Goal: Information Seeking & Learning: Find contact information

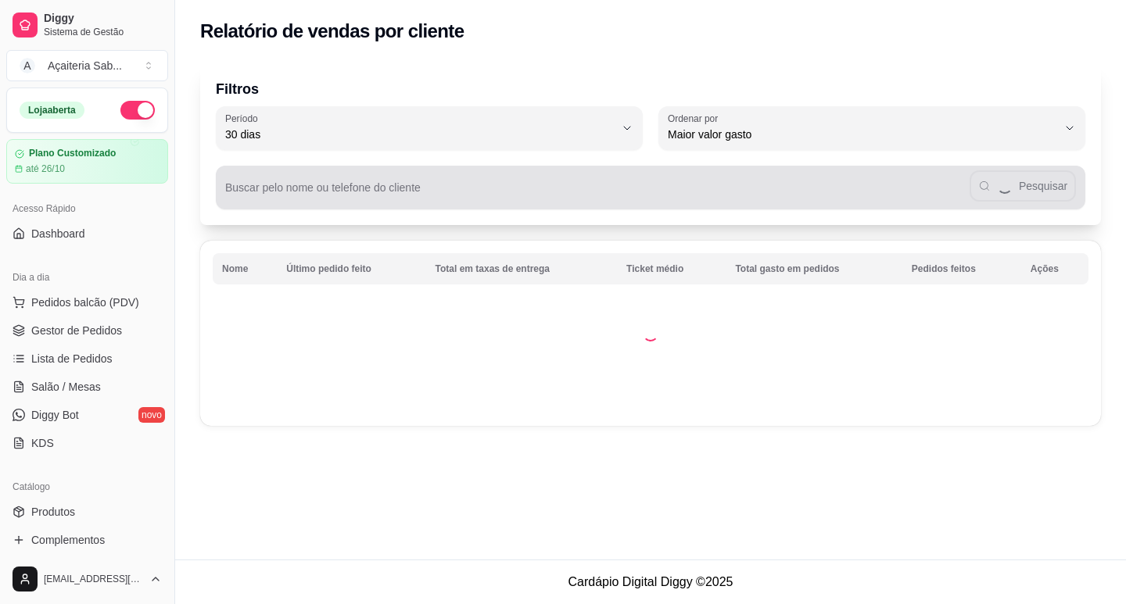
select select "30"
select select "HIGHEST_TOTAL_SPENT_WITH_ORDERS"
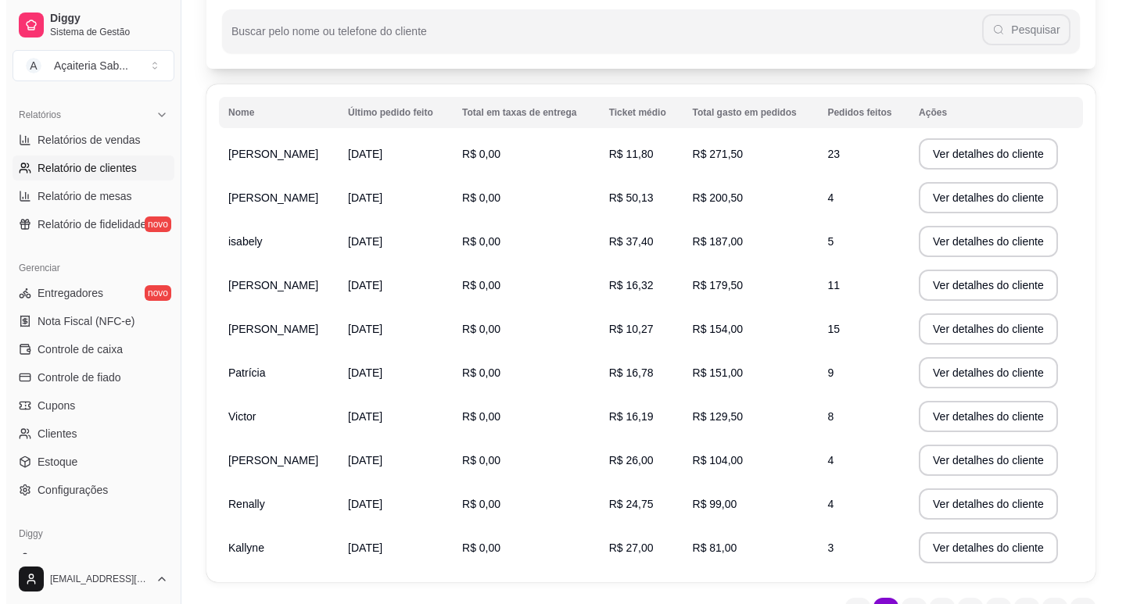
scroll to position [235, 0]
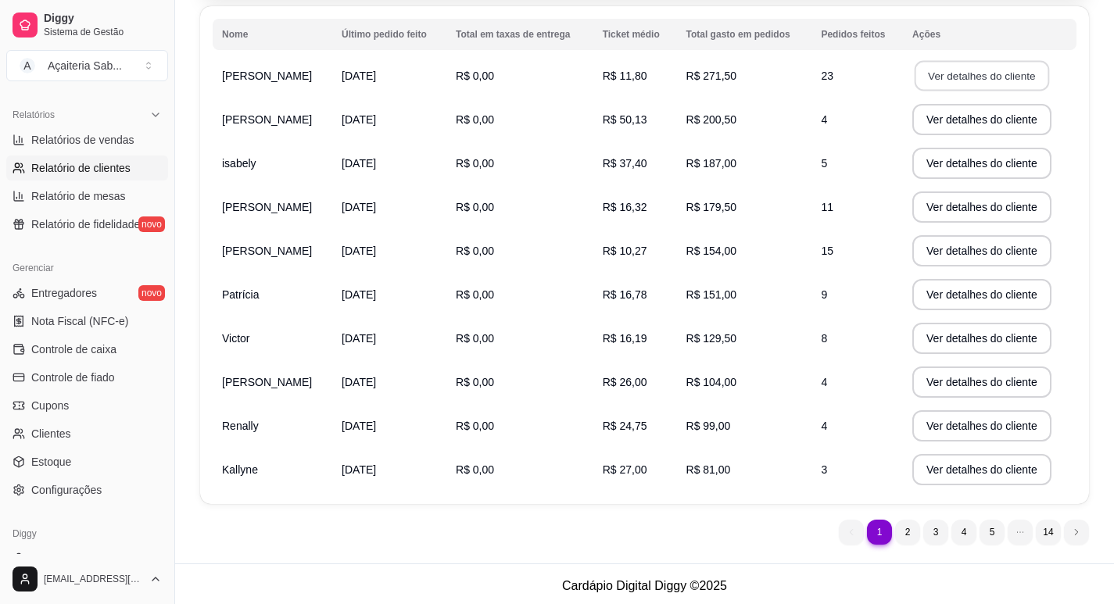
click at [933, 75] on button "Ver detalhes do cliente" at bounding box center [982, 76] width 134 height 30
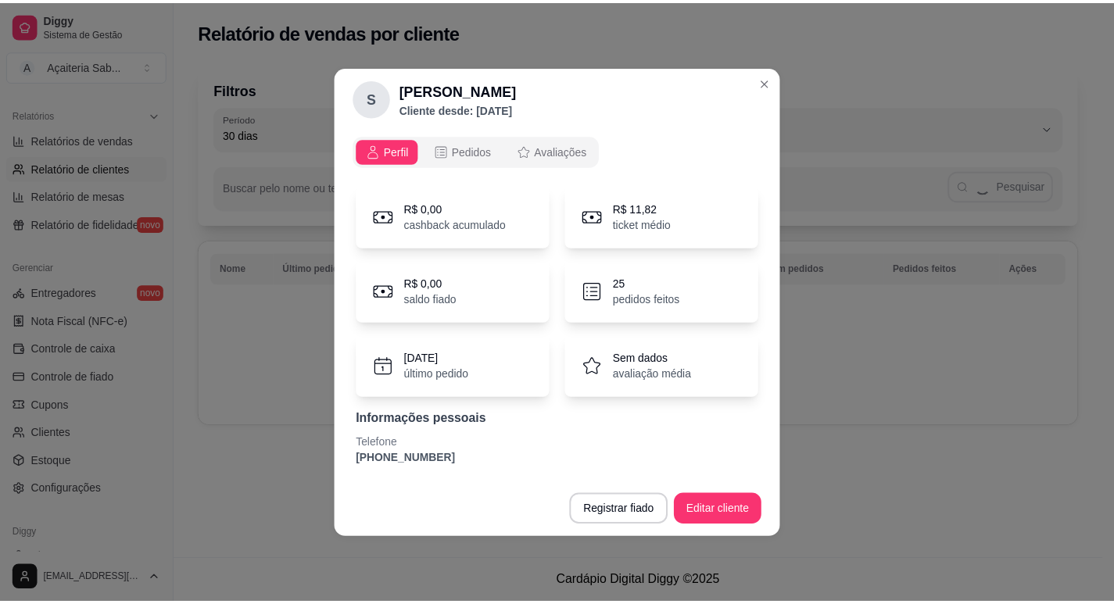
scroll to position [0, 0]
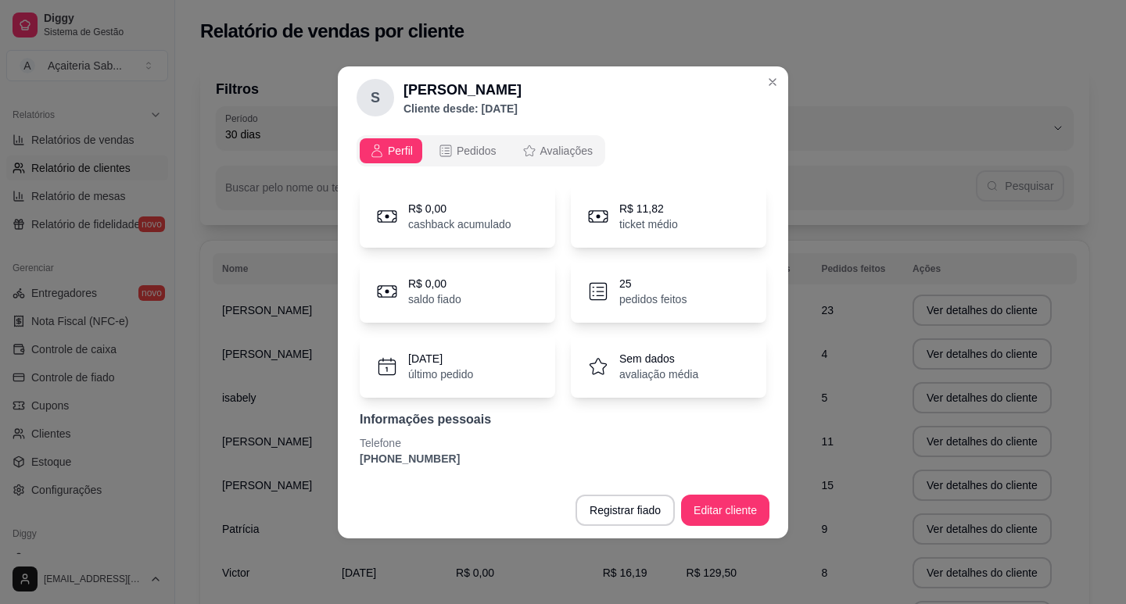
drag, startPoint x: 448, startPoint y: 461, endPoint x: 357, endPoint y: 463, distance: 90.7
click at [357, 463] on div "R$ 0,00 cashback acumulado R$ 11,82 ticket médio R$ 0,00 saldo fiado 25 pedidos…" at bounding box center [562, 326] width 413 height 300
copy p "[PHONE_NUMBER]"
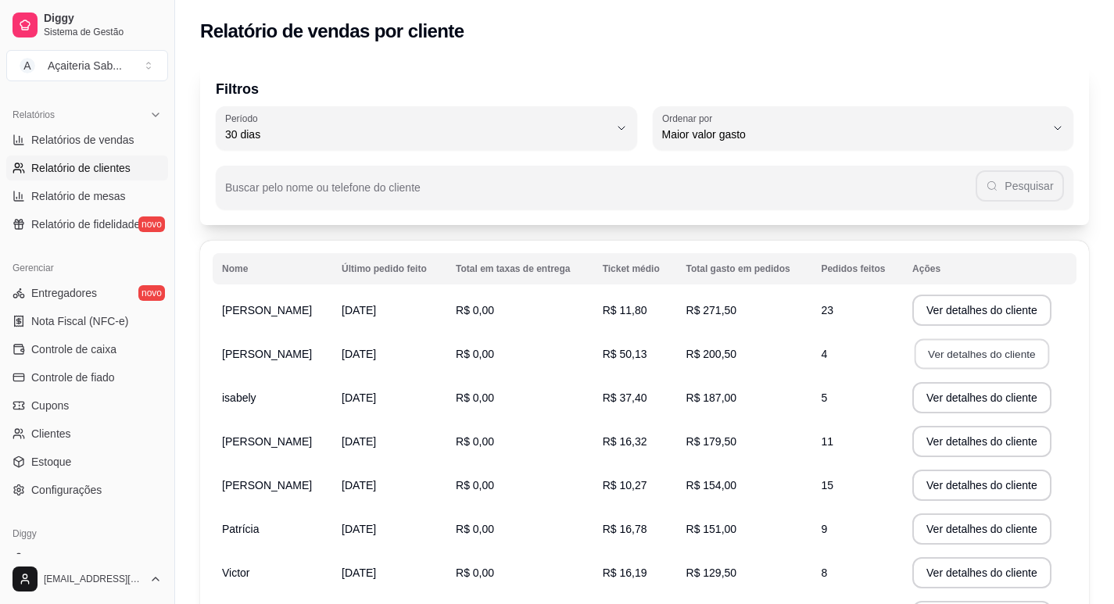
click at [986, 364] on button "Ver detalhes do cliente" at bounding box center [982, 354] width 134 height 30
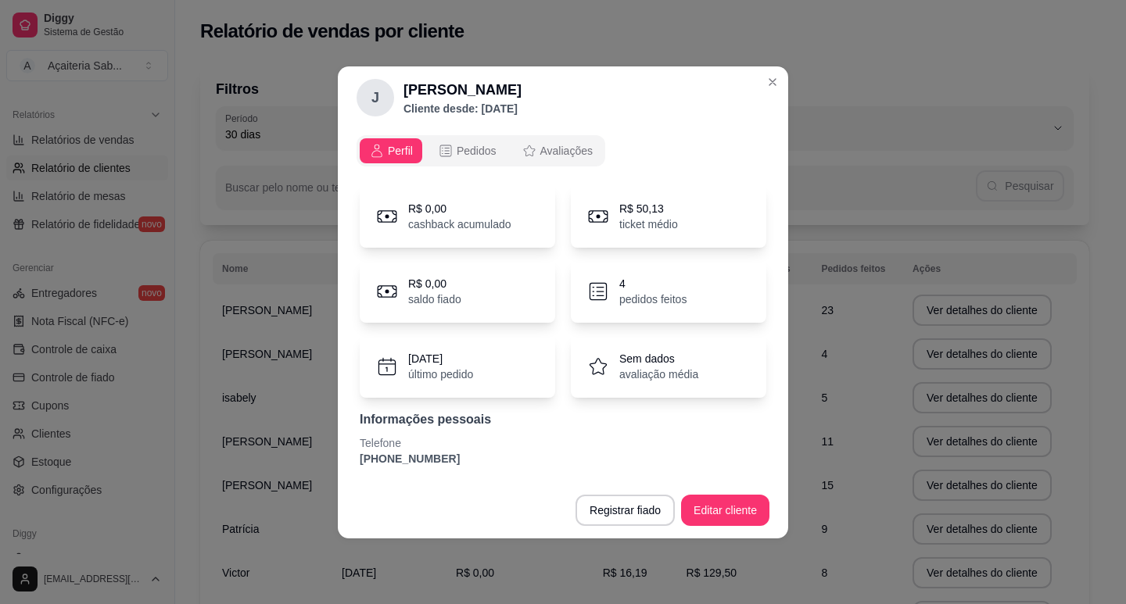
drag, startPoint x: 448, startPoint y: 462, endPoint x: 360, endPoint y: 457, distance: 88.5
click at [360, 457] on p "[PHONE_NUMBER]" at bounding box center [563, 459] width 407 height 16
copy p "[PHONE_NUMBER]"
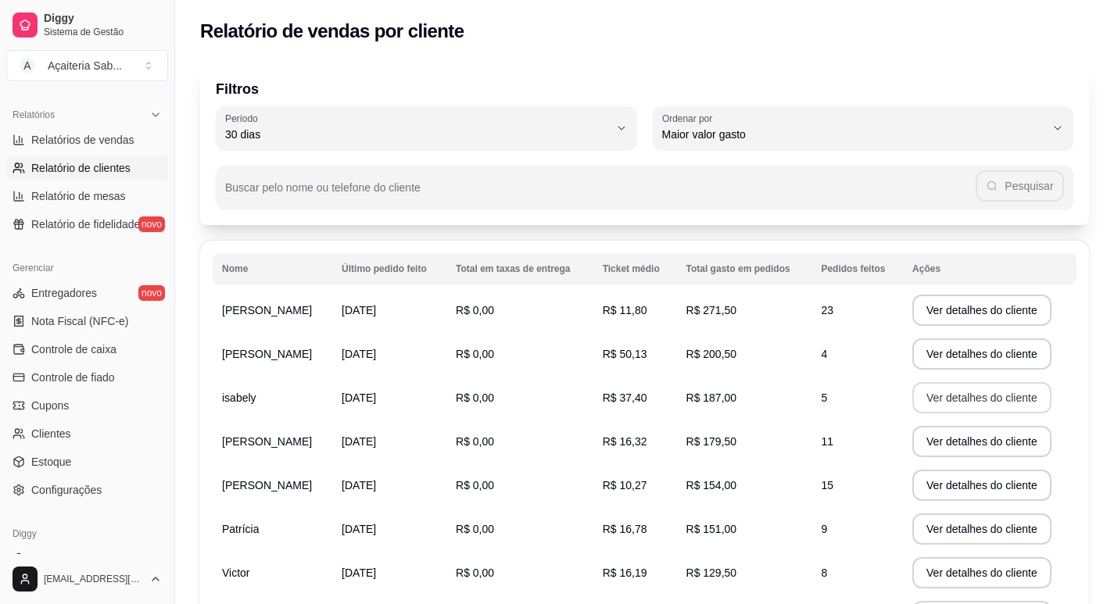
click at [962, 401] on button "Ver detalhes do cliente" at bounding box center [981, 397] width 139 height 31
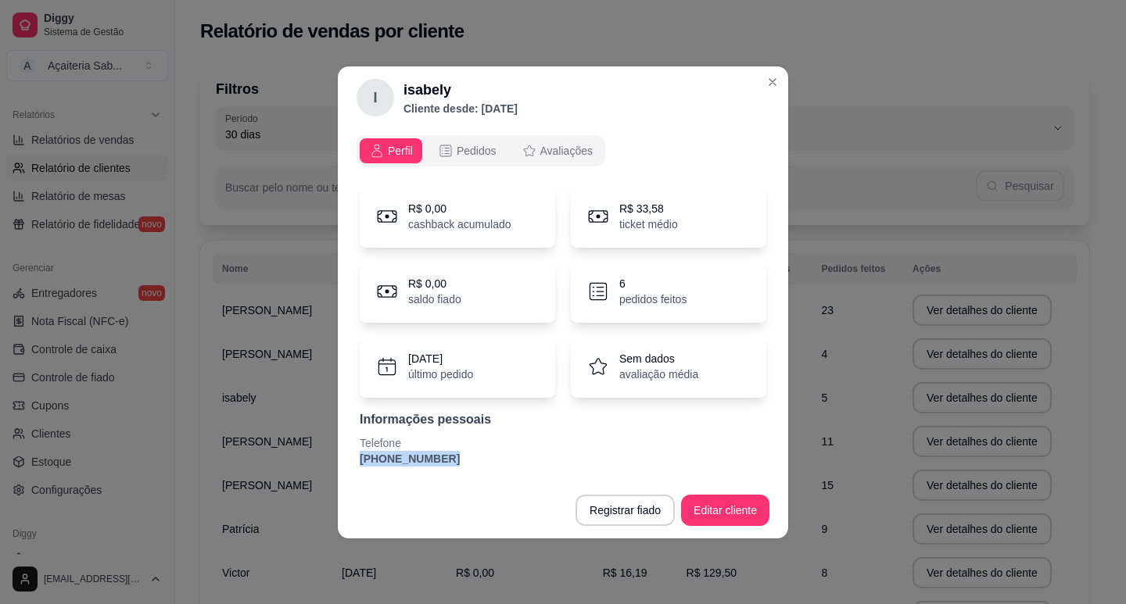
drag, startPoint x: 434, startPoint y: 457, endPoint x: 360, endPoint y: 462, distance: 74.4
click at [360, 462] on p "[PHONE_NUMBER]" at bounding box center [563, 459] width 407 height 16
copy p "[PHONE_NUMBER]"
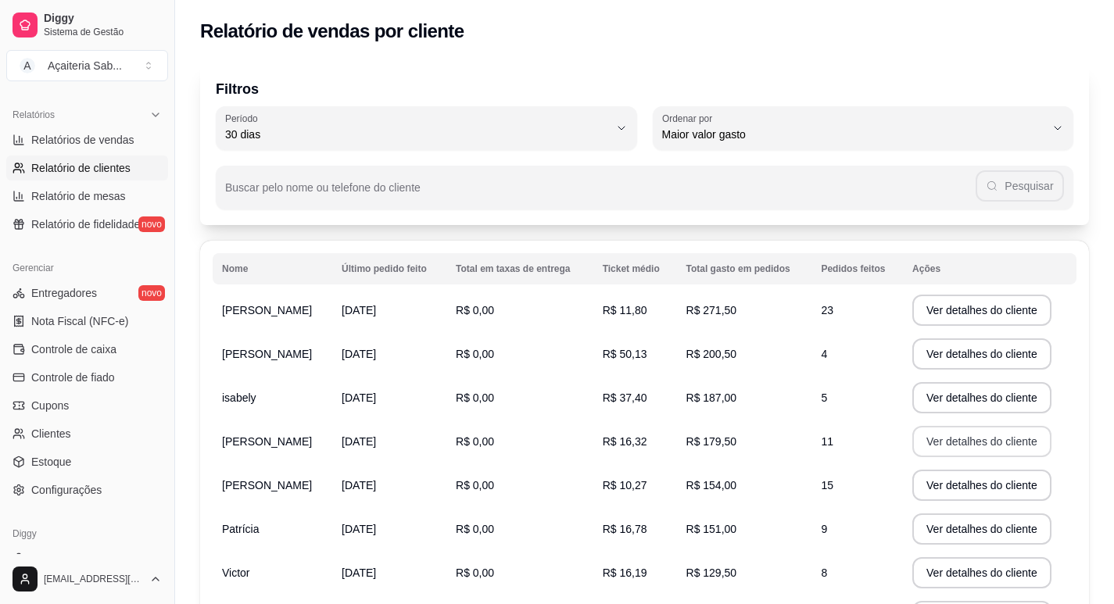
click at [951, 442] on button "Ver detalhes do cliente" at bounding box center [981, 441] width 139 height 31
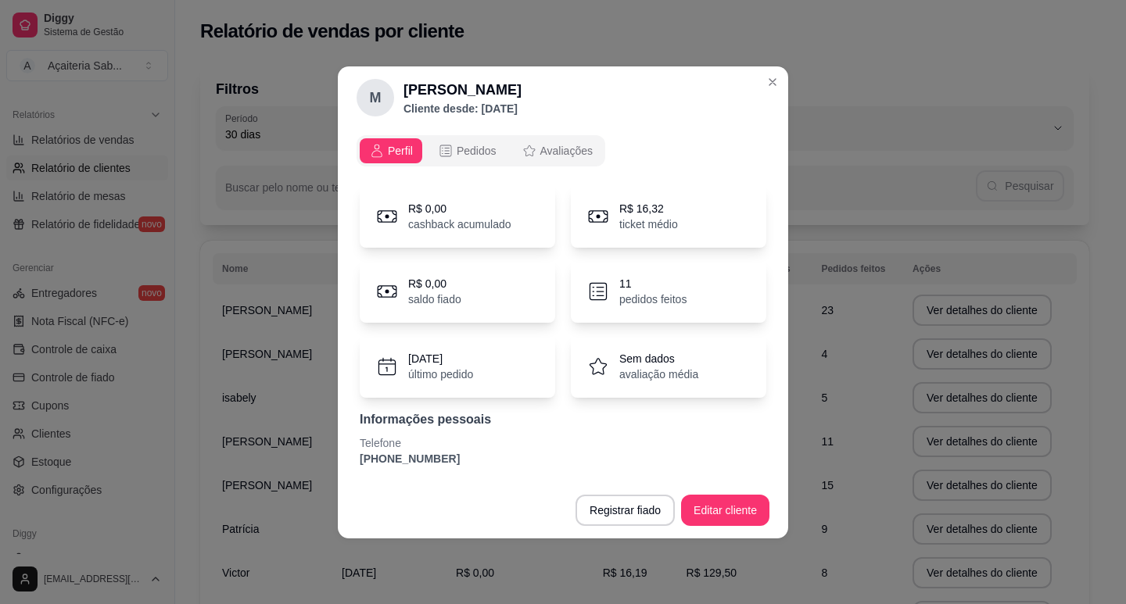
drag, startPoint x: 448, startPoint y: 460, endPoint x: 356, endPoint y: 464, distance: 91.6
click at [356, 464] on div "R$ 0,00 cashback acumulado R$ 16,32 ticket médio R$ 0,00 saldo fiado 11 pedidos…" at bounding box center [562, 326] width 413 height 300
copy p "[PHONE_NUMBER]"
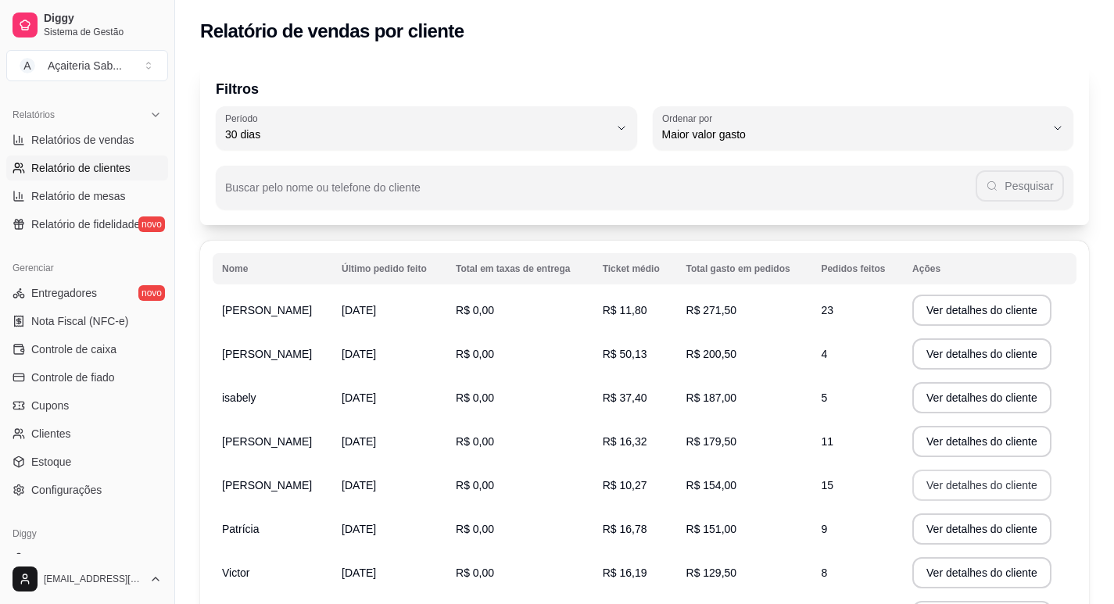
click at [928, 488] on button "Ver detalhes do cliente" at bounding box center [981, 485] width 139 height 31
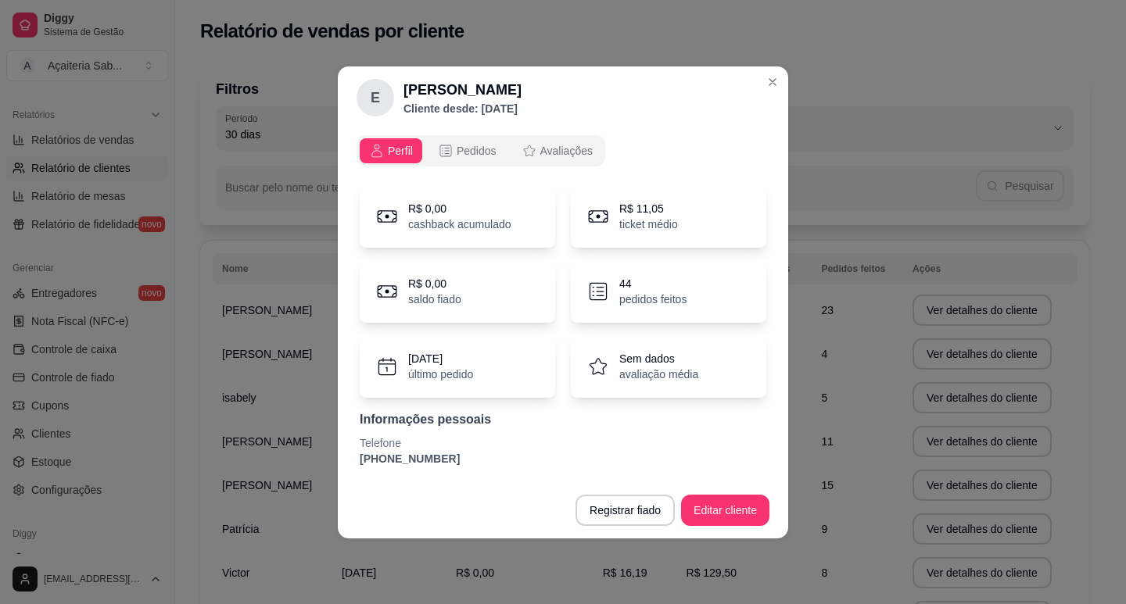
drag, startPoint x: 453, startPoint y: 460, endPoint x: 346, endPoint y: 466, distance: 106.5
click at [346, 466] on div "Perfil Pedidos Avaliações R$ 0,00 cashback acumulado R$ 11,05 ticket médio R$ 0…" at bounding box center [563, 305] width 450 height 353
copy p "[PHONE_NUMBER]"
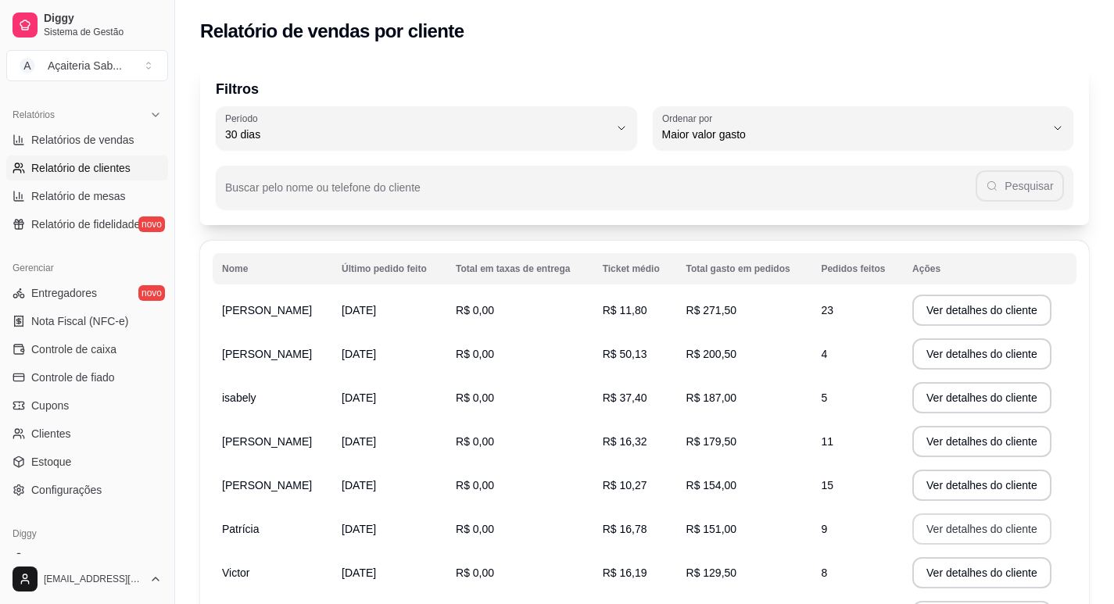
click at [970, 527] on button "Ver detalhes do cliente" at bounding box center [981, 529] width 139 height 31
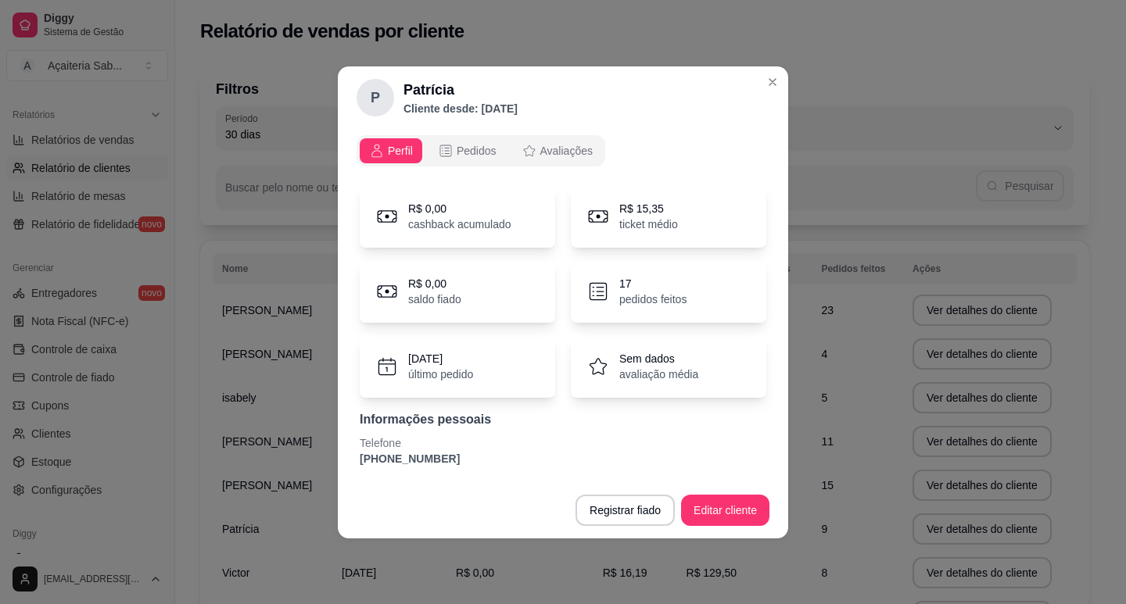
drag, startPoint x: 449, startPoint y: 459, endPoint x: 353, endPoint y: 464, distance: 95.5
click at [353, 464] on div "Perfil Pedidos Avaliações R$ 0,00 cashback acumulado R$ 15,35 ticket médio R$ 0…" at bounding box center [563, 305] width 450 height 353
copy p "[PHONE_NUMBER]"
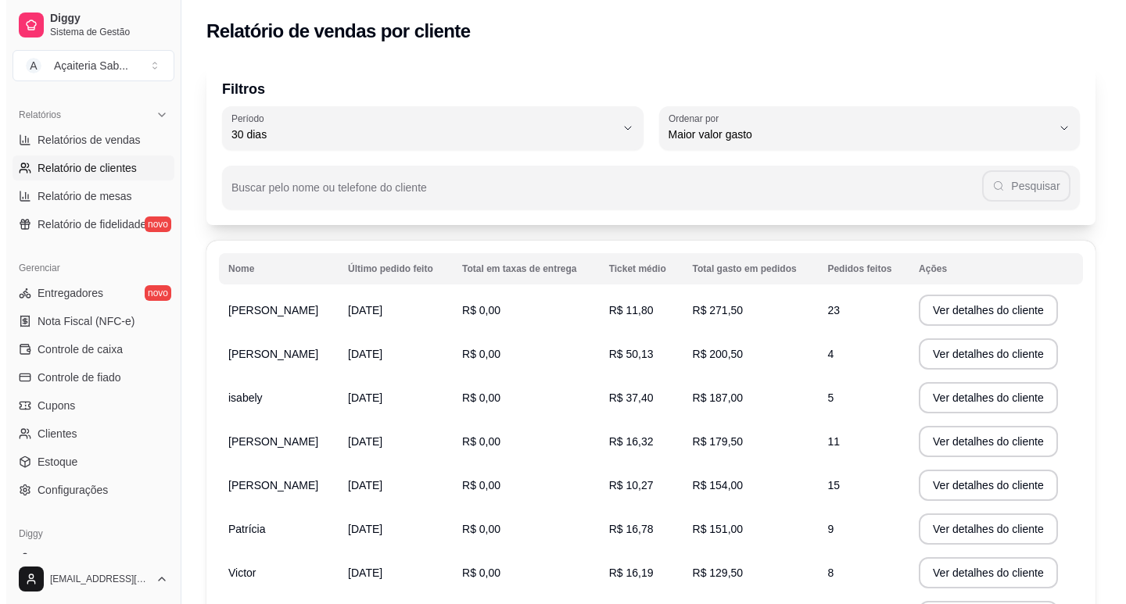
scroll to position [156, 0]
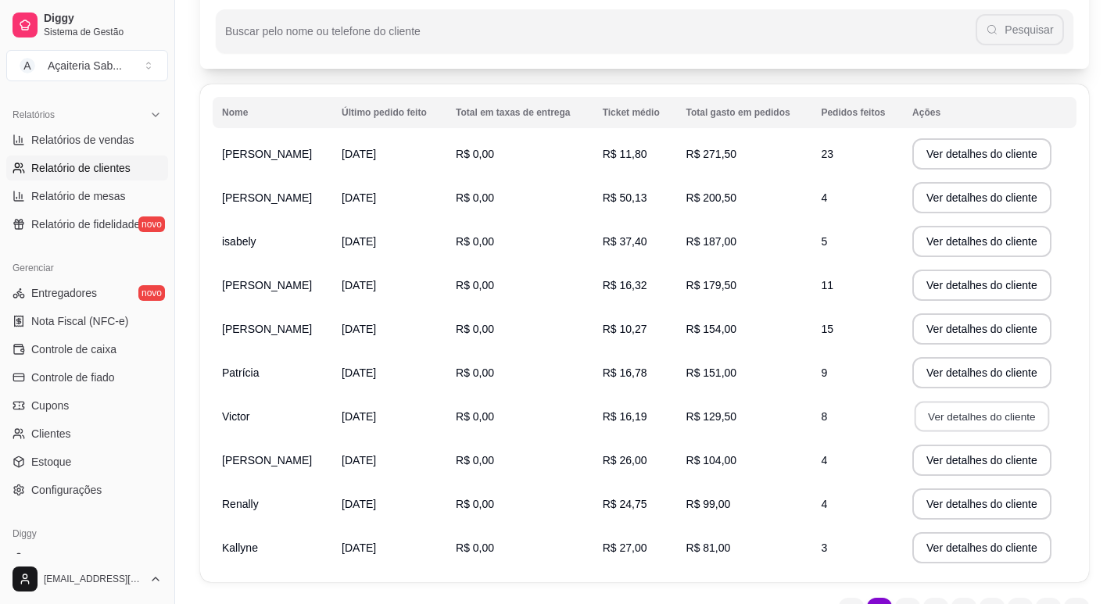
click at [927, 411] on button "Ver detalhes do cliente" at bounding box center [982, 417] width 134 height 30
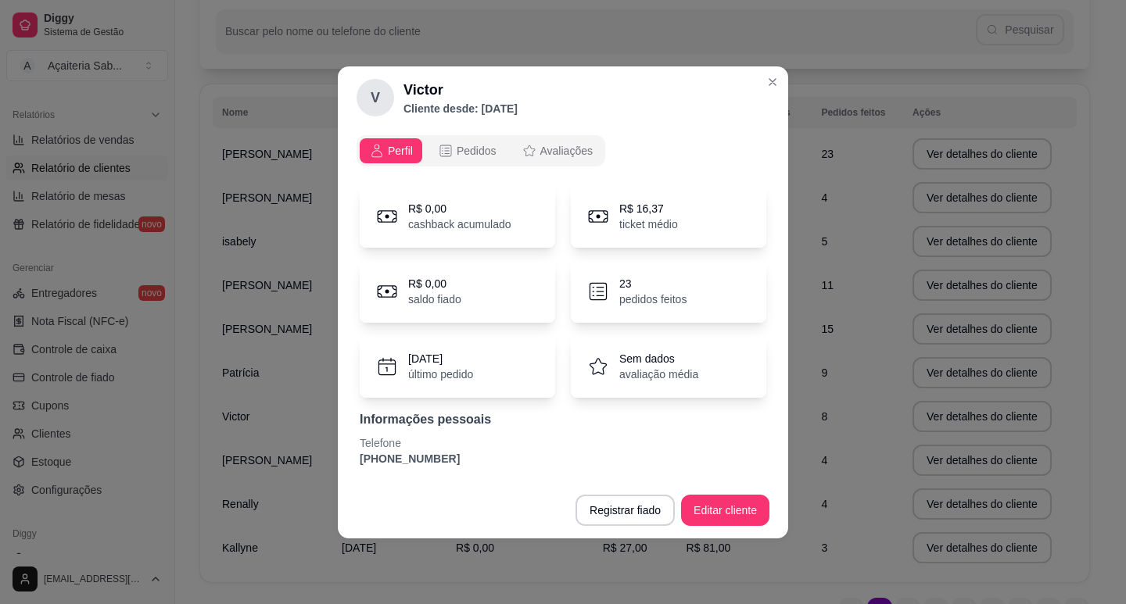
drag, startPoint x: 446, startPoint y: 464, endPoint x: 337, endPoint y: 464, distance: 109.4
click at [337, 464] on div "V Victor Cliente desde: [DATE] Perfil Pedidos Avaliações R$ 0,00 cashback acumu…" at bounding box center [563, 302] width 1126 height 604
copy p "[PHONE_NUMBER]"
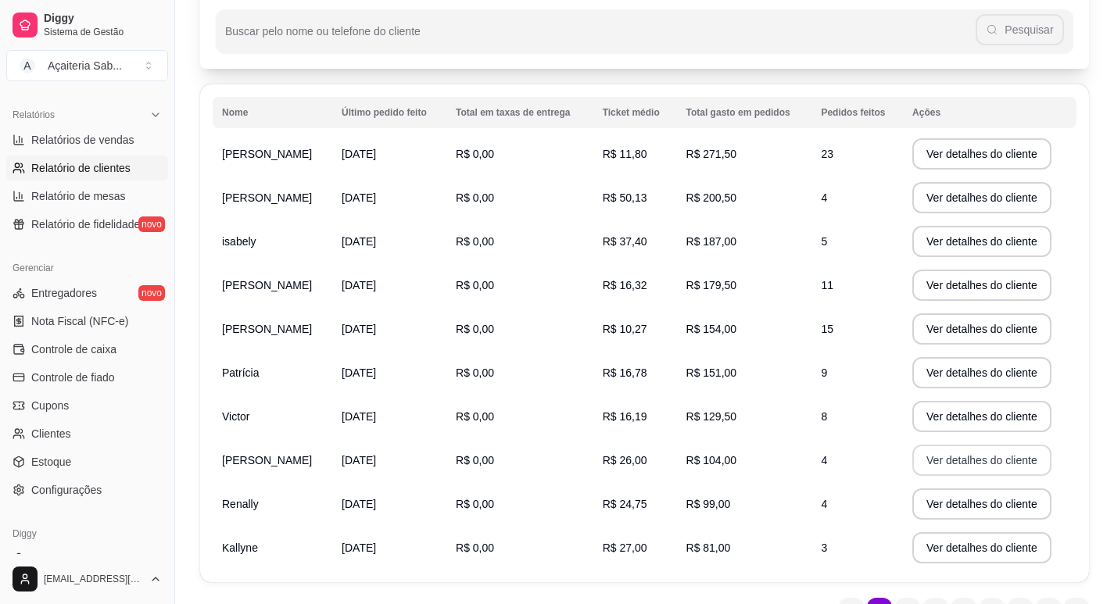
click at [924, 454] on button "Ver detalhes do cliente" at bounding box center [981, 460] width 139 height 31
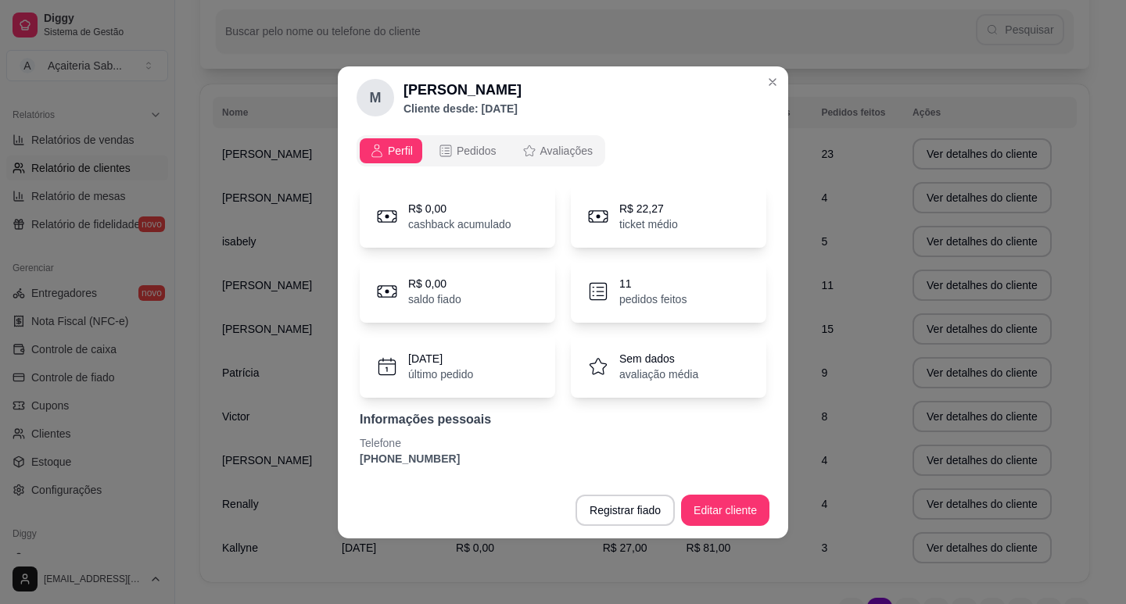
drag, startPoint x: 443, startPoint y: 456, endPoint x: 346, endPoint y: 461, distance: 97.1
click at [346, 461] on div "Perfil Pedidos Avaliações R$ 0,00 cashback acumulado R$ 22,27 ticket médio R$ 0…" at bounding box center [563, 305] width 450 height 353
copy p "[PHONE_NUMBER]"
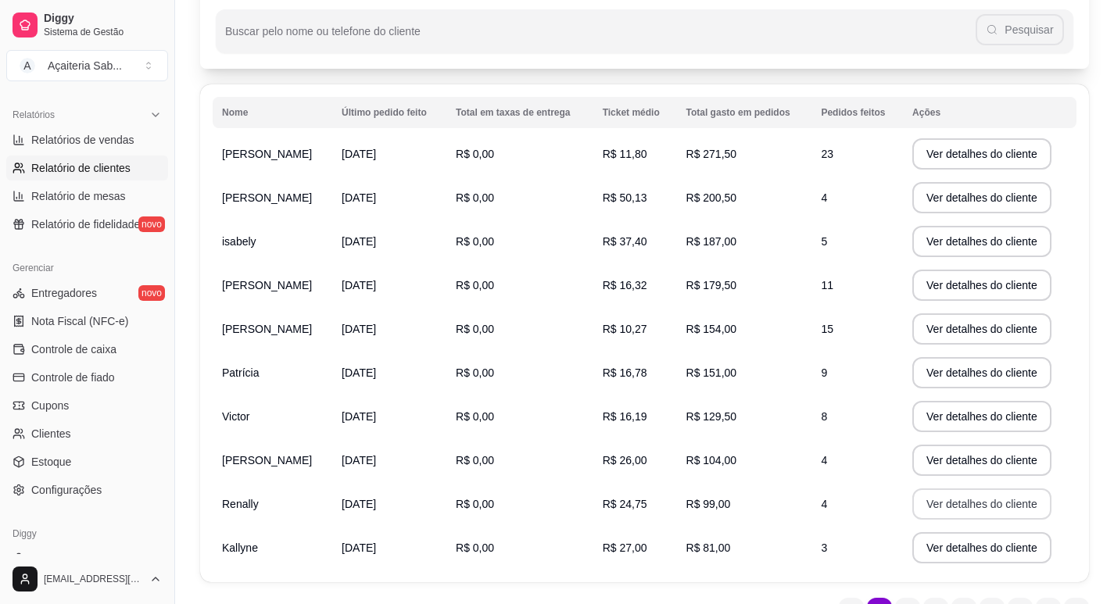
click at [927, 511] on button "Ver detalhes do cliente" at bounding box center [981, 504] width 139 height 31
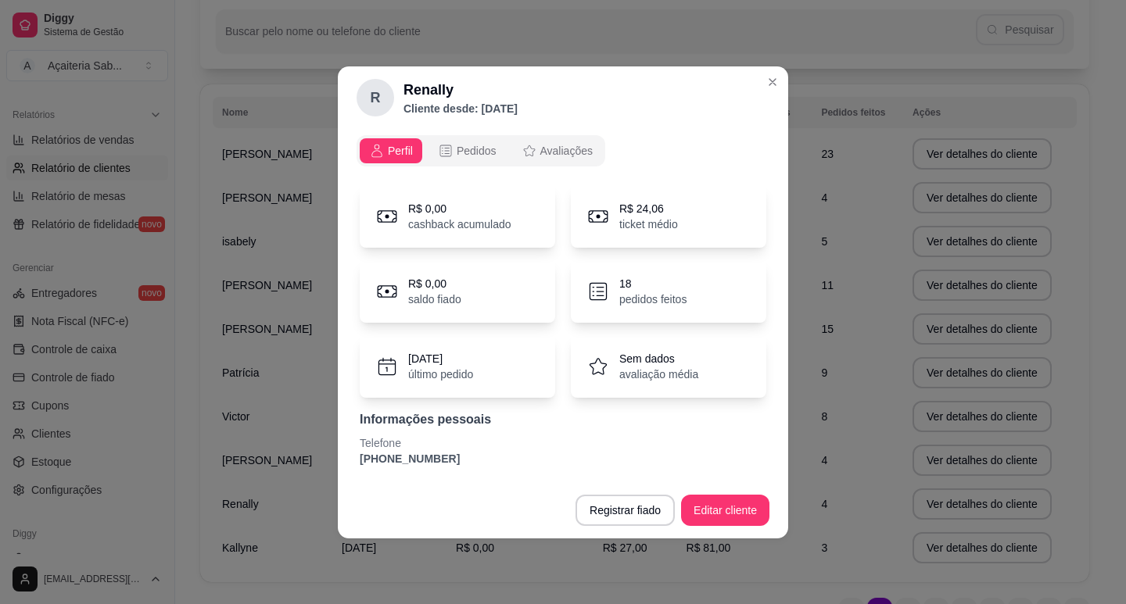
drag, startPoint x: 446, startPoint y: 463, endPoint x: 349, endPoint y: 462, distance: 97.7
click at [349, 462] on div "Perfil Pedidos Avaliações R$ 0,00 cashback acumulado R$ 24,06 ticket médio R$ 0…" at bounding box center [563, 305] width 450 height 353
copy p "[PHONE_NUMBER]"
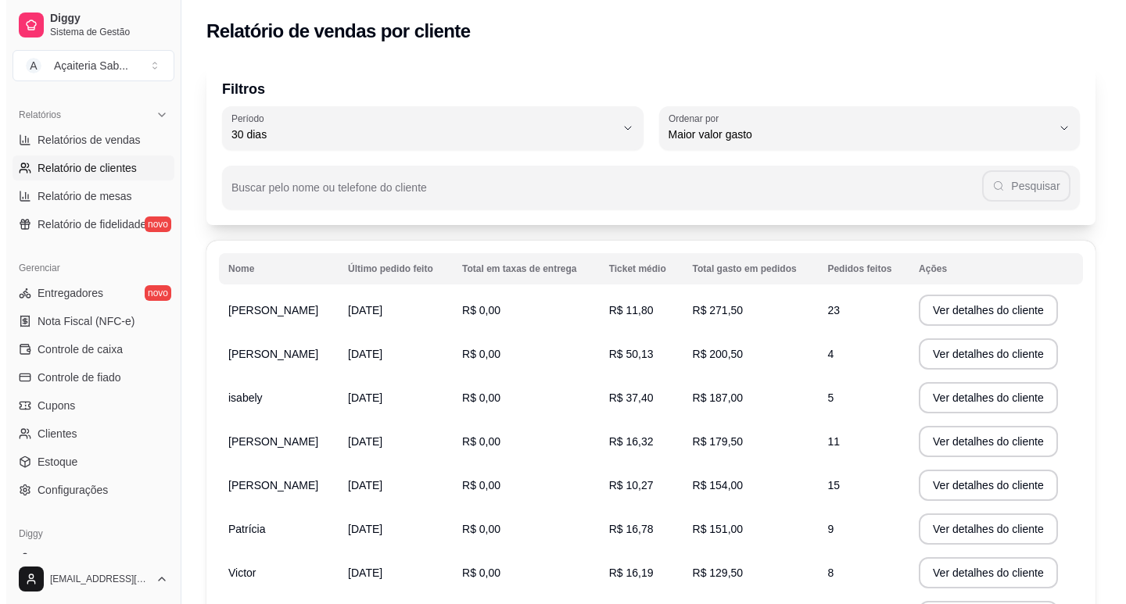
scroll to position [235, 0]
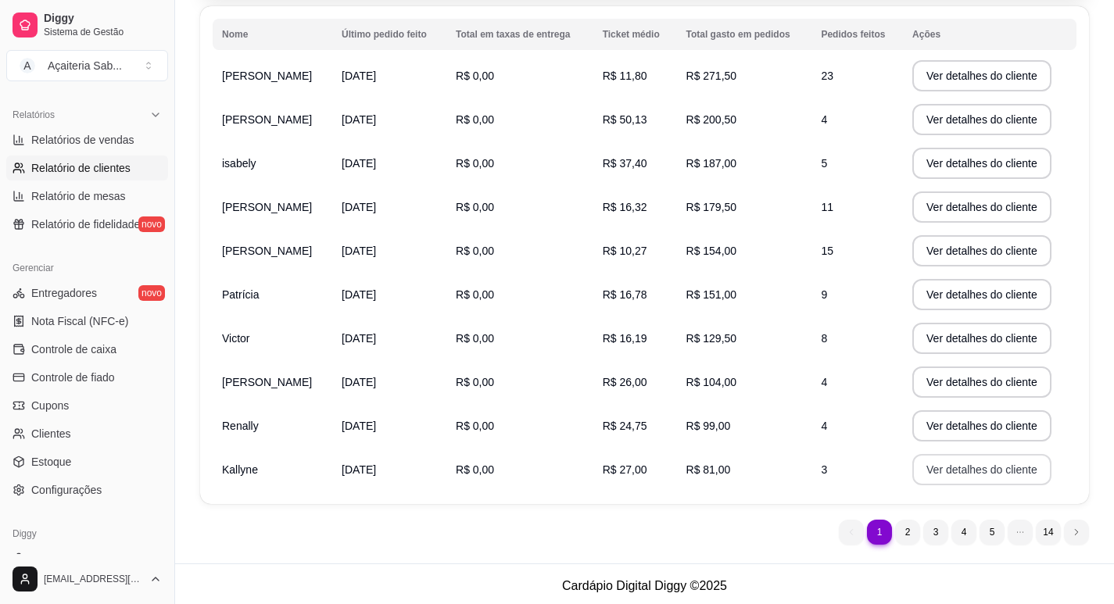
click at [987, 474] on button "Ver detalhes do cliente" at bounding box center [981, 469] width 139 height 31
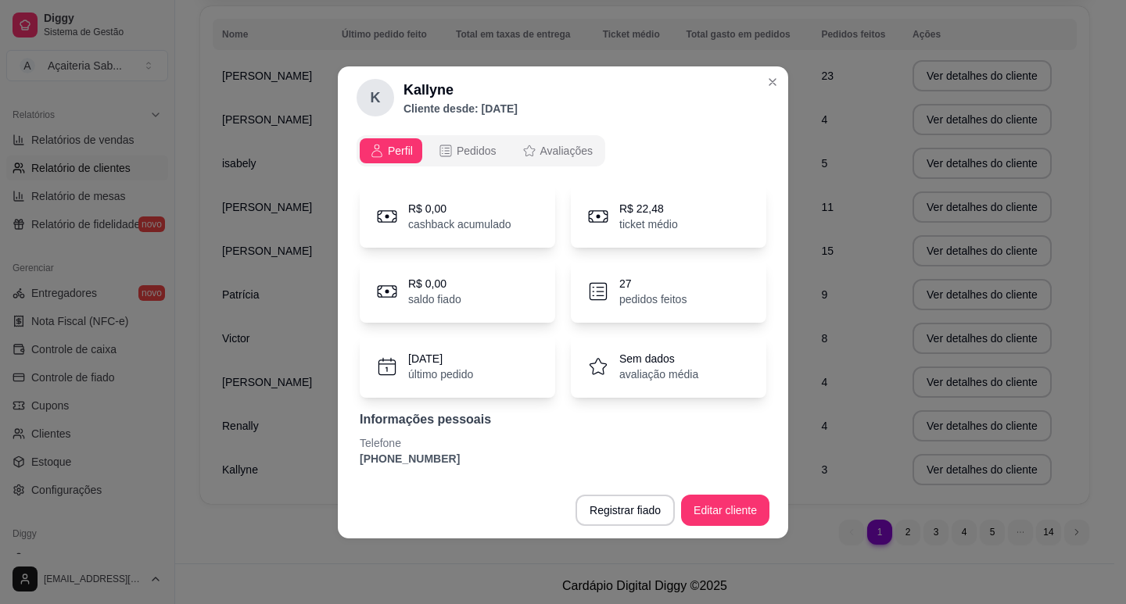
drag, startPoint x: 450, startPoint y: 466, endPoint x: 355, endPoint y: 461, distance: 94.7
click at [355, 461] on div "Perfil Pedidos Avaliações R$ 0,00 cashback acumulado R$ 22,48 ticket médio R$ 0…" at bounding box center [563, 305] width 450 height 353
copy p "[PHONE_NUMBER]"
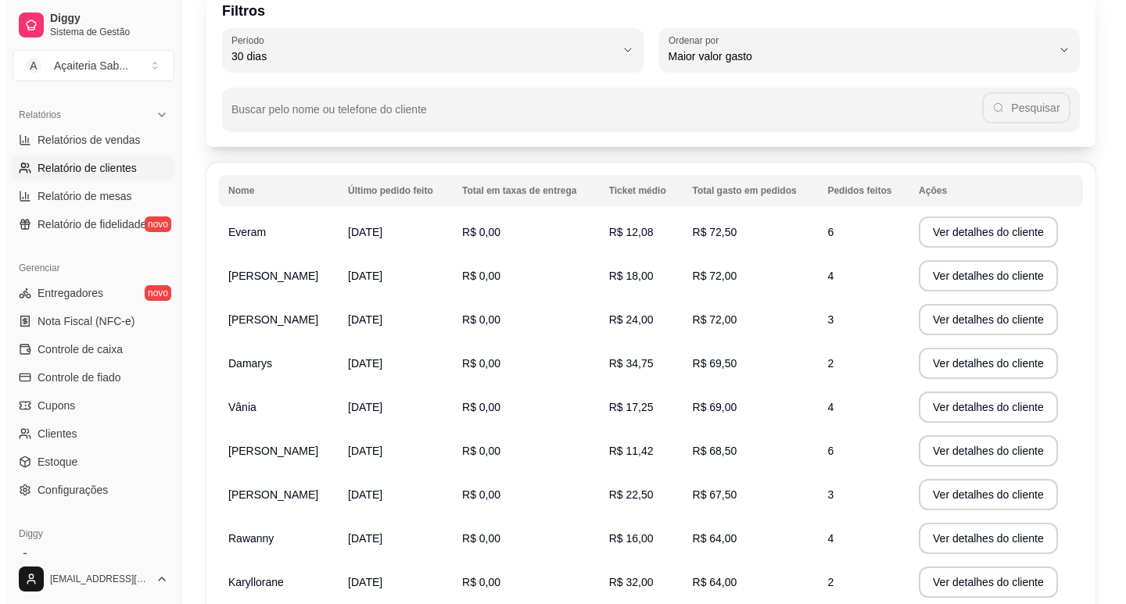
scroll to position [238, 0]
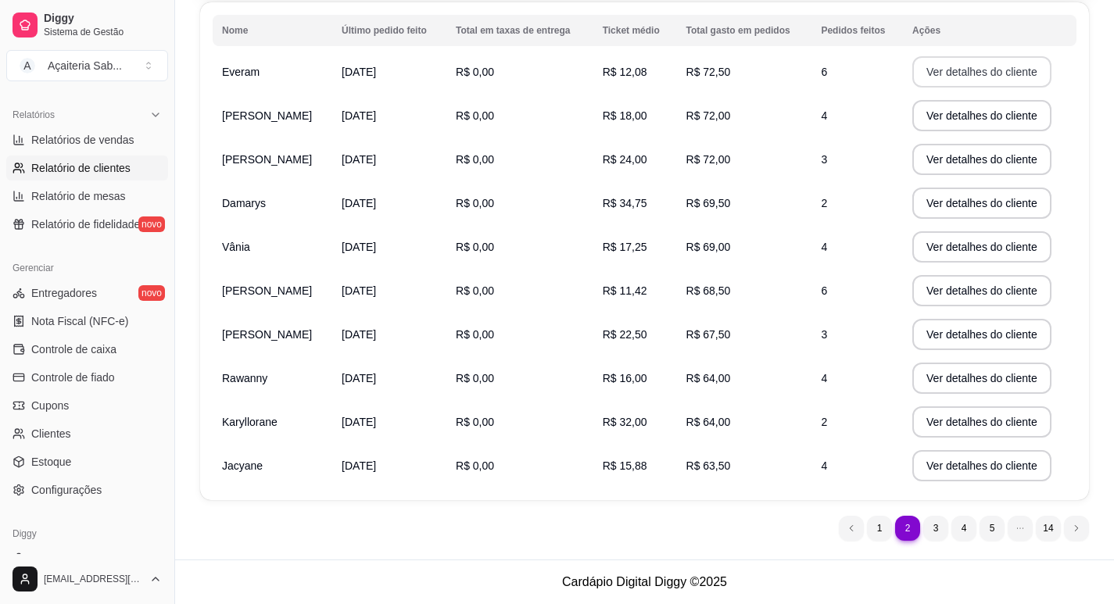
click at [929, 66] on button "Ver detalhes do cliente" at bounding box center [981, 71] width 139 height 31
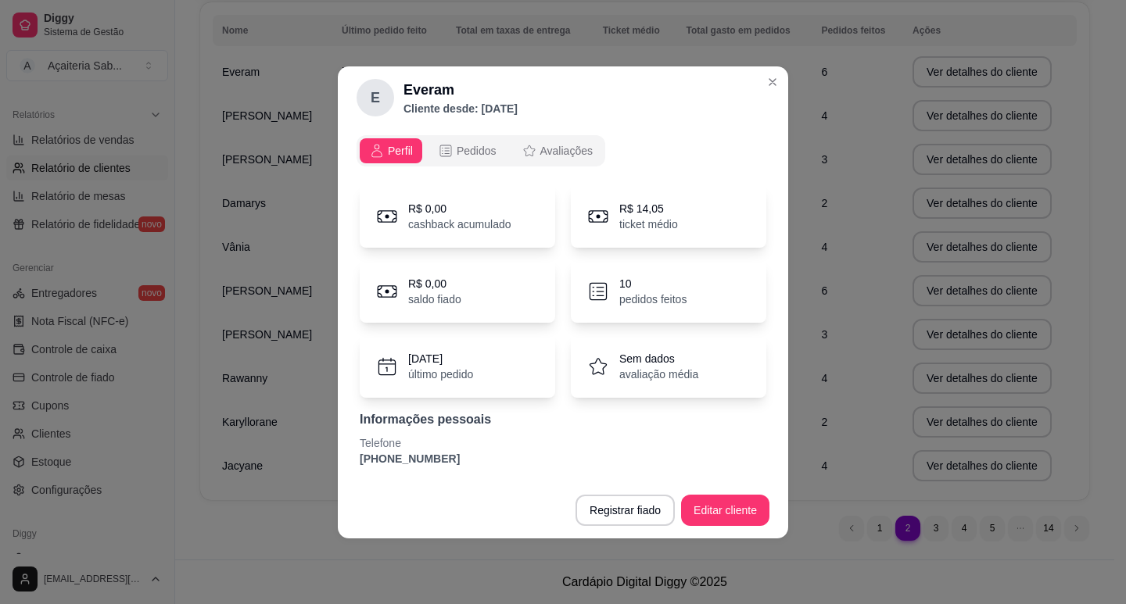
drag, startPoint x: 449, startPoint y: 468, endPoint x: 353, endPoint y: 463, distance: 96.3
click at [353, 463] on div "Perfil Pedidos Avaliações R$ 0,00 cashback acumulado R$ 14,05 ticket médio R$ 0…" at bounding box center [563, 305] width 450 height 353
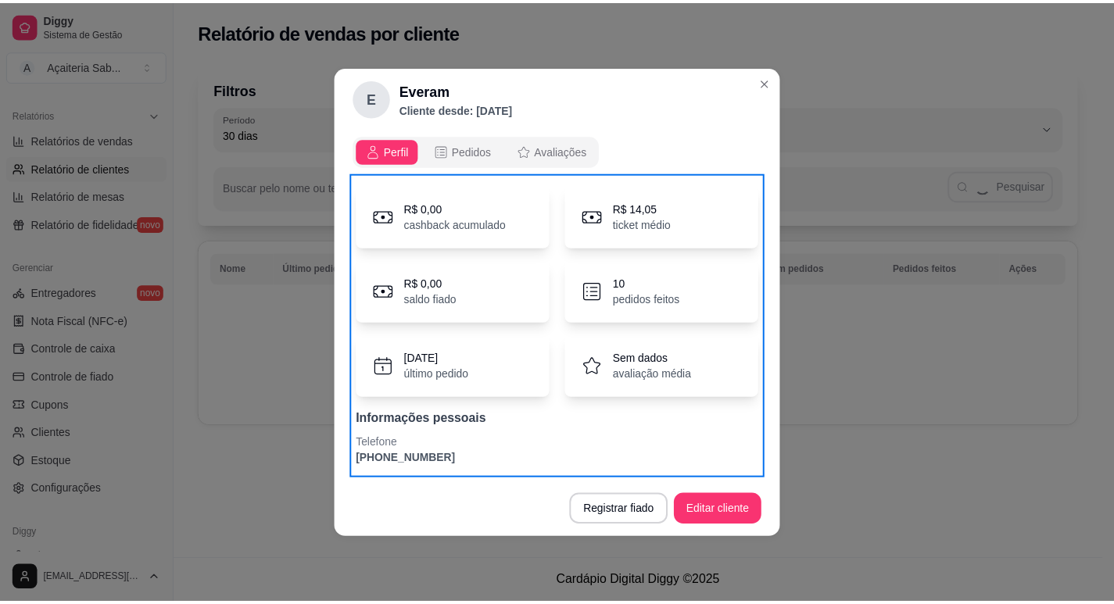
scroll to position [0, 0]
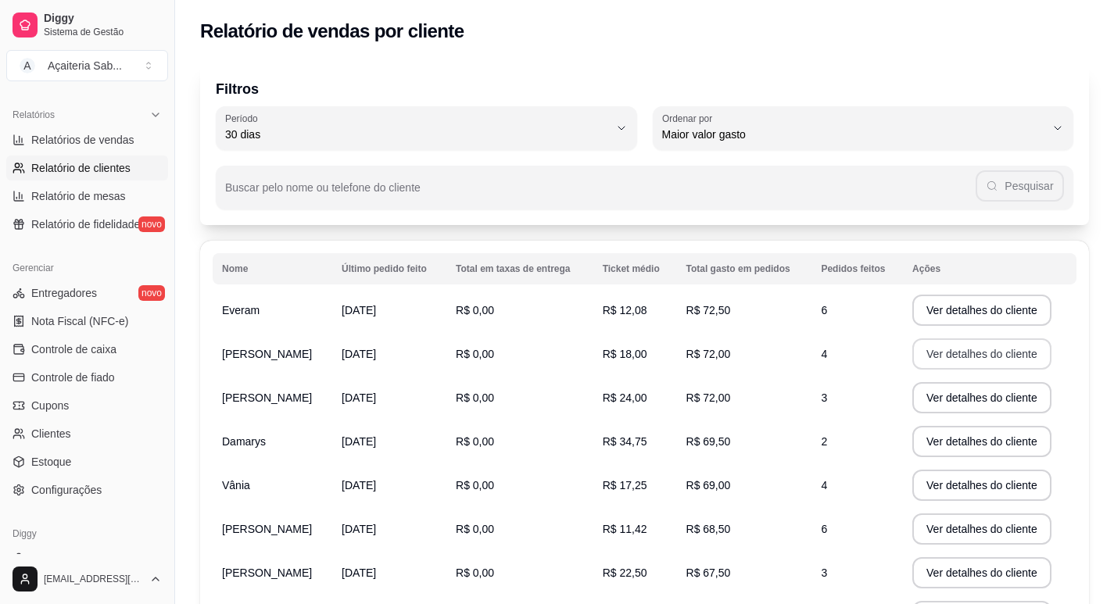
click at [964, 361] on button "Ver detalhes do cliente" at bounding box center [981, 353] width 139 height 31
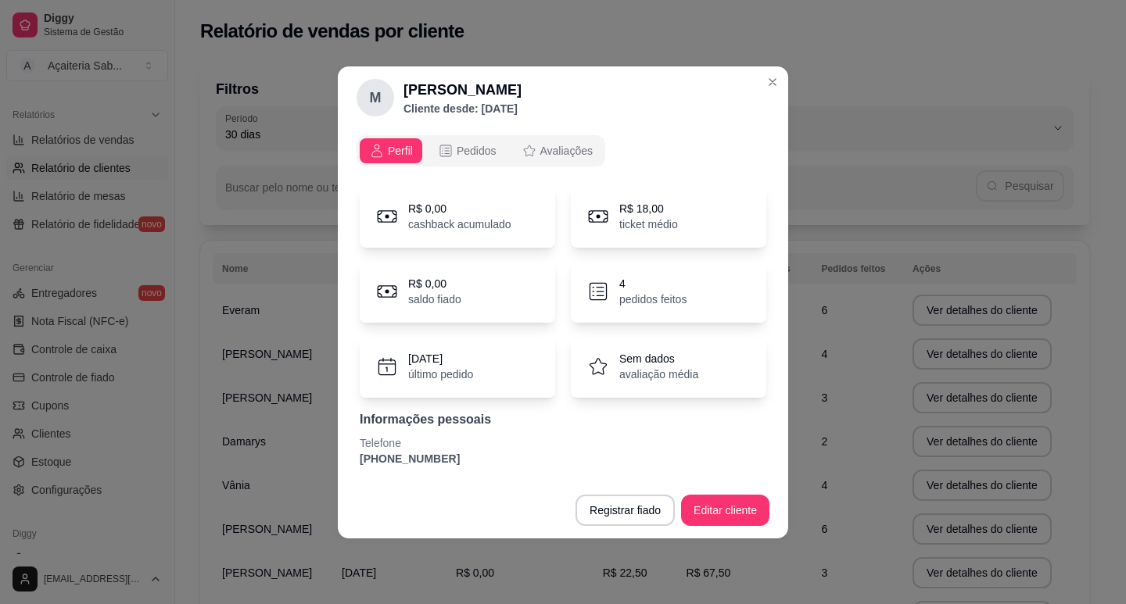
drag, startPoint x: 447, startPoint y: 460, endPoint x: 356, endPoint y: 460, distance: 90.7
click at [356, 460] on div "R$ 0,00 cashback acumulado R$ 18,00 ticket médio R$ 0,00 saldo fiado 4 pedidos …" at bounding box center [562, 326] width 413 height 300
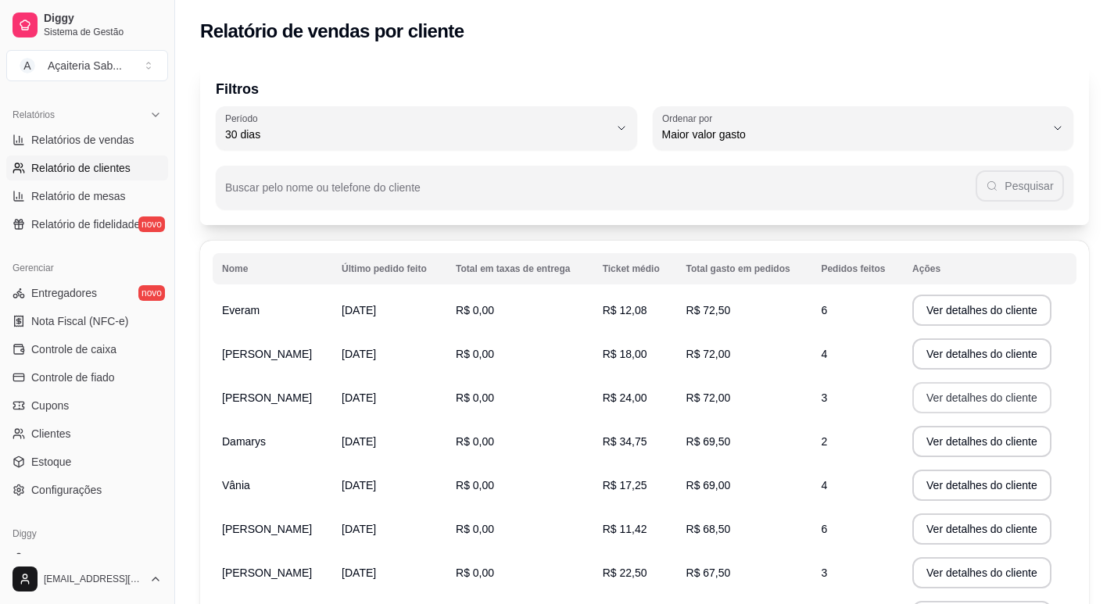
click at [952, 403] on button "Ver detalhes do cliente" at bounding box center [981, 397] width 139 height 31
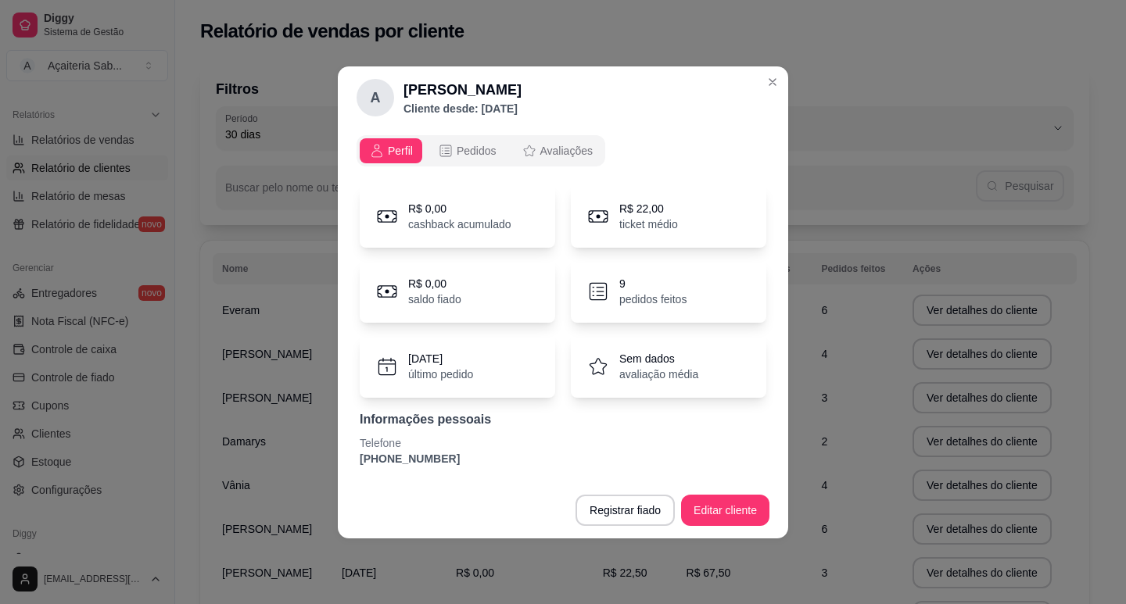
drag, startPoint x: 439, startPoint y: 460, endPoint x: 343, endPoint y: 460, distance: 95.4
click at [343, 460] on div "Perfil Pedidos Avaliações R$ 0,00 cashback acumulado R$ 22,00 ticket médio R$ 0…" at bounding box center [563, 305] width 450 height 353
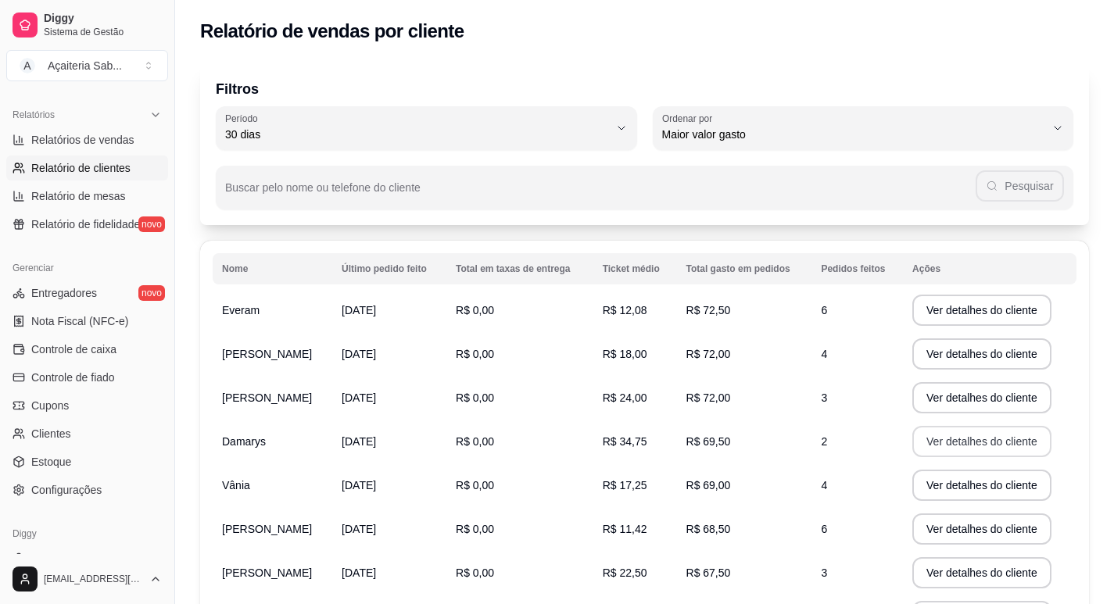
click at [936, 443] on button "Ver detalhes do cliente" at bounding box center [981, 441] width 139 height 31
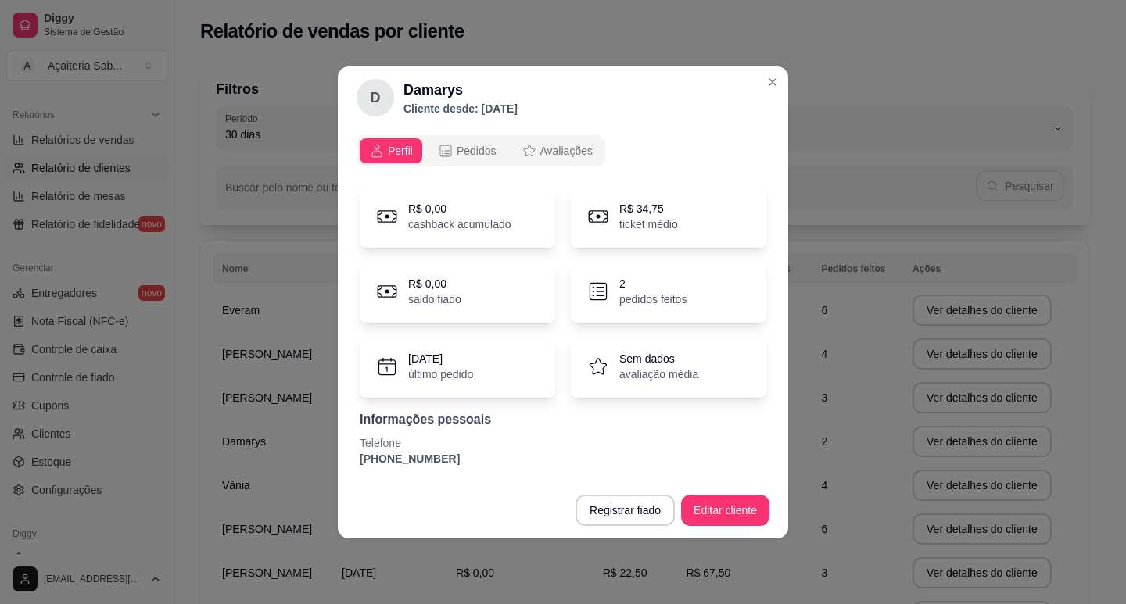
drag, startPoint x: 439, startPoint y: 459, endPoint x: 410, endPoint y: 460, distance: 28.9
click at [350, 463] on div "Perfil Pedidos Avaliações R$ 0,00 cashback acumulado R$ 34,75 ticket médio R$ 0…" at bounding box center [563, 305] width 450 height 353
click at [443, 457] on p "[PHONE_NUMBER]" at bounding box center [563, 459] width 407 height 16
drag, startPoint x: 435, startPoint y: 460, endPoint x: 323, endPoint y: 457, distance: 112.6
click at [323, 457] on div "D Damarys Cliente desde: [DATE] Perfil Pedidos Avaliações R$ 0,00 cashback acum…" at bounding box center [563, 302] width 1126 height 604
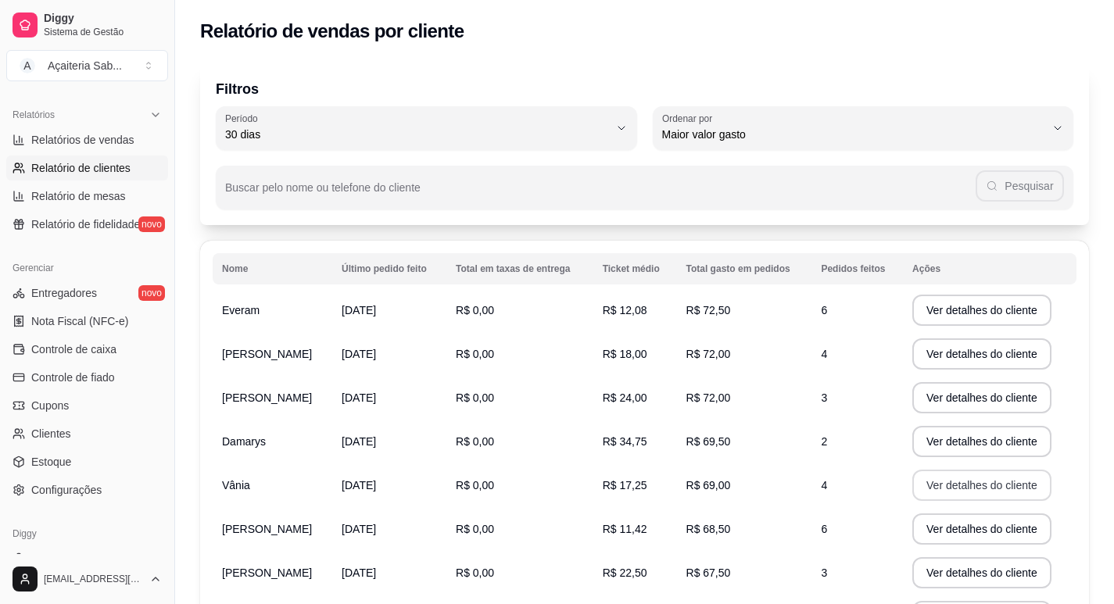
click at [972, 485] on button "Ver detalhes do cliente" at bounding box center [981, 485] width 139 height 31
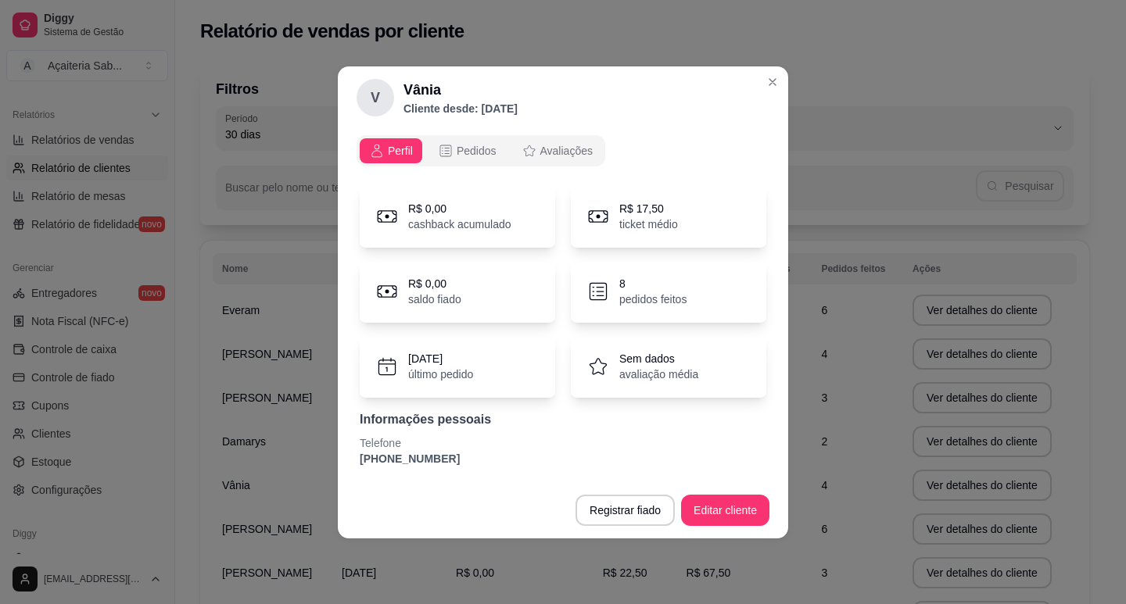
drag, startPoint x: 445, startPoint y: 457, endPoint x: 351, endPoint y: 460, distance: 93.9
click at [351, 460] on div "Perfil Pedidos Avaliações R$ 0,00 cashback acumulado R$ 17,50 ticket médio R$ 0…" at bounding box center [563, 305] width 450 height 353
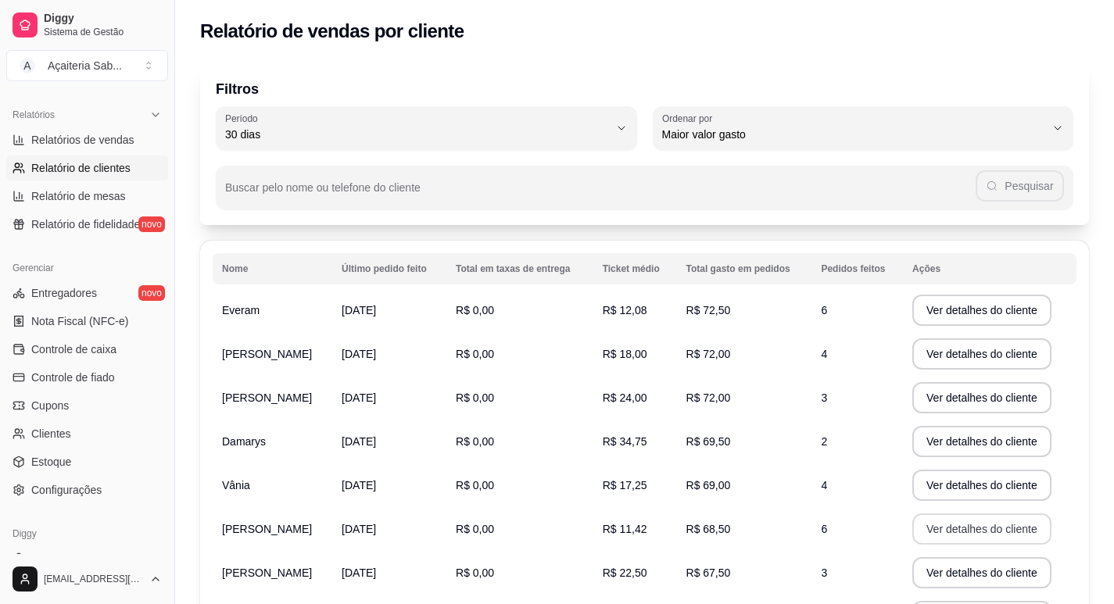
click at [965, 533] on button "Ver detalhes do cliente" at bounding box center [981, 529] width 139 height 31
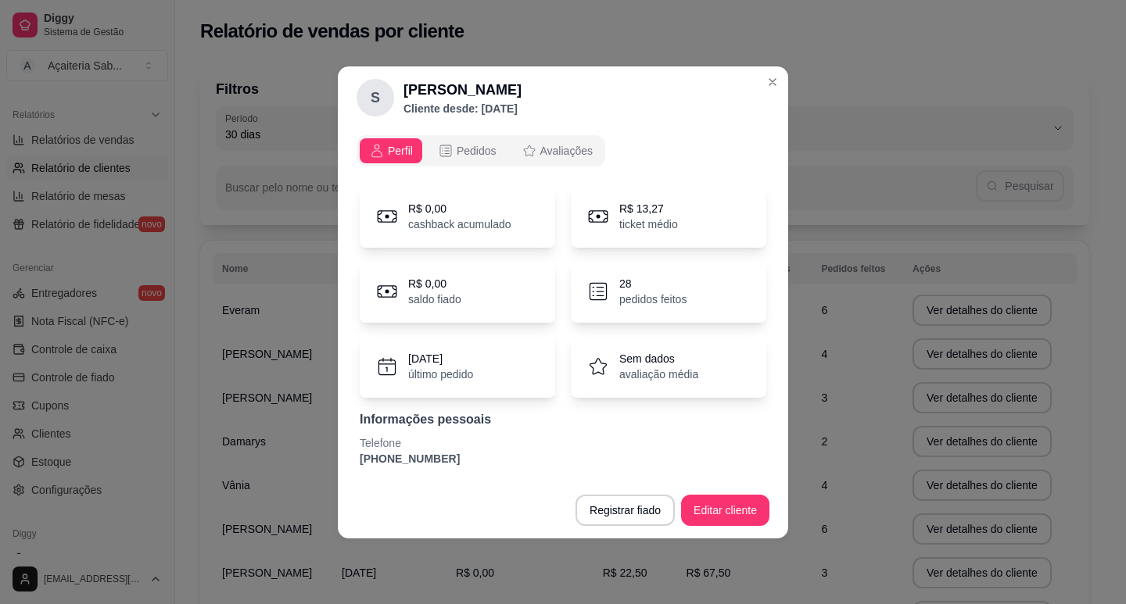
drag, startPoint x: 450, startPoint y: 461, endPoint x: 355, endPoint y: 471, distance: 95.1
click at [355, 470] on div "Perfil Pedidos Avaliações R$ 0,00 cashback acumulado R$ 13,27 ticket médio R$ 0…" at bounding box center [563, 305] width 450 height 353
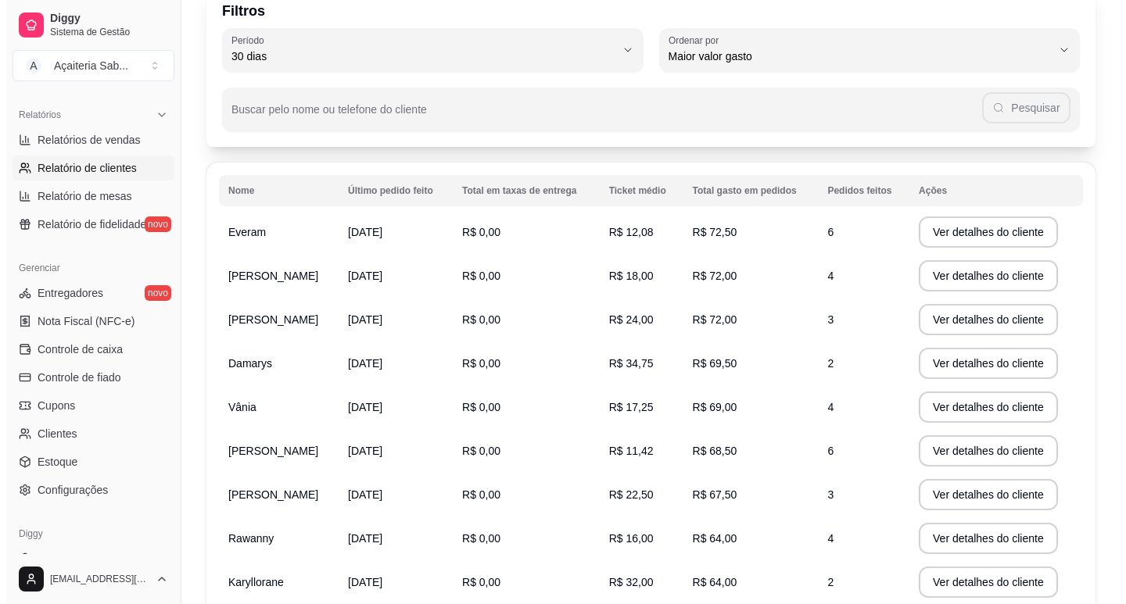
scroll to position [156, 0]
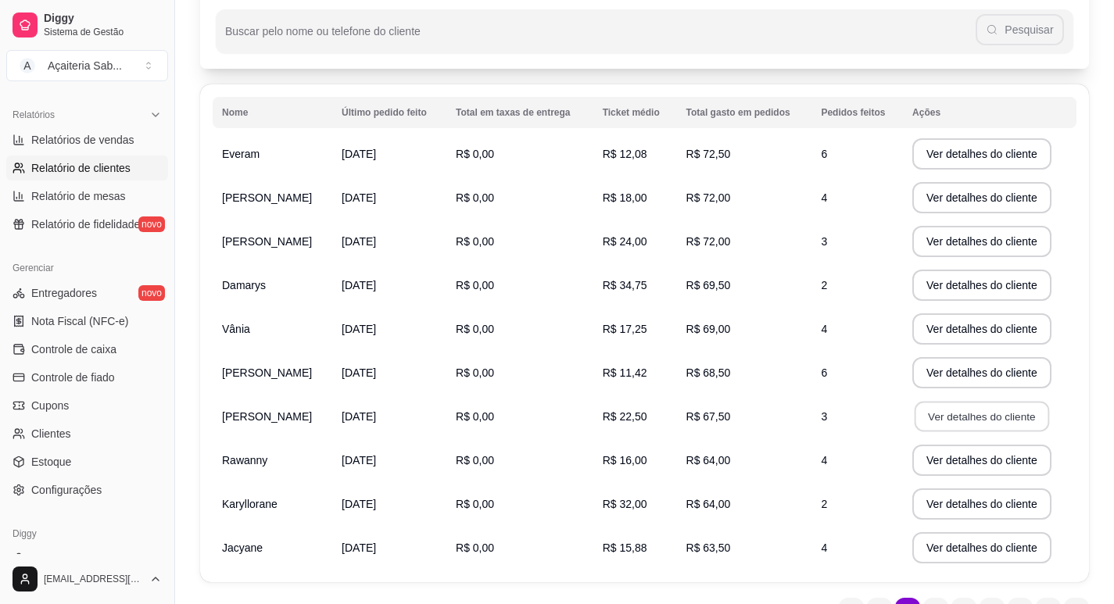
click at [926, 421] on button "Ver detalhes do cliente" at bounding box center [982, 417] width 134 height 30
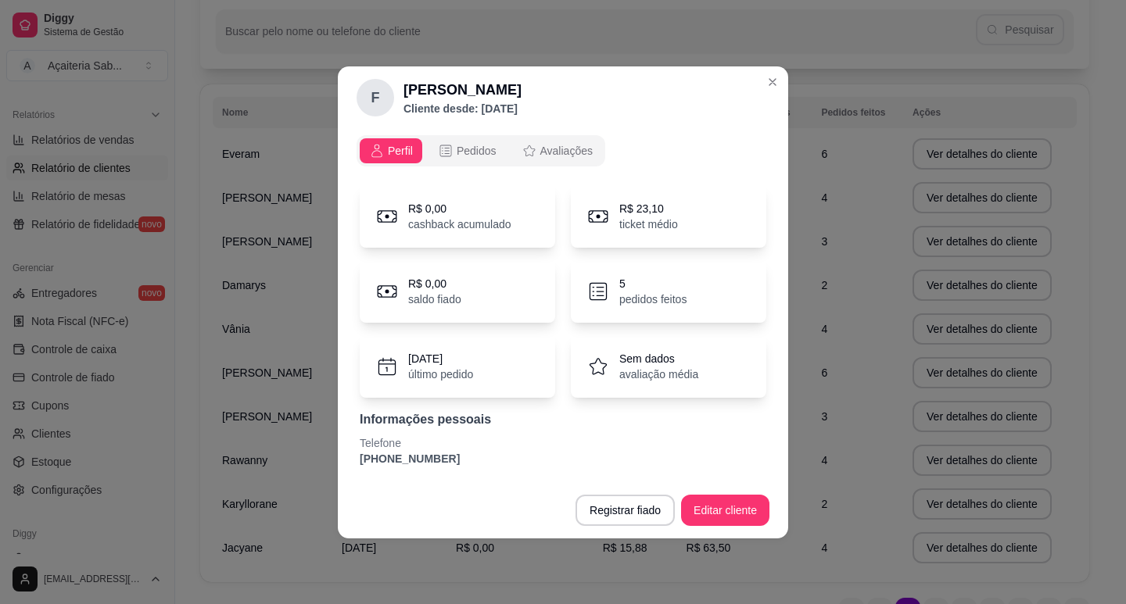
drag, startPoint x: 439, startPoint y: 461, endPoint x: 347, endPoint y: 464, distance: 91.5
click at [347, 464] on div "Perfil Pedidos Avaliações R$ 0,00 cashback acumulado R$ 23,10 ticket médio R$ 0…" at bounding box center [563, 305] width 450 height 353
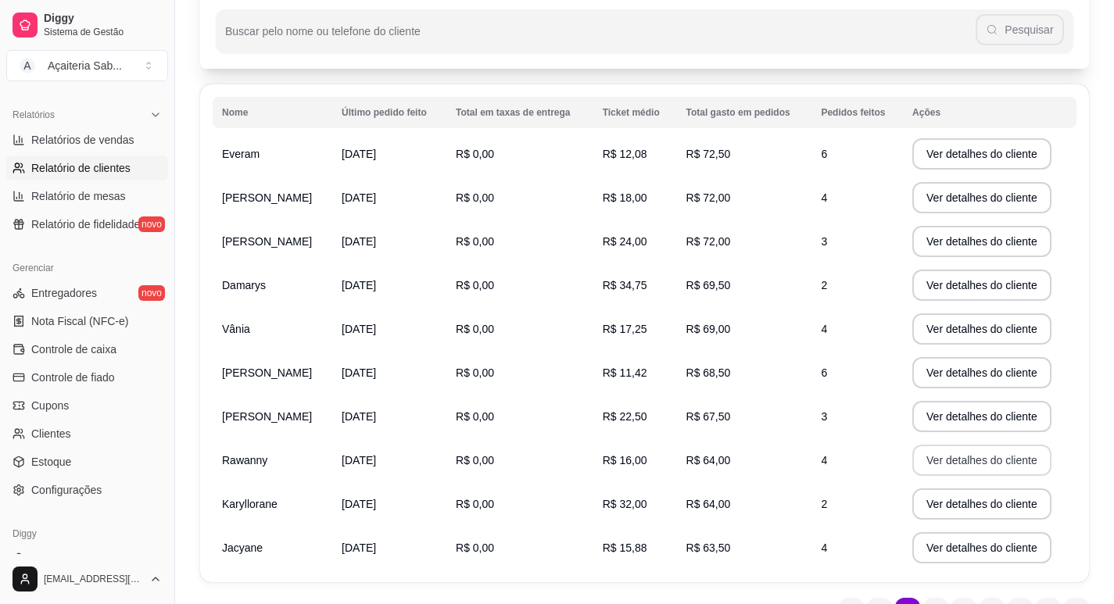
click at [930, 457] on button "Ver detalhes do cliente" at bounding box center [981, 460] width 139 height 31
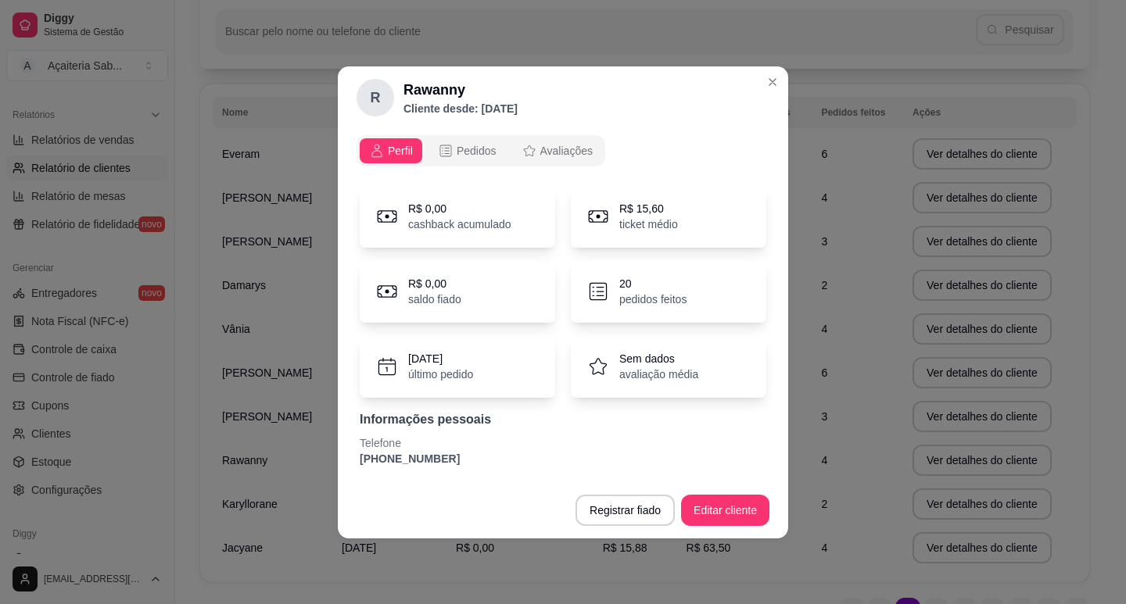
drag, startPoint x: 441, startPoint y: 456, endPoint x: 349, endPoint y: 460, distance: 91.5
click at [349, 460] on div "Perfil Pedidos Avaliações R$ 0,00 cashback acumulado R$ 15,60 ticket médio R$ 0…" at bounding box center [563, 305] width 450 height 353
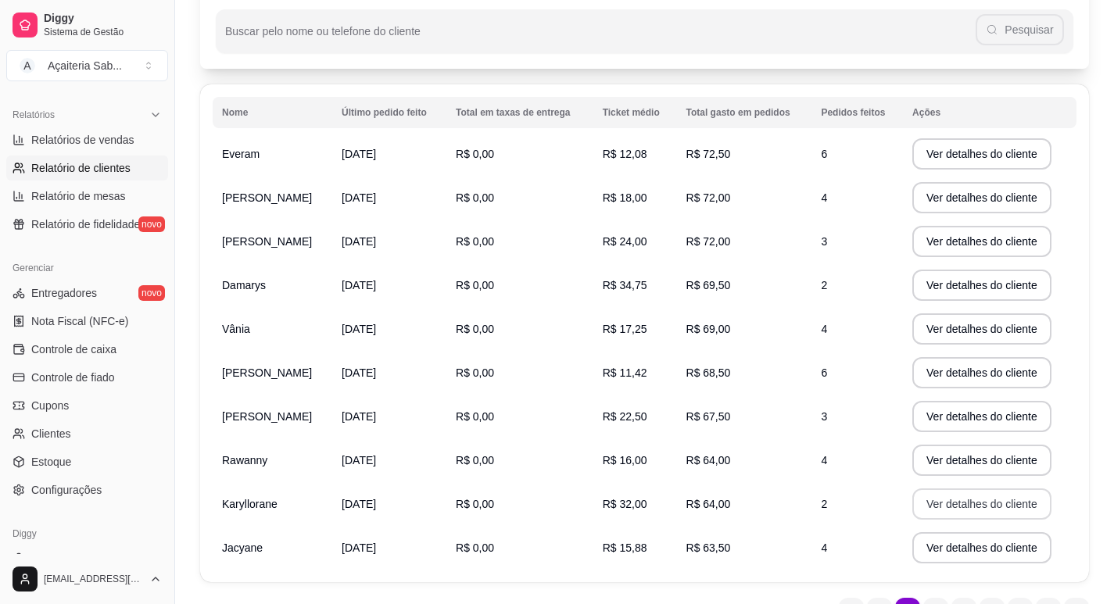
click at [987, 510] on button "Ver detalhes do cliente" at bounding box center [981, 504] width 139 height 31
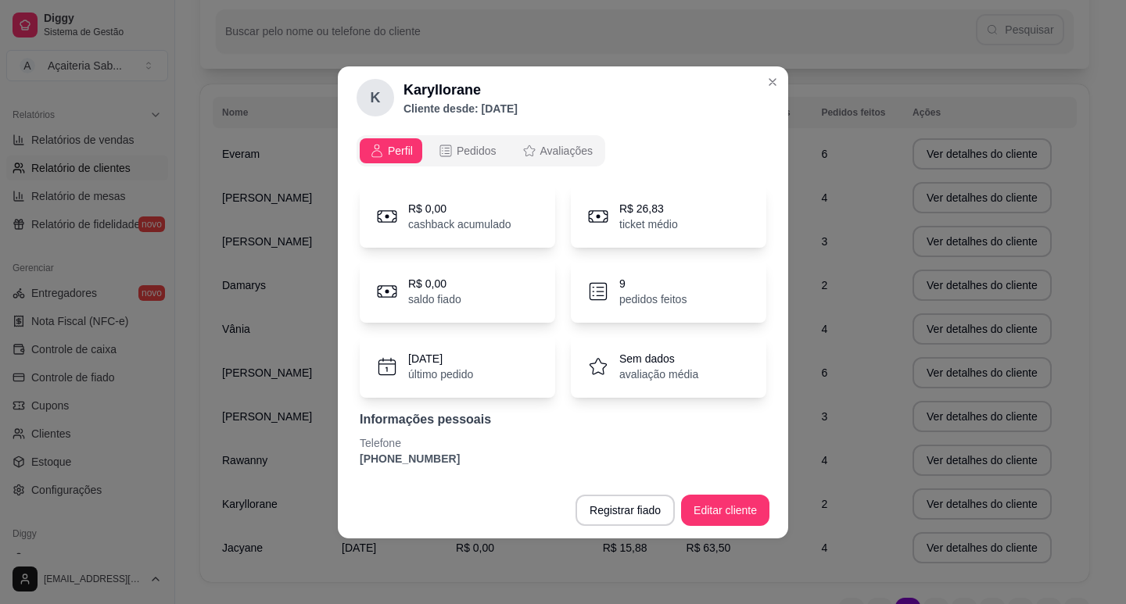
drag, startPoint x: 442, startPoint y: 459, endPoint x: 340, endPoint y: 455, distance: 102.5
click at [340, 455] on div "Perfil Pedidos Avaliações R$ 0,00 cashback acumulado R$ 26,83 ticket médio R$ 0…" at bounding box center [563, 305] width 450 height 353
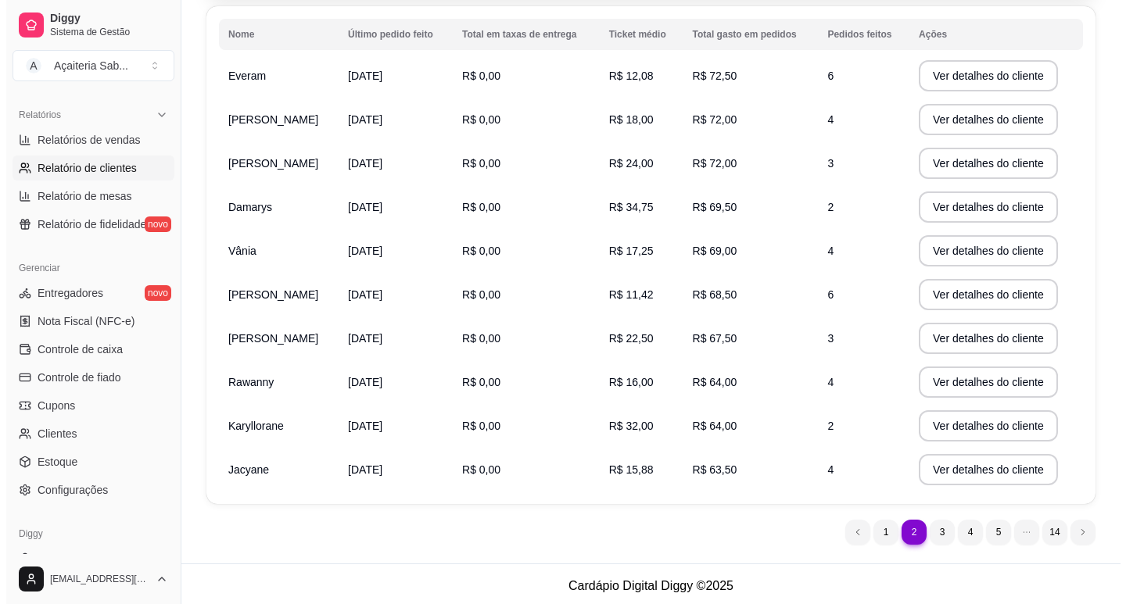
scroll to position [238, 0]
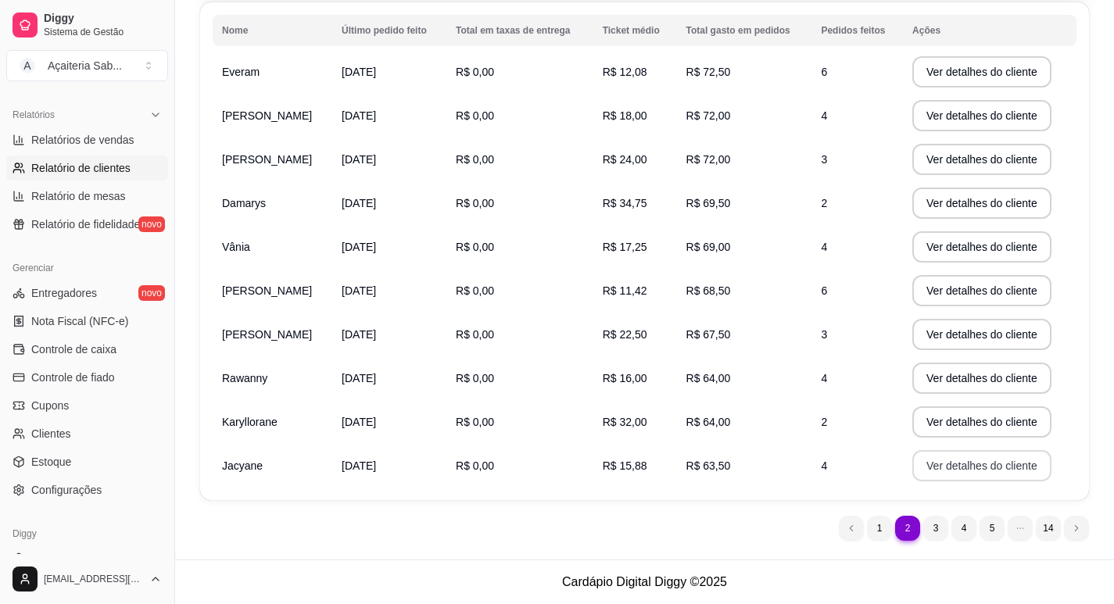
click at [982, 458] on button "Ver detalhes do cliente" at bounding box center [981, 465] width 139 height 31
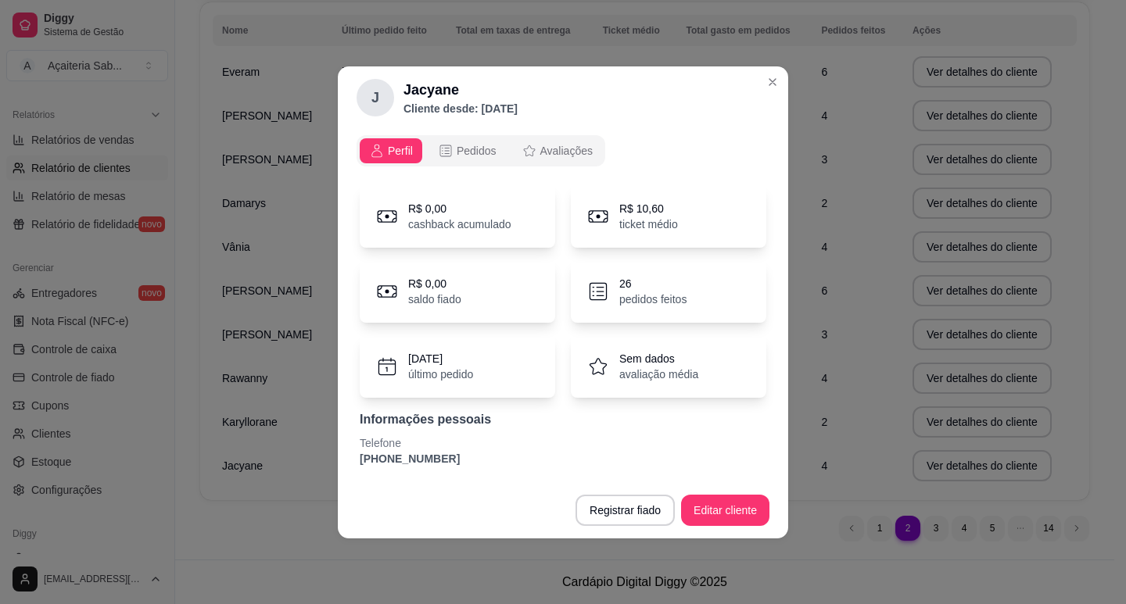
drag, startPoint x: 447, startPoint y: 455, endPoint x: 354, endPoint y: 455, distance: 93.0
click at [354, 457] on div "Perfil Pedidos Avaliações R$ 0,00 cashback acumulado R$ 10,60 ticket médio R$ 0…" at bounding box center [563, 305] width 450 height 353
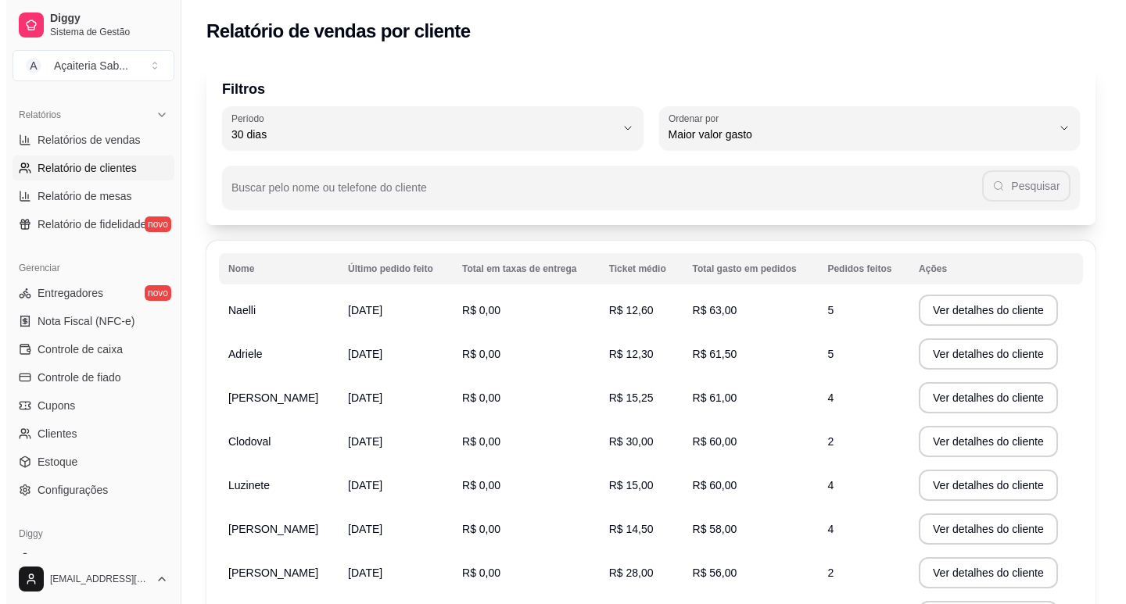
scroll to position [156, 0]
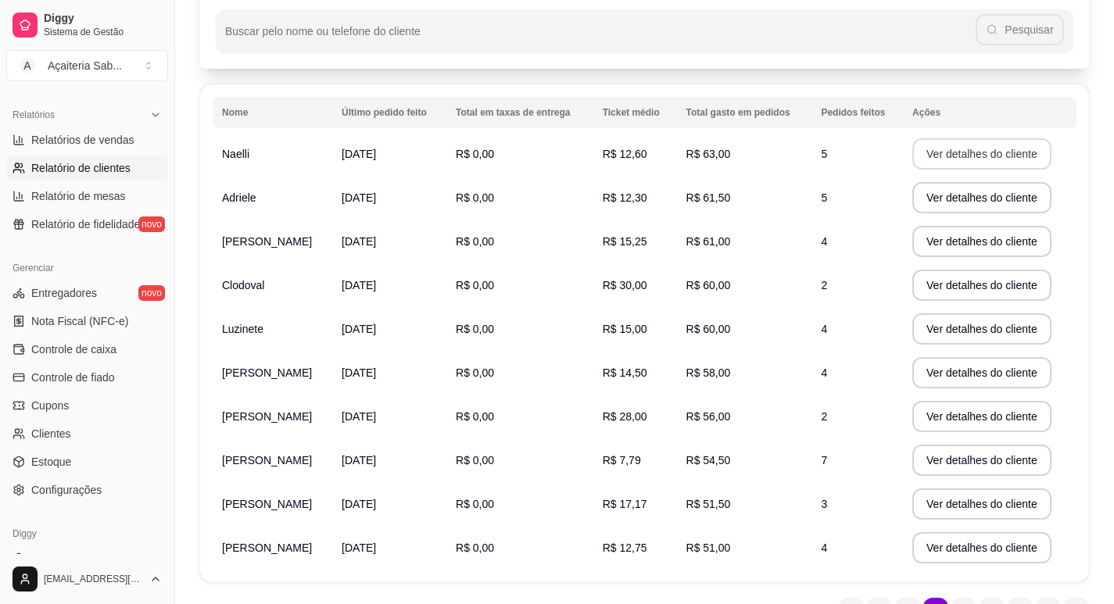
click at [944, 149] on button "Ver detalhes do cliente" at bounding box center [981, 153] width 139 height 31
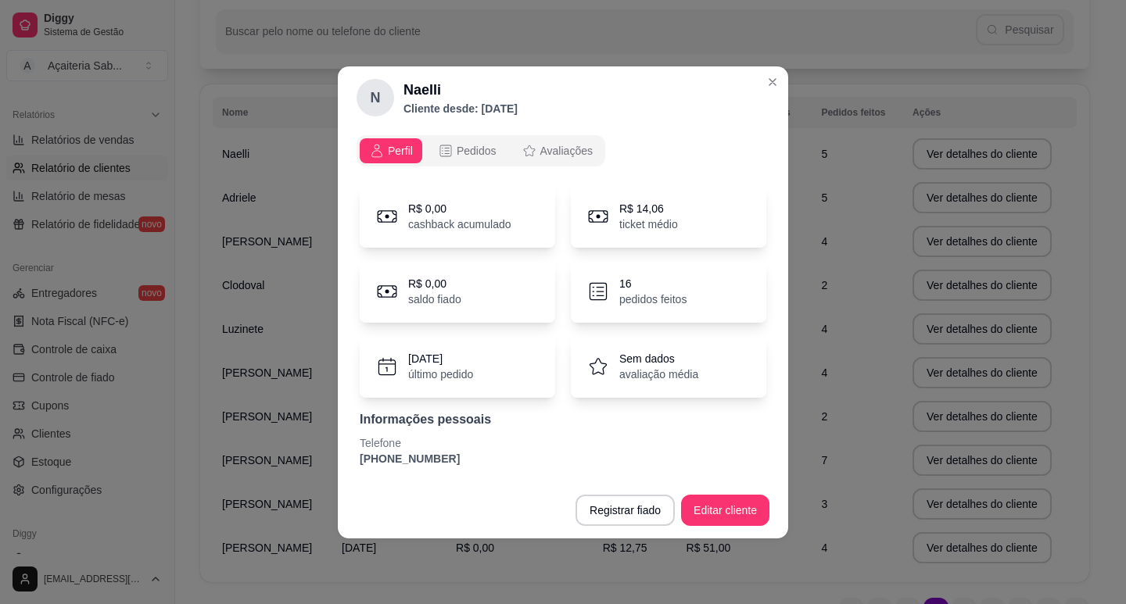
drag, startPoint x: 454, startPoint y: 457, endPoint x: 359, endPoint y: 459, distance: 95.4
click at [359, 459] on div "R$ 0,00 cashback acumulado R$ 14,06 ticket médio R$ 0,00 saldo fiado 16 pedidos…" at bounding box center [562, 326] width 413 height 300
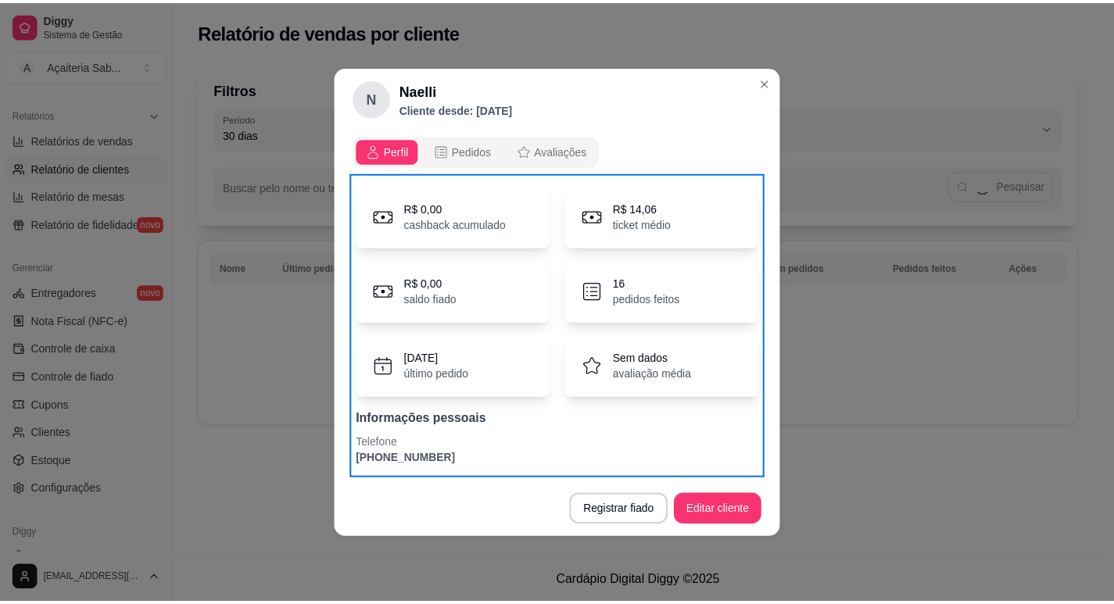
scroll to position [0, 0]
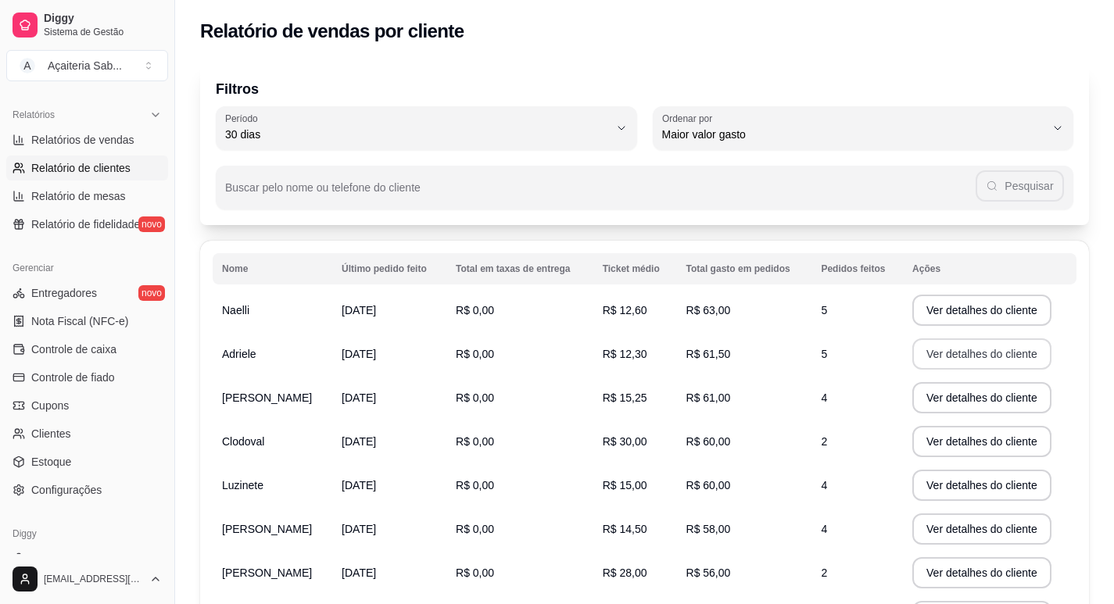
click at [926, 353] on button "Ver detalhes do cliente" at bounding box center [981, 353] width 139 height 31
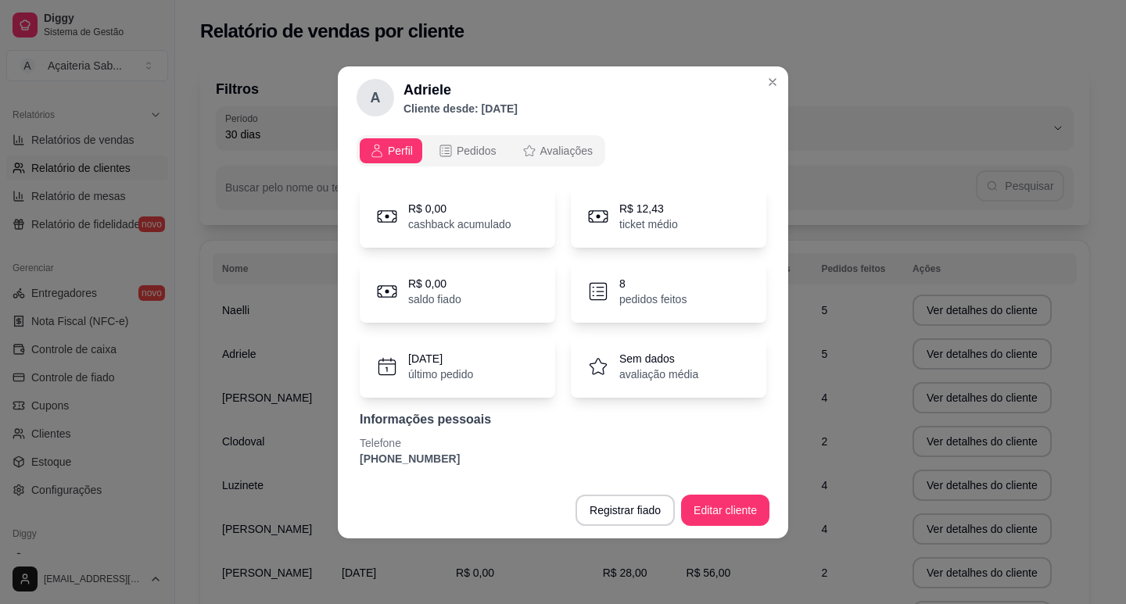
drag, startPoint x: 440, startPoint y: 455, endPoint x: 347, endPoint y: 463, distance: 93.4
click at [347, 464] on div "Perfil Pedidos Avaliações R$ 0,00 cashback acumulado R$ 12,43 ticket médio R$ 0…" at bounding box center [563, 305] width 450 height 353
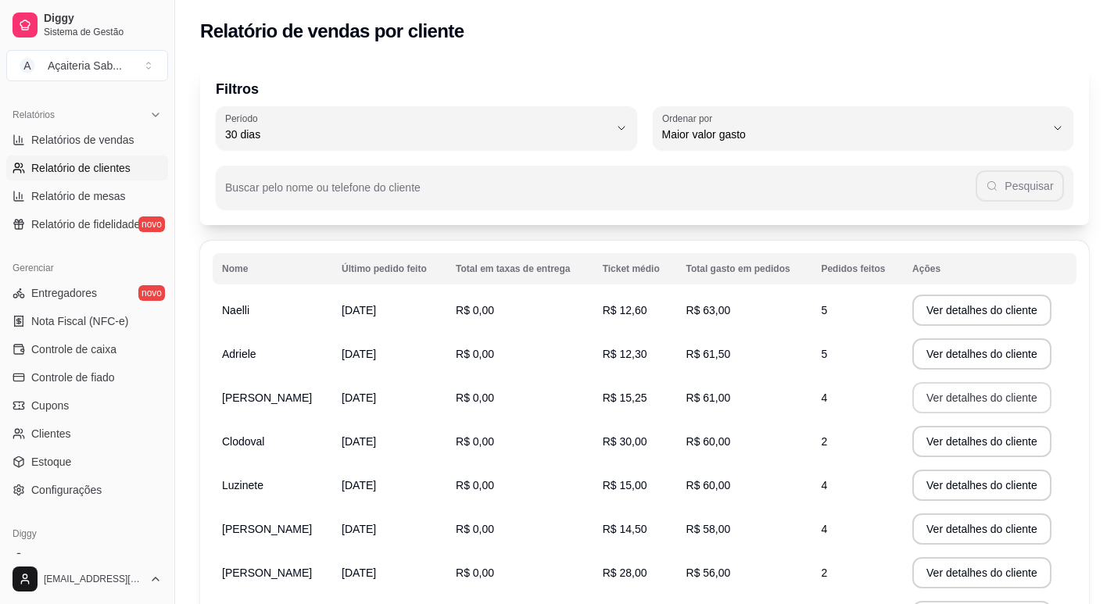
click at [927, 392] on button "Ver detalhes do cliente" at bounding box center [981, 397] width 139 height 31
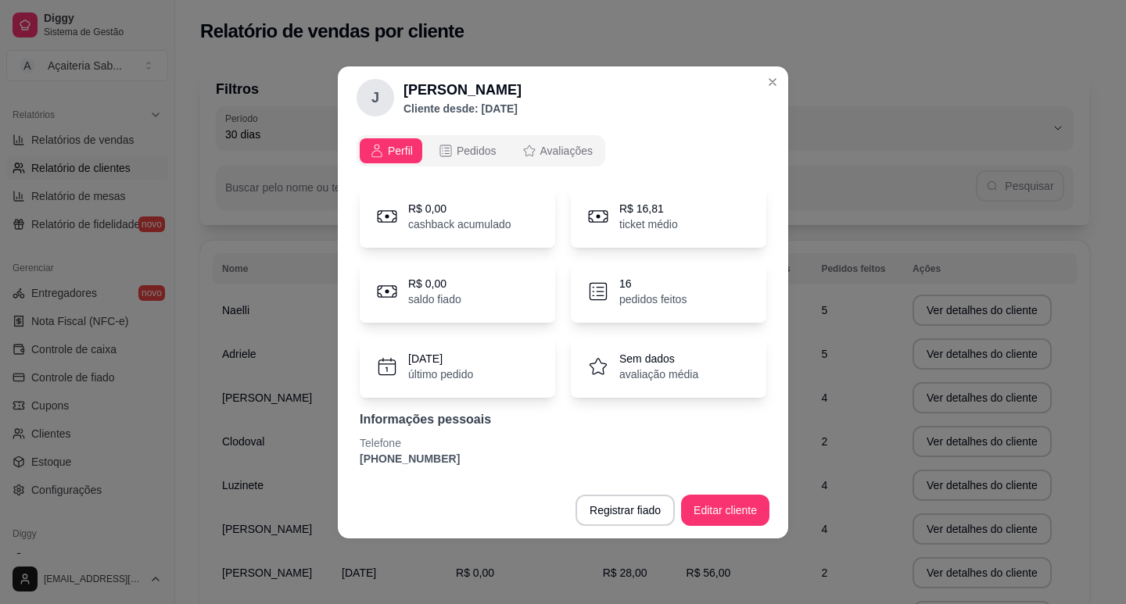
drag, startPoint x: 438, startPoint y: 460, endPoint x: 338, endPoint y: 453, distance: 99.5
click at [338, 453] on div "Perfil Pedidos Avaliações R$ 0,00 cashback acumulado R$ 16,81 ticket médio R$ 0…" at bounding box center [563, 305] width 450 height 353
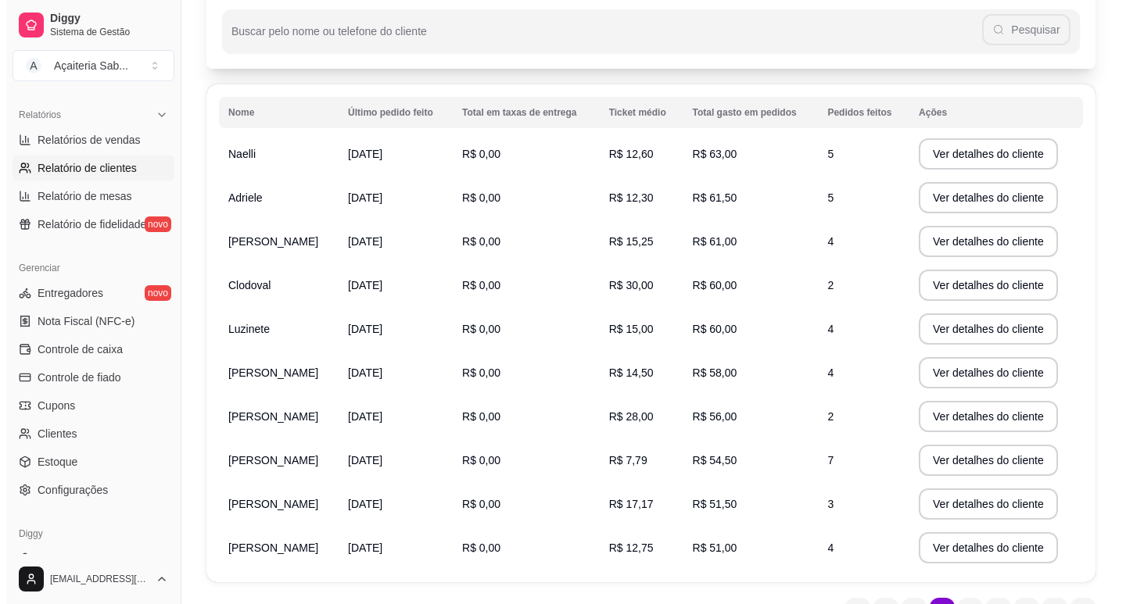
scroll to position [235, 0]
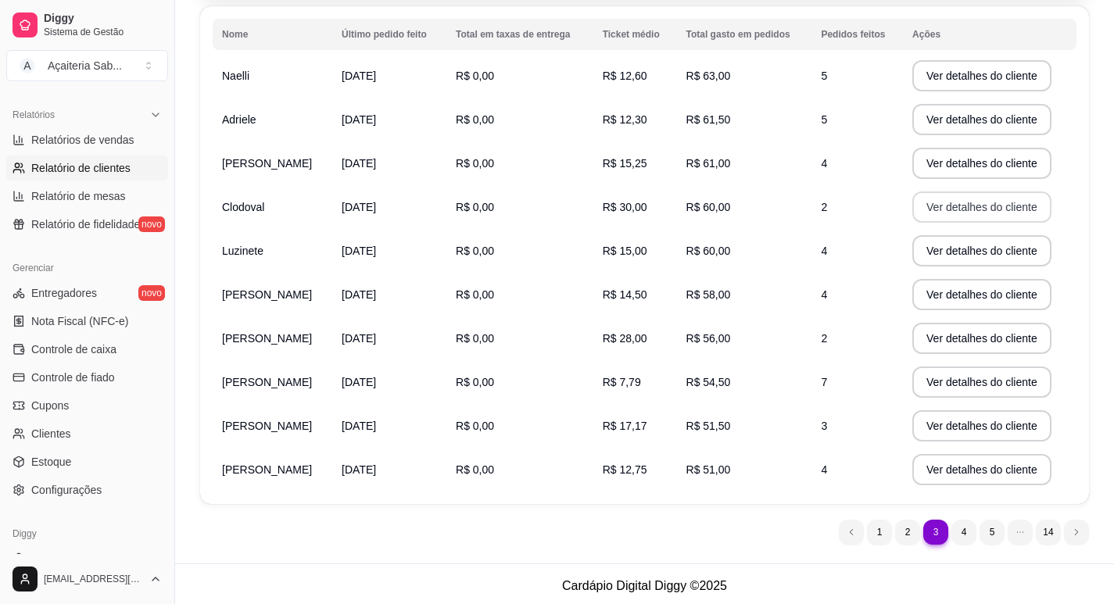
click at [960, 209] on button "Ver detalhes do cliente" at bounding box center [981, 207] width 139 height 31
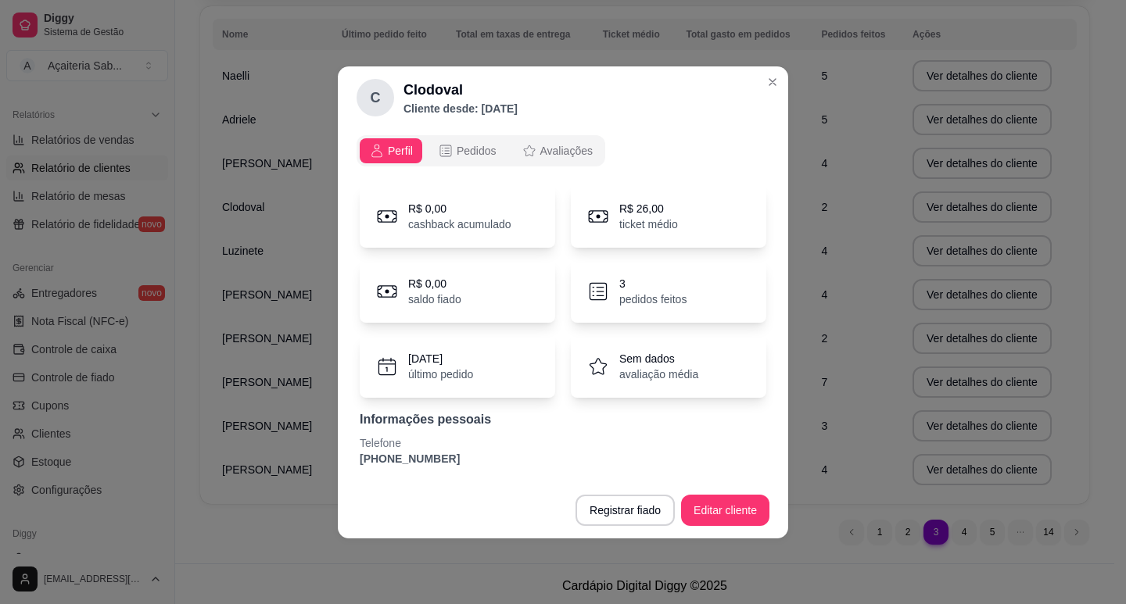
drag, startPoint x: 441, startPoint y: 460, endPoint x: 349, endPoint y: 457, distance: 92.3
click at [349, 459] on div "Perfil Pedidos Avaliações R$ 0,00 cashback acumulado R$ 26,00 ticket médio R$ 0…" at bounding box center [563, 305] width 450 height 353
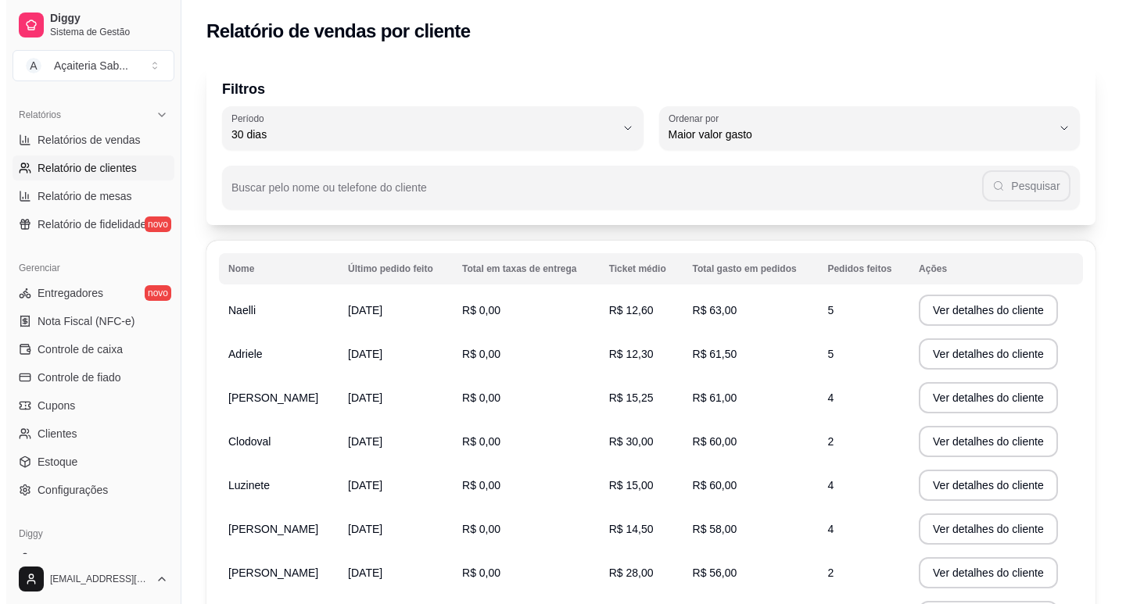
scroll to position [156, 0]
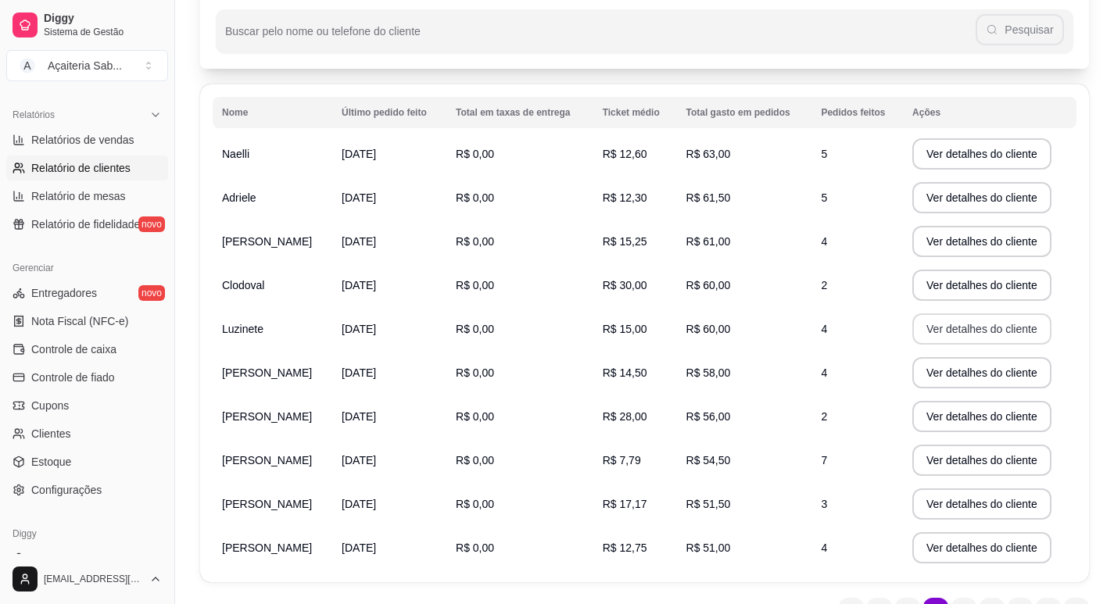
click at [993, 319] on button "Ver detalhes do cliente" at bounding box center [981, 328] width 139 height 31
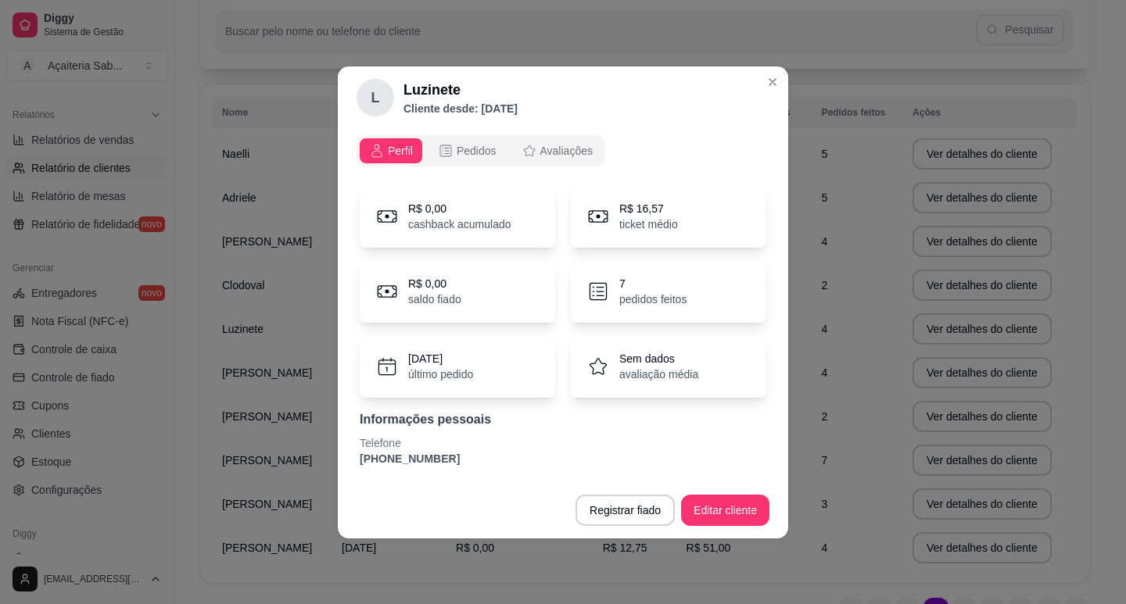
drag, startPoint x: 446, startPoint y: 460, endPoint x: 324, endPoint y: 461, distance: 122.0
click at [324, 461] on div "[PERSON_NAME] Cliente desde: [DATE] Perfil Pedidos Avaliações R$ 0,00 cashback …" at bounding box center [563, 302] width 1126 height 604
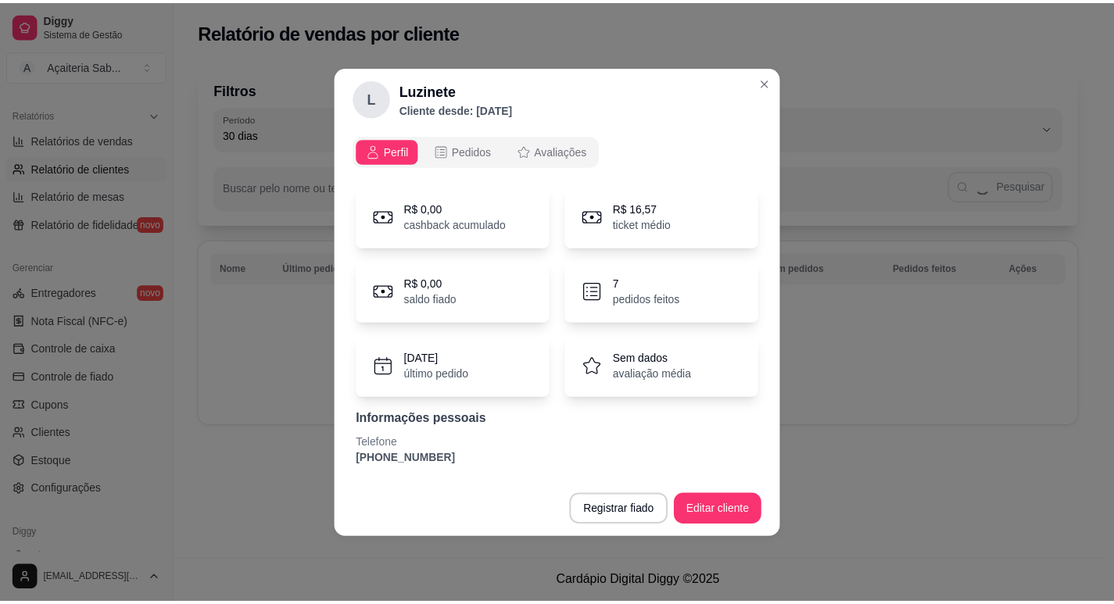
scroll to position [0, 0]
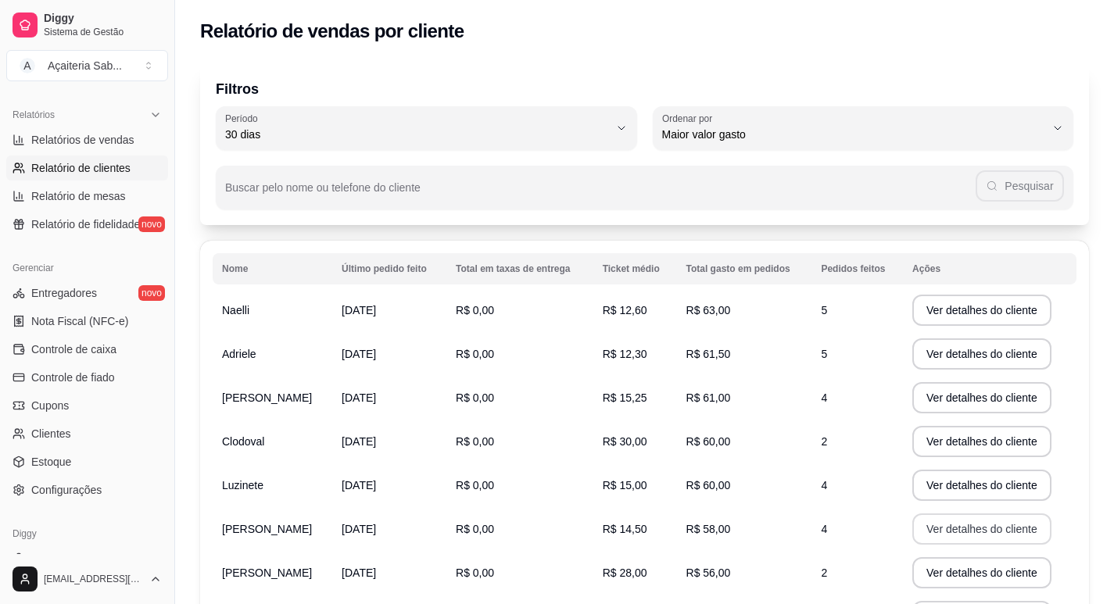
click at [944, 532] on button "Ver detalhes do cliente" at bounding box center [981, 529] width 139 height 31
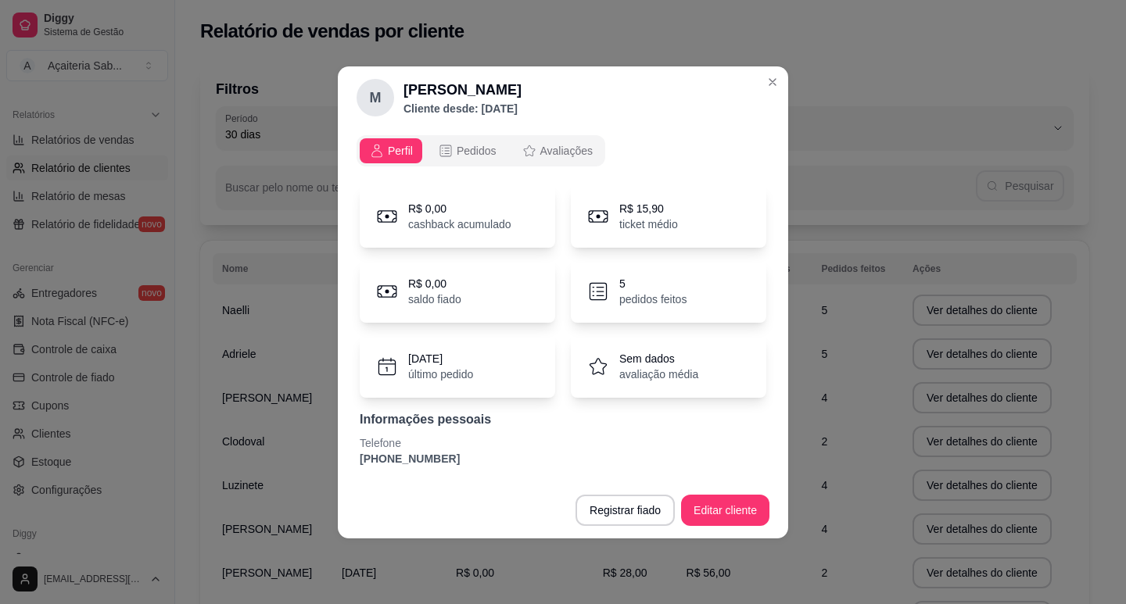
drag, startPoint x: 448, startPoint y: 461, endPoint x: 342, endPoint y: 461, distance: 105.5
click at [342, 461] on div "Perfil Pedidos Avaliações R$ 0,00 cashback acumulado R$ 15,90 ticket médio R$ 0…" at bounding box center [563, 305] width 450 height 353
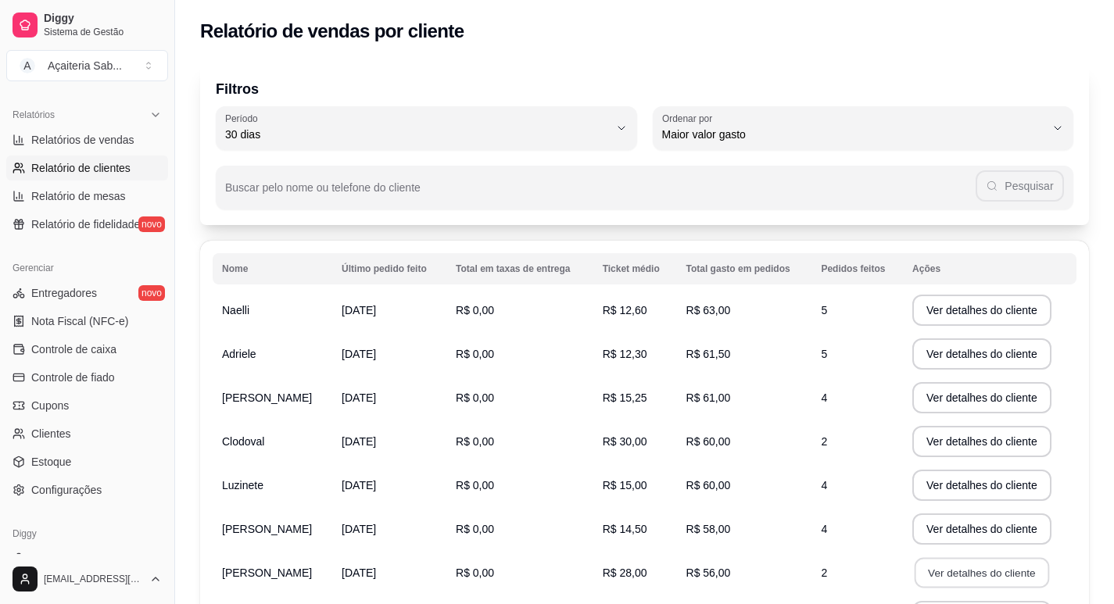
click at [987, 573] on button "Ver detalhes do cliente" at bounding box center [982, 573] width 134 height 30
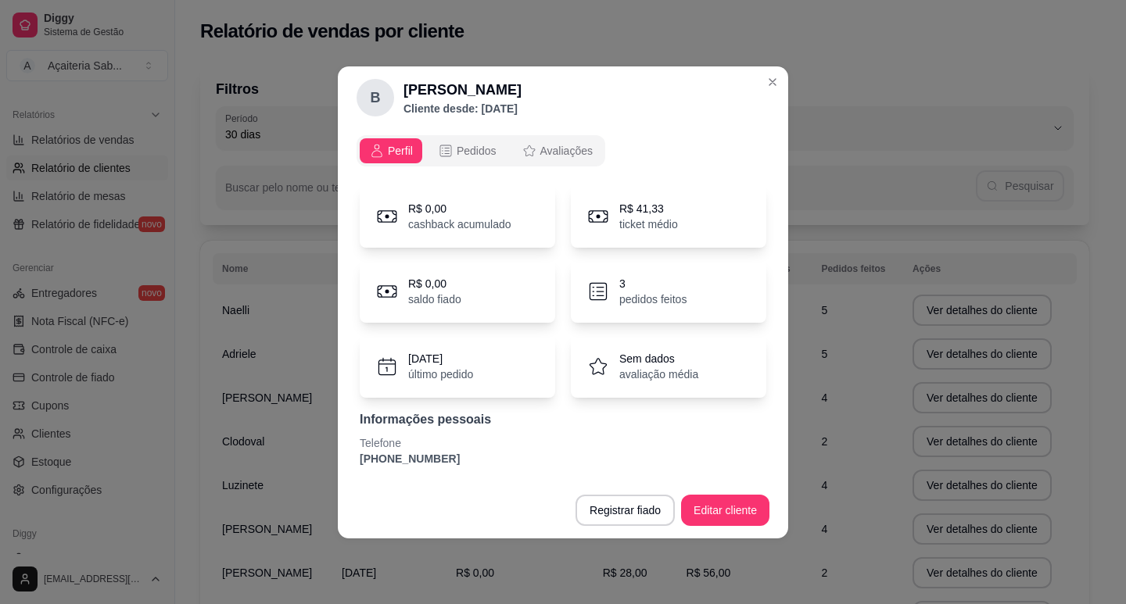
drag, startPoint x: 444, startPoint y: 458, endPoint x: 348, endPoint y: 458, distance: 96.2
click at [348, 458] on div "Perfil Pedidos Avaliações R$ 0,00 cashback acumulado R$ 41,33 ticket médio R$ 0…" at bounding box center [563, 305] width 450 height 353
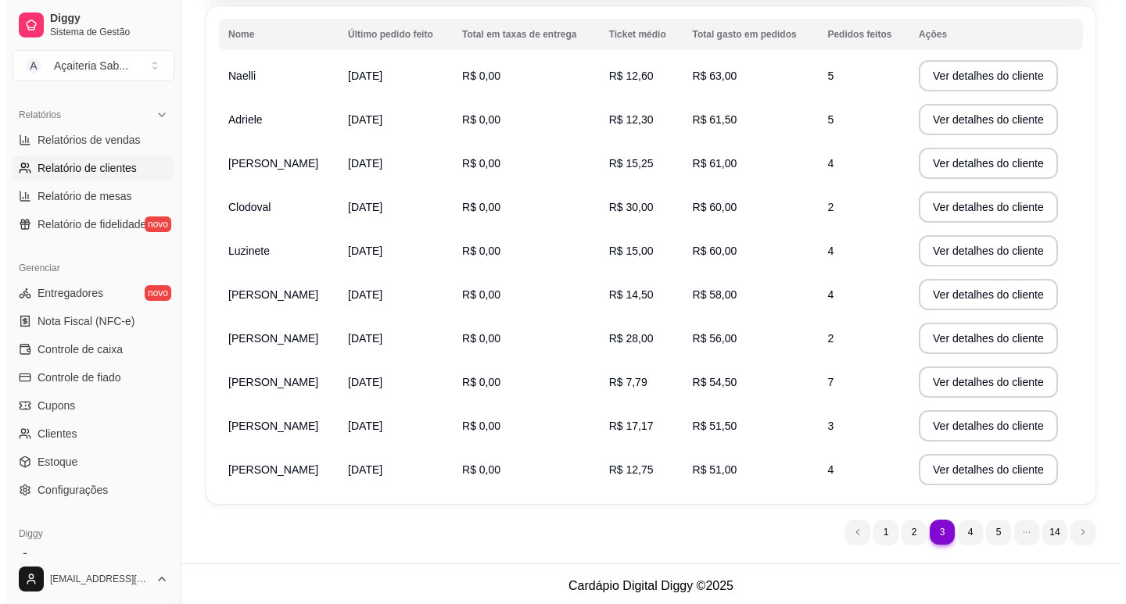
scroll to position [238, 0]
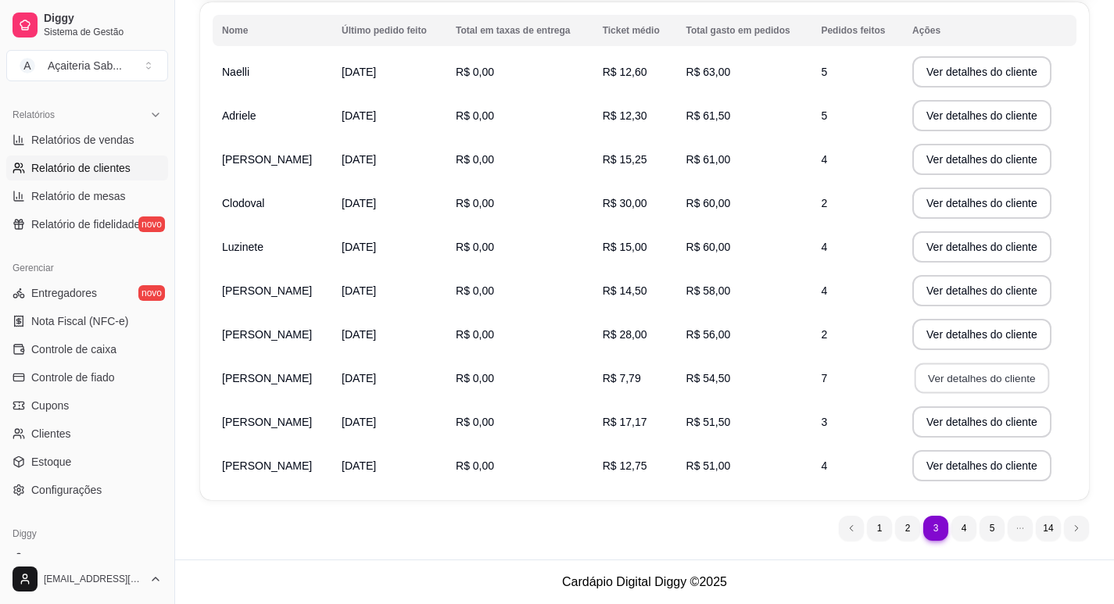
click at [924, 378] on button "Ver detalhes do cliente" at bounding box center [982, 379] width 134 height 30
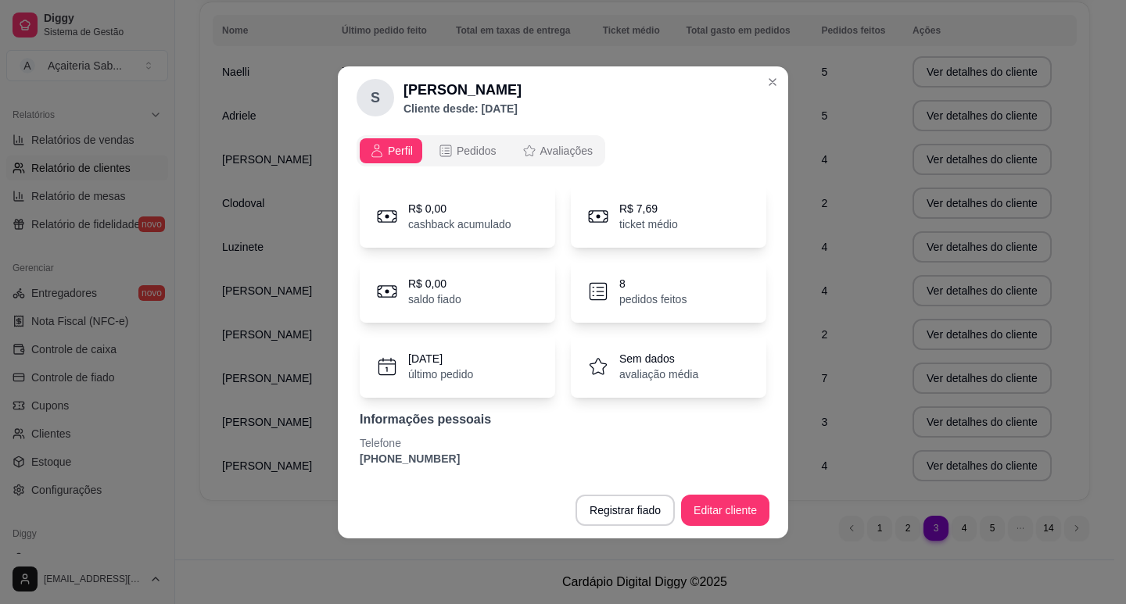
drag, startPoint x: 449, startPoint y: 456, endPoint x: 299, endPoint y: 449, distance: 150.3
click at [299, 449] on div "S [PERSON_NAME] desde: [DATE] Perfil Pedidos Avaliações R$ 0,00 cashback acumul…" at bounding box center [563, 302] width 1126 height 604
click at [417, 466] on p "[PHONE_NUMBER]" at bounding box center [563, 459] width 407 height 16
drag, startPoint x: 448, startPoint y: 461, endPoint x: 347, endPoint y: 459, distance: 100.9
click at [347, 459] on div "Perfil Pedidos Avaliações R$ 0,00 cashback acumulado R$ 7,69 ticket médio R$ 0,…" at bounding box center [563, 305] width 450 height 353
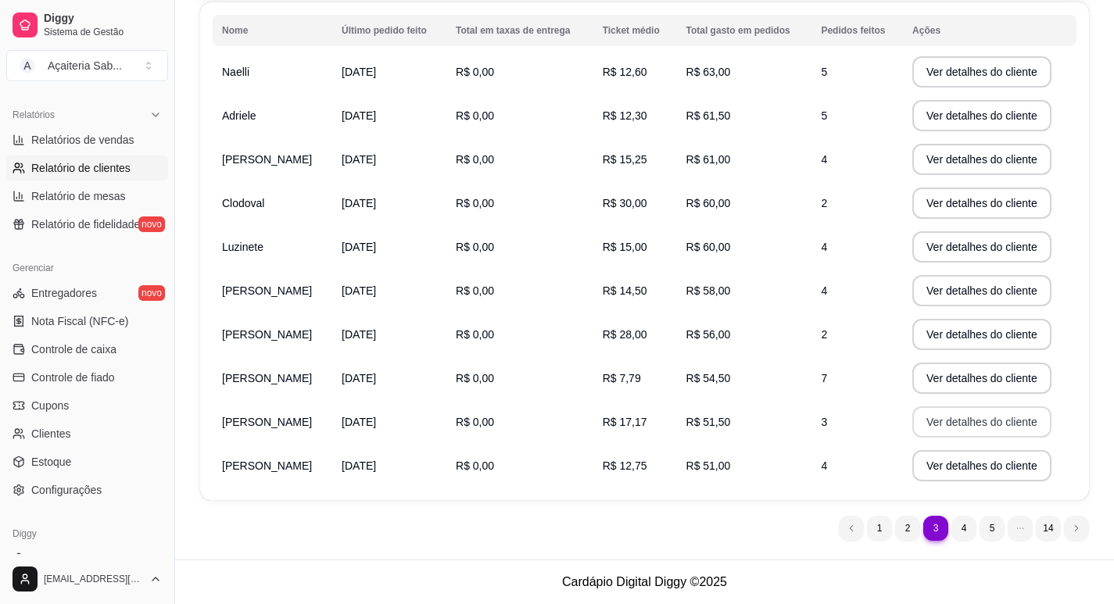
click at [1017, 421] on button "Ver detalhes do cliente" at bounding box center [981, 422] width 139 height 31
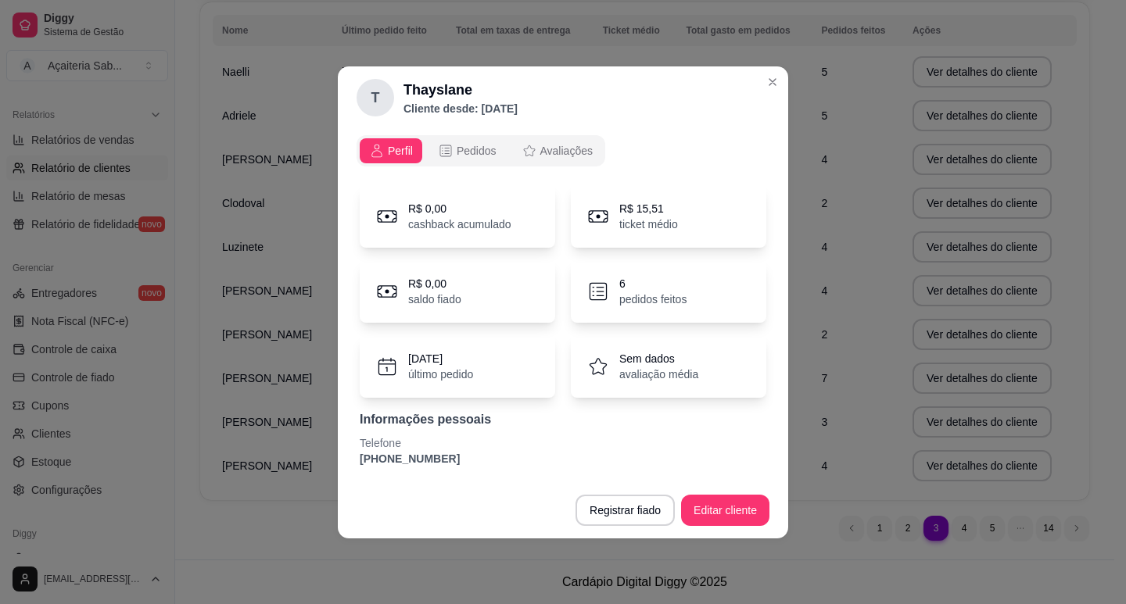
drag, startPoint x: 442, startPoint y: 462, endPoint x: 352, endPoint y: 450, distance: 90.7
click at [351, 450] on div "Perfil Pedidos Avaliações R$ 0,00 cashback acumulado R$ 15,51 ticket médio R$ 0…" at bounding box center [563, 305] width 450 height 353
click at [460, 464] on p "[PHONE_NUMBER]" at bounding box center [563, 459] width 407 height 16
drag, startPoint x: 443, startPoint y: 457, endPoint x: 350, endPoint y: 458, distance: 93.0
click at [350, 458] on div "Perfil Pedidos Avaliações R$ 0,00 cashback acumulado R$ 15,51 ticket médio R$ 0…" at bounding box center [563, 305] width 450 height 353
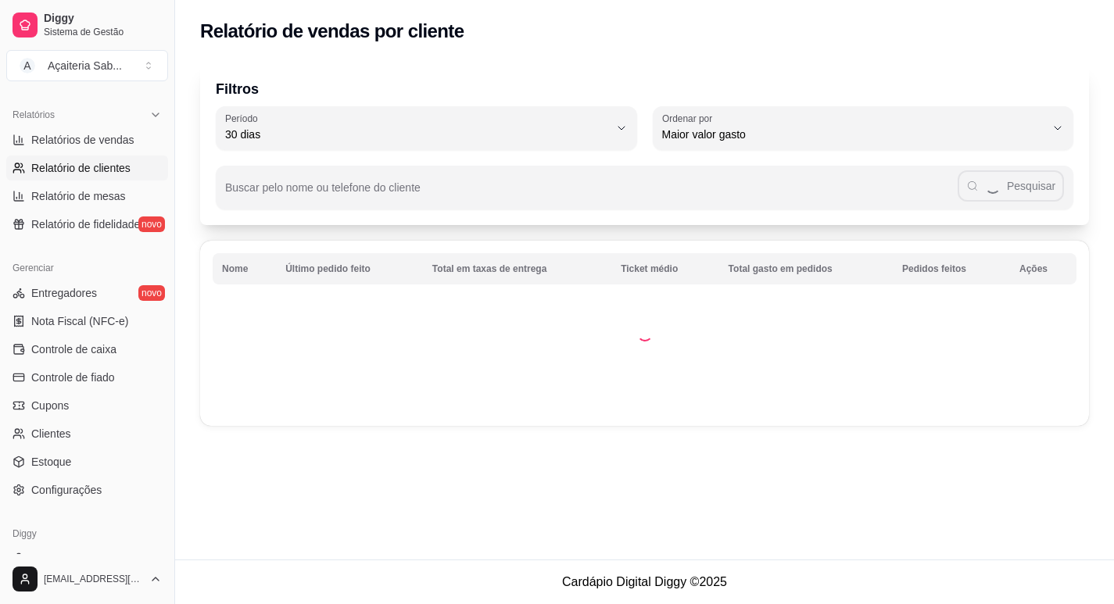
scroll to position [0, 0]
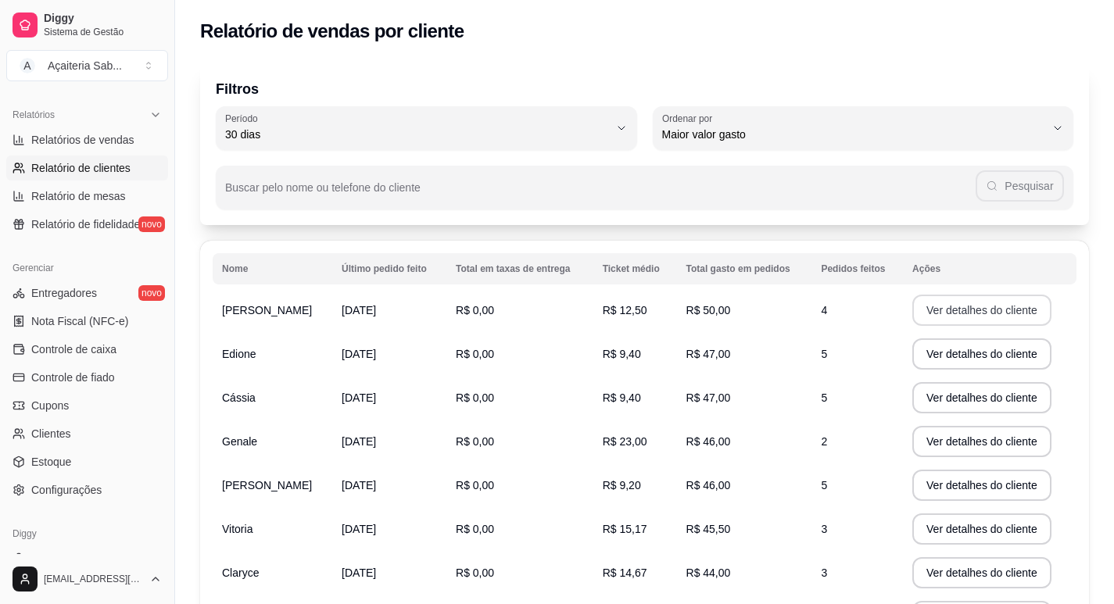
click at [975, 316] on button "Ver detalhes do cliente" at bounding box center [981, 310] width 139 height 31
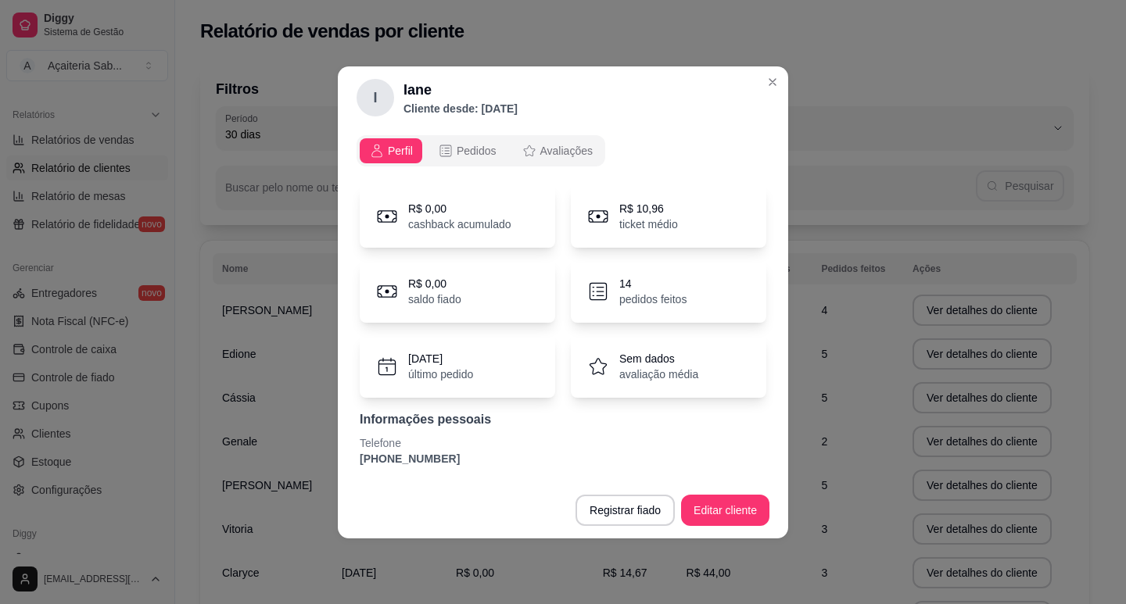
drag, startPoint x: 447, startPoint y: 463, endPoint x: 342, endPoint y: 460, distance: 104.8
click at [342, 460] on div "Perfil Pedidos Avaliações R$ 0,00 cashback acumulado R$ 10,96 ticket médio R$ 0…" at bounding box center [563, 305] width 450 height 353
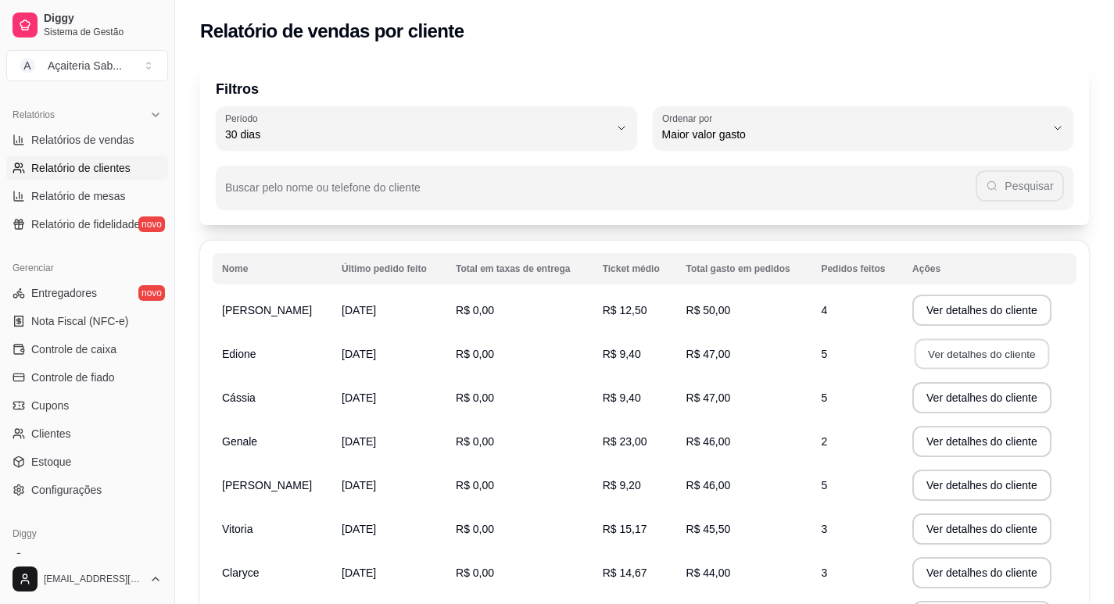
click at [957, 348] on button "Ver detalhes do cliente" at bounding box center [982, 354] width 134 height 30
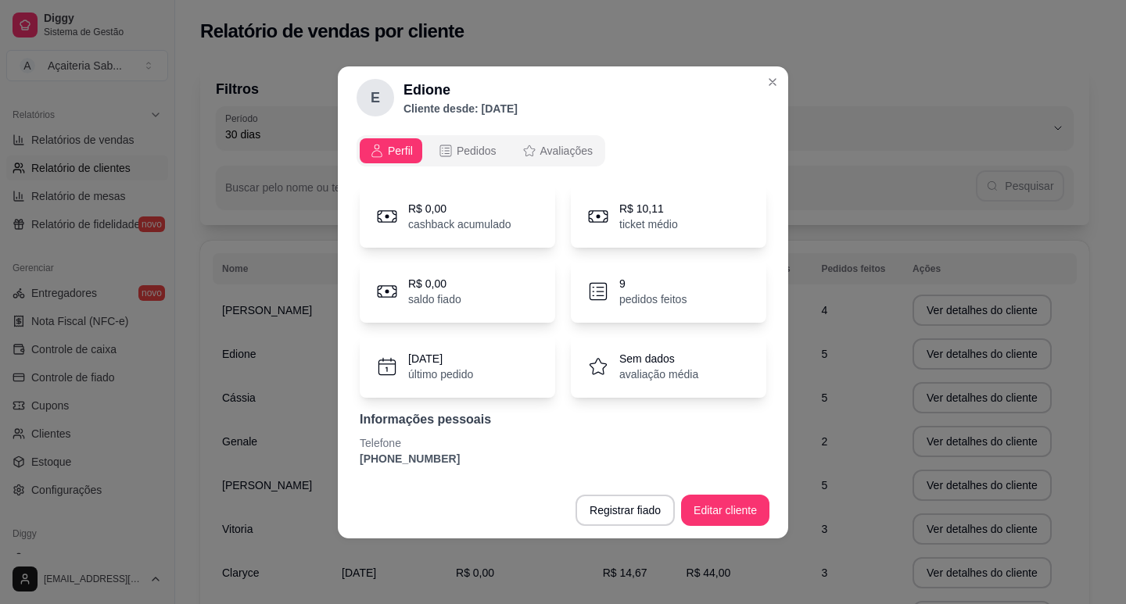
drag, startPoint x: 445, startPoint y: 457, endPoint x: 343, endPoint y: 459, distance: 101.6
click at [343, 459] on div "Perfil Pedidos Avaliações R$ 0,00 cashback acumulado R$ 10,11 ticket médio R$ 0…" at bounding box center [563, 305] width 450 height 353
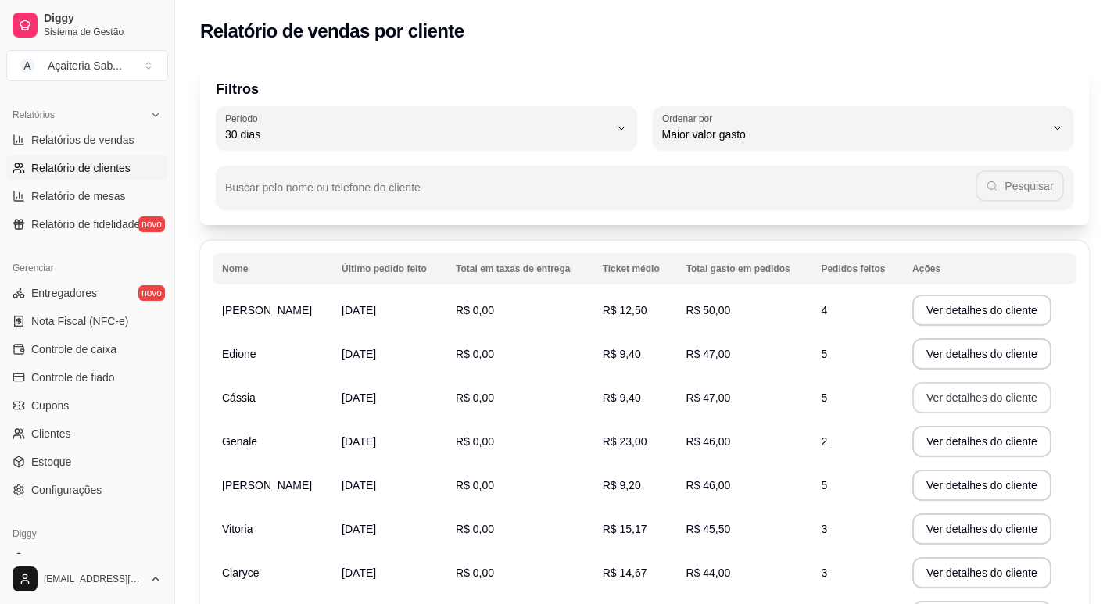
click at [915, 396] on button "Ver detalhes do cliente" at bounding box center [981, 397] width 139 height 31
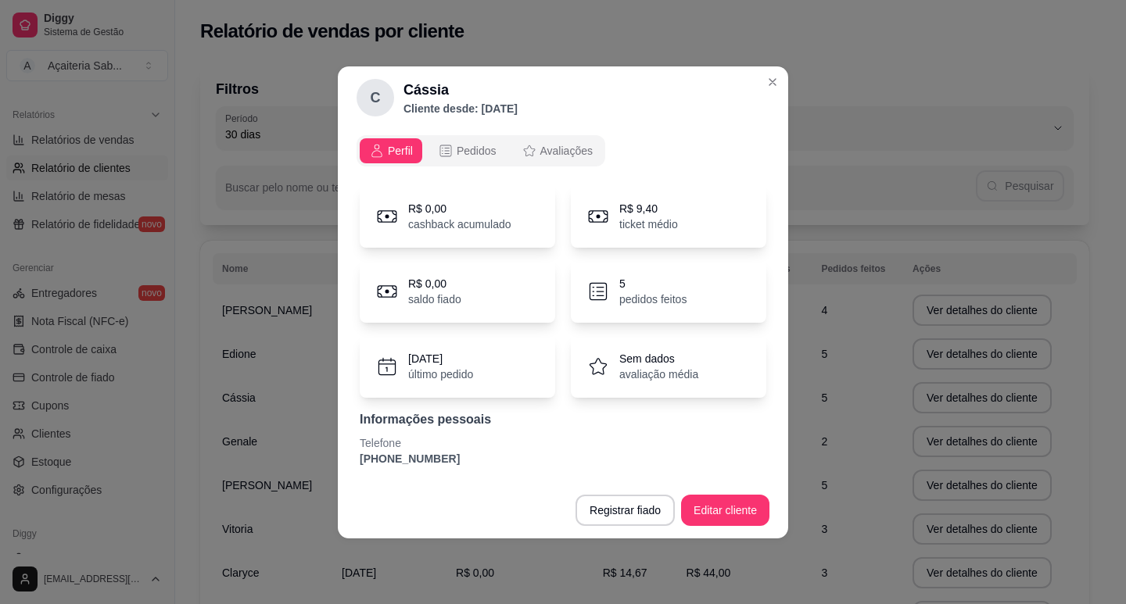
drag, startPoint x: 450, startPoint y: 464, endPoint x: 330, endPoint y: 472, distance: 120.7
click at [330, 472] on div "C Cássia Cliente desde: [DATE] Perfil Pedidos Avaliações R$ 0,00 cashback acumu…" at bounding box center [563, 302] width 1126 height 604
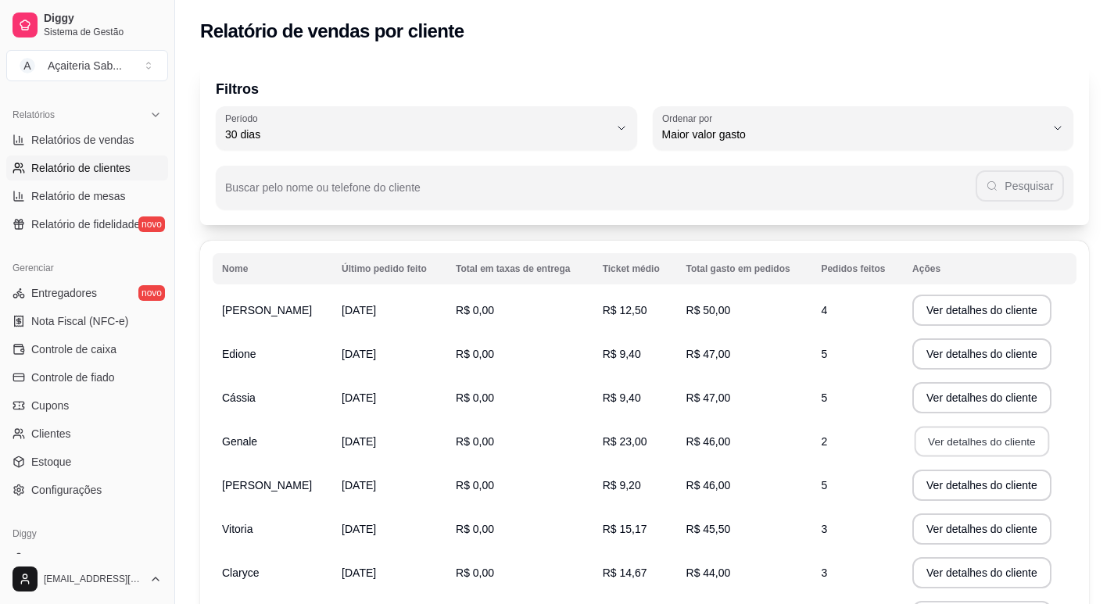
click at [940, 441] on button "Ver detalhes do cliente" at bounding box center [982, 442] width 134 height 30
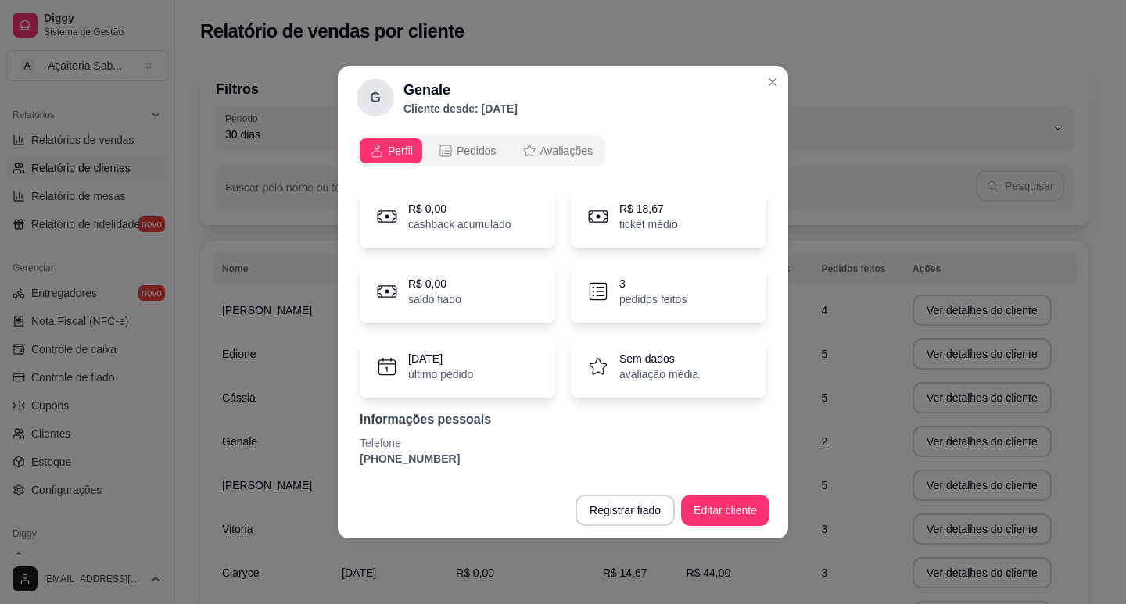
drag, startPoint x: 455, startPoint y: 457, endPoint x: 349, endPoint y: 457, distance: 105.5
click at [349, 457] on div "Perfil Pedidos Avaliações R$ 0,00 cashback acumulado R$ 18,67 ticket médio R$ 0…" at bounding box center [563, 305] width 450 height 353
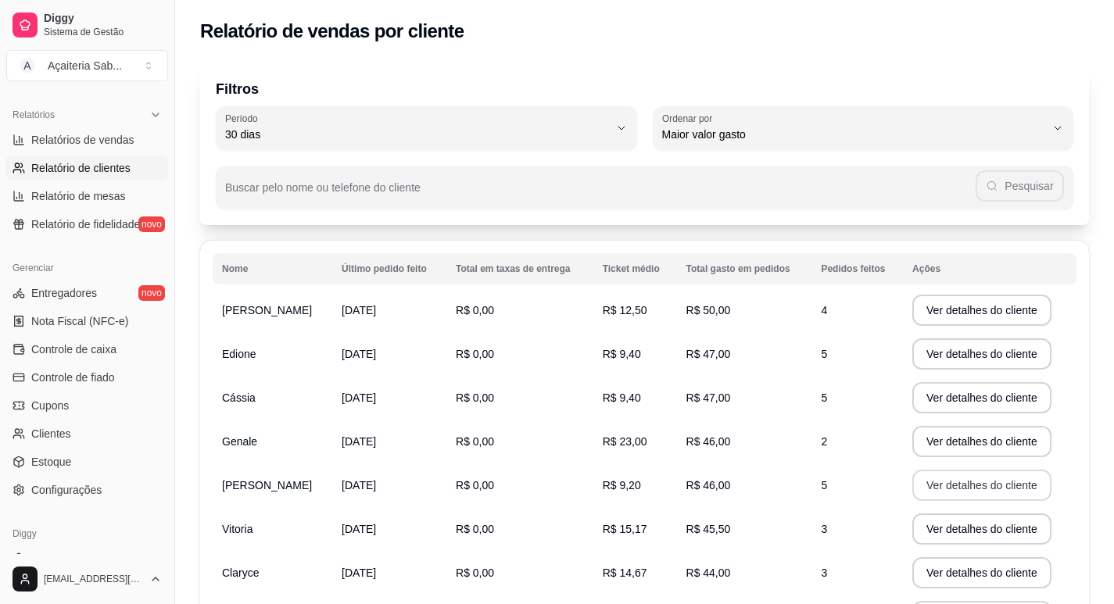
click at [944, 484] on button "Ver detalhes do cliente" at bounding box center [981, 485] width 139 height 31
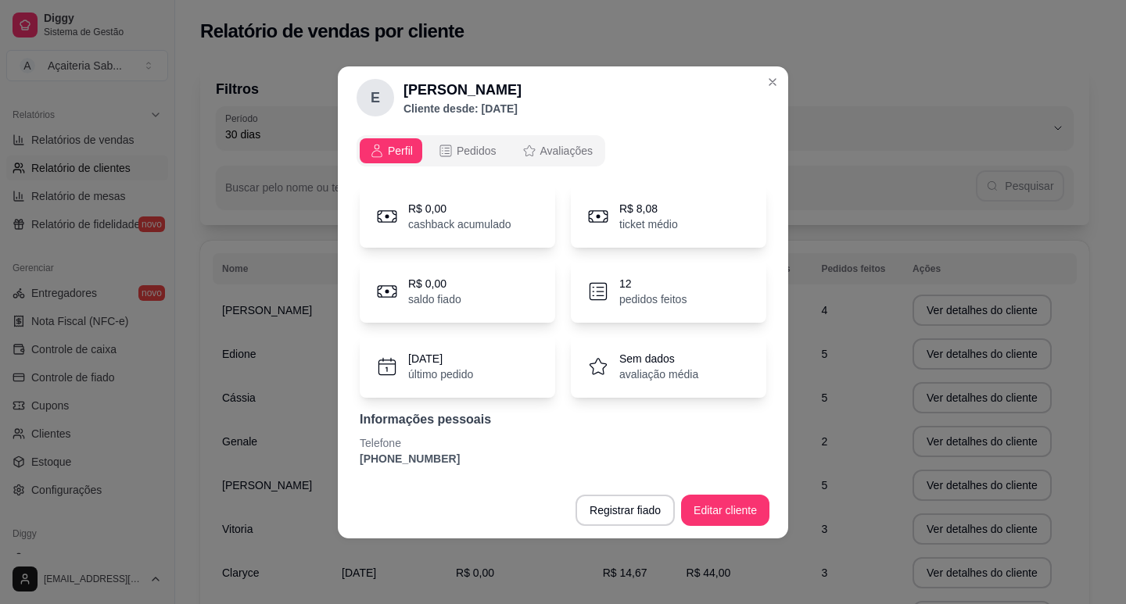
drag, startPoint x: 460, startPoint y: 454, endPoint x: 347, endPoint y: 454, distance: 113.4
click at [347, 454] on div "Perfil Pedidos Avaliações R$ 0,00 cashback acumulado R$ 8,08 ticket médio R$ 0,…" at bounding box center [563, 305] width 450 height 353
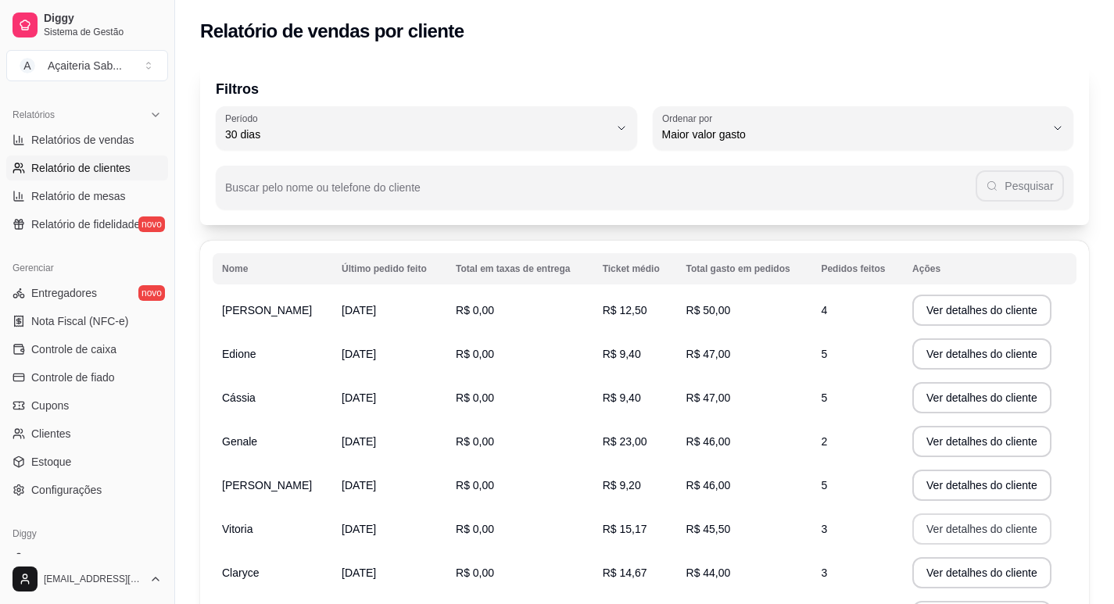
click at [927, 532] on button "Ver detalhes do cliente" at bounding box center [981, 529] width 139 height 31
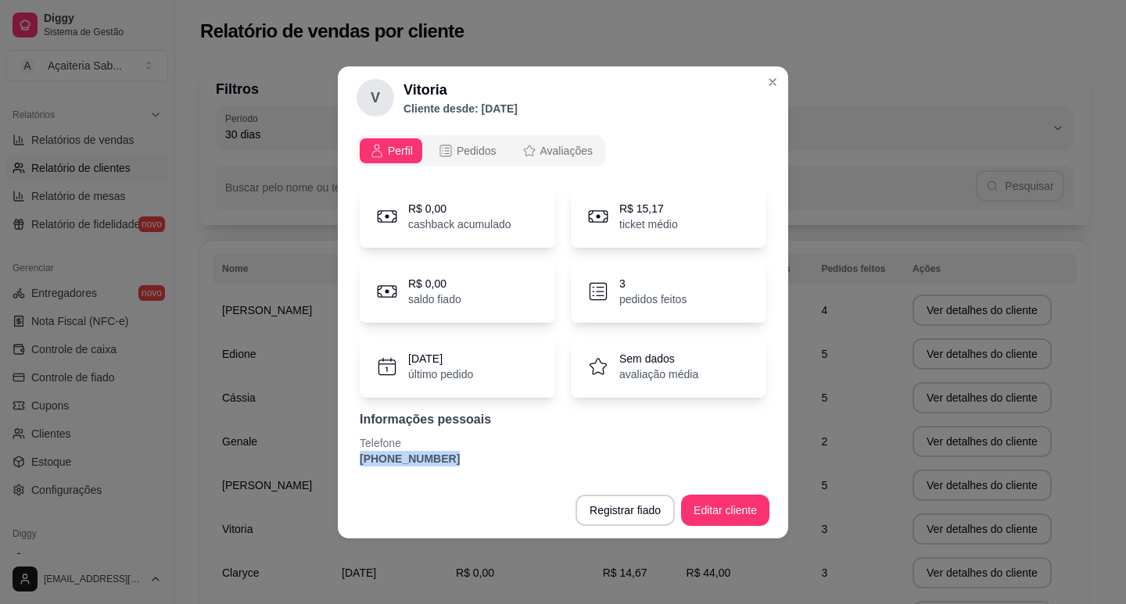
drag, startPoint x: 440, startPoint y: 459, endPoint x: 343, endPoint y: 455, distance: 97.0
click at [343, 455] on div "Perfil Pedidos Avaliações R$ 0,00 cashback acumulado R$ 15,17 ticket médio R$ 0…" at bounding box center [563, 305] width 450 height 353
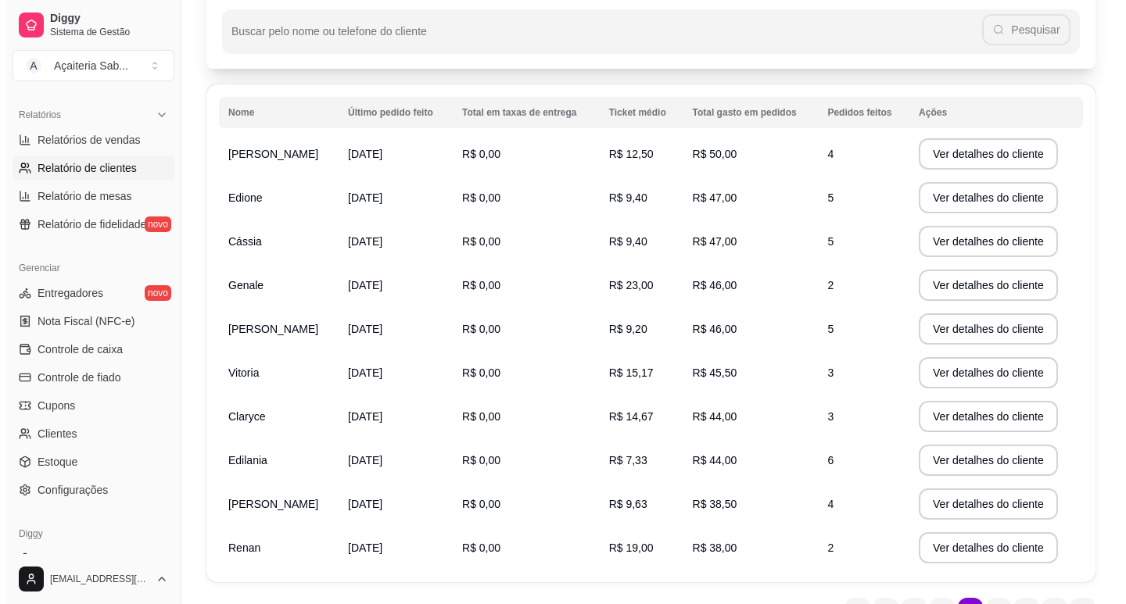
scroll to position [235, 0]
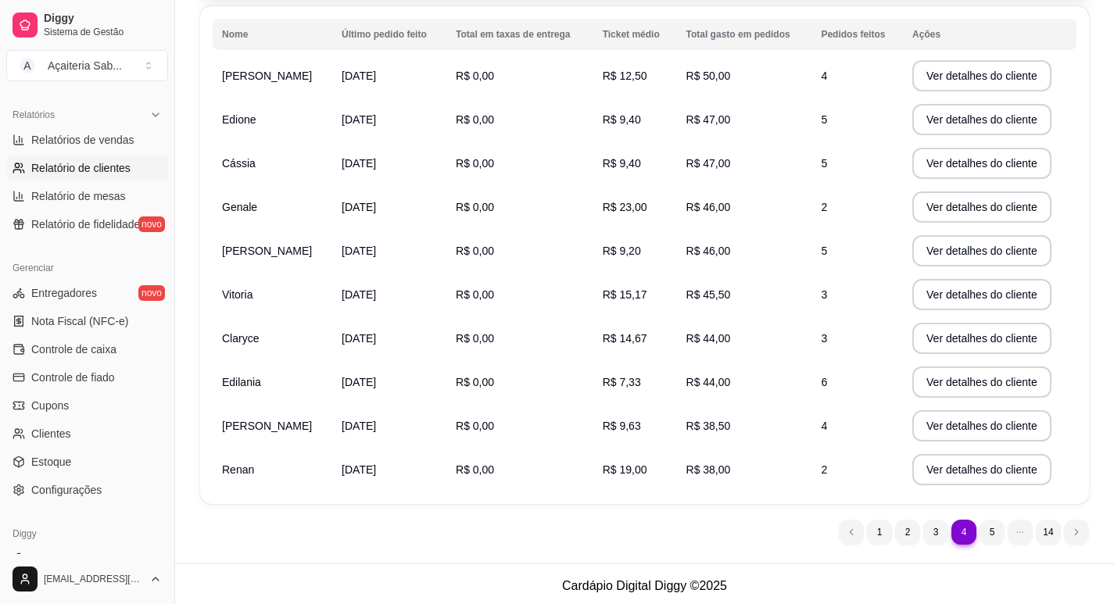
click at [912, 334] on button "Ver detalhes do cliente" at bounding box center [981, 338] width 139 height 31
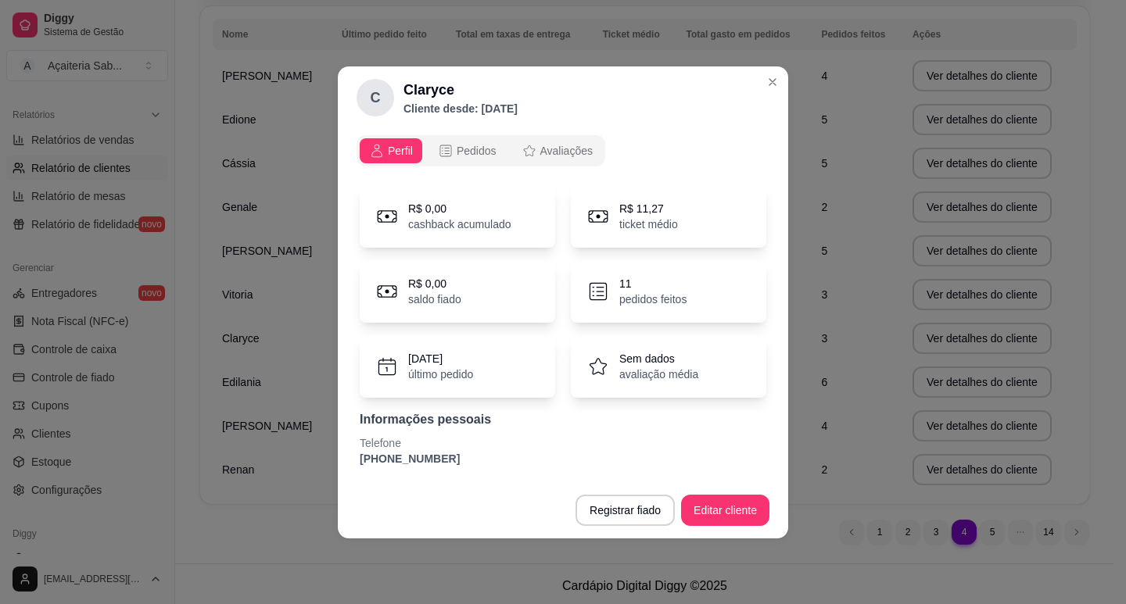
drag, startPoint x: 449, startPoint y: 466, endPoint x: 344, endPoint y: 462, distance: 104.8
click at [344, 462] on div "Perfil Pedidos Avaliações R$ 0,00 cashback acumulado R$ 11,27 ticket médio R$ 0…" at bounding box center [563, 305] width 450 height 353
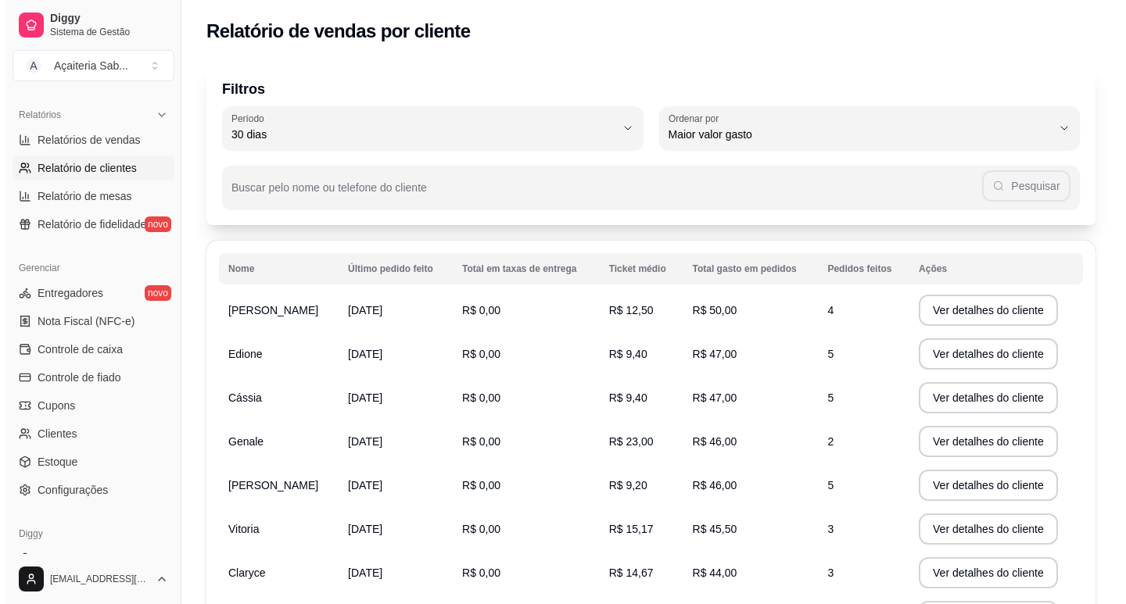
scroll to position [156, 0]
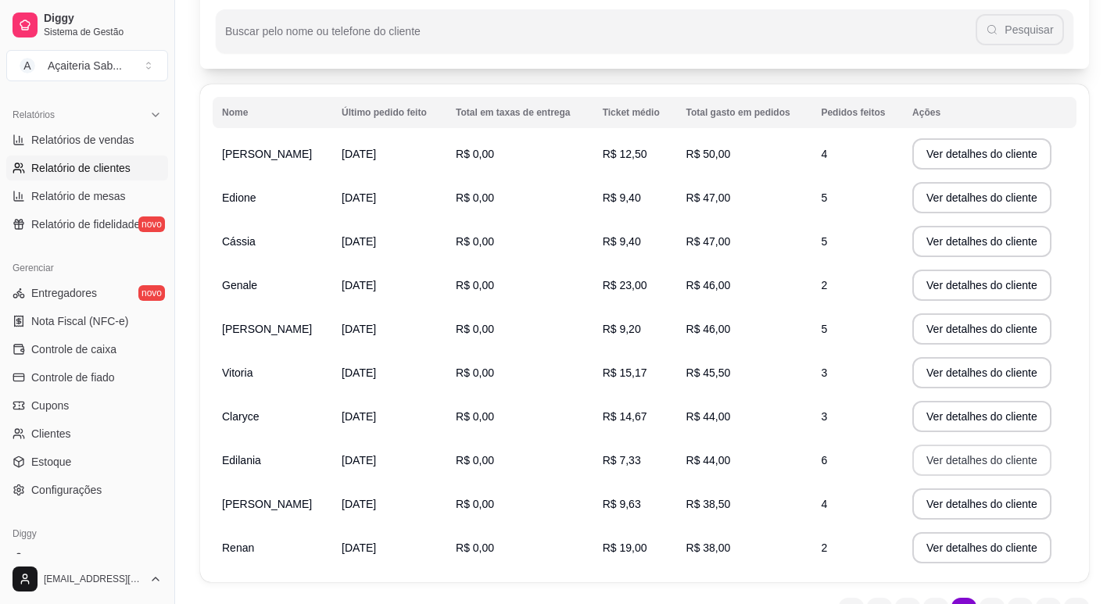
click at [933, 457] on button "Ver detalhes do cliente" at bounding box center [981, 460] width 139 height 31
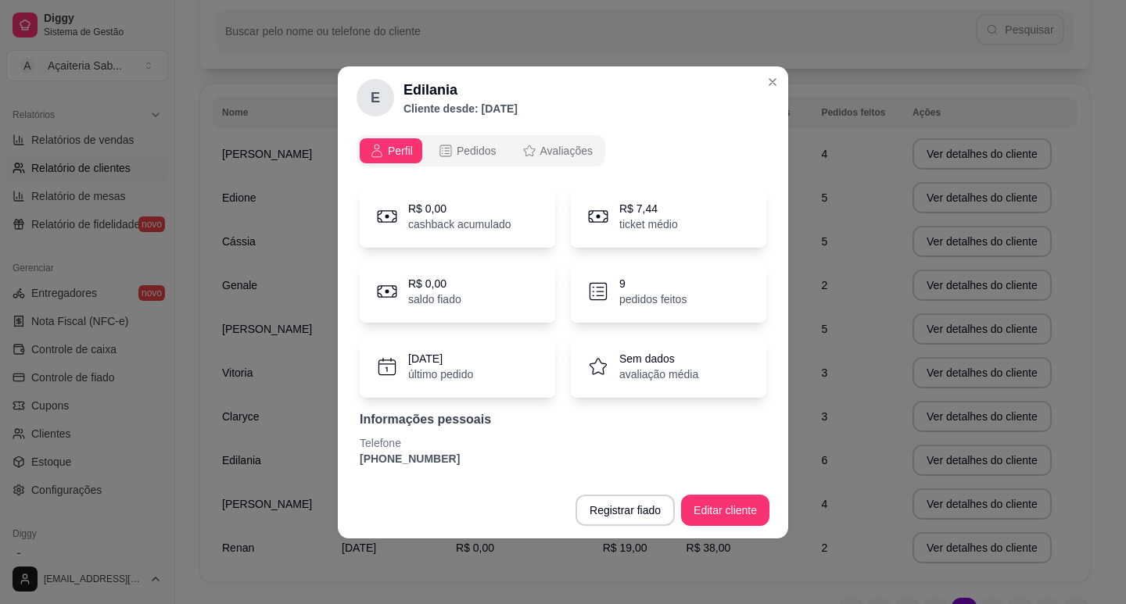
drag, startPoint x: 446, startPoint y: 457, endPoint x: 319, endPoint y: 469, distance: 128.0
click at [319, 469] on div "E Edilania Cliente desde: [DATE] Perfil Pedidos Avaliações R$ 0,00 cashback acu…" at bounding box center [563, 302] width 1126 height 604
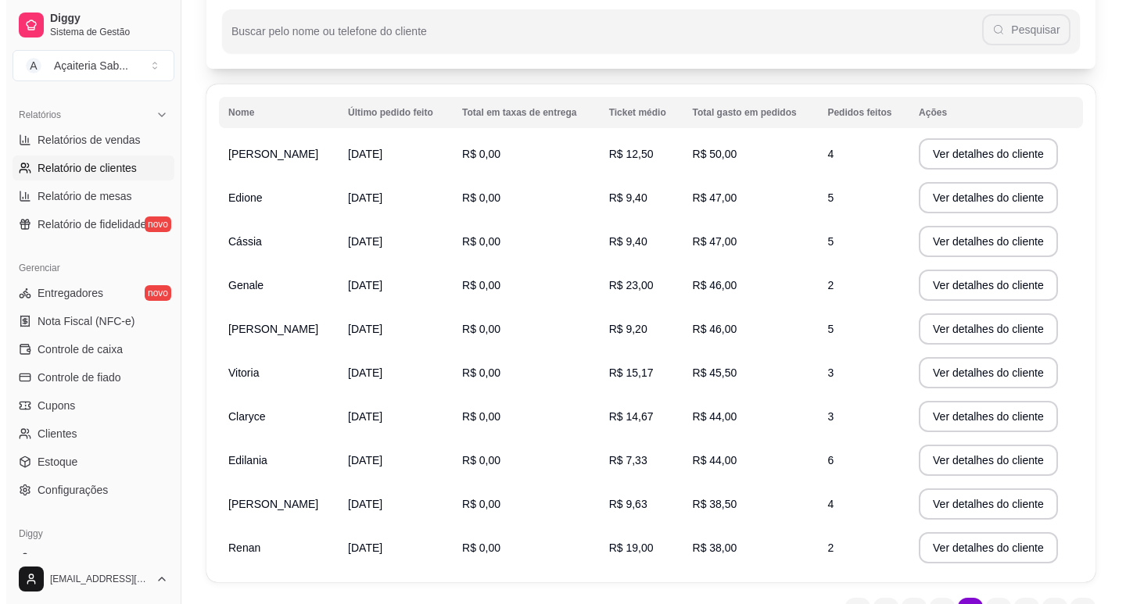
scroll to position [238, 0]
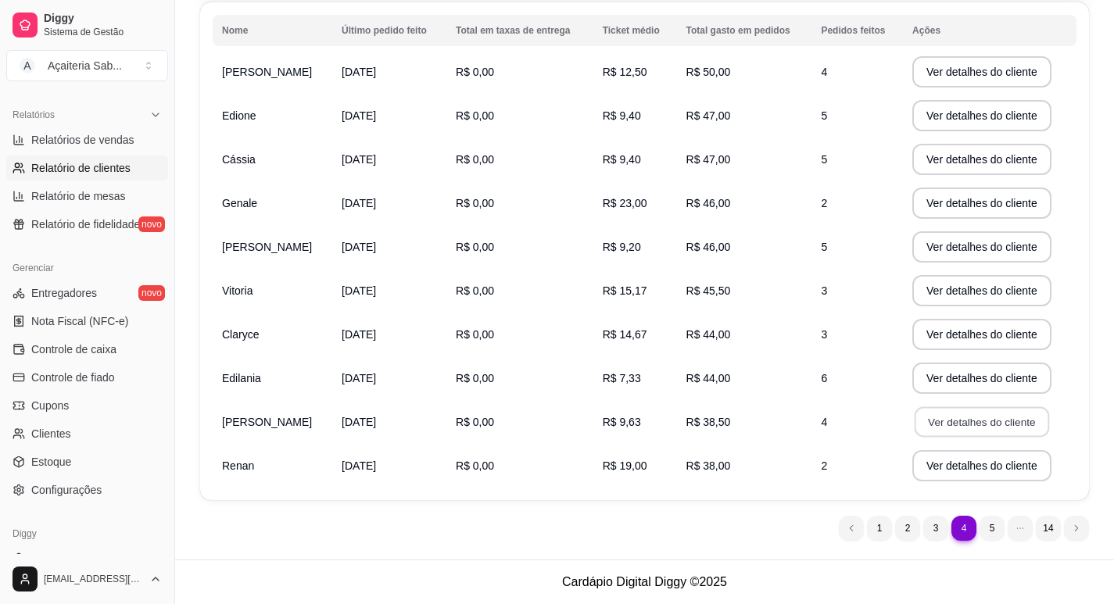
click at [940, 416] on button "Ver detalhes do cliente" at bounding box center [982, 422] width 134 height 30
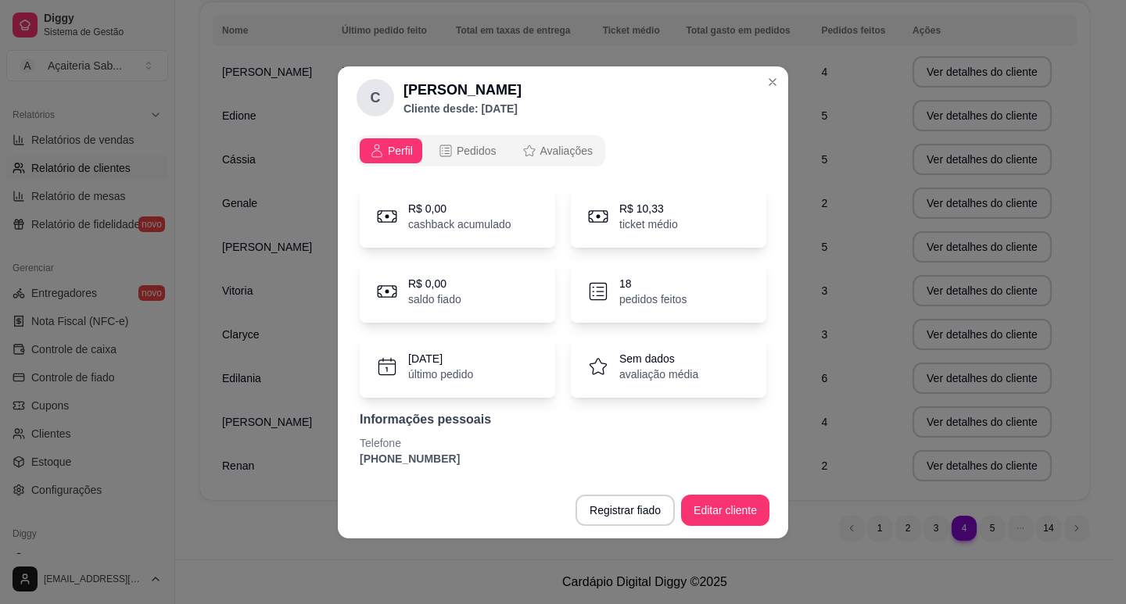
drag, startPoint x: 453, startPoint y: 460, endPoint x: 358, endPoint y: 457, distance: 94.6
click at [358, 457] on div "R$ 0,00 cashback acumulado R$ 10,33 ticket médio R$ 0,00 saldo fiado 18 pedidos…" at bounding box center [562, 326] width 413 height 300
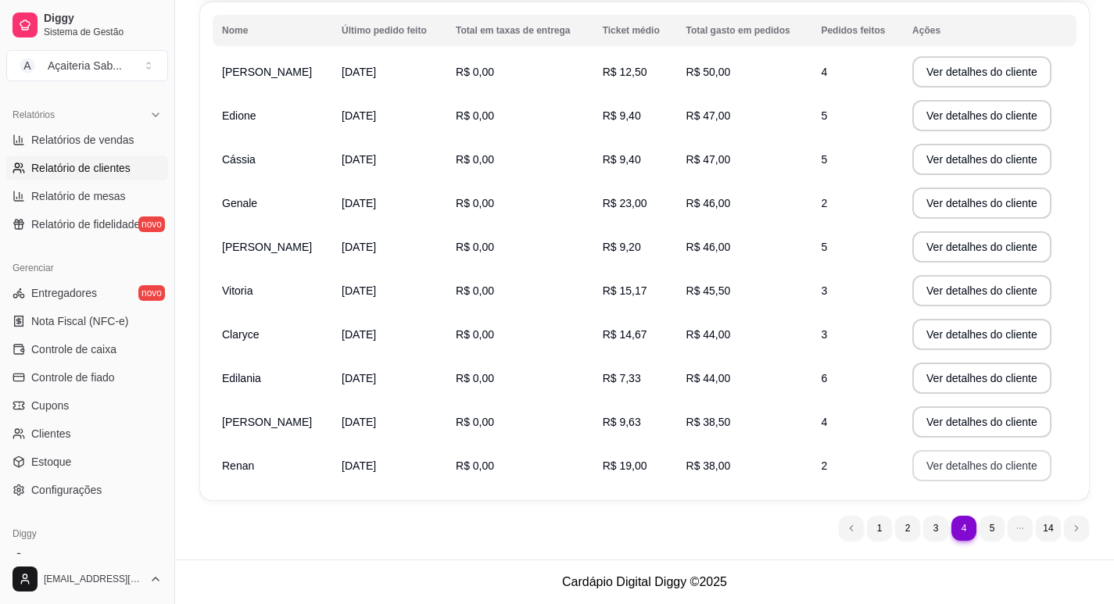
click at [980, 464] on button "Ver detalhes do cliente" at bounding box center [981, 465] width 139 height 31
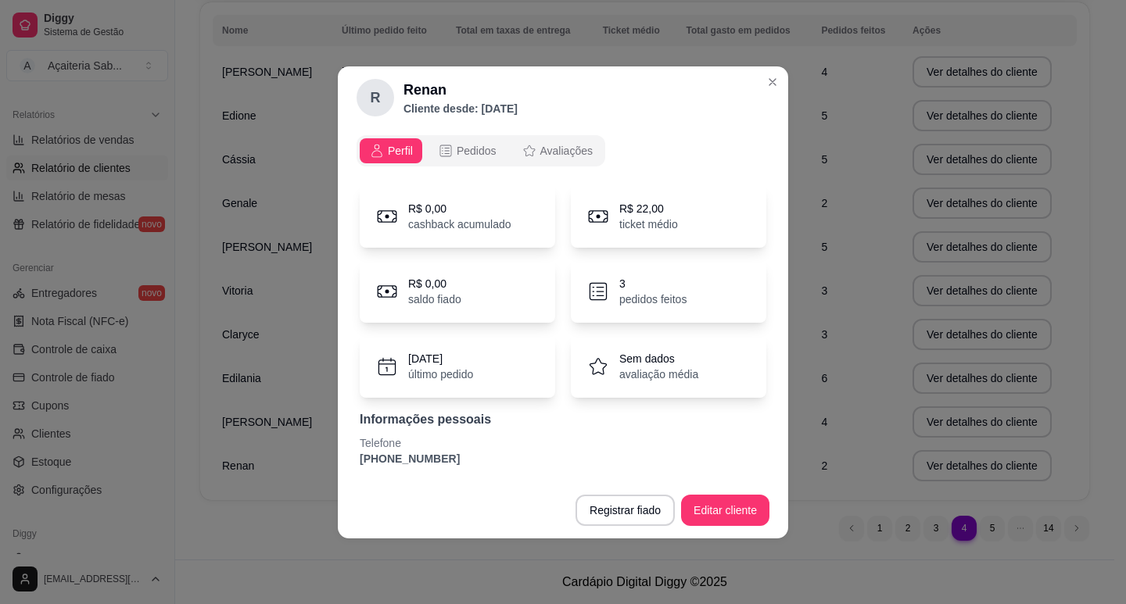
drag, startPoint x: 442, startPoint y: 460, endPoint x: 331, endPoint y: 464, distance: 110.3
click at [331, 464] on div "R Renan Cliente desde: [DATE] Perfil Pedidos Avaliações R$ 0,00 cashback acumul…" at bounding box center [563, 302] width 1126 height 604
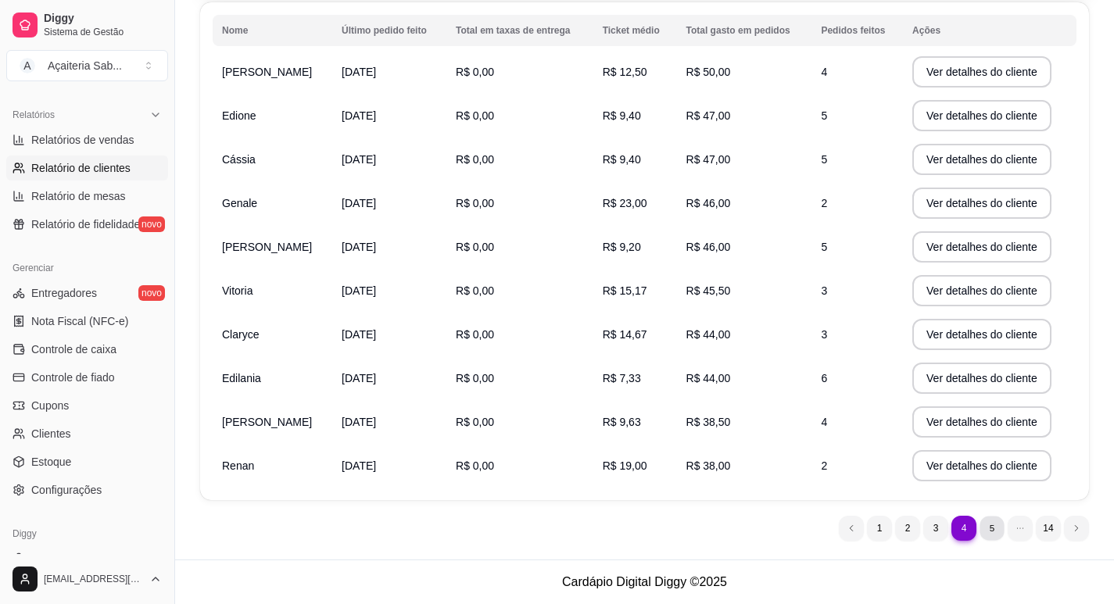
scroll to position [0, 0]
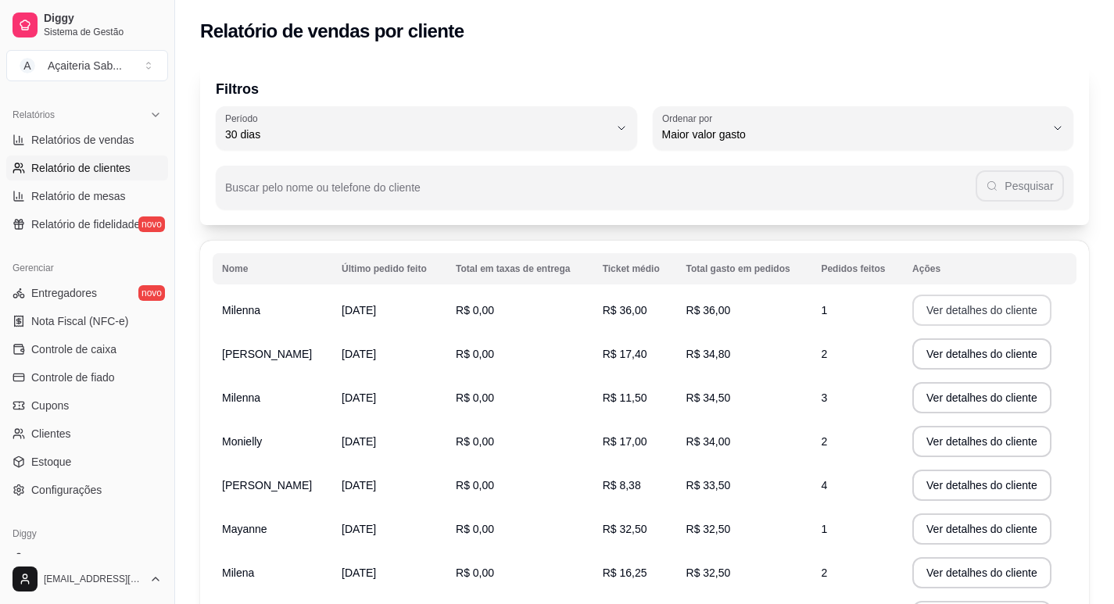
click at [937, 307] on button "Ver detalhes do cliente" at bounding box center [981, 310] width 139 height 31
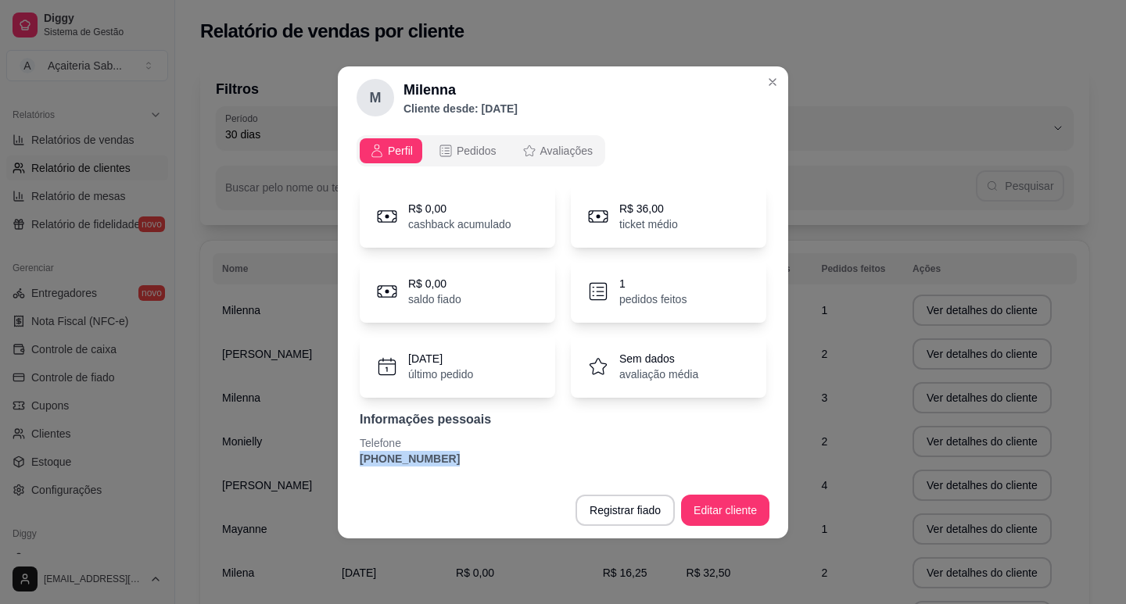
drag, startPoint x: 443, startPoint y: 458, endPoint x: 346, endPoint y: 465, distance: 98.0
click at [346, 465] on div "Perfil Pedidos Avaliações R$ 0,00 cashback acumulado R$ 36,00 ticket médio R$ 0…" at bounding box center [563, 305] width 450 height 353
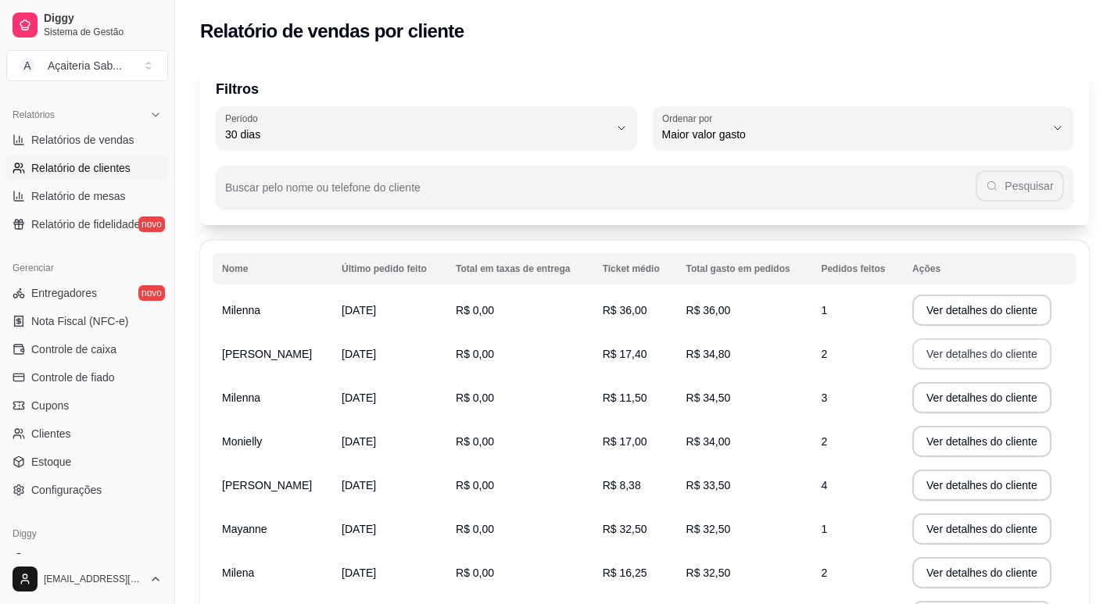
click at [1017, 351] on button "Ver detalhes do cliente" at bounding box center [981, 353] width 139 height 31
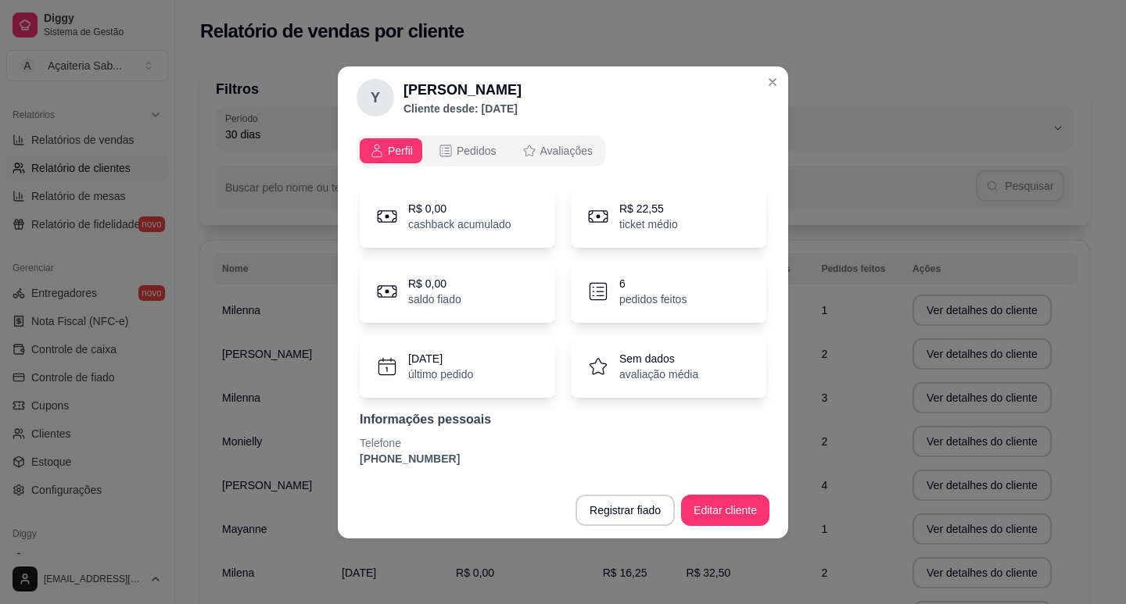
drag, startPoint x: 445, startPoint y: 455, endPoint x: 346, endPoint y: 465, distance: 99.8
click at [346, 465] on div "Perfil Pedidos Avaliações R$ 0,00 cashback acumulado R$ 22,55 ticket médio R$ 0…" at bounding box center [563, 305] width 450 height 353
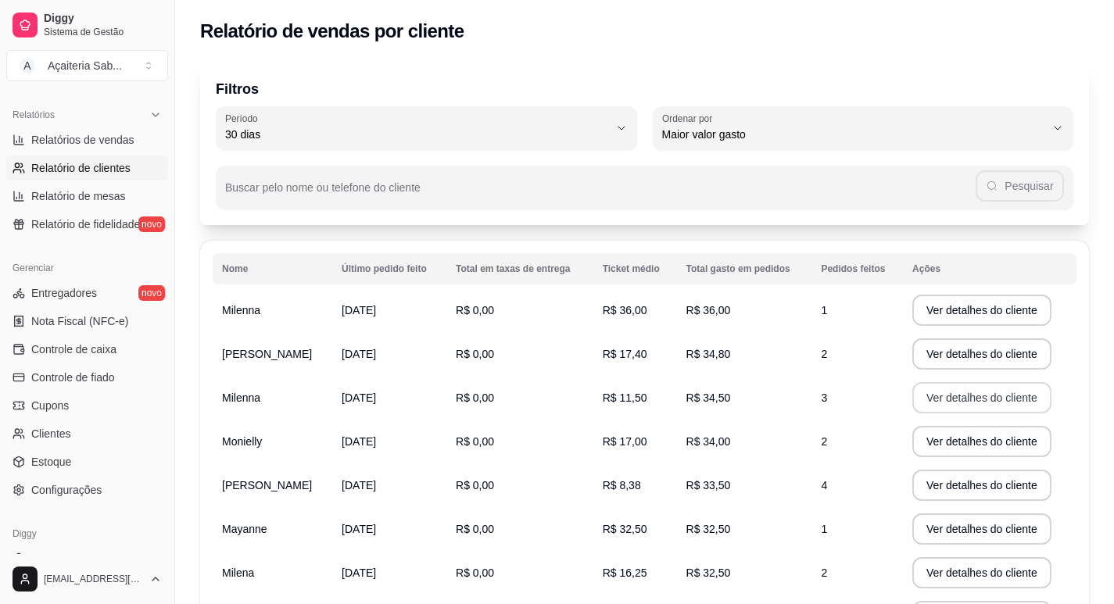
click at [945, 400] on button "Ver detalhes do cliente" at bounding box center [981, 397] width 139 height 31
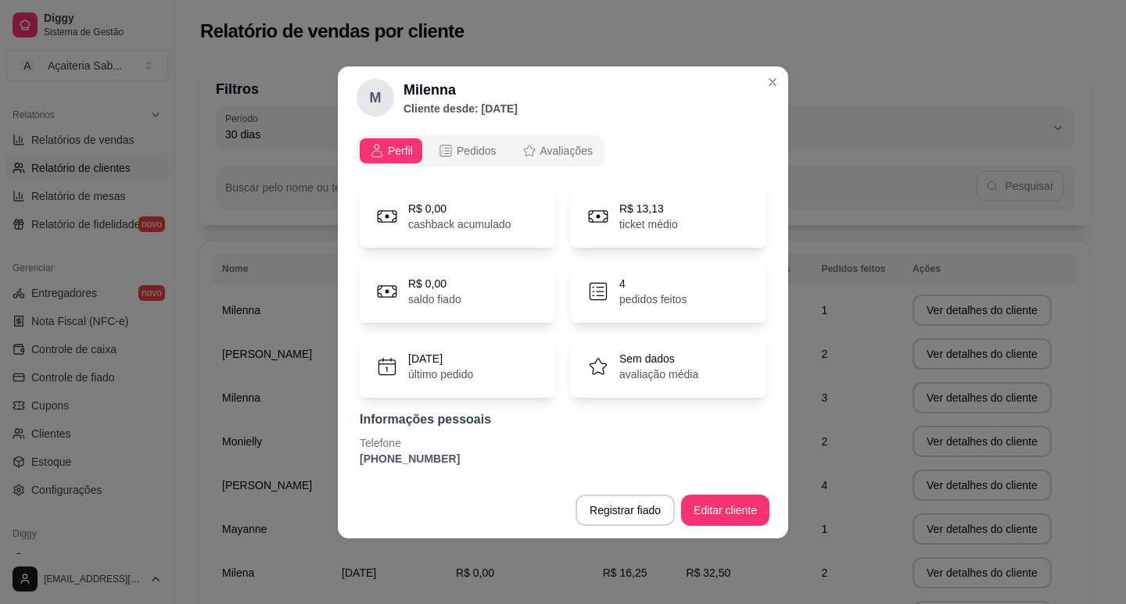
drag, startPoint x: 455, startPoint y: 459, endPoint x: 313, endPoint y: 466, distance: 142.5
click at [313, 466] on div "M Milenna Cliente desde: [DATE] Perfil Pedidos Avaliações R$ 0,00 cashback acum…" at bounding box center [563, 302] width 1126 height 604
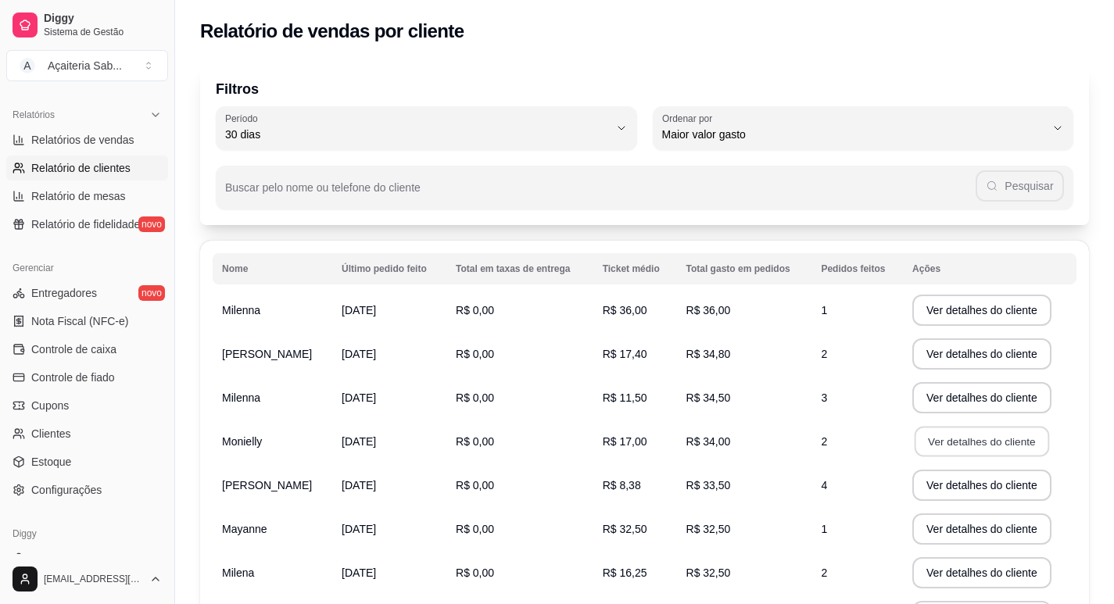
click at [969, 450] on button "Ver detalhes do cliente" at bounding box center [982, 442] width 134 height 30
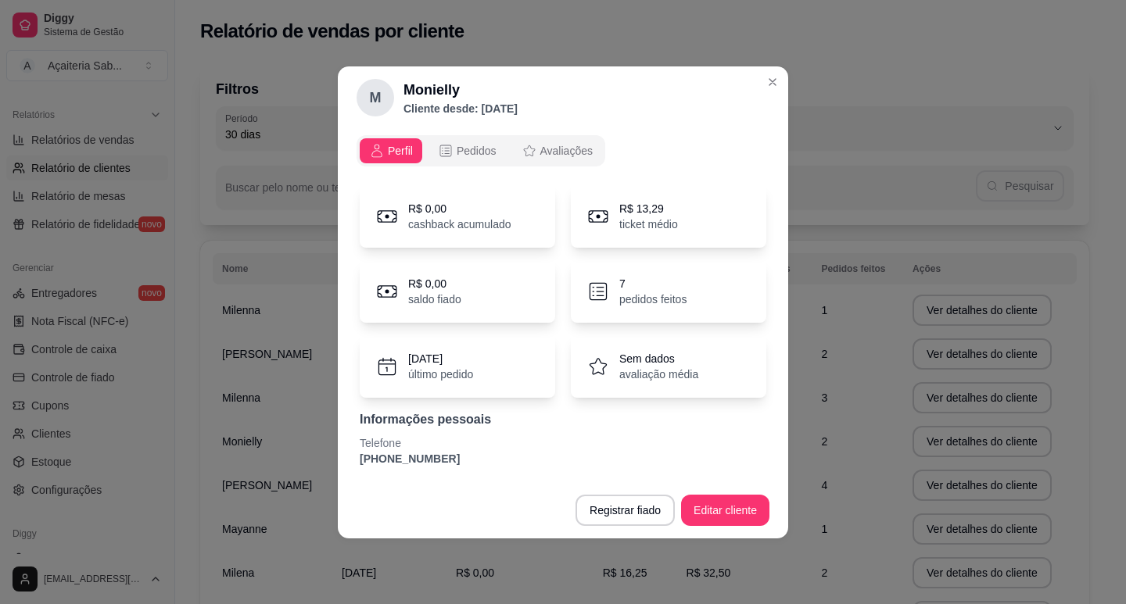
drag, startPoint x: 450, startPoint y: 460, endPoint x: 343, endPoint y: 468, distance: 106.7
click at [343, 468] on div "Perfil Pedidos Avaliações R$ 0,00 cashback acumulado R$ 13,29 ticket médio R$ 0…" at bounding box center [563, 305] width 450 height 353
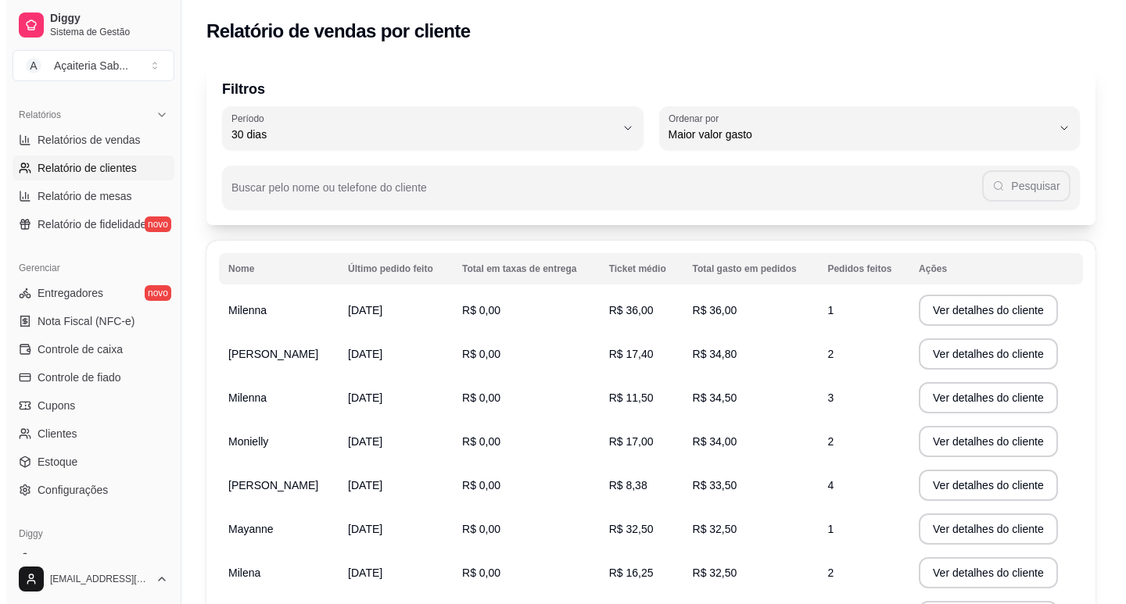
scroll to position [156, 0]
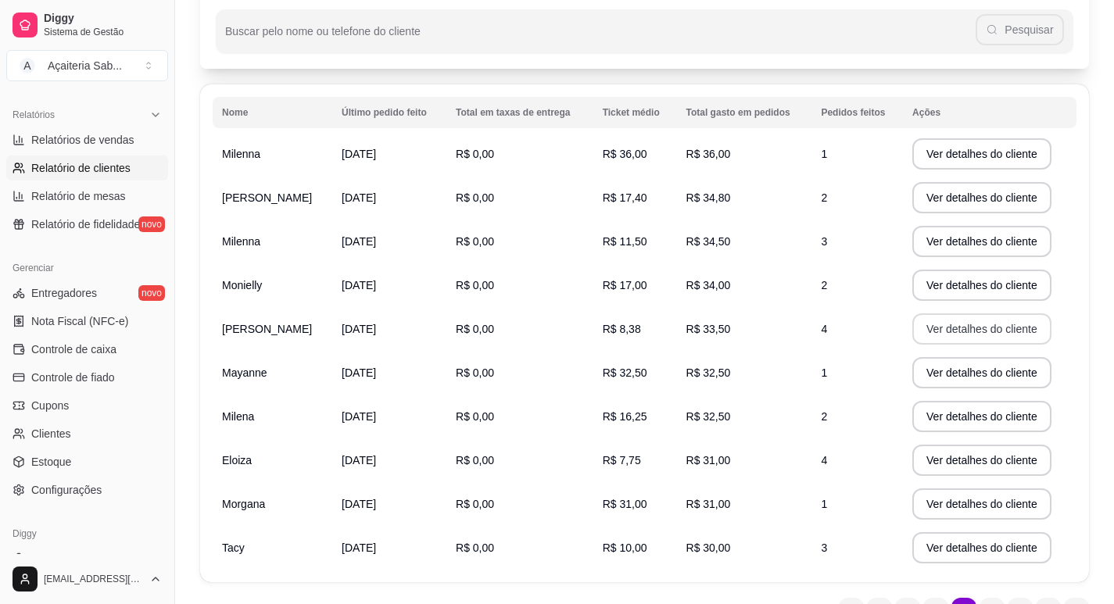
click at [944, 325] on button "Ver detalhes do cliente" at bounding box center [981, 328] width 139 height 31
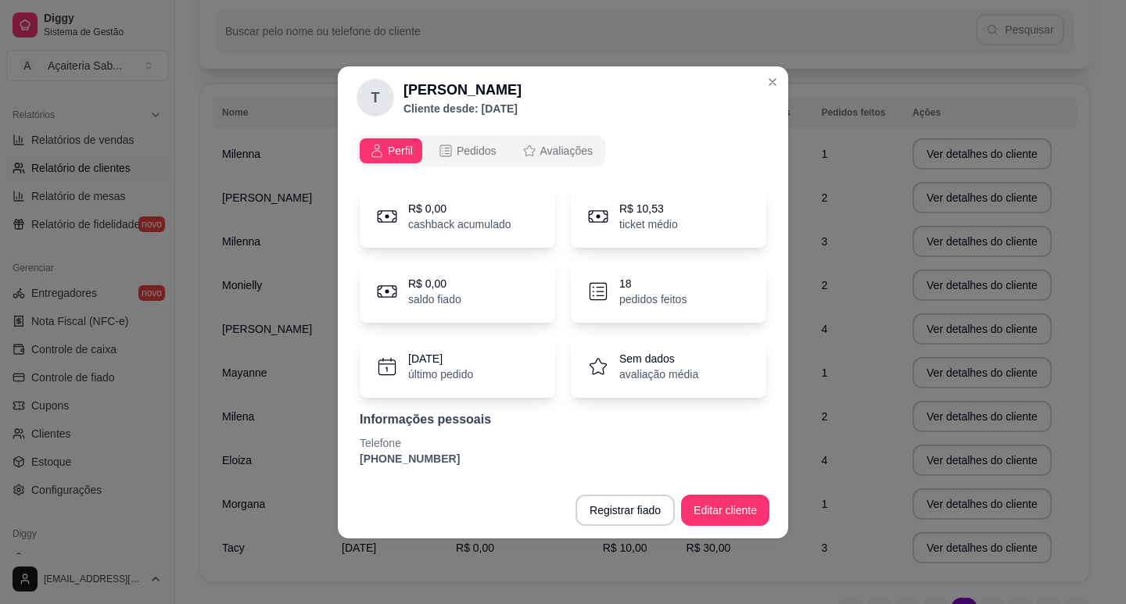
drag, startPoint x: 407, startPoint y: 465, endPoint x: 343, endPoint y: 464, distance: 64.1
click at [343, 464] on div "Perfil Pedidos Avaliações R$ 0,00 cashback acumulado R$ 10,53 ticket médio R$ 0…" at bounding box center [563, 305] width 450 height 353
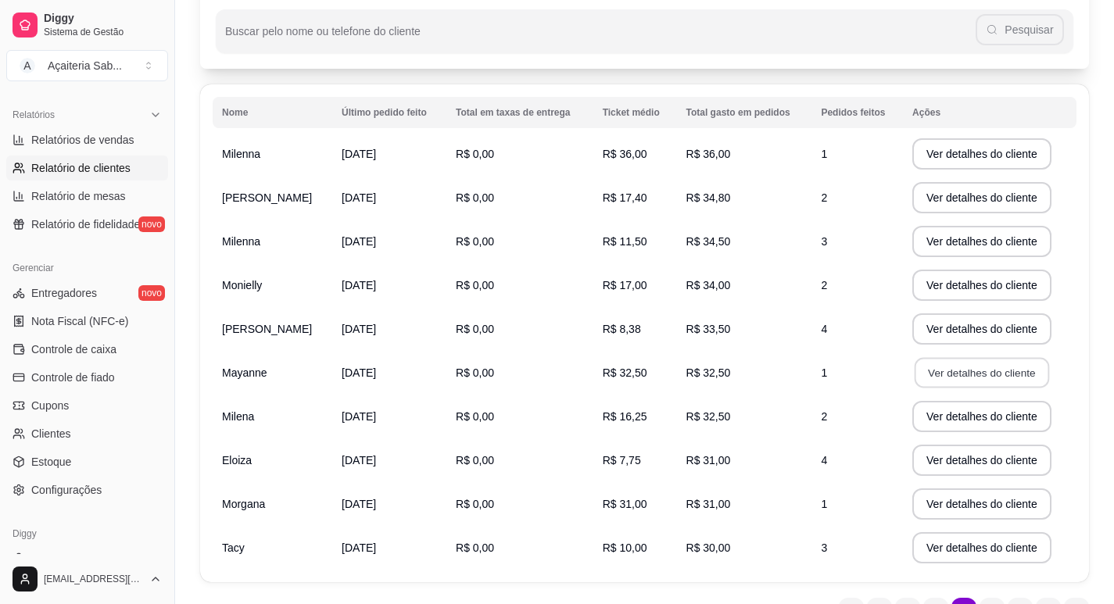
click at [915, 363] on button "Ver detalhes do cliente" at bounding box center [982, 373] width 134 height 30
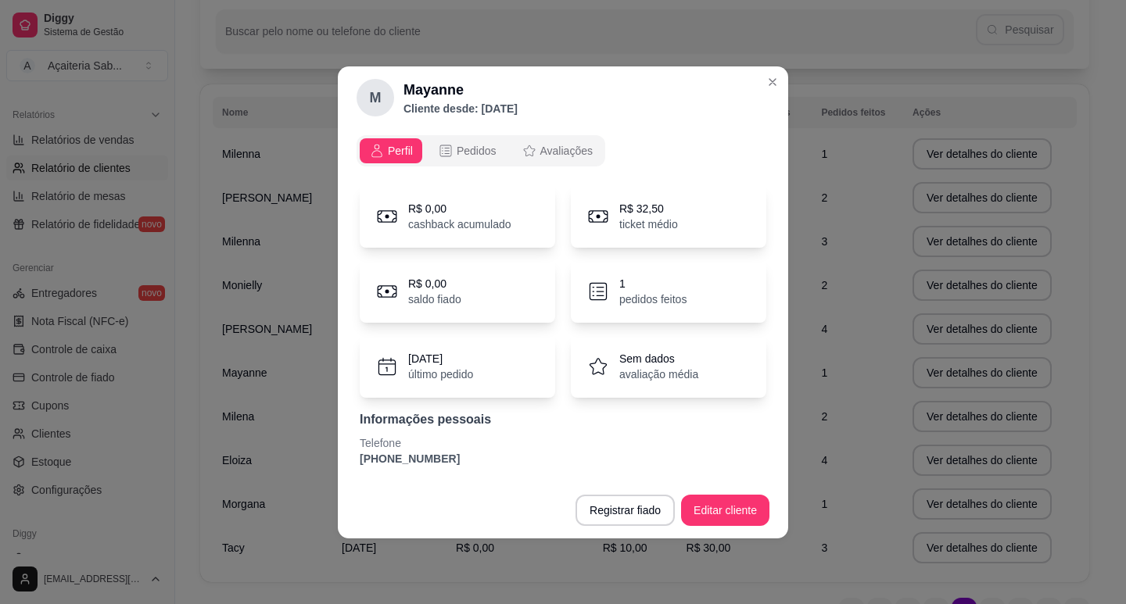
drag, startPoint x: 445, startPoint y: 462, endPoint x: 343, endPoint y: 463, distance: 101.6
click at [343, 463] on div "Perfil Pedidos Avaliações R$ 0,00 cashback acumulado R$ 32,50 ticket médio R$ 0…" at bounding box center [563, 305] width 450 height 353
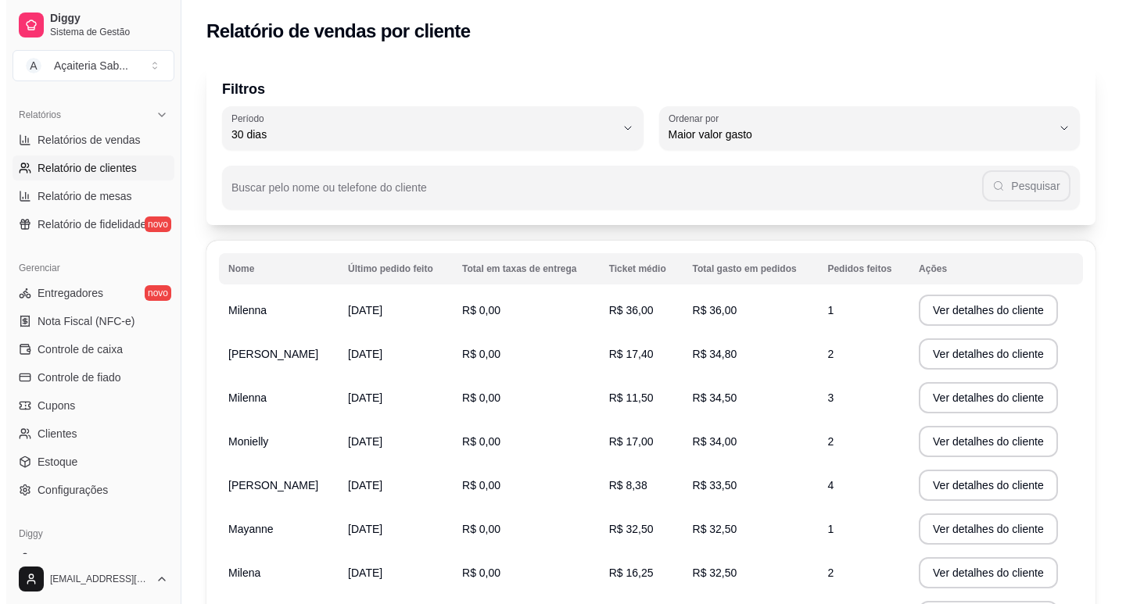
scroll to position [235, 0]
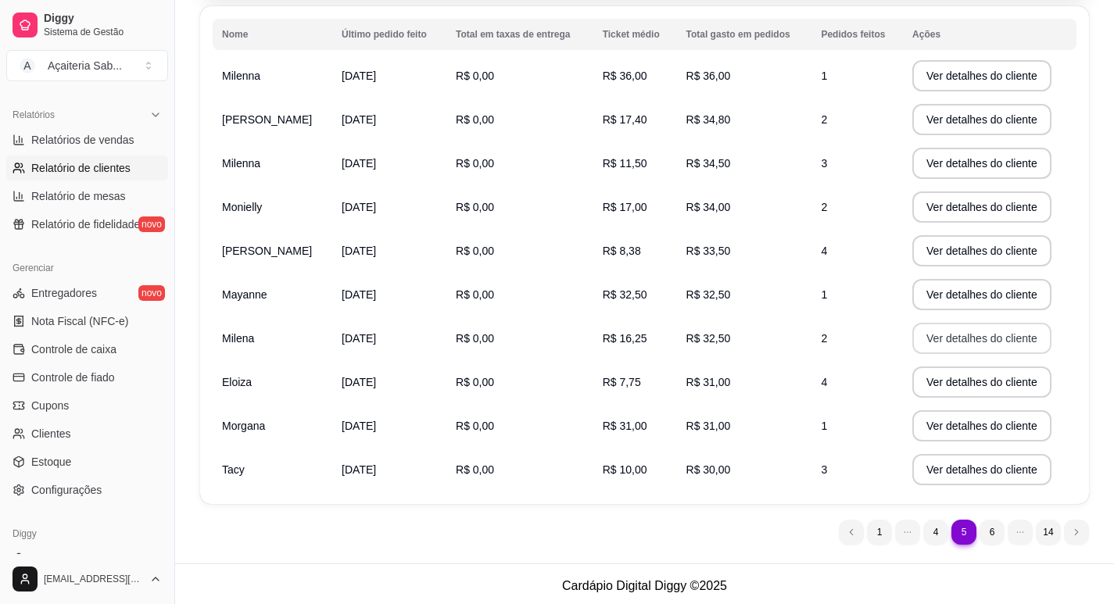
click at [963, 333] on button "Ver detalhes do cliente" at bounding box center [981, 338] width 139 height 31
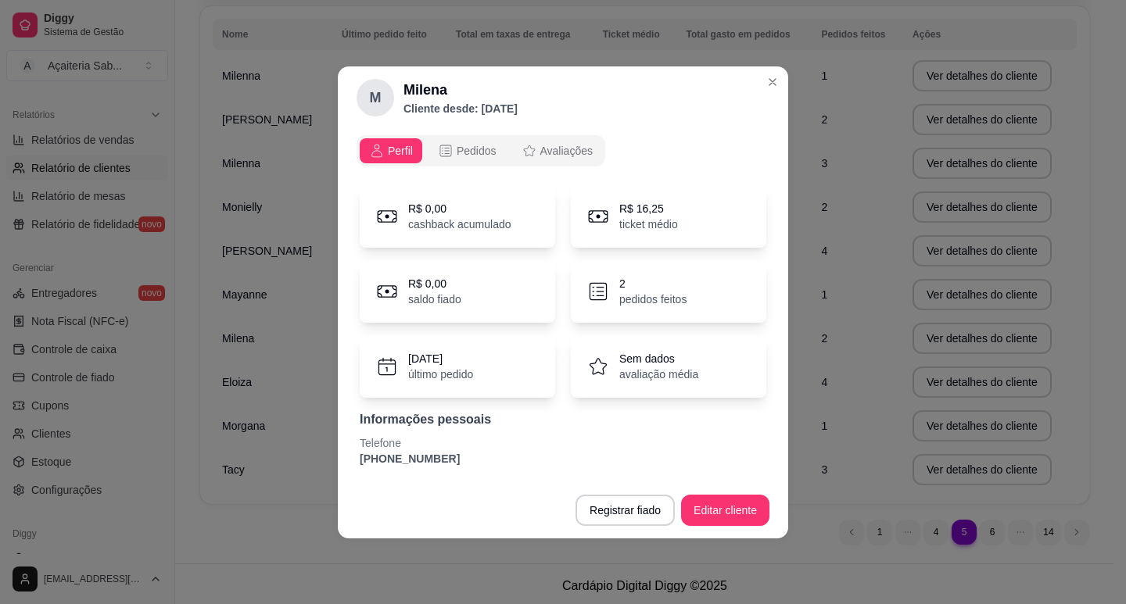
drag, startPoint x: 446, startPoint y: 457, endPoint x: 339, endPoint y: 458, distance: 106.3
click at [339, 458] on div "Perfil Pedidos Avaliações R$ 0,00 cashback acumulado R$ 16,25 ticket médio R$ 0…" at bounding box center [563, 305] width 450 height 353
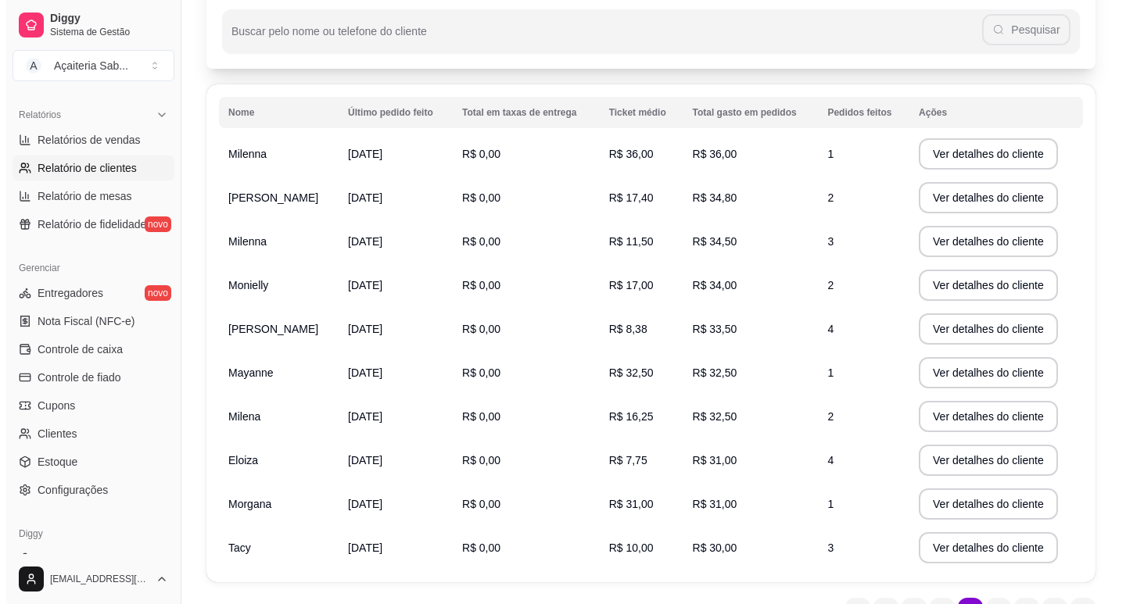
scroll to position [238, 0]
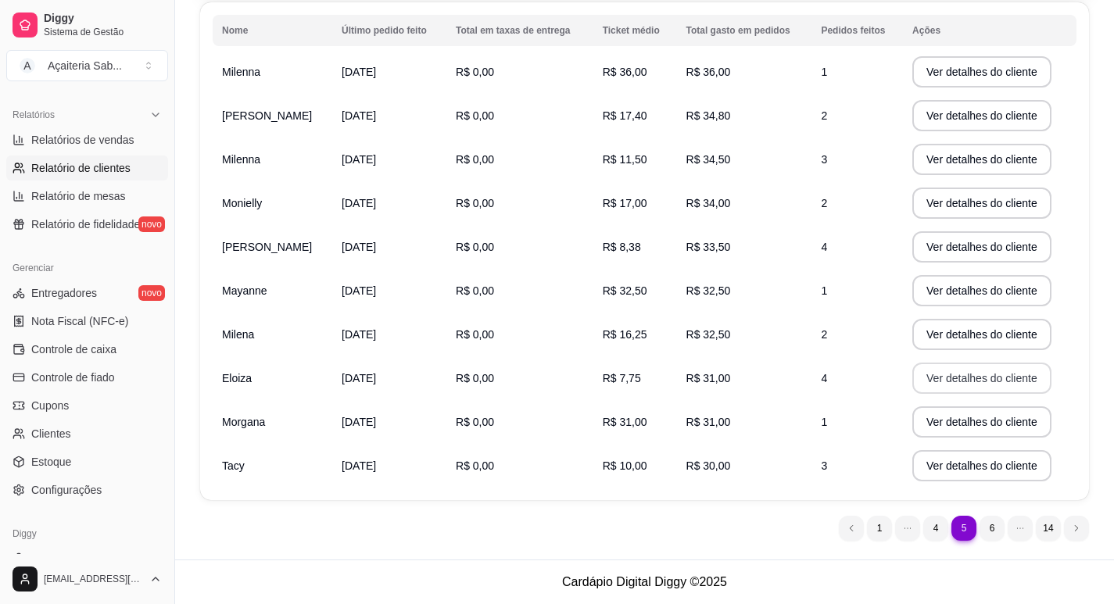
click at [962, 366] on button "Ver detalhes do cliente" at bounding box center [981, 378] width 139 height 31
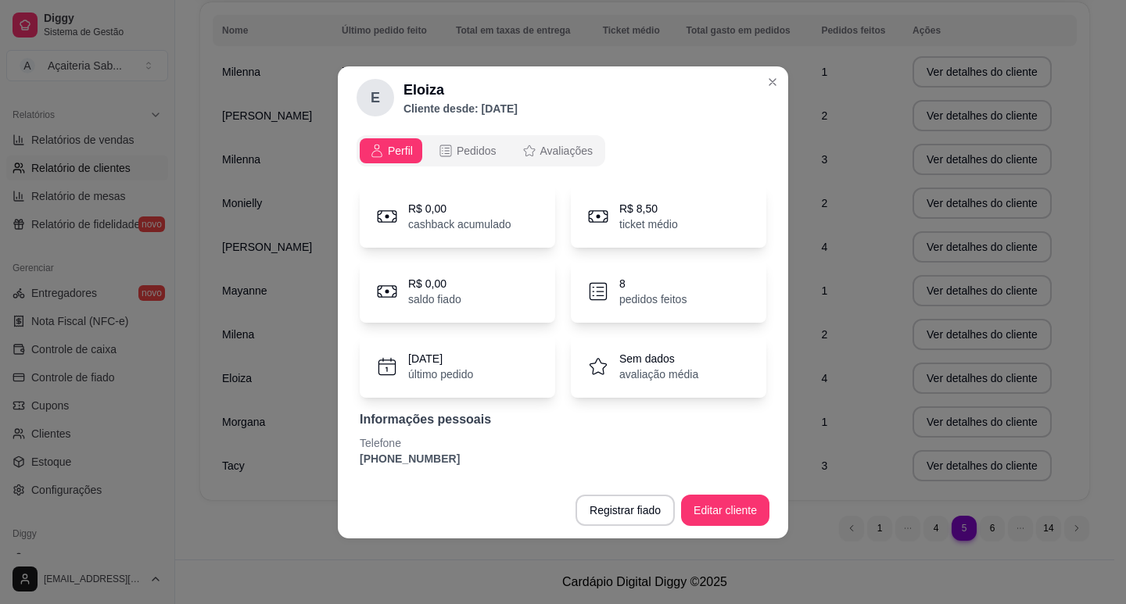
drag, startPoint x: 448, startPoint y: 453, endPoint x: 336, endPoint y: 456, distance: 111.8
click at [336, 456] on div "E Eloiza Cliente desde: [DATE] Perfil Pedidos Avaliações R$ 0,00 cashback acumu…" at bounding box center [563, 302] width 1126 height 604
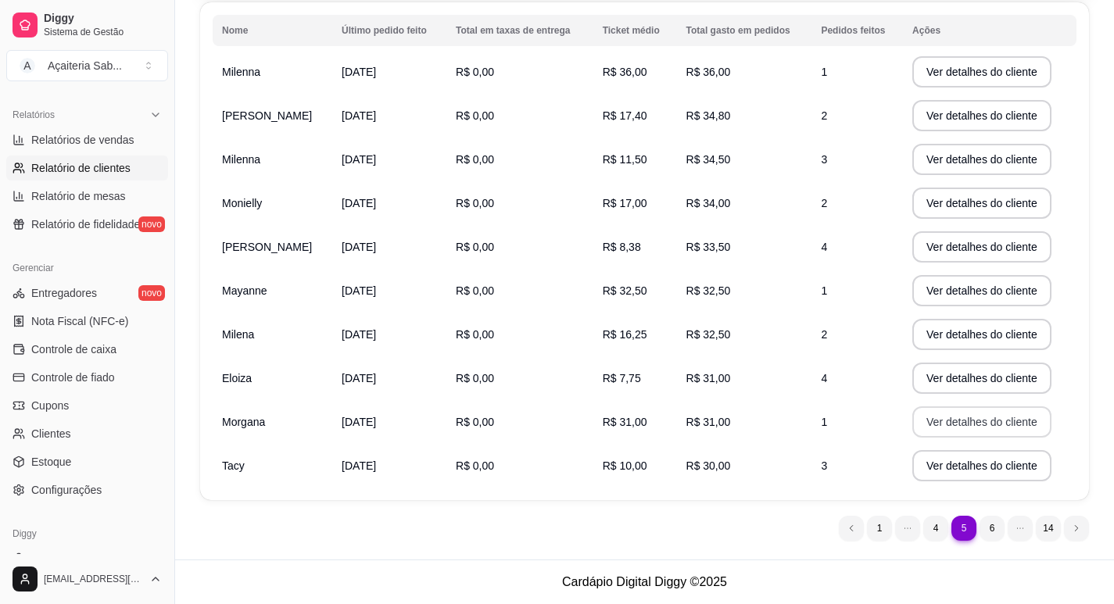
click at [951, 419] on button "Ver detalhes do cliente" at bounding box center [981, 422] width 139 height 31
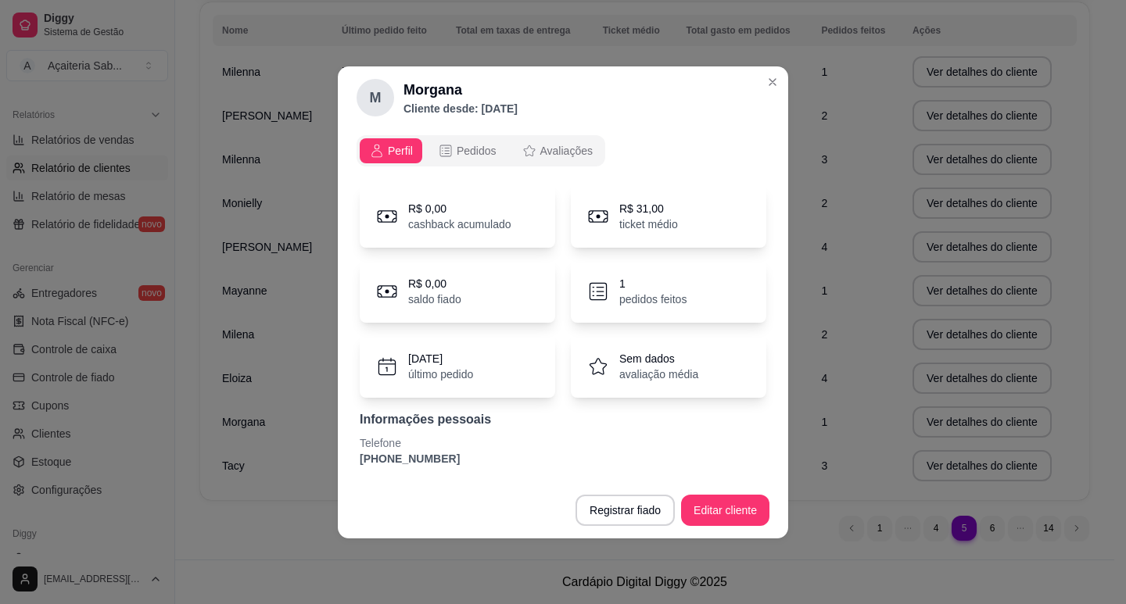
drag, startPoint x: 450, startPoint y: 456, endPoint x: 332, endPoint y: 455, distance: 117.3
click at [332, 455] on div "M Morgana Cliente desde: [DATE] Perfil Pedidos Avaliações R$ 0,00 cashback acum…" at bounding box center [563, 302] width 1126 height 604
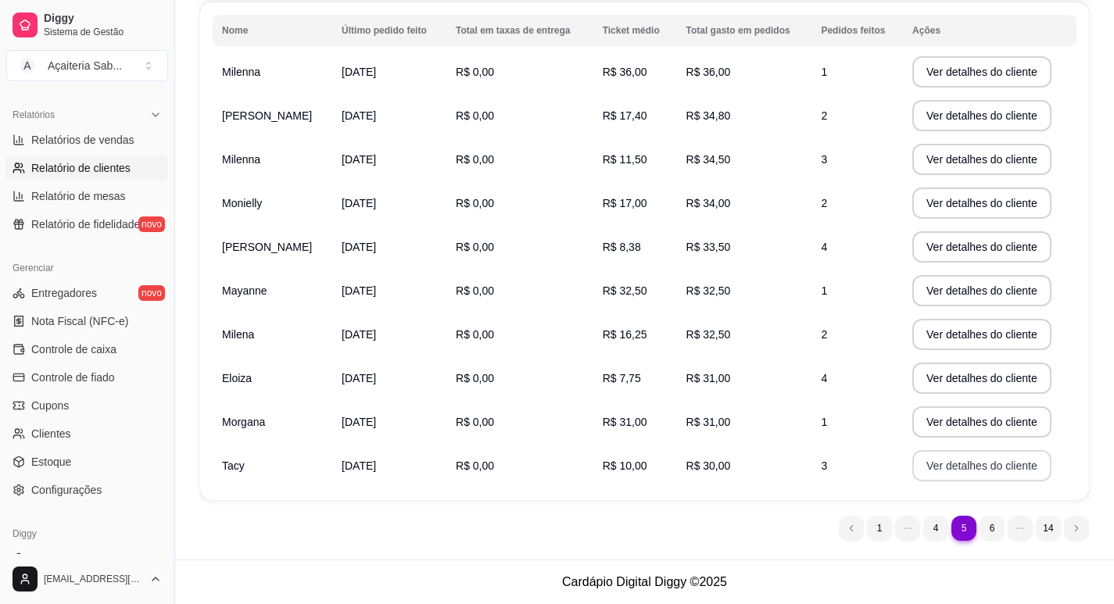
click at [961, 468] on button "Ver detalhes do cliente" at bounding box center [981, 465] width 139 height 31
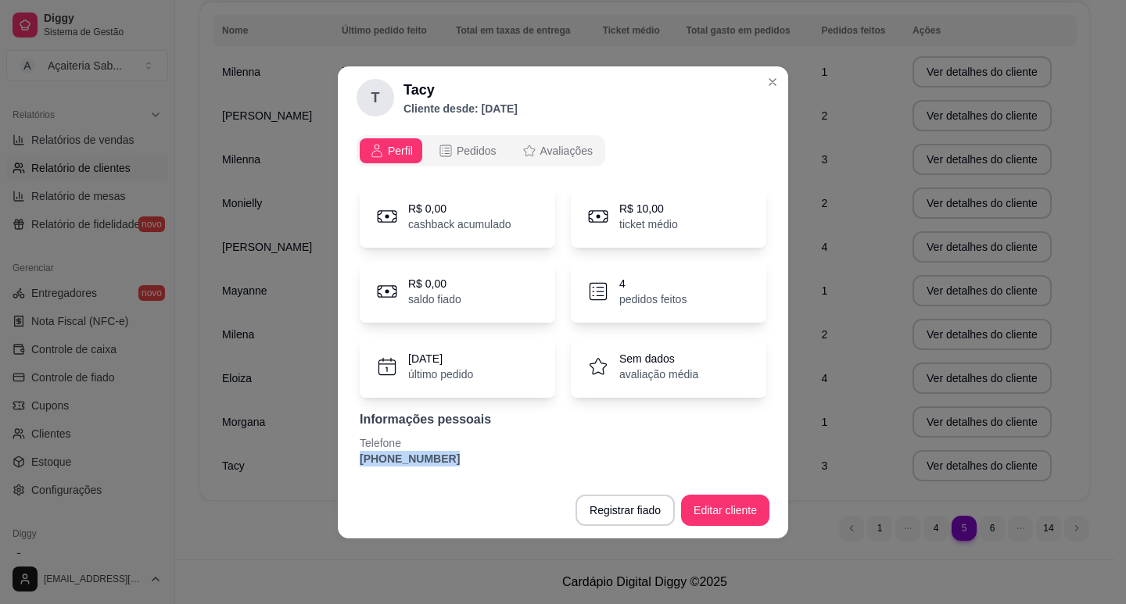
drag, startPoint x: 437, startPoint y: 457, endPoint x: 347, endPoint y: 462, distance: 90.1
click at [347, 462] on div "Perfil Pedidos Avaliações R$ 0,00 cashback acumulado R$ 10,00 ticket médio R$ 0…" at bounding box center [563, 305] width 450 height 353
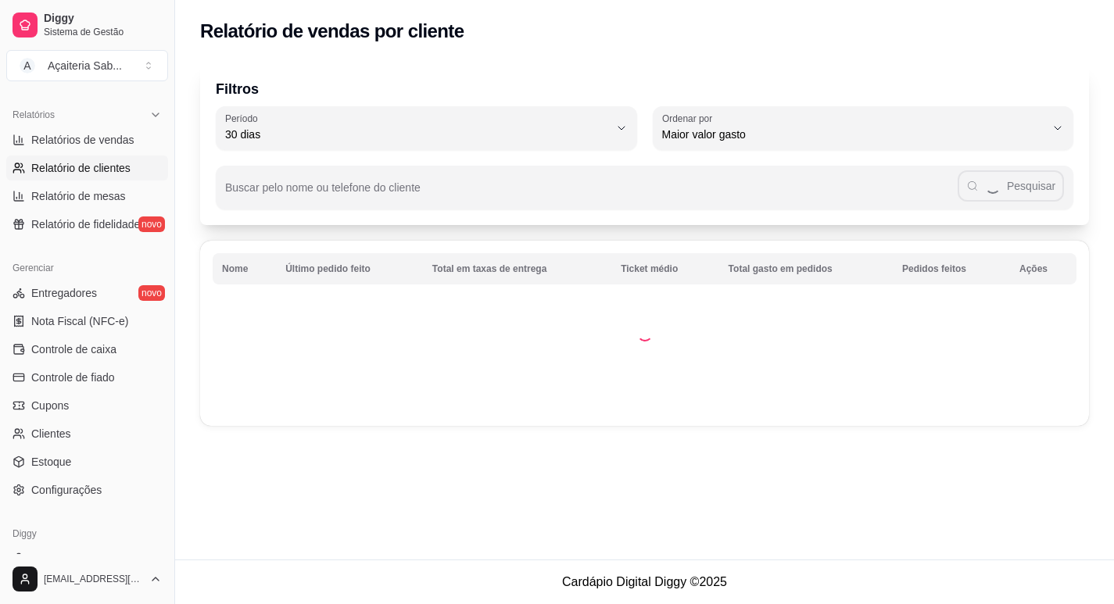
scroll to position [0, 0]
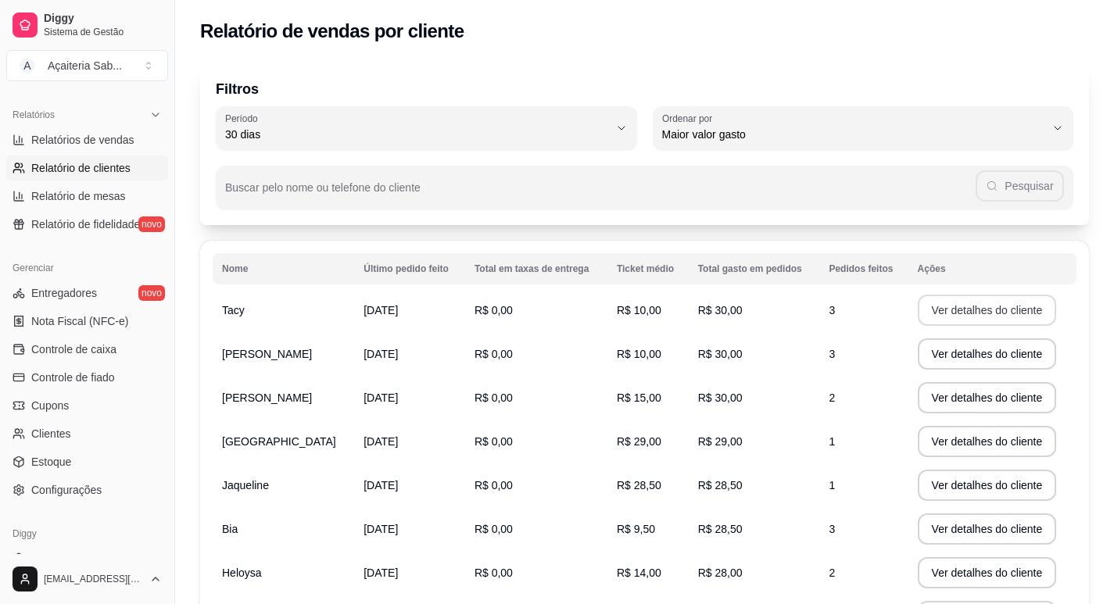
click at [947, 306] on button "Ver detalhes do cliente" at bounding box center [987, 310] width 139 height 31
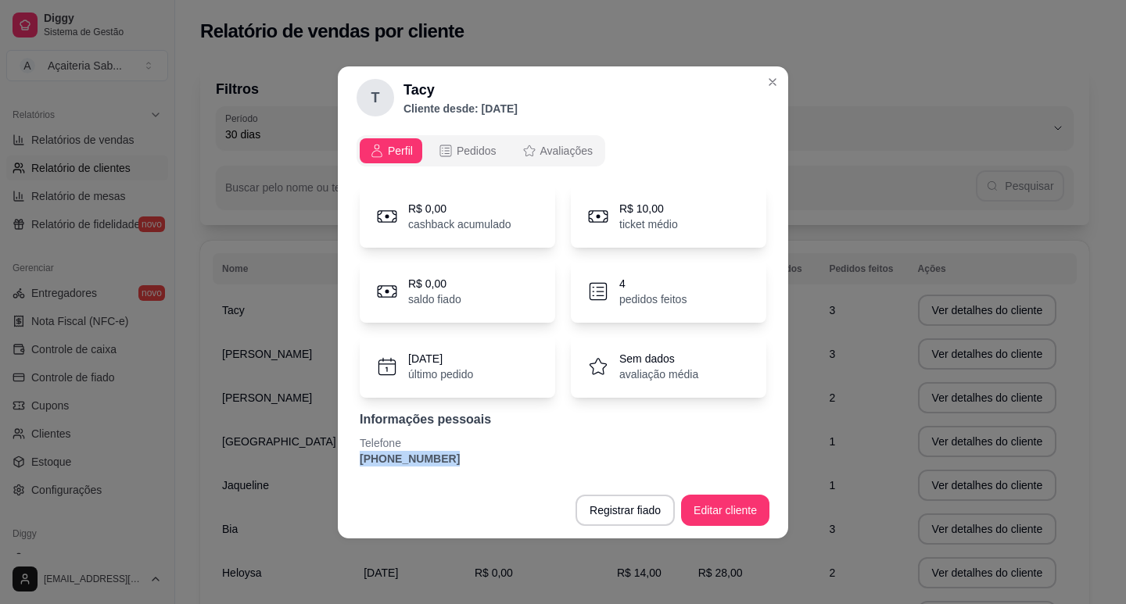
drag, startPoint x: 439, startPoint y: 461, endPoint x: 348, endPoint y: 459, distance: 91.5
click at [348, 459] on div "Perfil Pedidos Avaliações R$ 0,00 cashback acumulado R$ 10,00 ticket médio R$ 0…" at bounding box center [563, 305] width 450 height 353
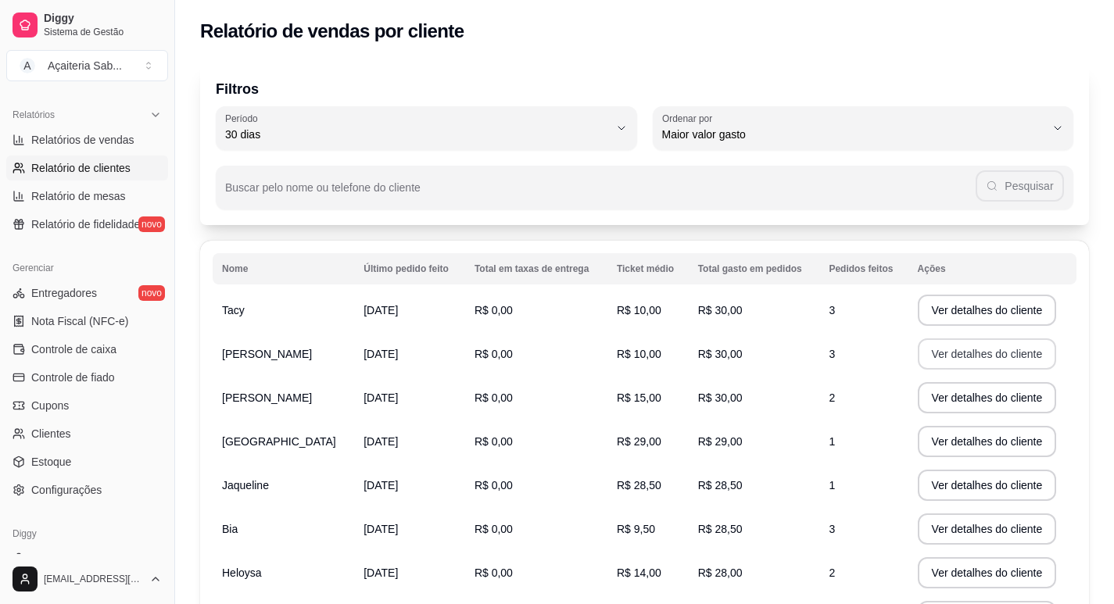
click at [986, 358] on button "Ver detalhes do cliente" at bounding box center [987, 353] width 139 height 31
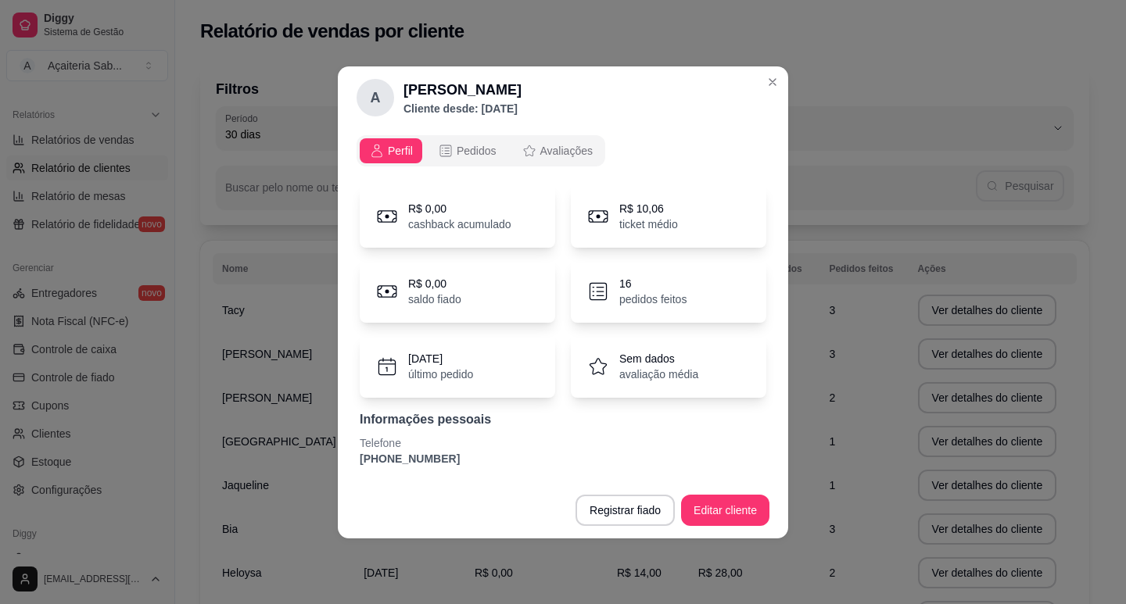
drag, startPoint x: 439, startPoint y: 459, endPoint x: 349, endPoint y: 449, distance: 91.2
click at [349, 449] on div "Perfil Pedidos Avaliações R$ 0,00 cashback acumulado R$ 10,06 ticket médio R$ 0…" at bounding box center [563, 305] width 450 height 353
drag, startPoint x: 443, startPoint y: 459, endPoint x: 350, endPoint y: 462, distance: 93.1
click at [350, 462] on div "Perfil Pedidos Avaliações R$ 0,00 cashback acumulado R$ 10,06 ticket médio R$ 0…" at bounding box center [563, 305] width 450 height 353
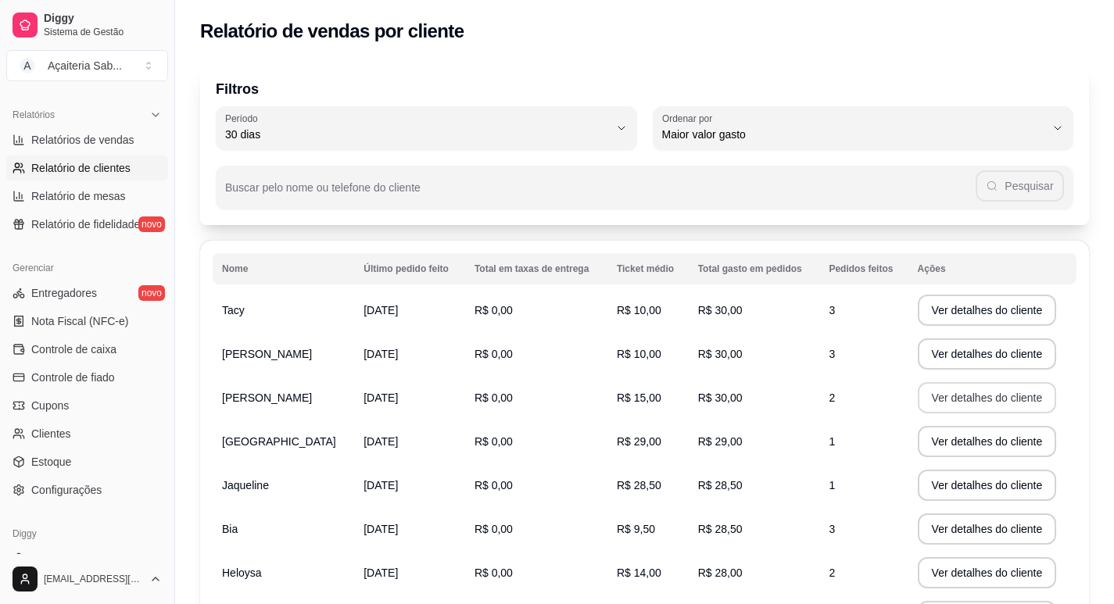
click at [945, 396] on button "Ver detalhes do cliente" at bounding box center [987, 397] width 139 height 31
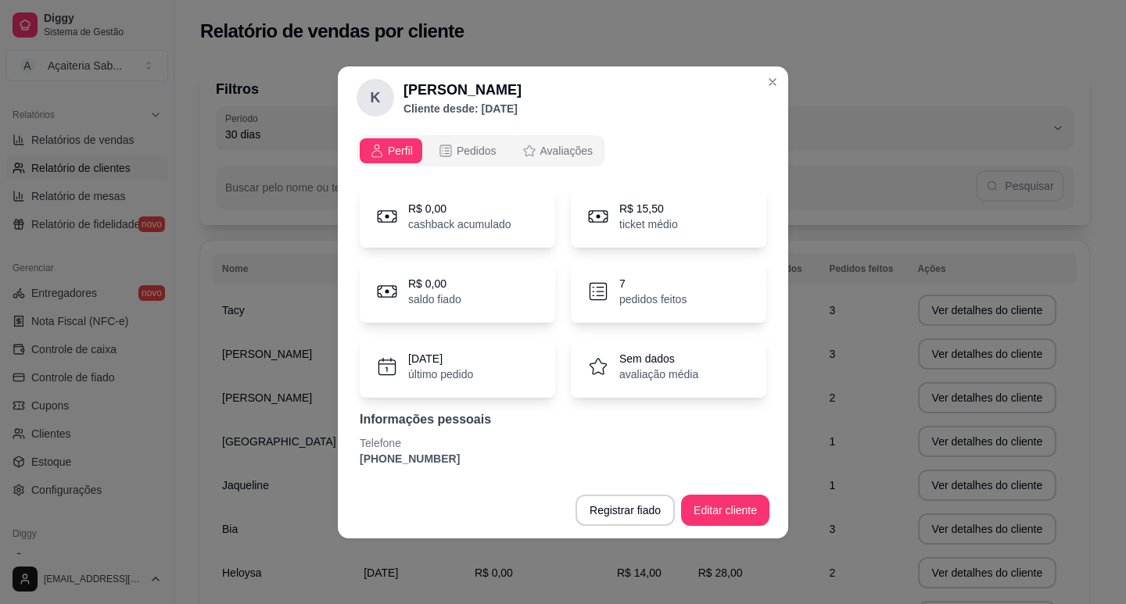
drag, startPoint x: 439, startPoint y: 462, endPoint x: 340, endPoint y: 460, distance: 99.3
click at [340, 460] on div "Perfil Pedidos Avaliações R$ 0,00 cashback acumulado R$ 15,50 ticket médio R$ 0…" at bounding box center [563, 305] width 450 height 353
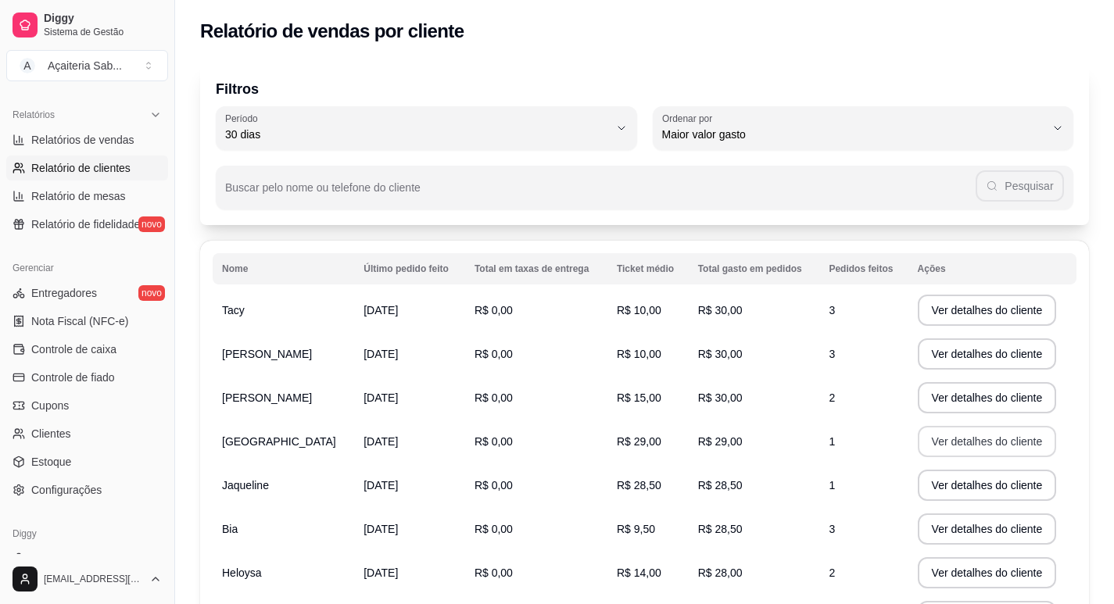
click at [945, 447] on button "Ver detalhes do cliente" at bounding box center [987, 441] width 139 height 31
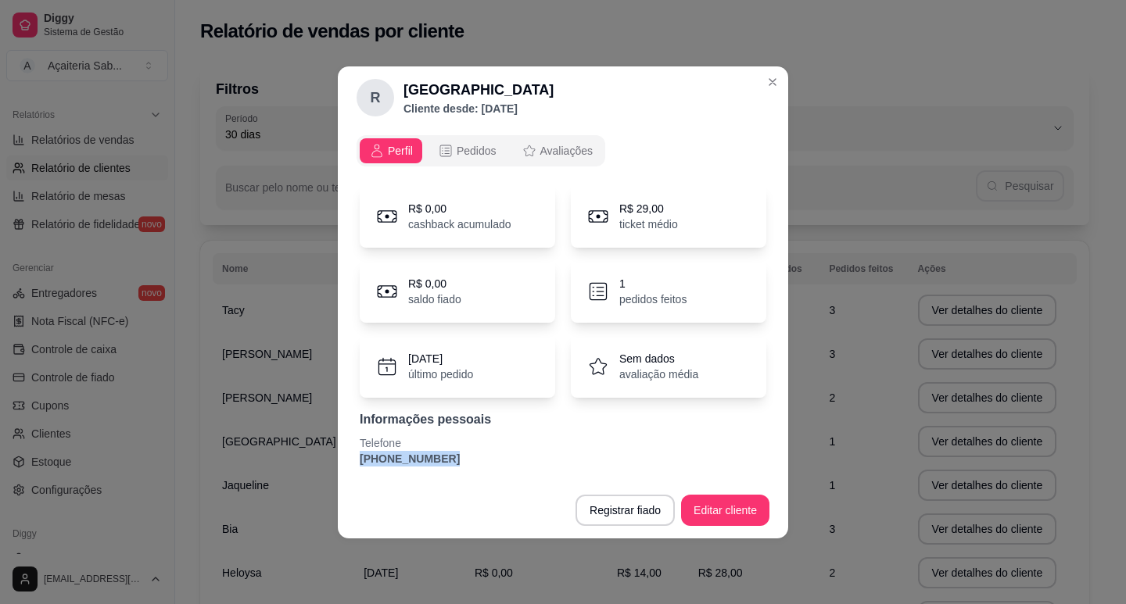
drag, startPoint x: 435, startPoint y: 460, endPoint x: 342, endPoint y: 461, distance: 93.0
click at [342, 461] on div "Perfil Pedidos Avaliações R$ 0,00 cashback acumulado R$ 29,00 ticket médio R$ 0…" at bounding box center [563, 305] width 450 height 353
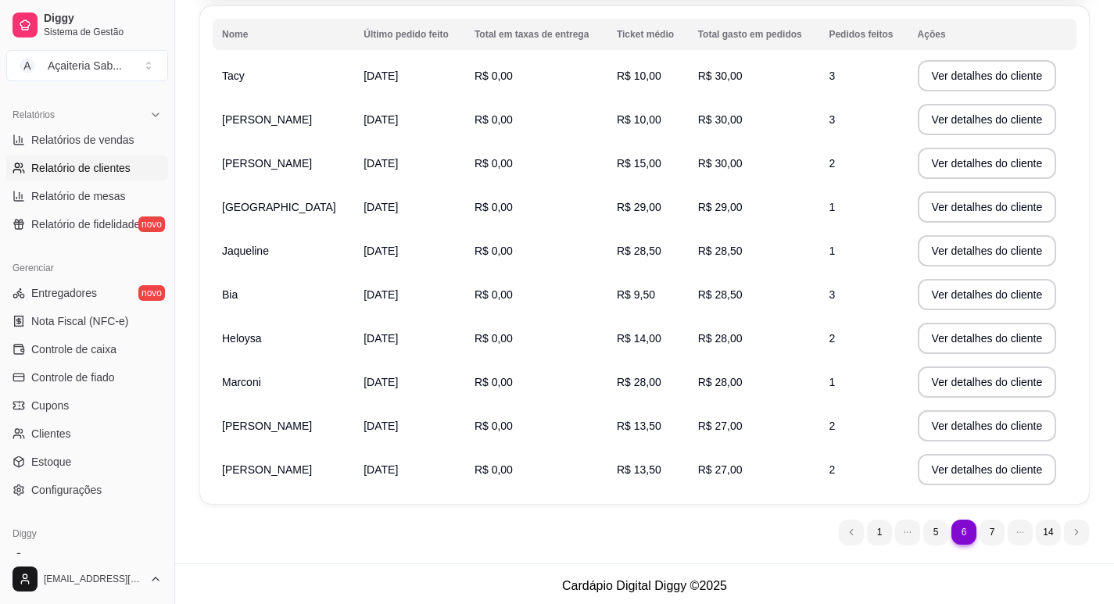
scroll to position [238, 0]
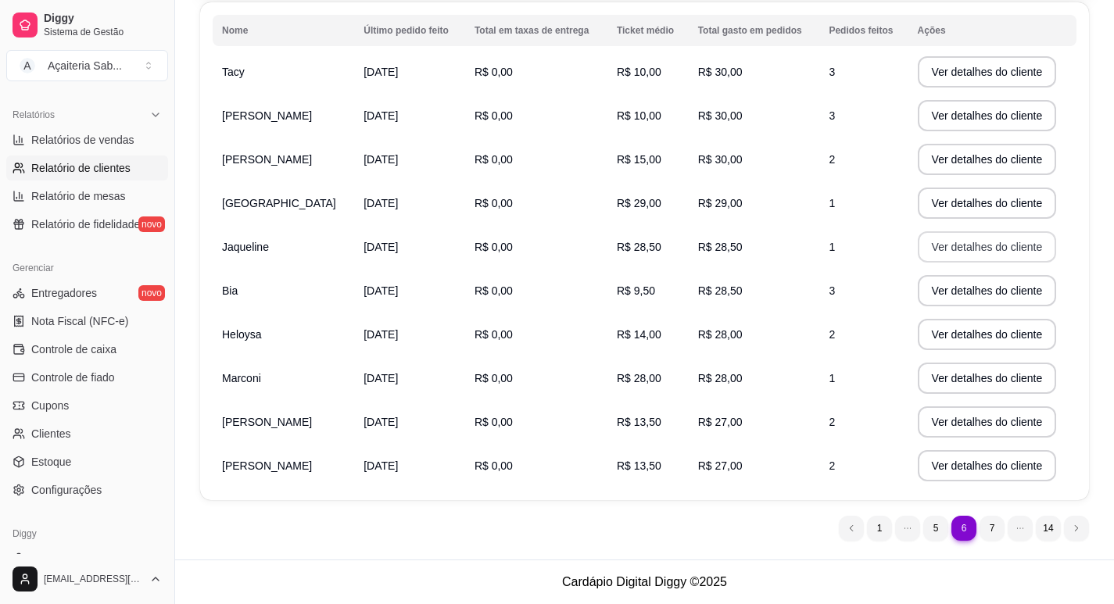
click at [939, 247] on button "Ver detalhes do cliente" at bounding box center [987, 246] width 139 height 31
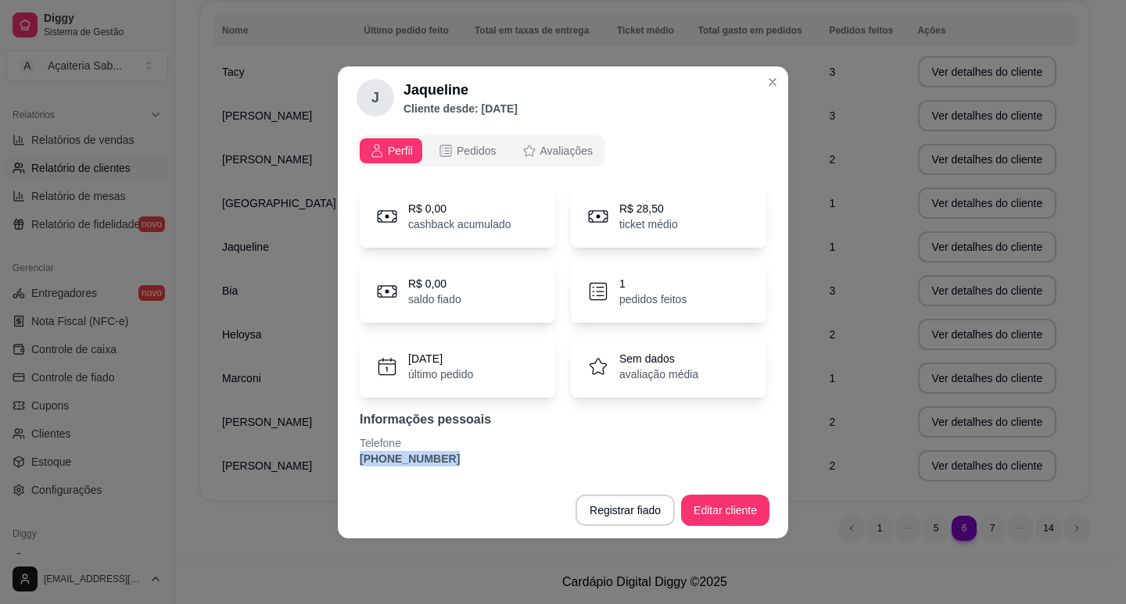
drag, startPoint x: 433, startPoint y: 460, endPoint x: 351, endPoint y: 466, distance: 82.3
click at [351, 466] on div "Perfil Pedidos Avaliações R$ 0,00 cashback acumulado R$ 28,50 ticket médio R$ 0…" at bounding box center [563, 305] width 450 height 353
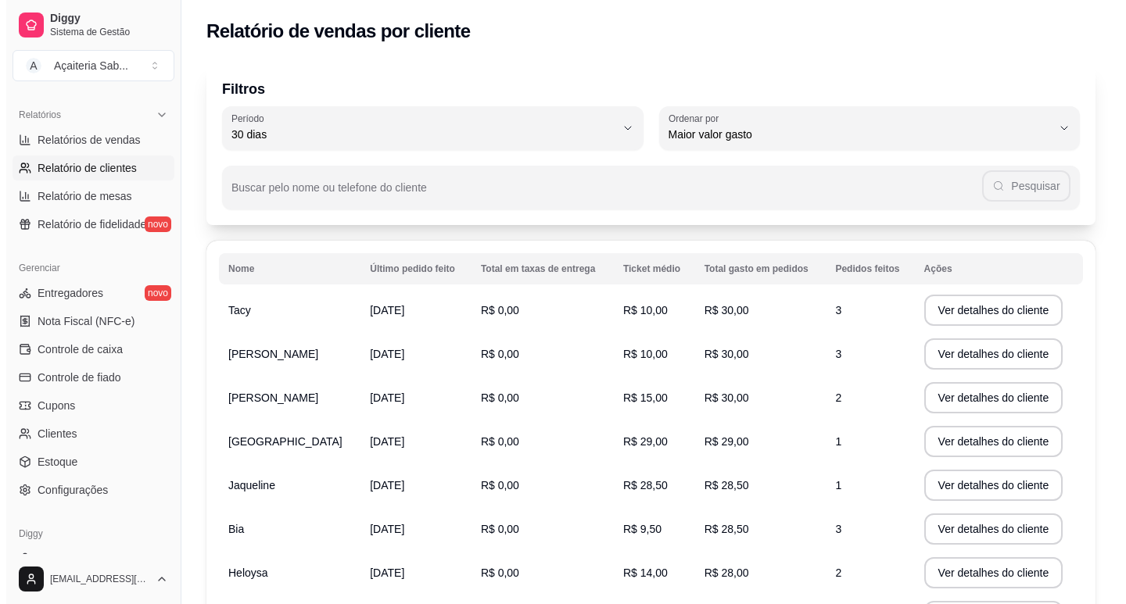
scroll to position [156, 0]
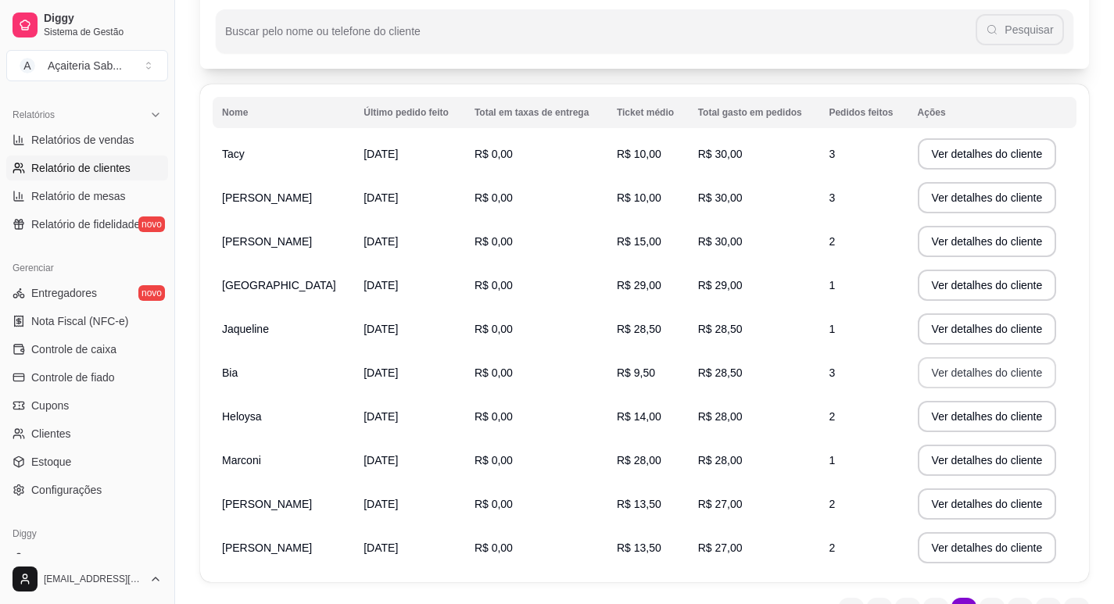
click at [953, 374] on button "Ver detalhes do cliente" at bounding box center [987, 372] width 139 height 31
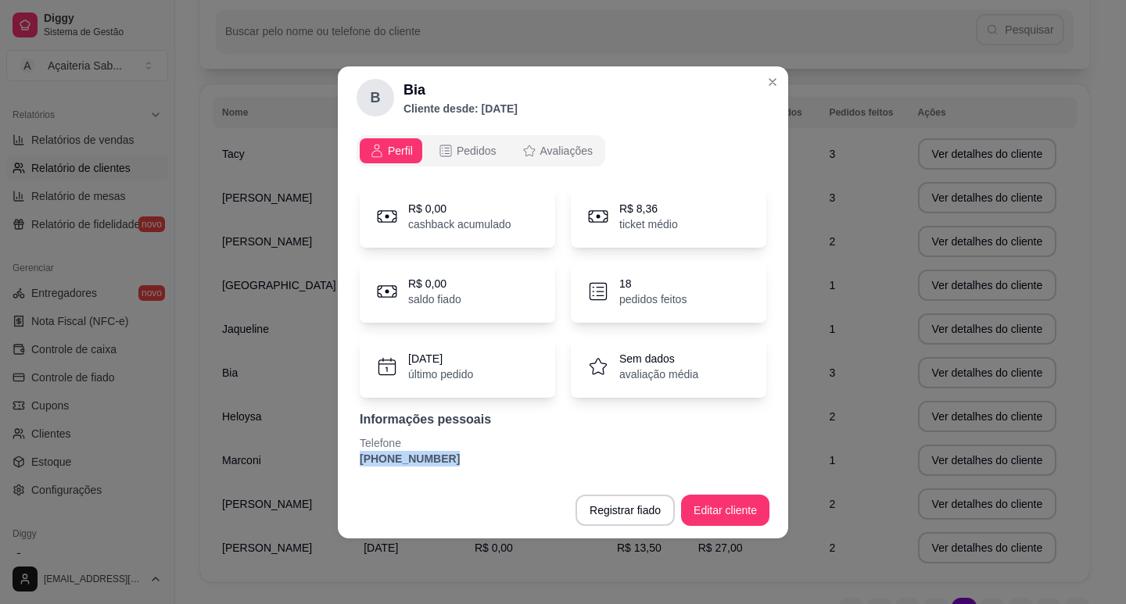
drag, startPoint x: 371, startPoint y: 460, endPoint x: 330, endPoint y: 460, distance: 41.4
click at [330, 460] on div "B Bia Cliente desde: [DATE] Perfil Pedidos Avaliações R$ 0,00 cashback acumulad…" at bounding box center [563, 302] width 1126 height 604
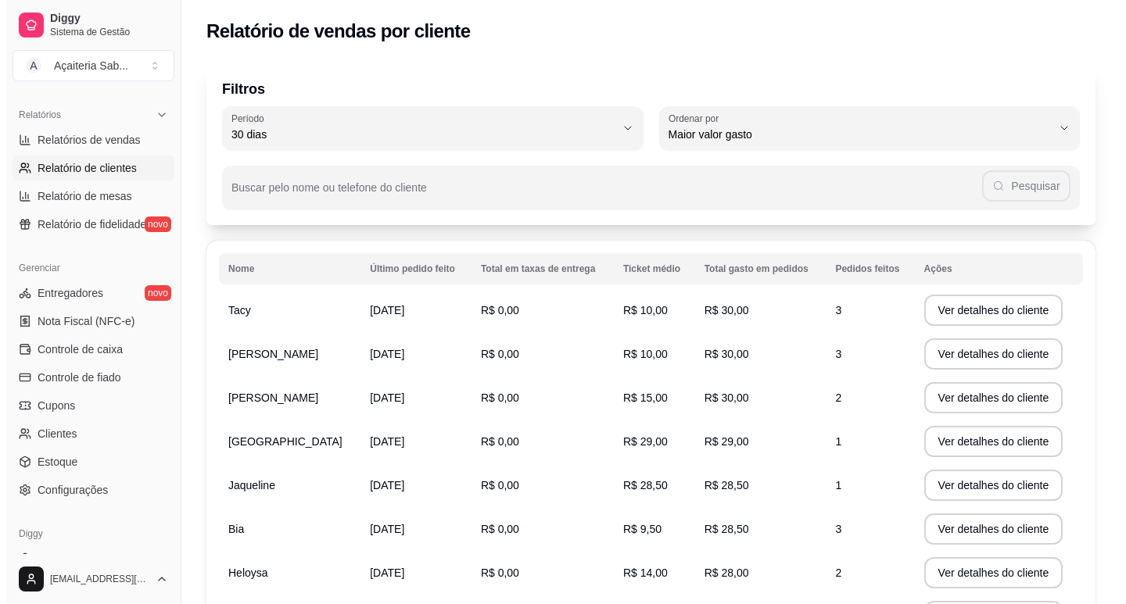
scroll to position [238, 0]
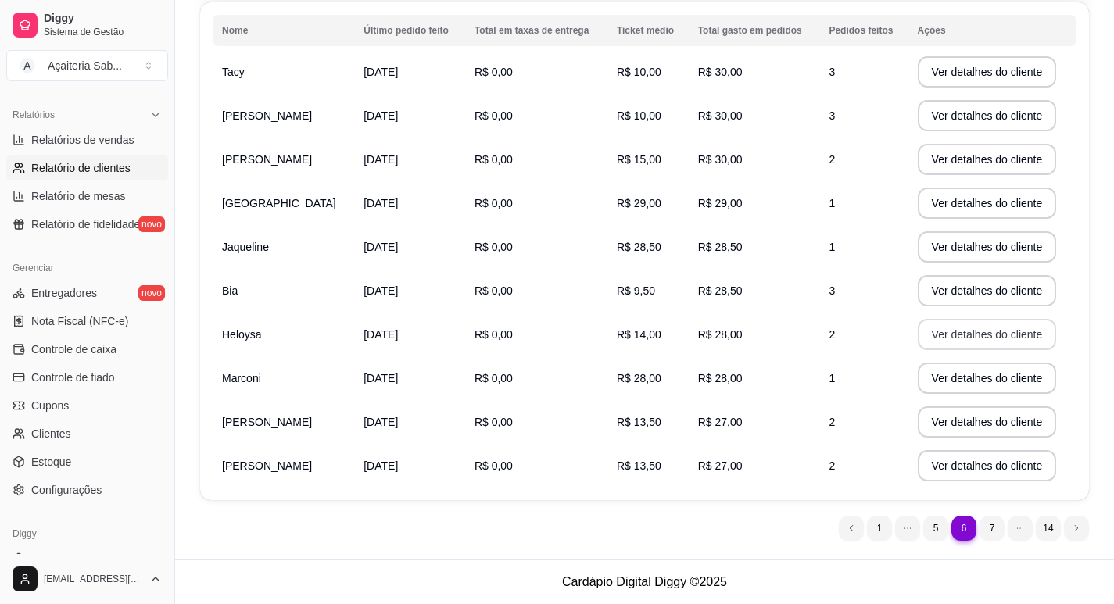
click at [933, 337] on button "Ver detalhes do cliente" at bounding box center [987, 334] width 139 height 31
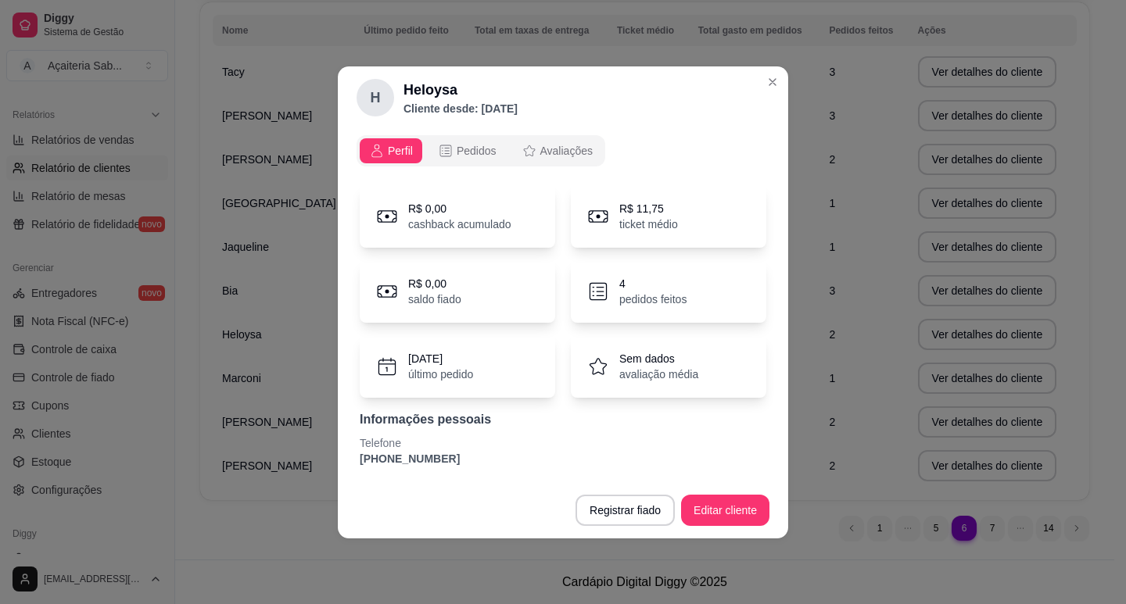
drag, startPoint x: 439, startPoint y: 460, endPoint x: 353, endPoint y: 455, distance: 86.2
click at [353, 457] on div "Perfil Pedidos Avaliações R$ 0,00 cashback acumulado R$ 11,75 ticket médio R$ 0…" at bounding box center [563, 305] width 450 height 353
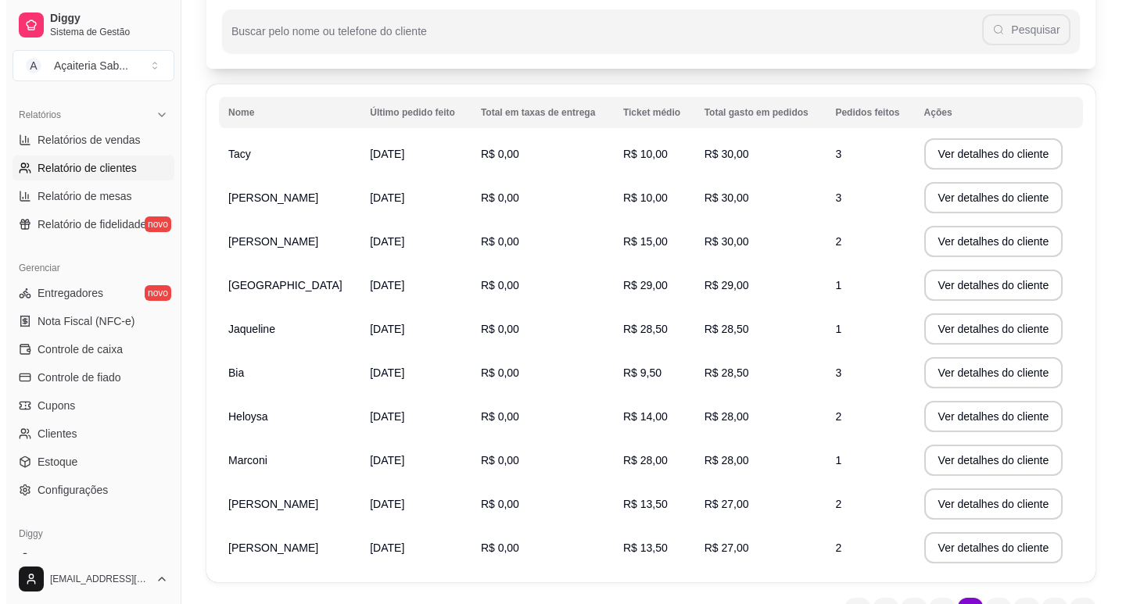
scroll to position [235, 0]
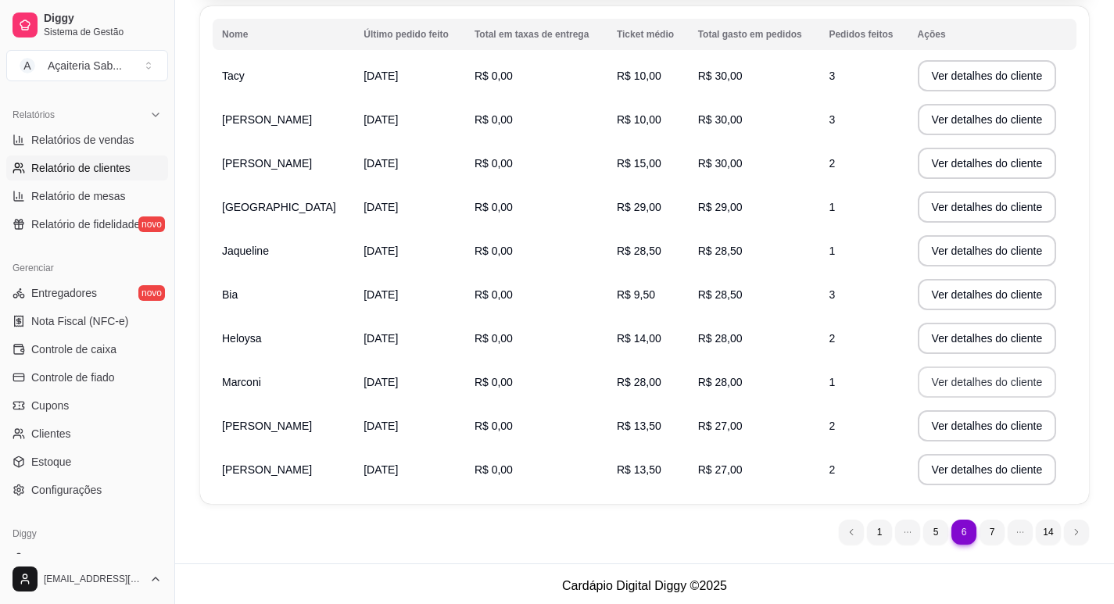
click at [940, 385] on button "Ver detalhes do cliente" at bounding box center [987, 382] width 139 height 31
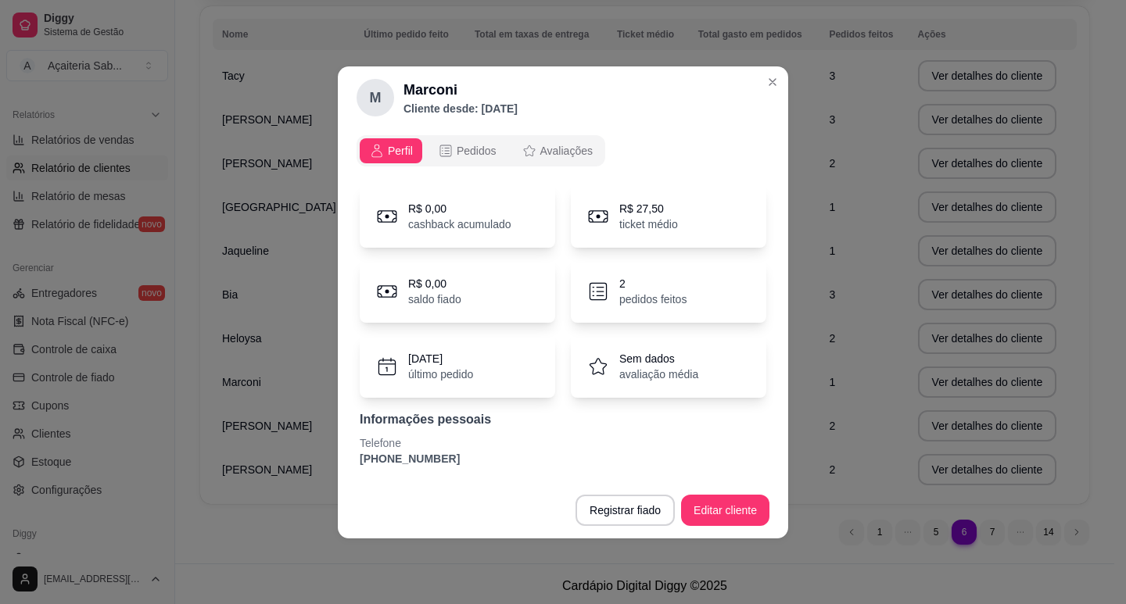
drag, startPoint x: 444, startPoint y: 463, endPoint x: 327, endPoint y: 462, distance: 117.3
click at [327, 464] on div "M Marconi Cliente desde: [DATE] Perfil Pedidos Avaliações R$ 0,00 cashback acum…" at bounding box center [563, 302] width 1126 height 604
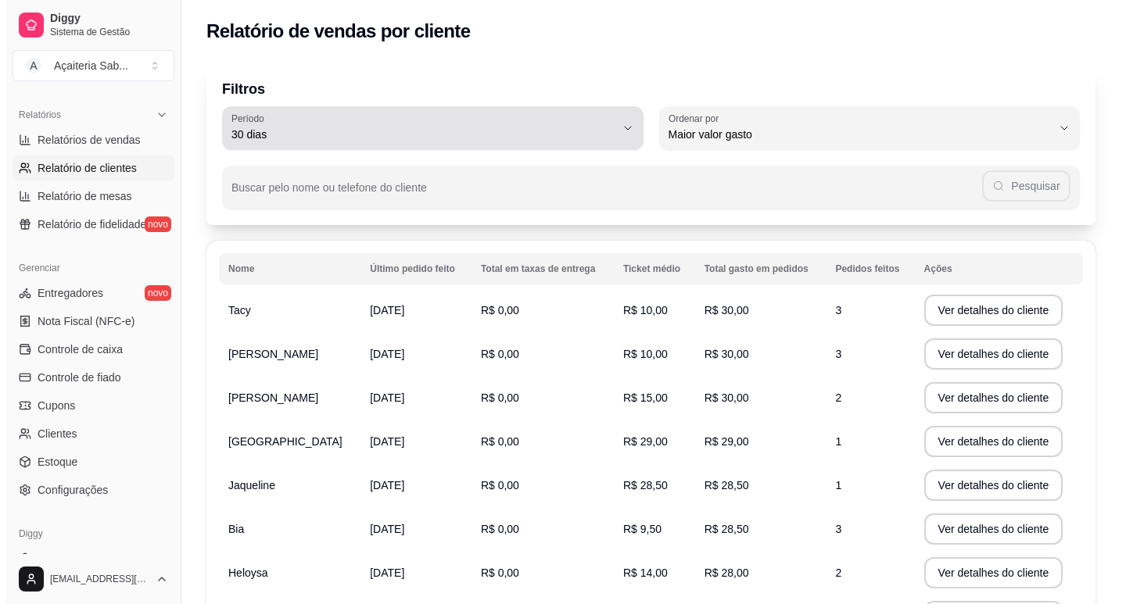
scroll to position [238, 0]
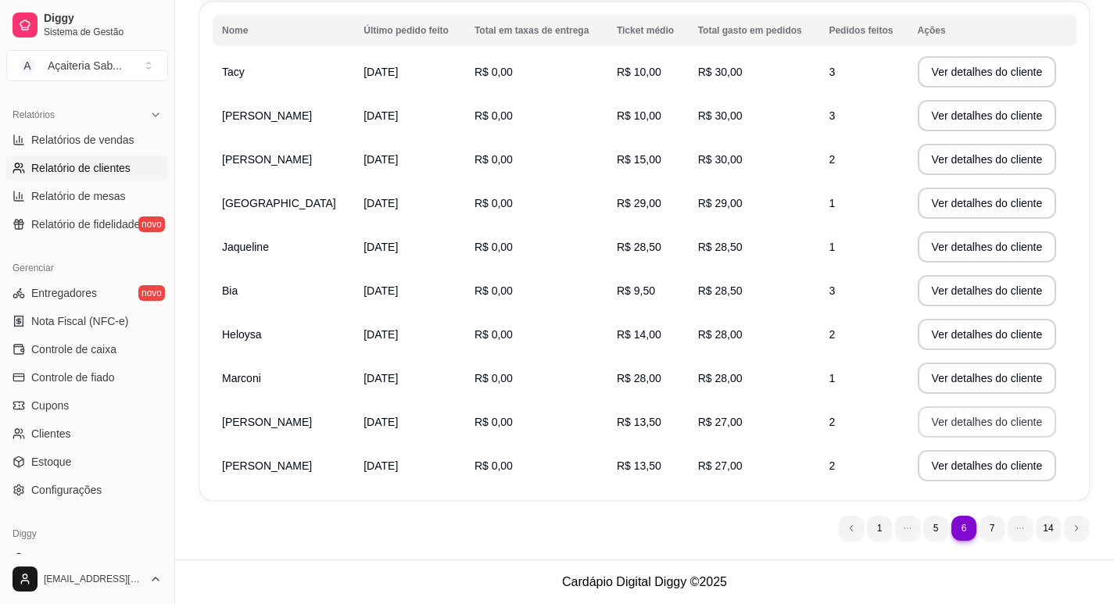
click at [964, 419] on button "Ver detalhes do cliente" at bounding box center [987, 422] width 139 height 31
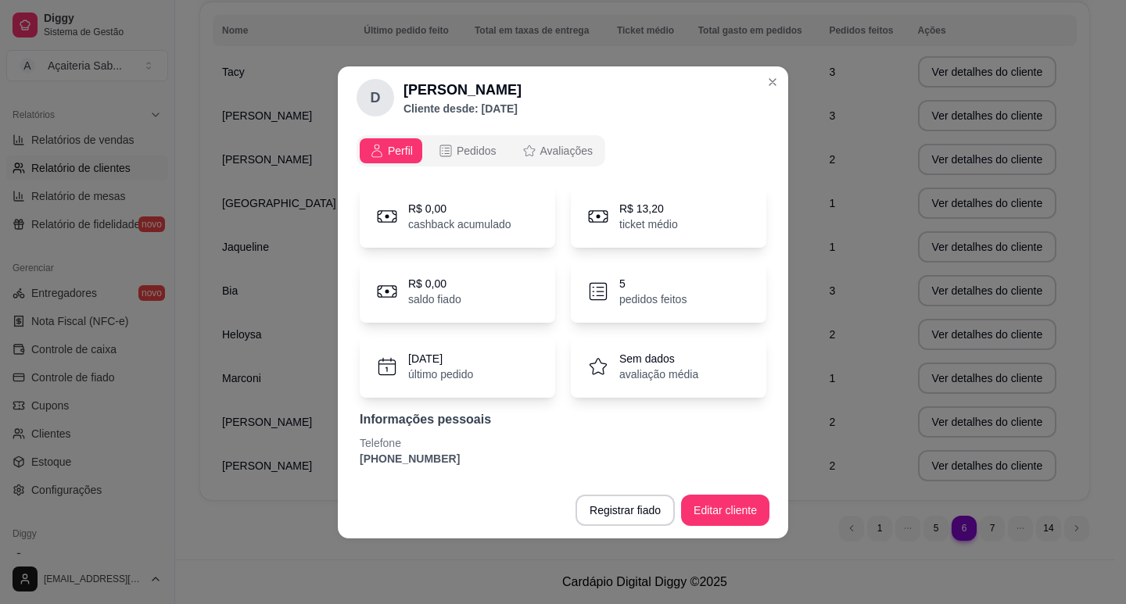
drag, startPoint x: 451, startPoint y: 461, endPoint x: 348, endPoint y: 457, distance: 103.3
click at [348, 457] on div "Perfil Pedidos Avaliações R$ 0,00 cashback acumulado R$ 13,20 ticket médio R$ 0…" at bounding box center [563, 305] width 450 height 353
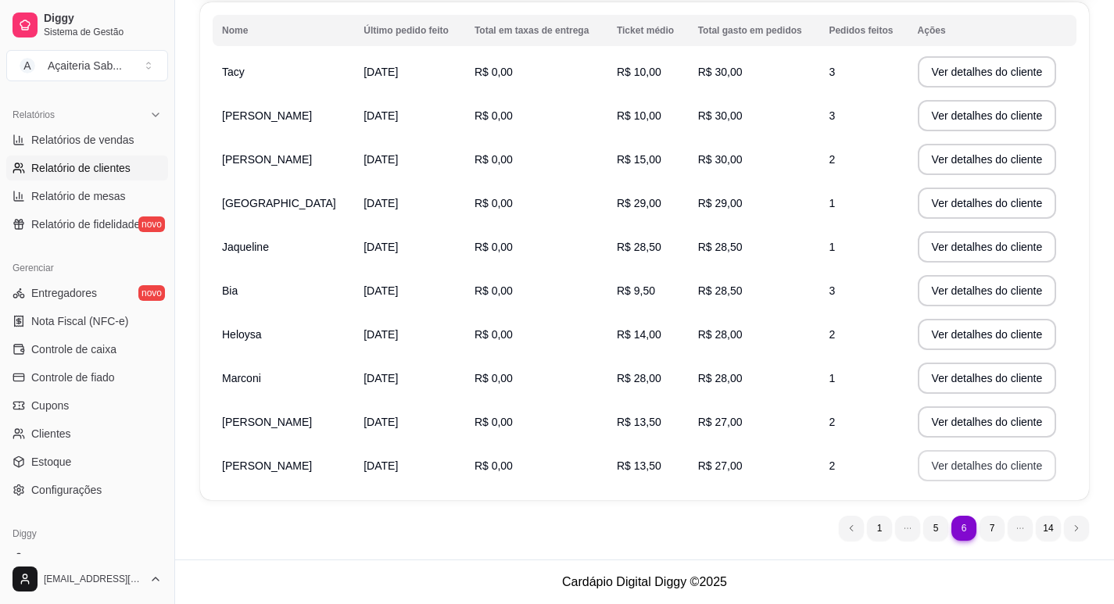
click at [972, 465] on button "Ver detalhes do cliente" at bounding box center [987, 465] width 139 height 31
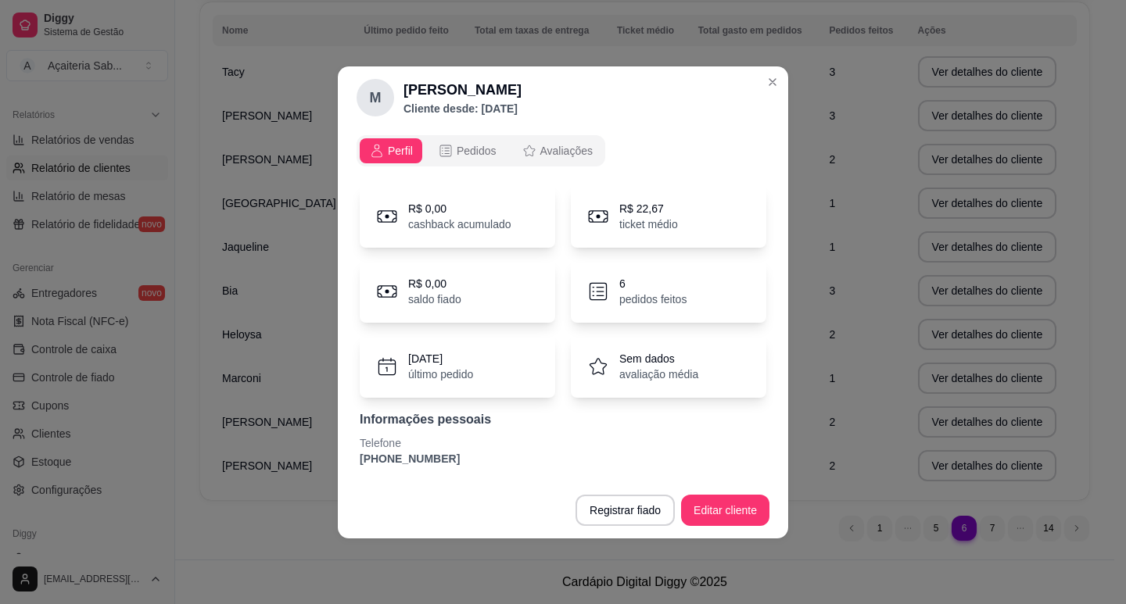
drag, startPoint x: 451, startPoint y: 454, endPoint x: 346, endPoint y: 449, distance: 104.9
click at [346, 449] on div "Perfil Pedidos Avaliações R$ 0,00 cashback acumulado R$ 22,67 ticket médio R$ 0…" at bounding box center [563, 305] width 450 height 353
drag, startPoint x: 460, startPoint y: 470, endPoint x: 447, endPoint y: 457, distance: 18.2
click at [460, 468] on div "R$ 0,00 cashback acumulado R$ 22,67 ticket médio R$ 0,00 saldo fiado 6 pedidos …" at bounding box center [562, 326] width 413 height 300
click at [446, 457] on p "[PHONE_NUMBER]" at bounding box center [563, 459] width 407 height 16
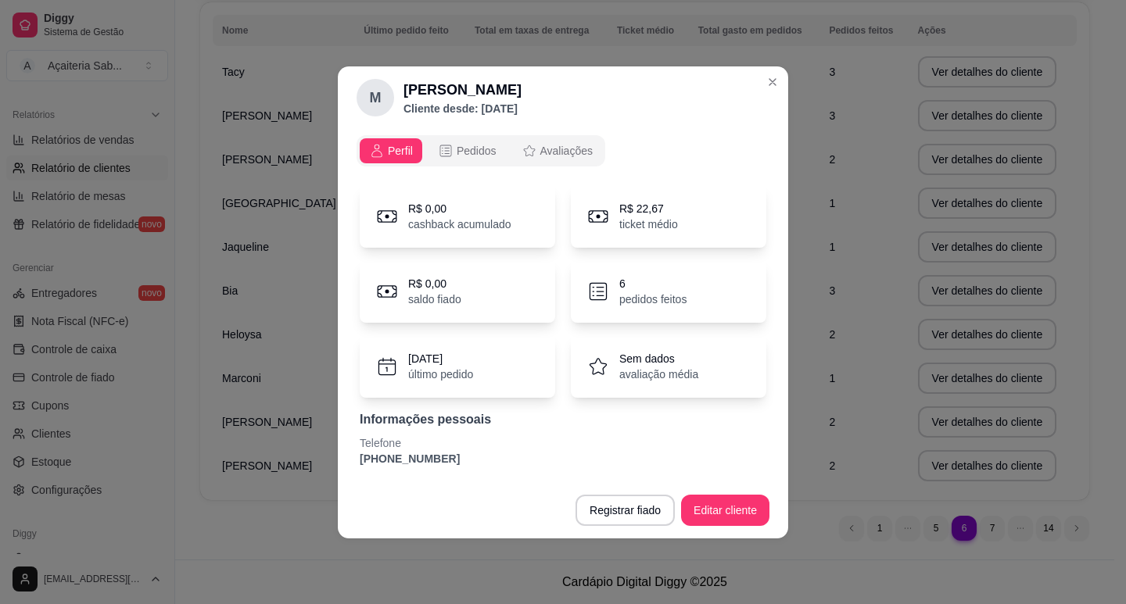
drag, startPoint x: 447, startPoint y: 459, endPoint x: 341, endPoint y: 462, distance: 106.4
click at [341, 462] on div "Perfil Pedidos Avaliações R$ 0,00 cashback acumulado R$ 22,67 ticket médio R$ 0…" at bounding box center [563, 305] width 450 height 353
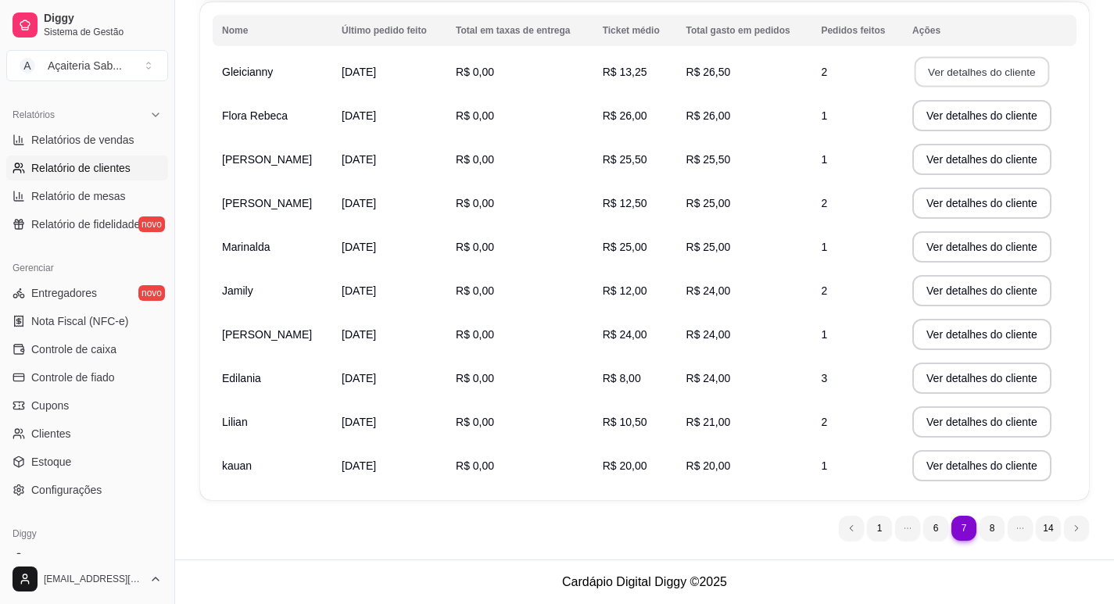
click at [955, 73] on button "Ver detalhes do cliente" at bounding box center [982, 72] width 134 height 30
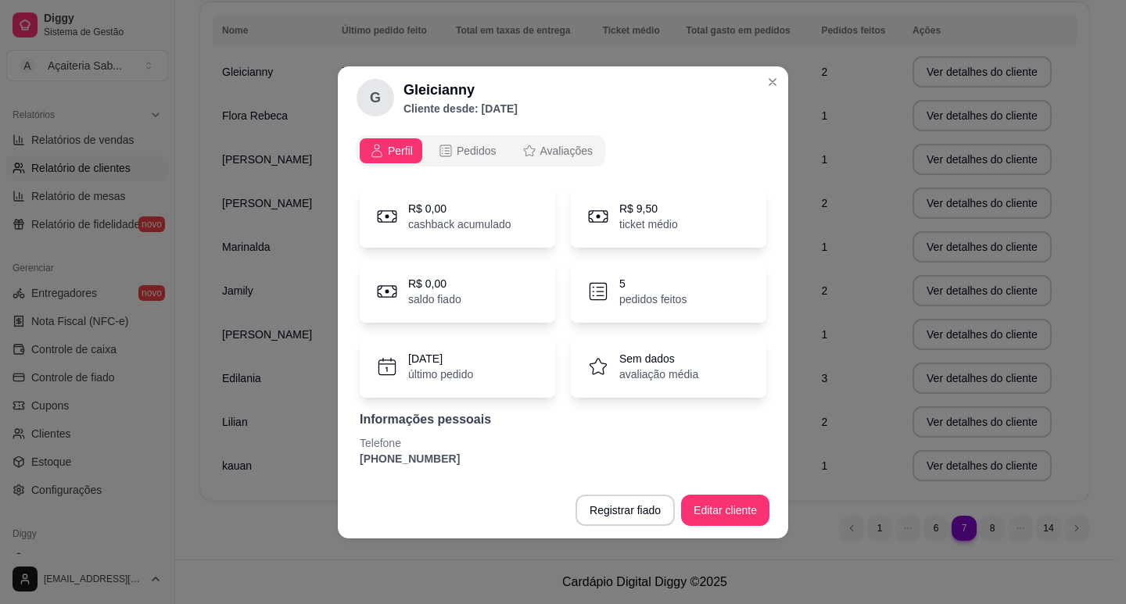
drag, startPoint x: 450, startPoint y: 462, endPoint x: 347, endPoint y: 466, distance: 102.5
click at [347, 466] on div "Perfil Pedidos Avaliações R$ 0,00 cashback acumulado R$ 9,50 ticket médio R$ 0,…" at bounding box center [563, 305] width 450 height 353
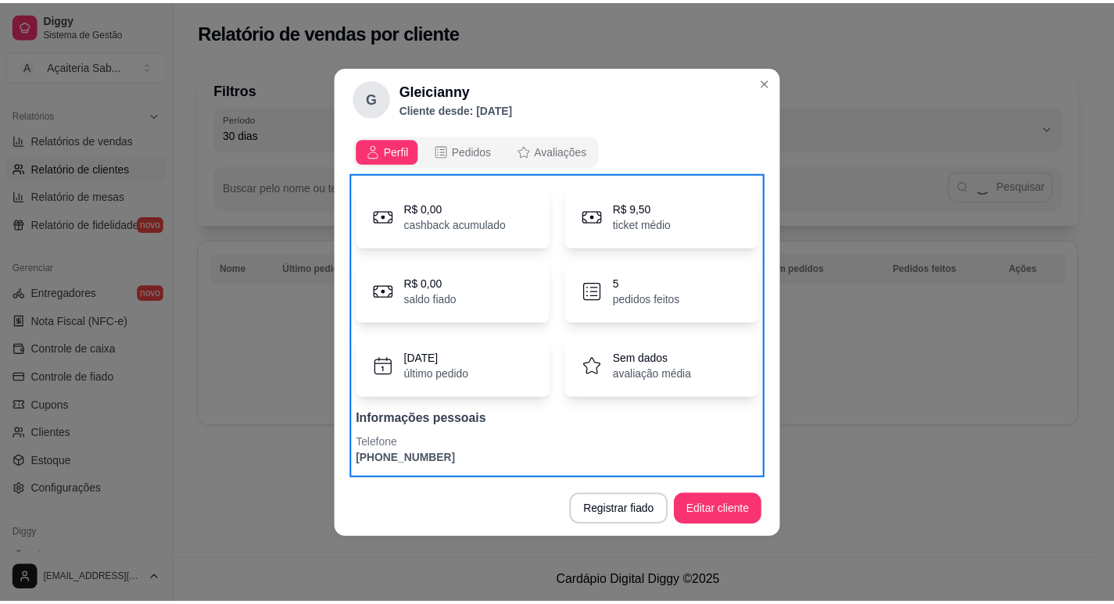
scroll to position [0, 0]
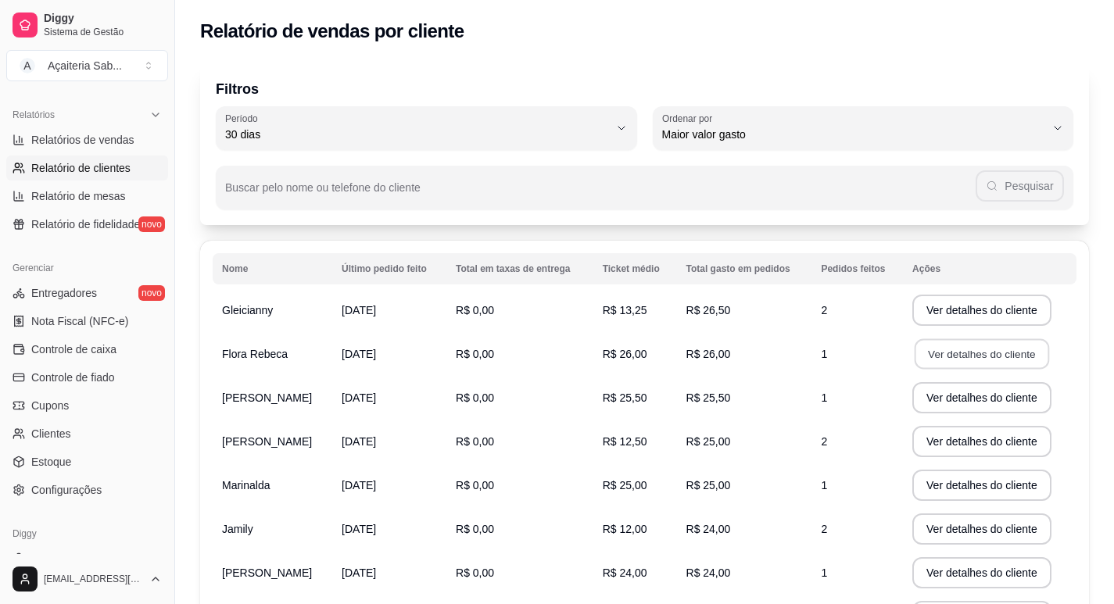
click at [935, 349] on button "Ver detalhes do cliente" at bounding box center [982, 354] width 134 height 30
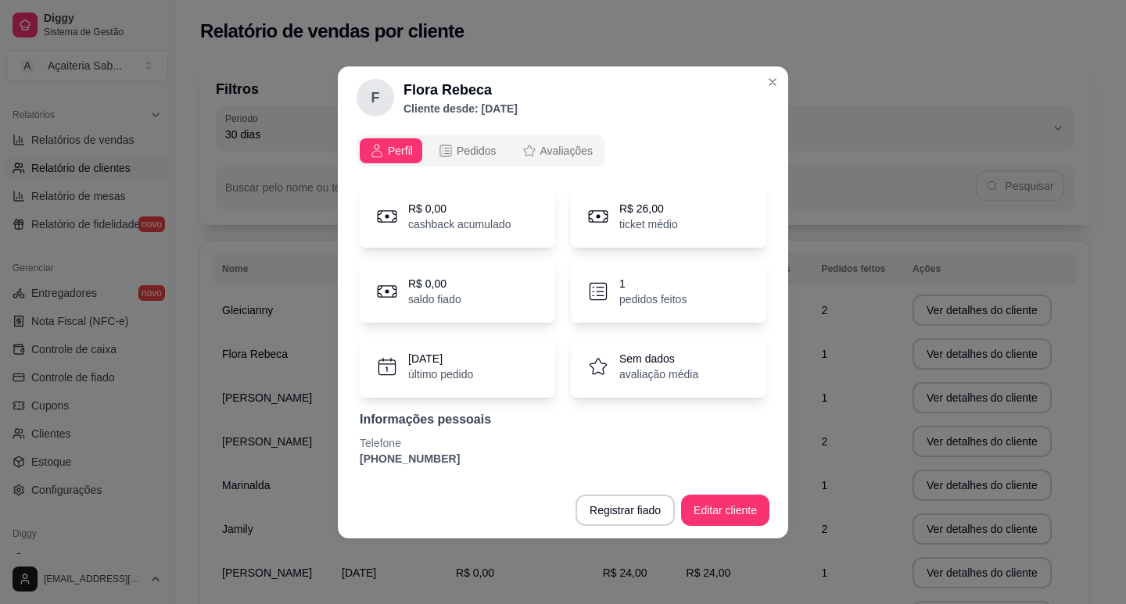
drag, startPoint x: 443, startPoint y: 462, endPoint x: 343, endPoint y: 471, distance: 100.4
click at [343, 471] on div "Perfil Pedidos Avaliações R$ 0,00 cashback acumulado R$ 26,00 ticket médio R$ 0…" at bounding box center [563, 305] width 450 height 353
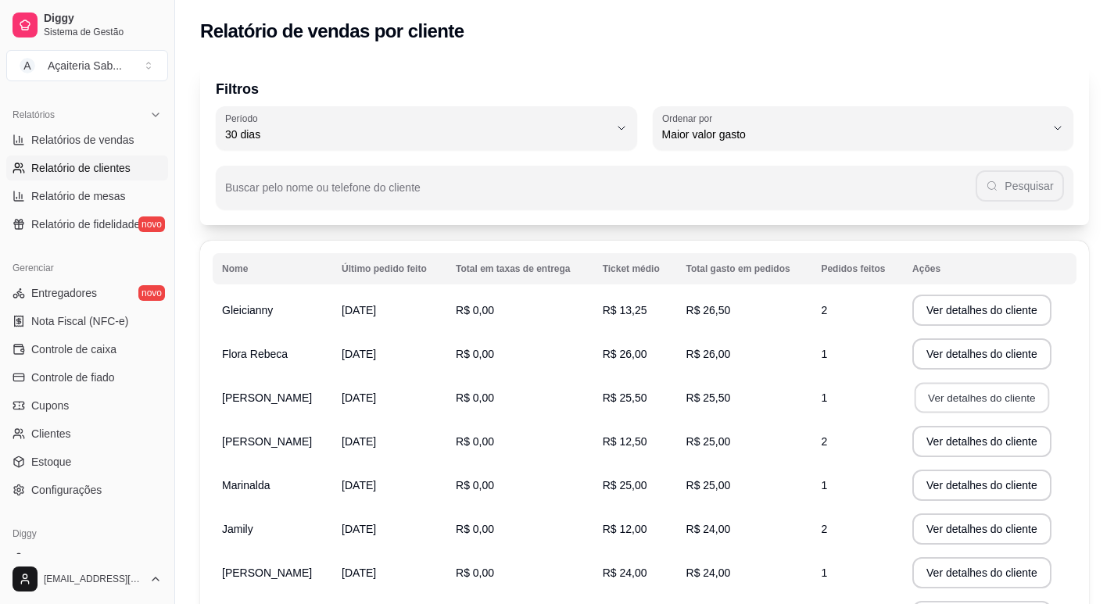
click at [944, 396] on button "Ver detalhes do cliente" at bounding box center [982, 398] width 134 height 30
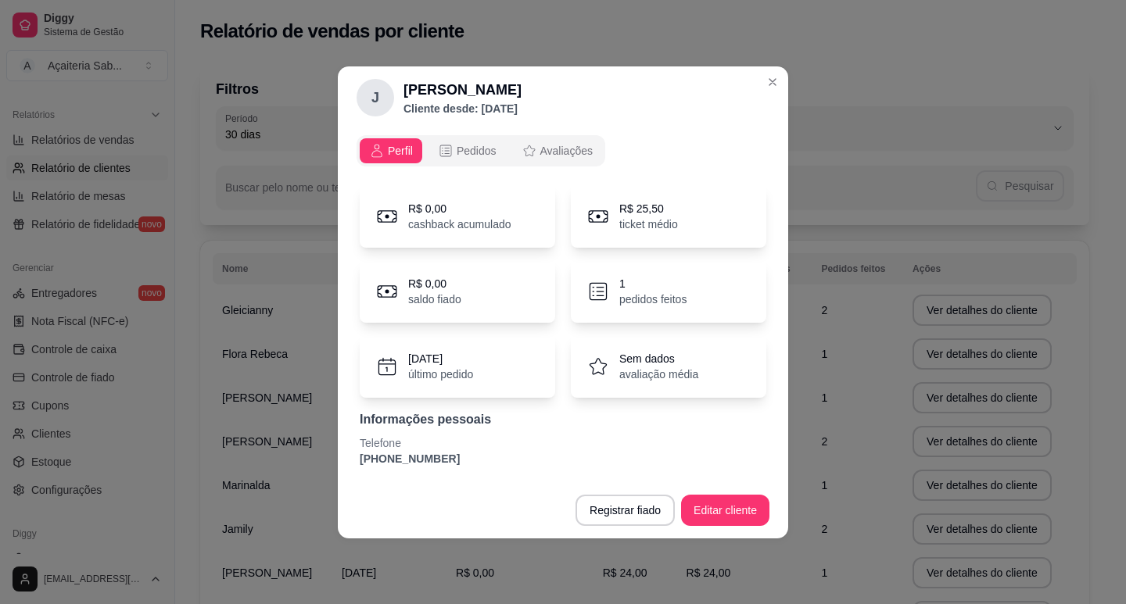
drag, startPoint x: 442, startPoint y: 457, endPoint x: 341, endPoint y: 464, distance: 101.9
click at [341, 464] on div "Perfil Pedidos Avaliações R$ 0,00 cashback acumulado R$ 25,50 ticket médio R$ 0…" at bounding box center [563, 305] width 450 height 353
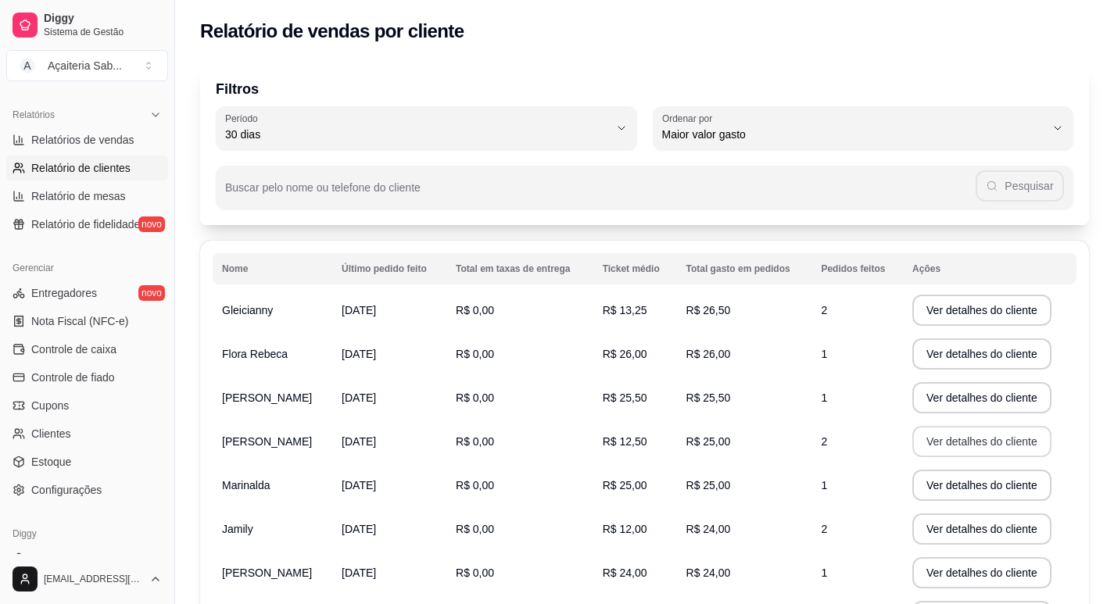
click at [965, 440] on button "Ver detalhes do cliente" at bounding box center [981, 441] width 139 height 31
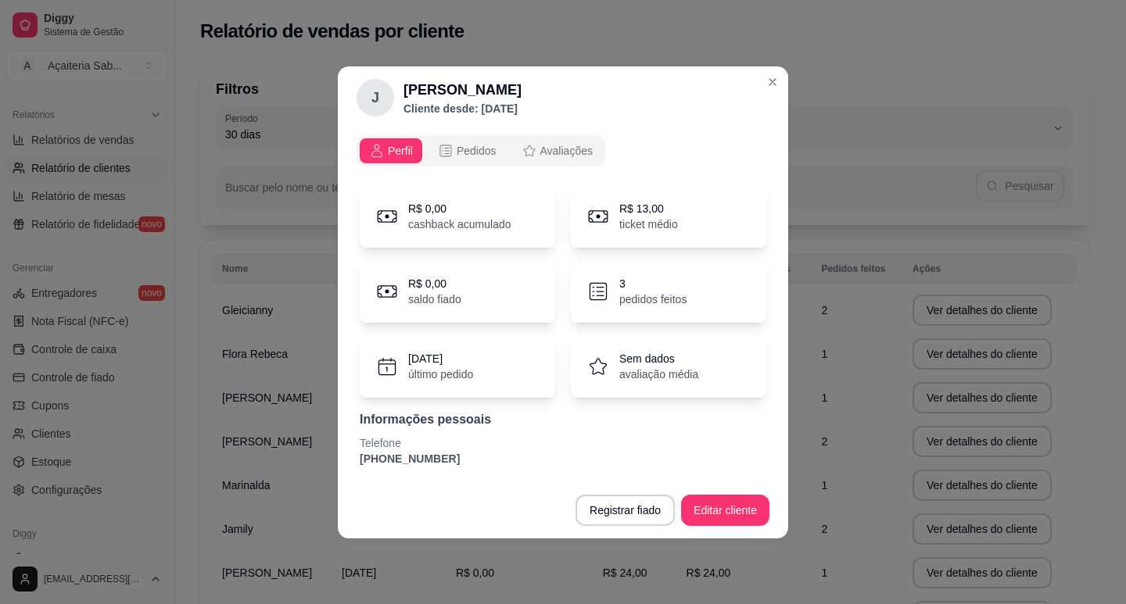
drag, startPoint x: 405, startPoint y: 470, endPoint x: 357, endPoint y: 468, distance: 47.7
click at [357, 468] on div "R$ 0,00 cashback acumulado R$ 13,00 ticket médio R$ 0,00 saldo fiado 3 pedidos …" at bounding box center [562, 326] width 413 height 300
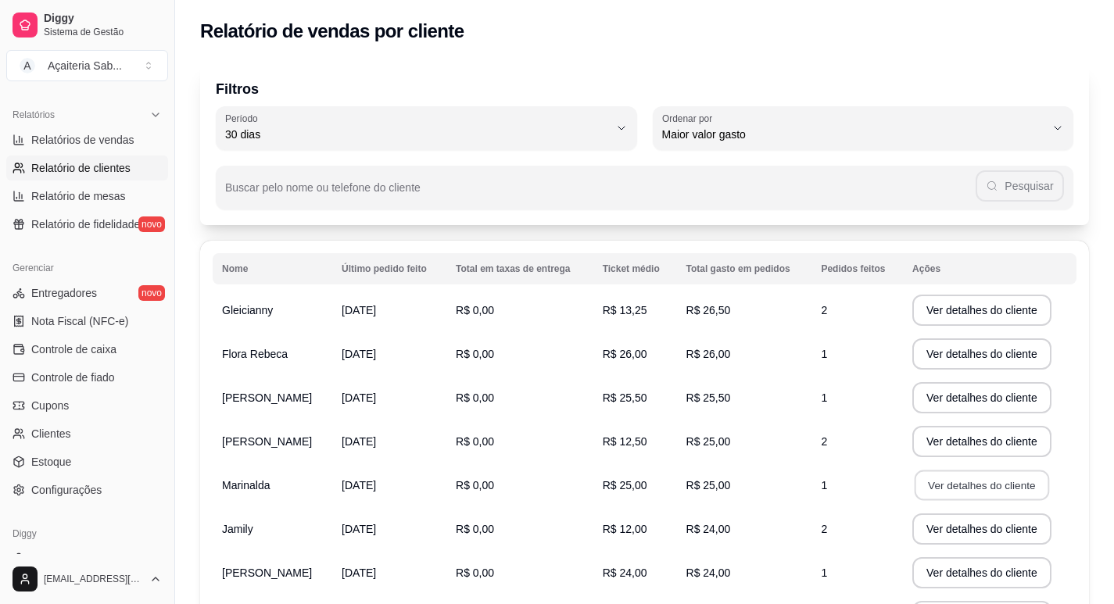
click at [947, 485] on button "Ver detalhes do cliente" at bounding box center [982, 486] width 134 height 30
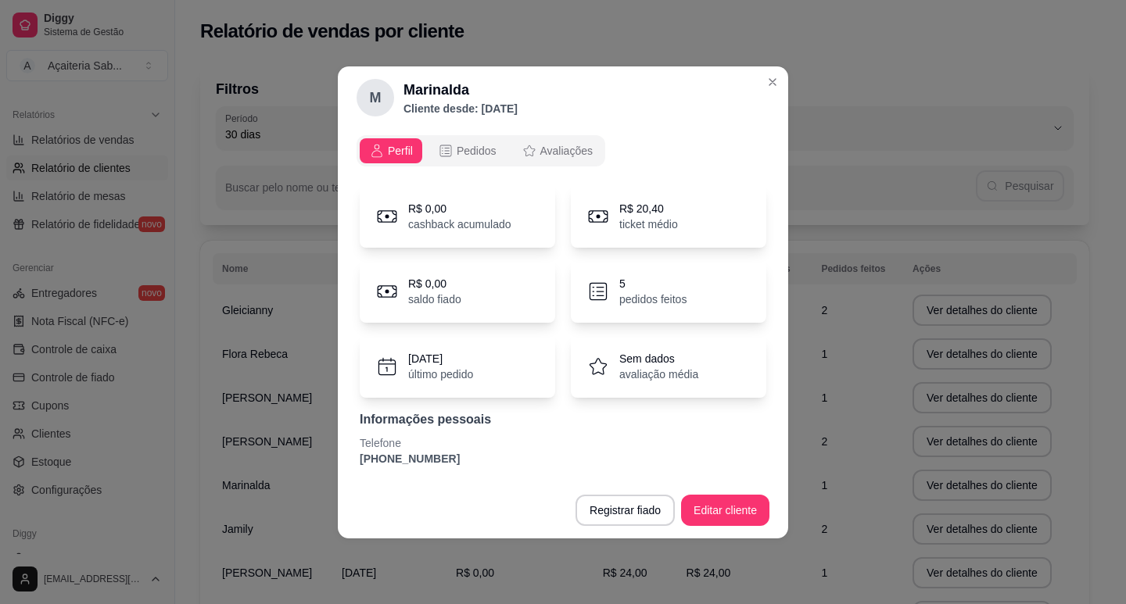
drag, startPoint x: 449, startPoint y: 469, endPoint x: 347, endPoint y: 462, distance: 101.9
click at [347, 462] on div "Perfil Pedidos Avaliações R$ 0,00 cashback acumulado R$ 20,40 ticket médio R$ 0…" at bounding box center [563, 305] width 450 height 353
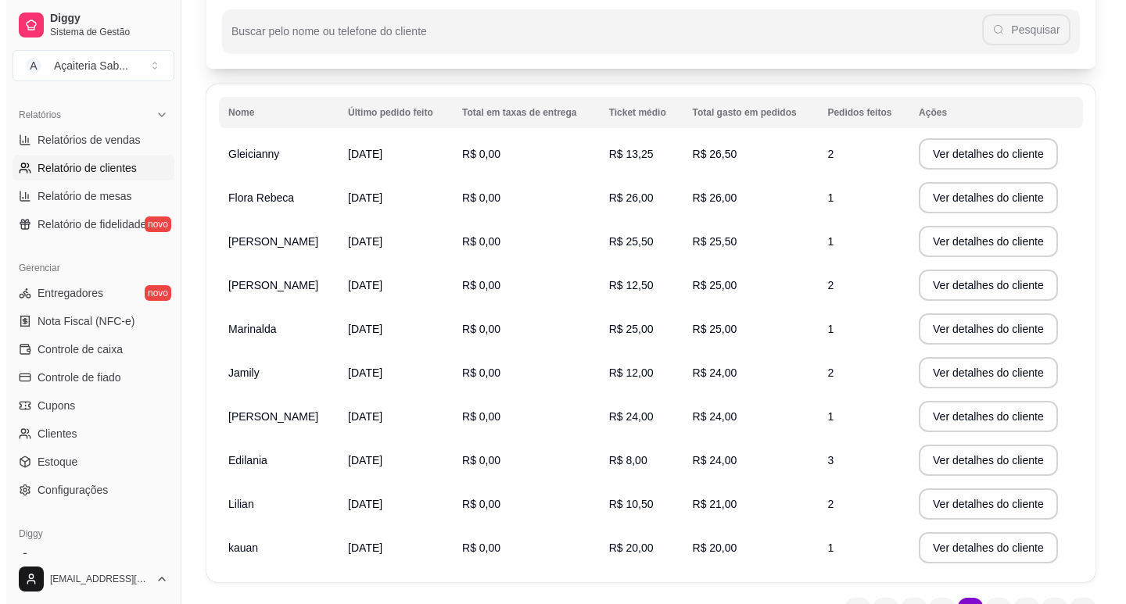
scroll to position [235, 0]
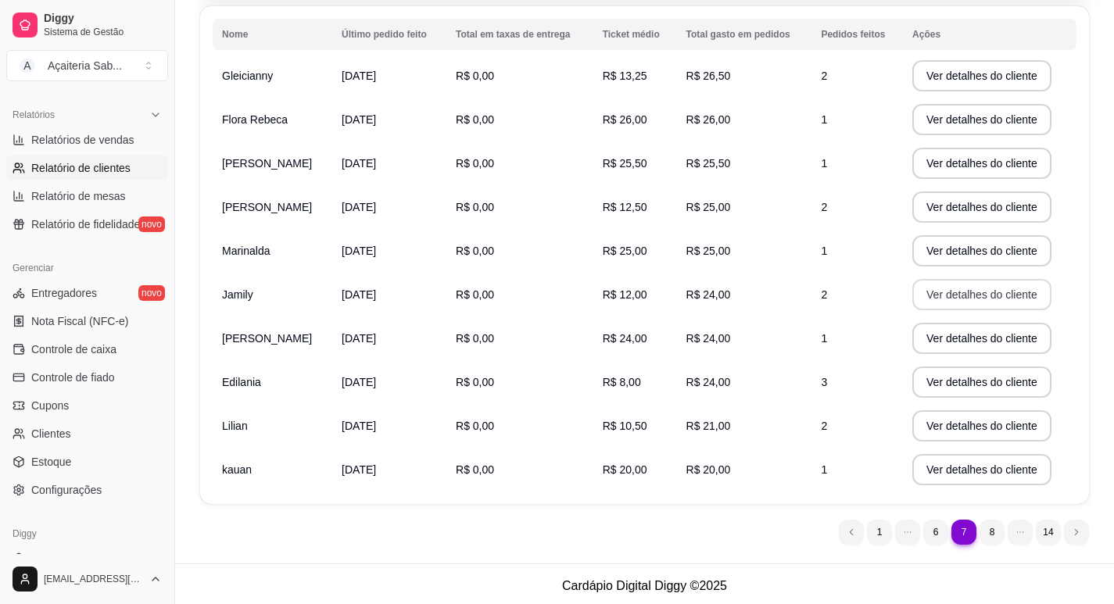
click at [933, 295] on button "Ver detalhes do cliente" at bounding box center [981, 294] width 139 height 31
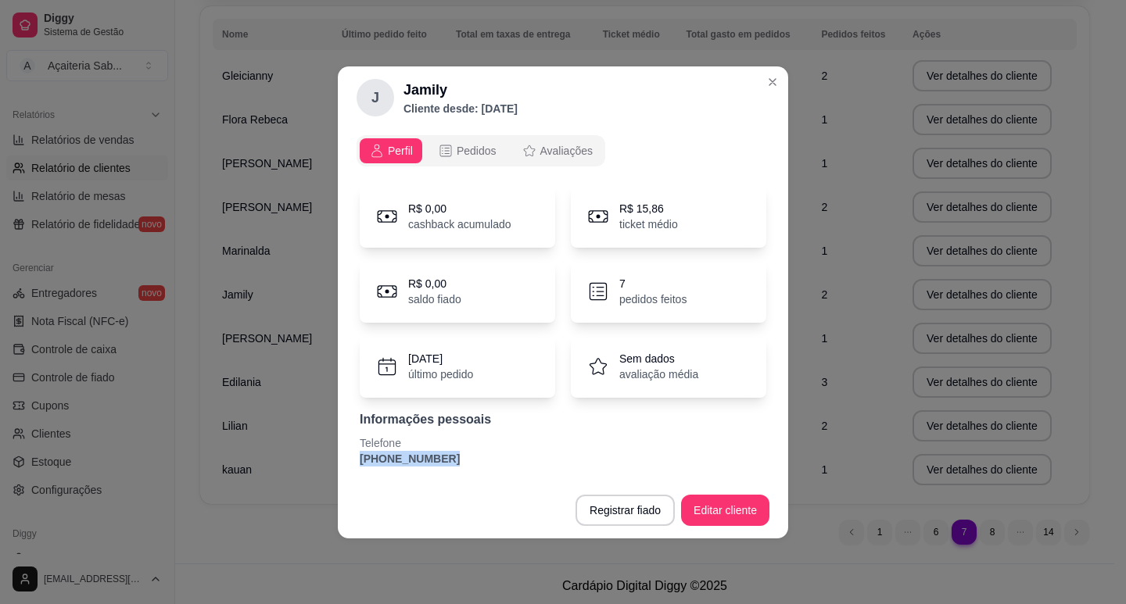
drag, startPoint x: 434, startPoint y: 459, endPoint x: 350, endPoint y: 453, distance: 83.8
click at [350, 453] on div "Perfil Pedidos Avaliações R$ 0,00 cashback acumulado R$ 15,86 ticket médio R$ 0…" at bounding box center [563, 305] width 450 height 353
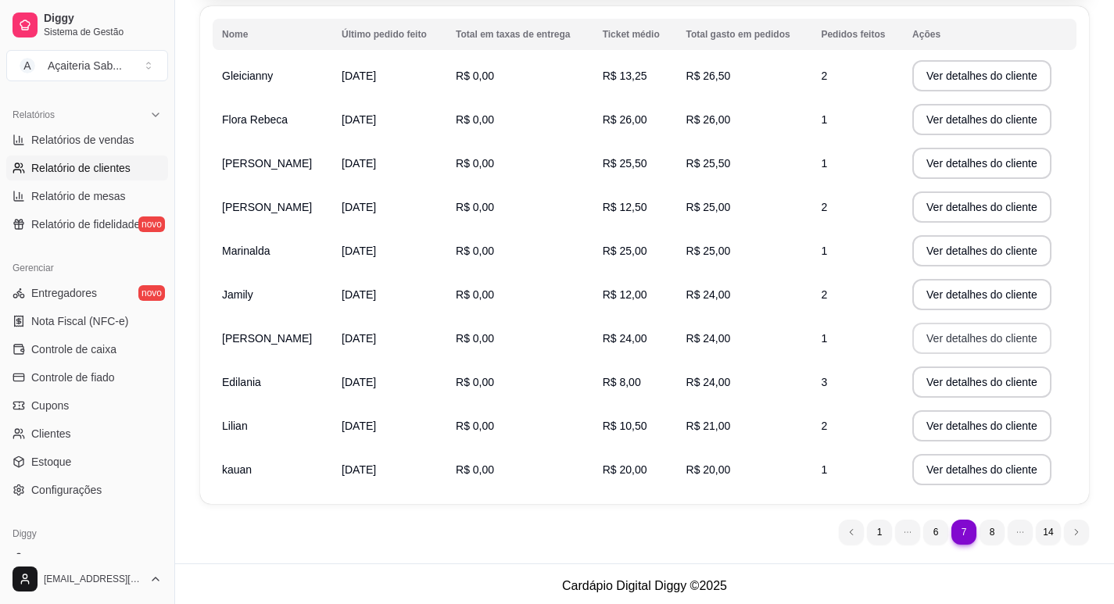
click at [986, 344] on button "Ver detalhes do cliente" at bounding box center [981, 338] width 139 height 31
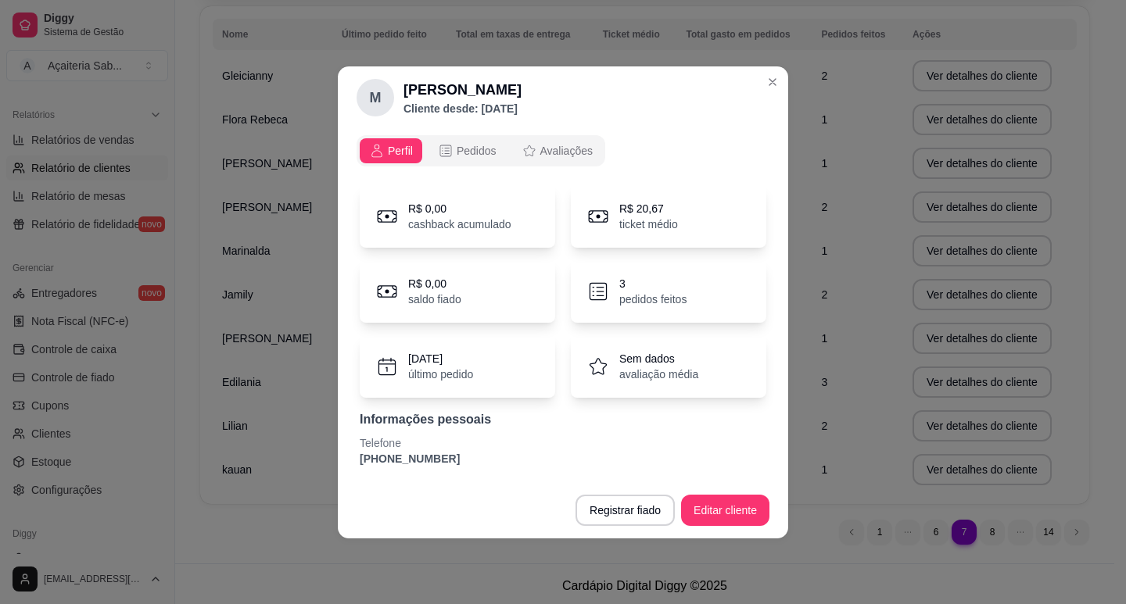
drag, startPoint x: 424, startPoint y: 460, endPoint x: 325, endPoint y: 454, distance: 98.7
click at [325, 454] on div "M [PERSON_NAME] Cliente desde: [DATE] Perfil Pedidos Avaliações R$ 0,00 cashbac…" at bounding box center [563, 302] width 1126 height 604
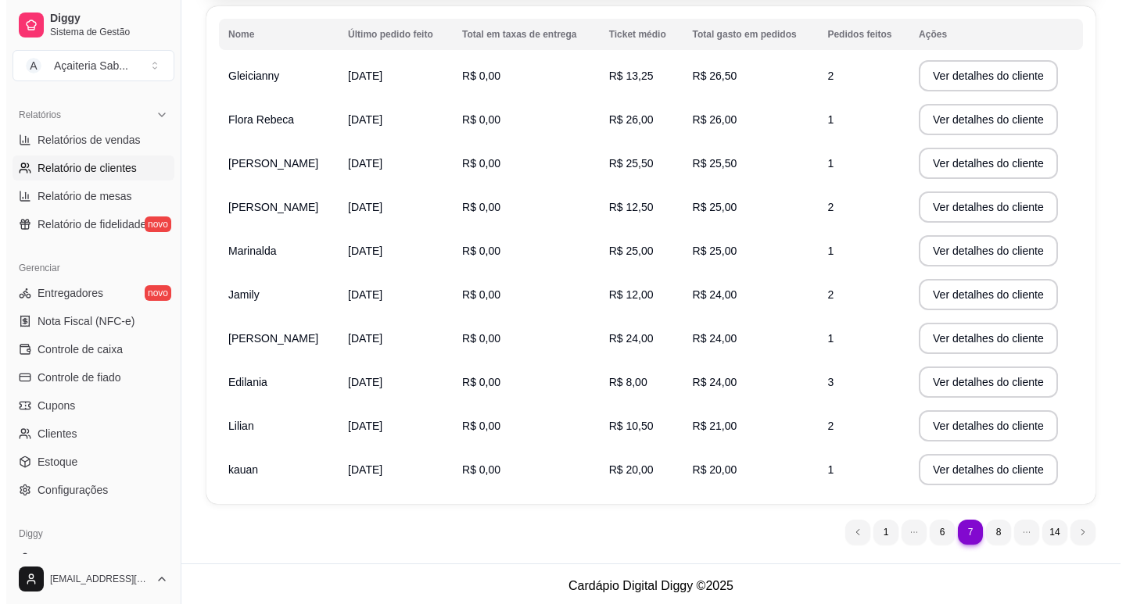
scroll to position [238, 0]
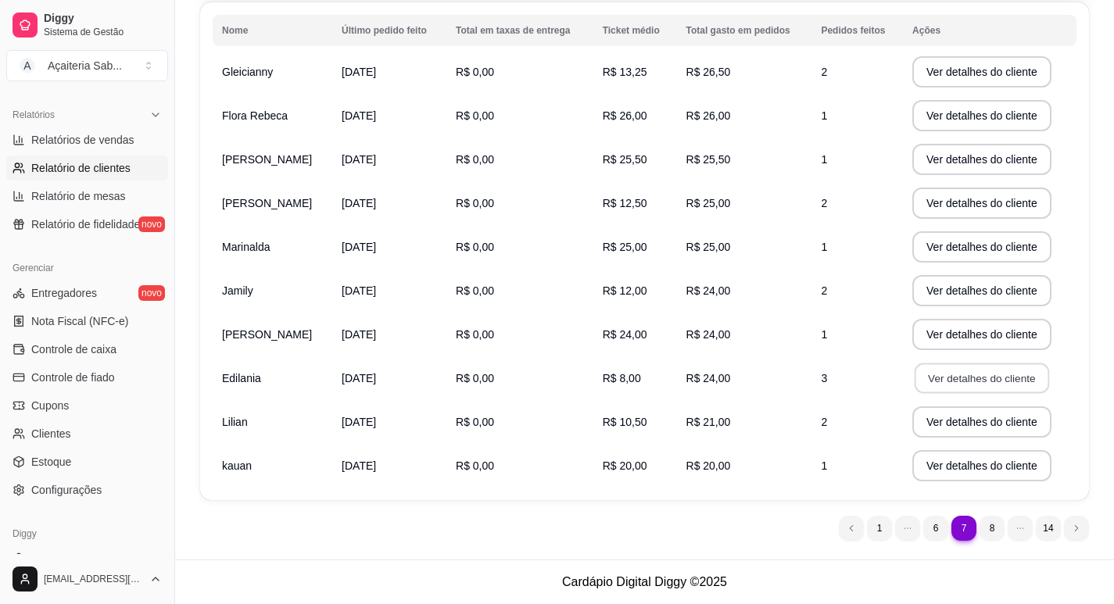
click at [947, 371] on button "Ver detalhes do cliente" at bounding box center [982, 379] width 134 height 30
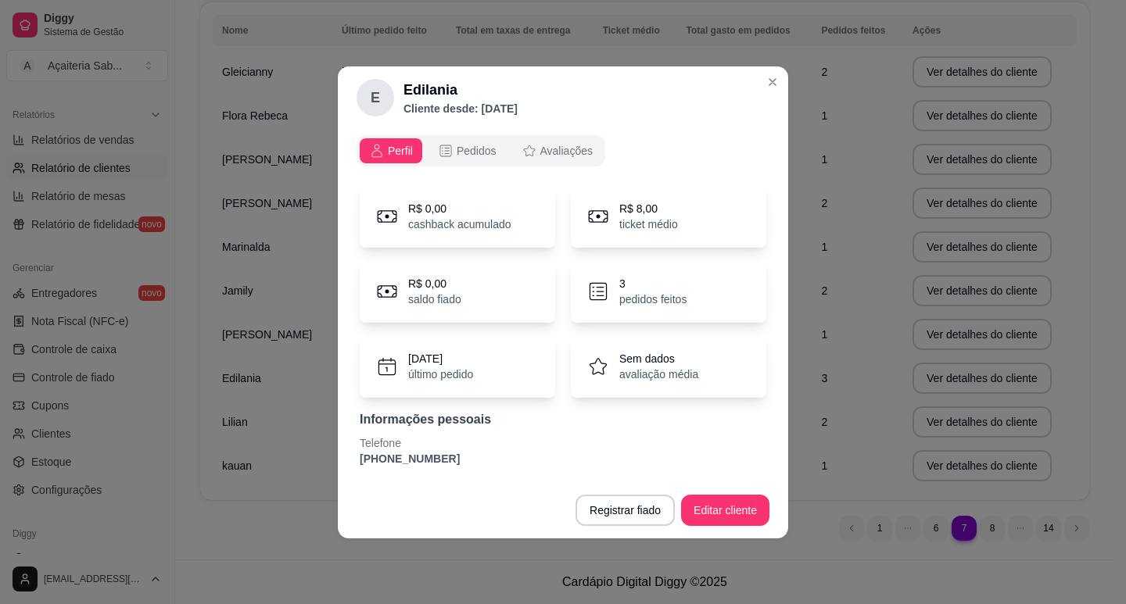
drag, startPoint x: 446, startPoint y: 456, endPoint x: 333, endPoint y: 461, distance: 113.5
click at [333, 461] on div "E Edilania Cliente desde: [DATE] Perfil Pedidos Avaliações R$ 0,00 cashback acu…" at bounding box center [563, 302] width 1126 height 604
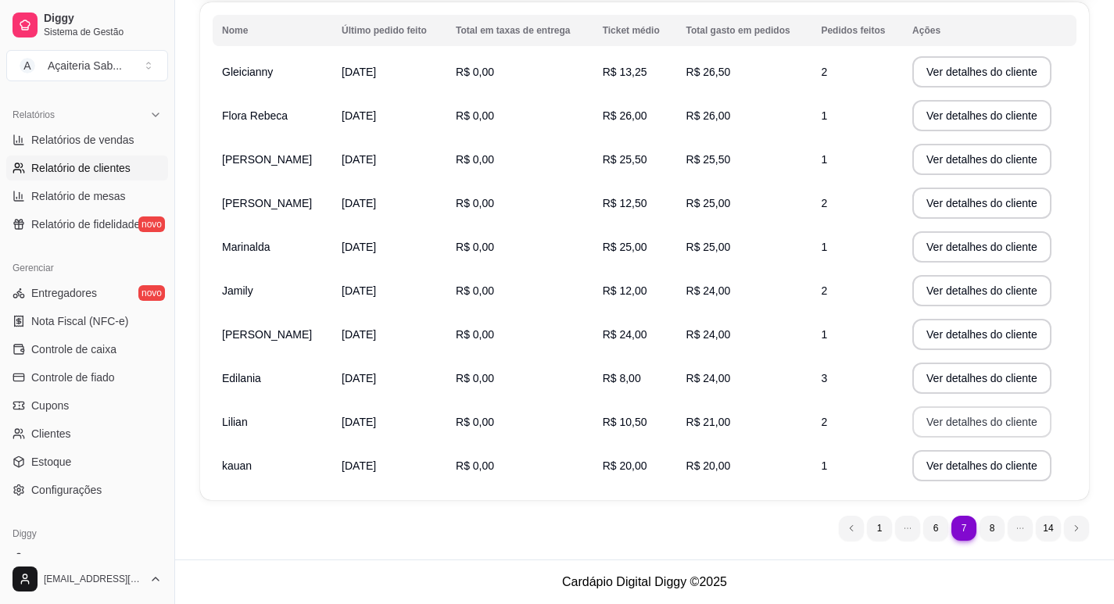
click at [930, 423] on button "Ver detalhes do cliente" at bounding box center [981, 422] width 139 height 31
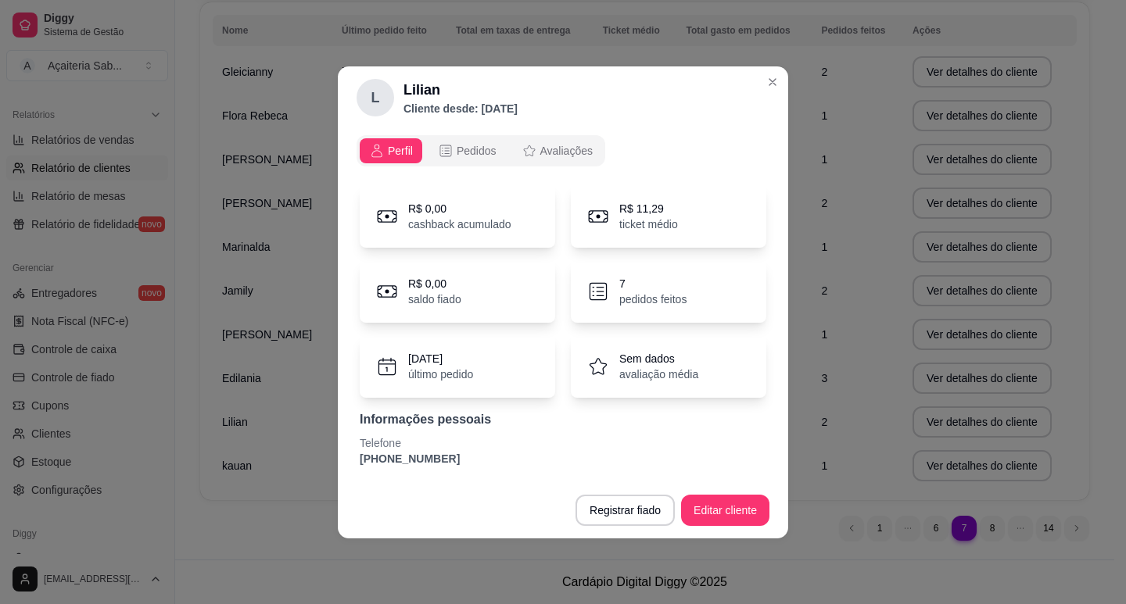
drag, startPoint x: 445, startPoint y: 460, endPoint x: 346, endPoint y: 471, distance: 99.1
click at [346, 471] on div "Perfil Pedidos Avaliações R$ 0,00 cashback acumulado R$ 11,29 ticket médio R$ 0…" at bounding box center [563, 305] width 450 height 353
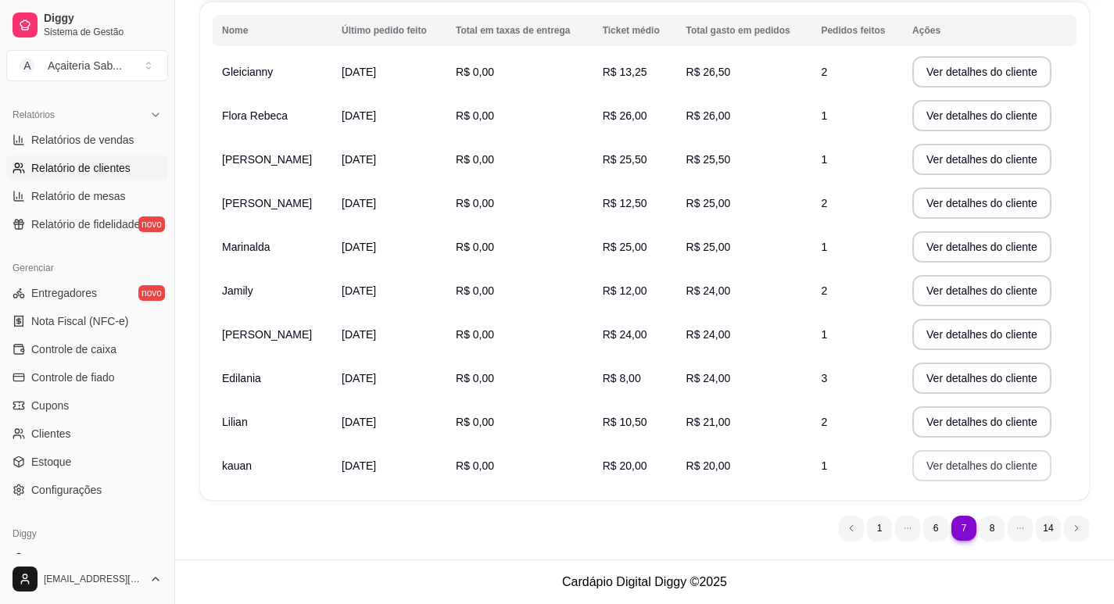
click at [999, 458] on button "Ver detalhes do cliente" at bounding box center [981, 465] width 139 height 31
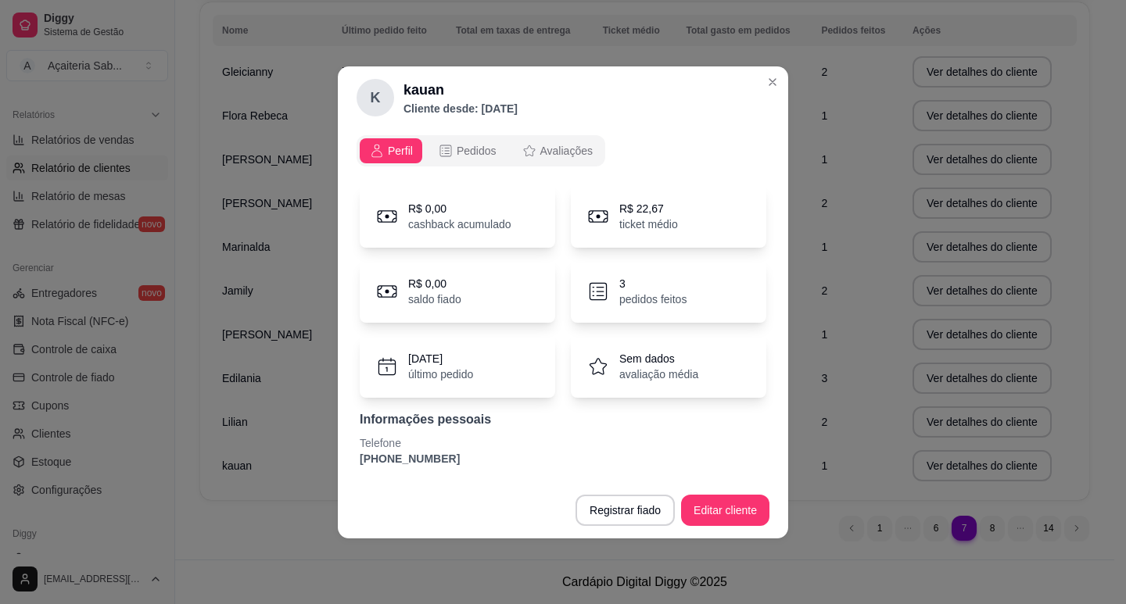
drag, startPoint x: 450, startPoint y: 459, endPoint x: 346, endPoint y: 460, distance: 104.0
click at [346, 460] on div "Perfil Pedidos Avaliações R$ 0,00 cashback acumulado R$ 22,67 ticket médio R$ 0…" at bounding box center [563, 305] width 450 height 353
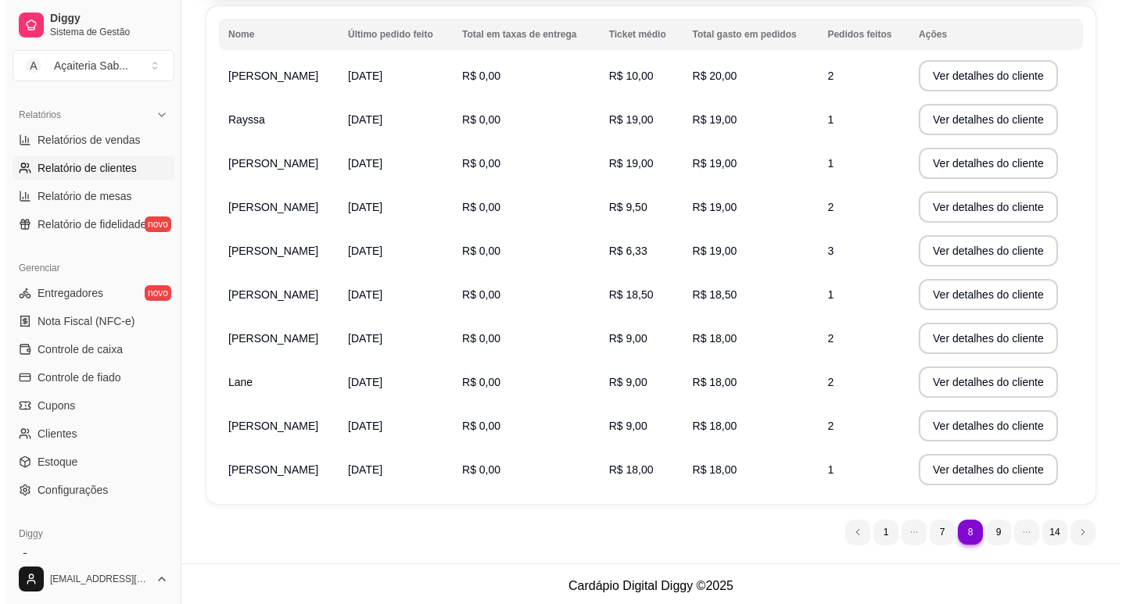
scroll to position [156, 0]
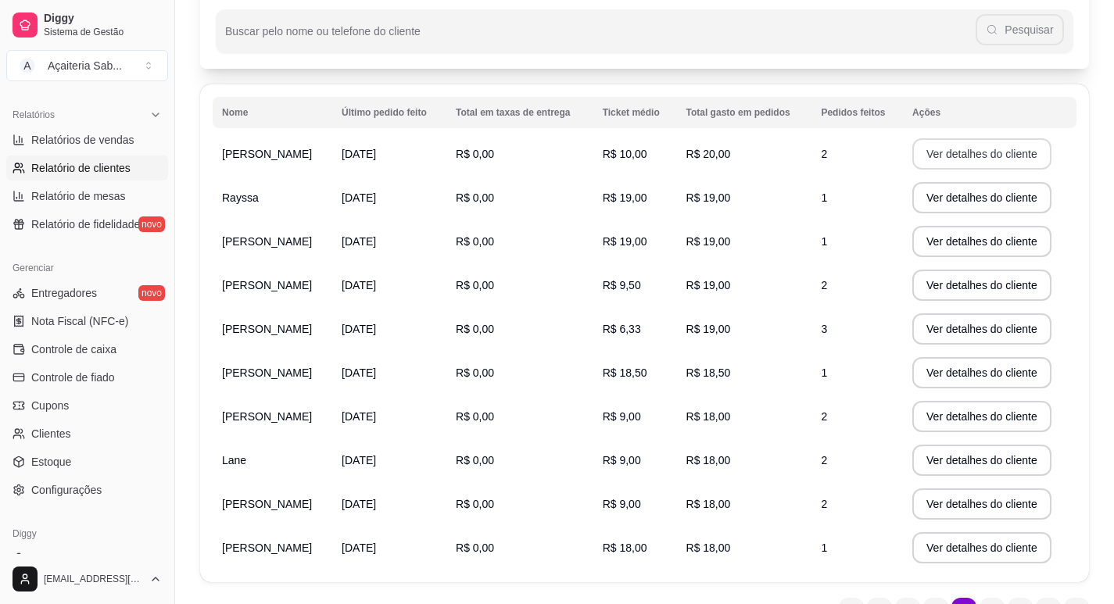
click at [972, 160] on button "Ver detalhes do cliente" at bounding box center [981, 153] width 139 height 31
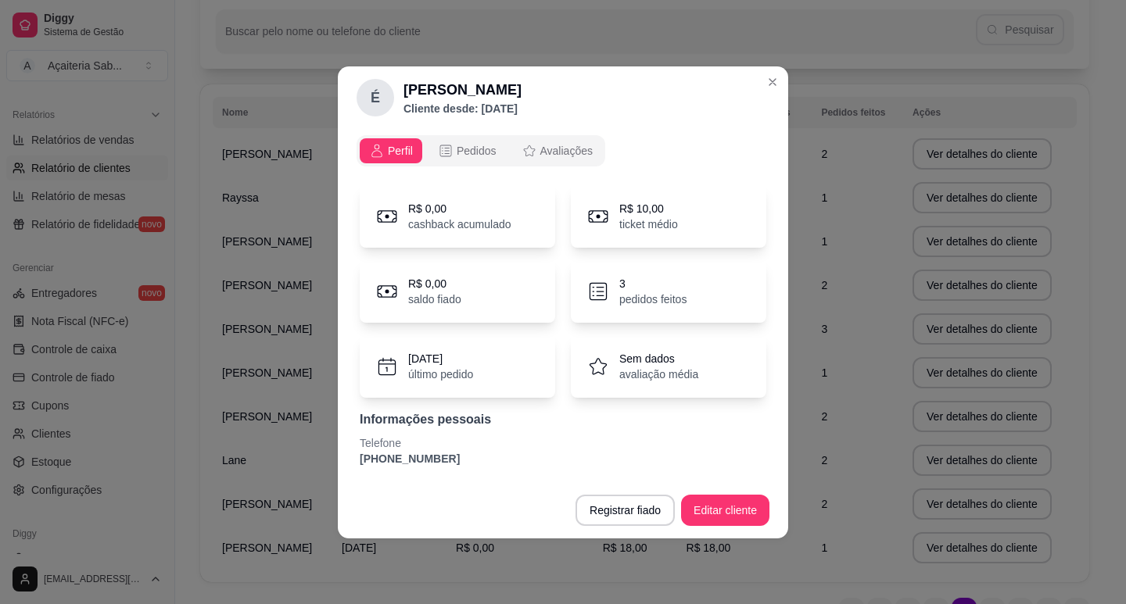
drag, startPoint x: 459, startPoint y: 454, endPoint x: 341, endPoint y: 458, distance: 118.1
click at [341, 458] on div "Perfil Pedidos Avaliações R$ 0,00 cashback acumulado R$ 10,00 ticket médio R$ 0…" at bounding box center [563, 305] width 450 height 353
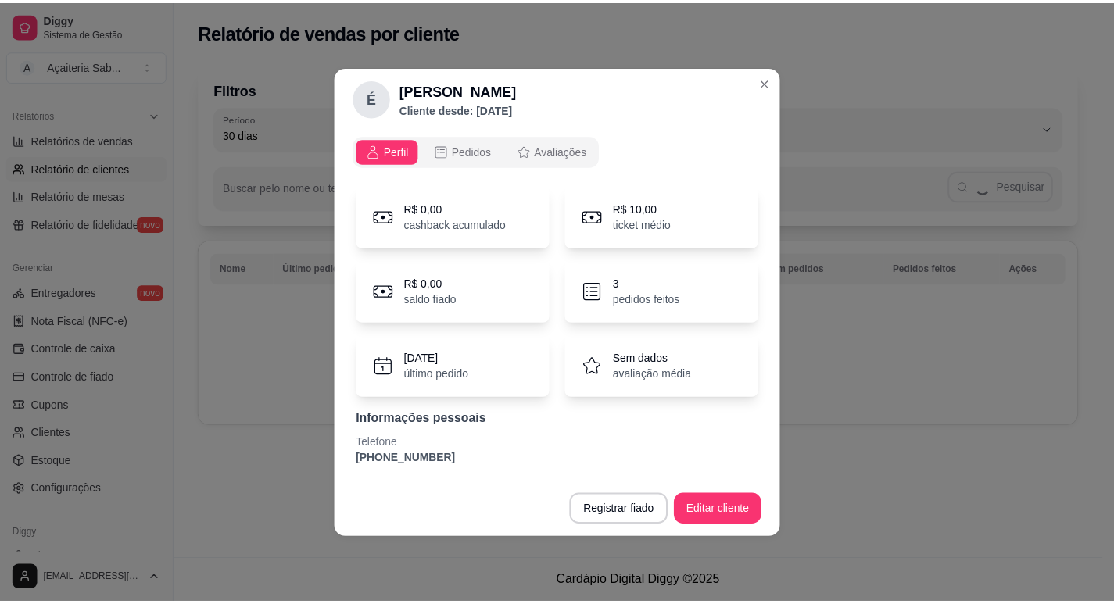
scroll to position [0, 0]
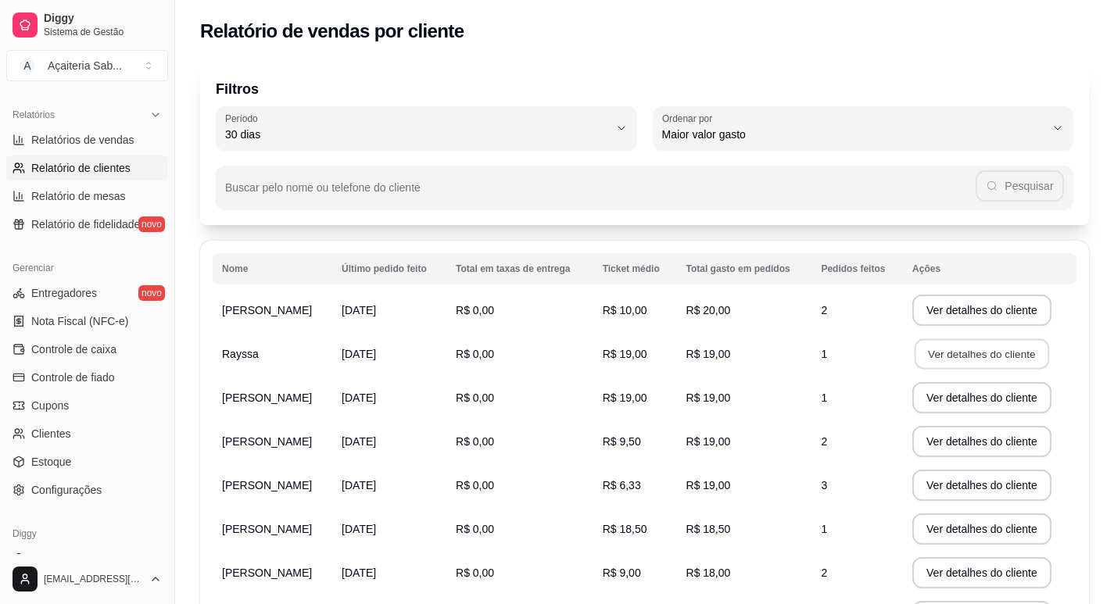
click at [955, 361] on button "Ver detalhes do cliente" at bounding box center [982, 354] width 134 height 30
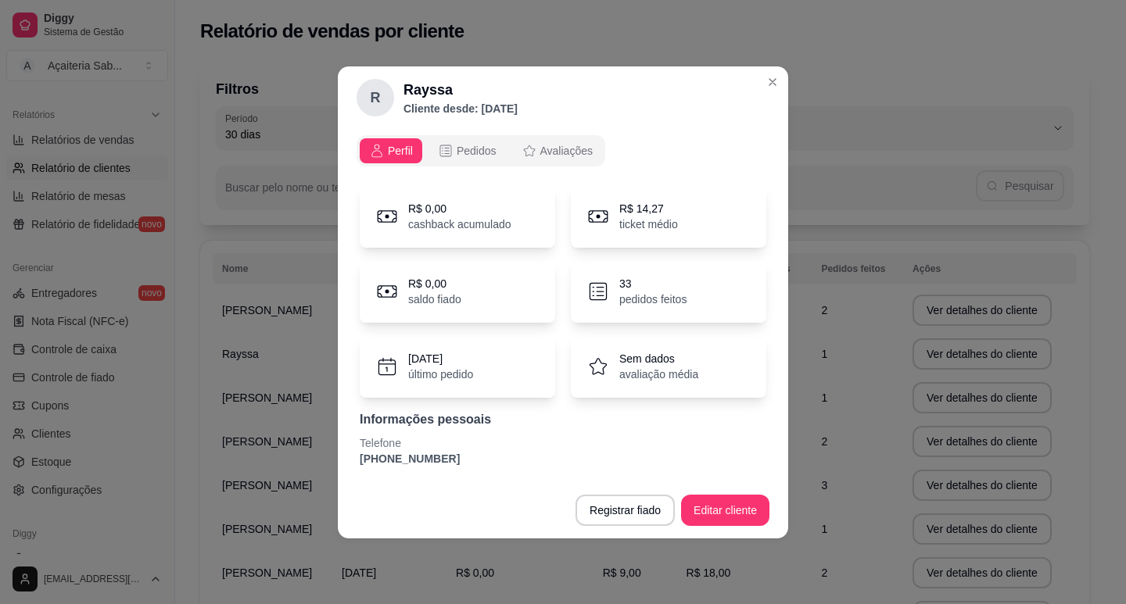
drag, startPoint x: 442, startPoint y: 459, endPoint x: 349, endPoint y: 463, distance: 92.3
click at [349, 463] on div "Perfil Pedidos Avaliações R$ 0,00 cashback acumulado R$ 14,27 ticket médio R$ 0…" at bounding box center [563, 305] width 450 height 353
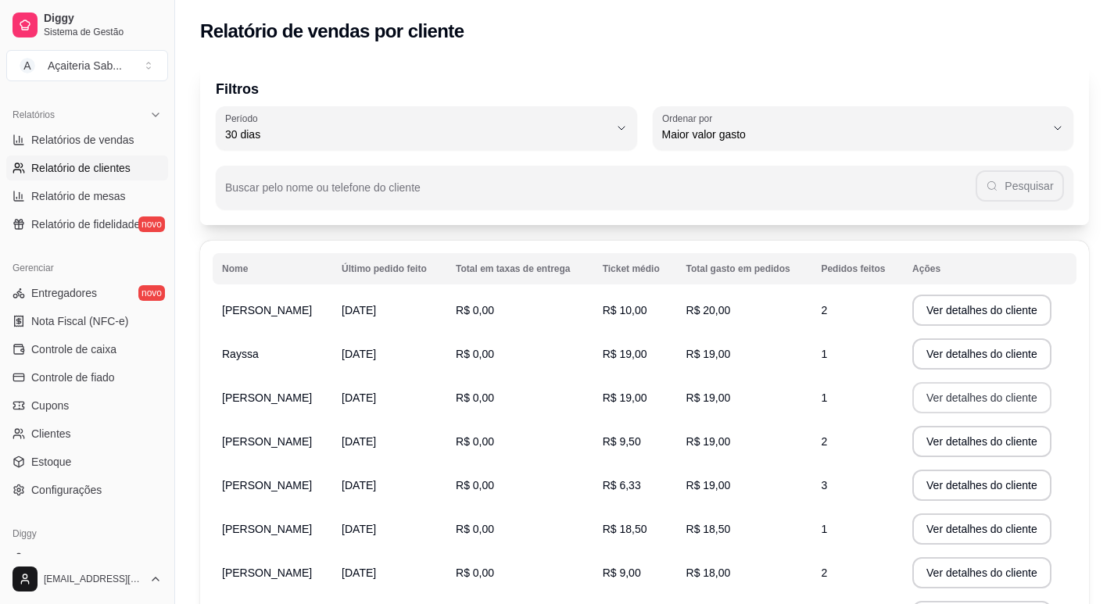
click at [929, 385] on button "Ver detalhes do cliente" at bounding box center [981, 397] width 139 height 31
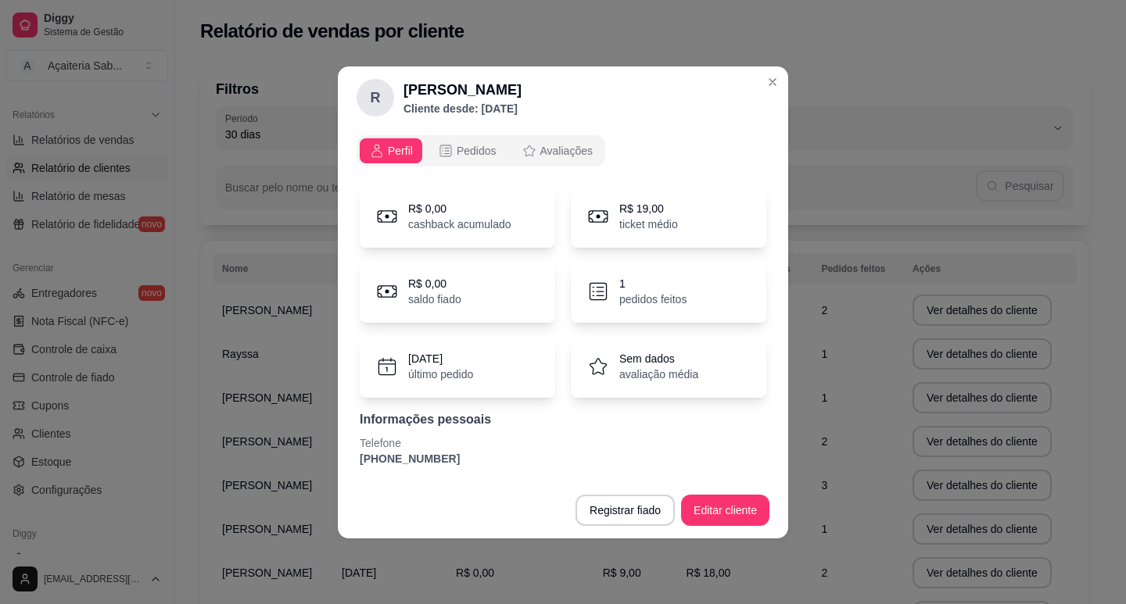
drag, startPoint x: 444, startPoint y: 464, endPoint x: 347, endPoint y: 466, distance: 97.0
click at [347, 466] on div "Perfil Pedidos Avaliações R$ 0,00 cashback acumulado R$ 19,00 ticket médio R$ 0…" at bounding box center [563, 305] width 450 height 353
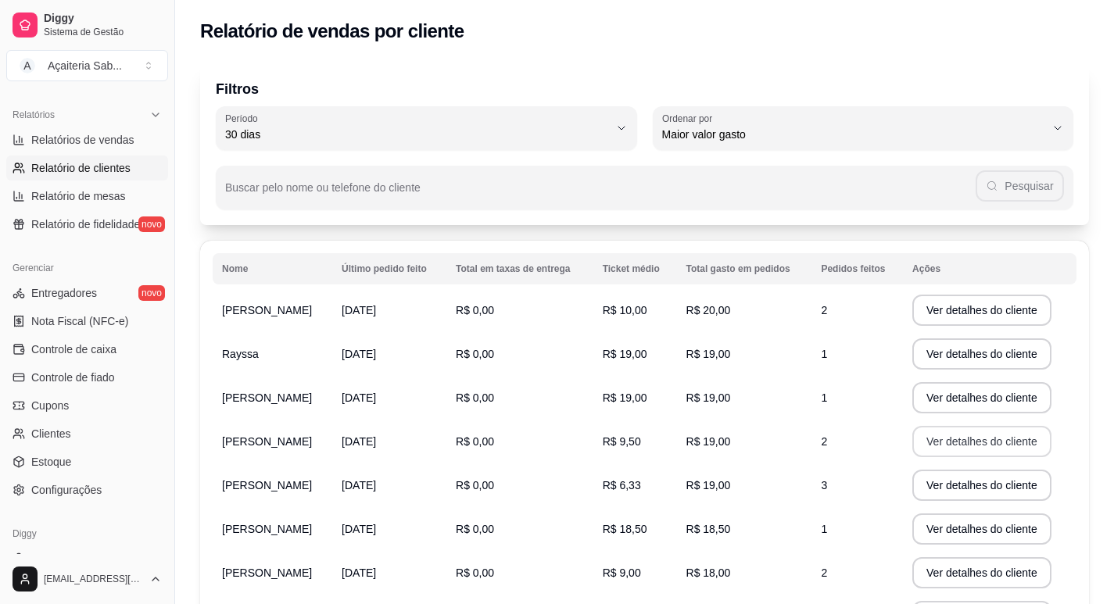
click at [973, 438] on button "Ver detalhes do cliente" at bounding box center [981, 441] width 139 height 31
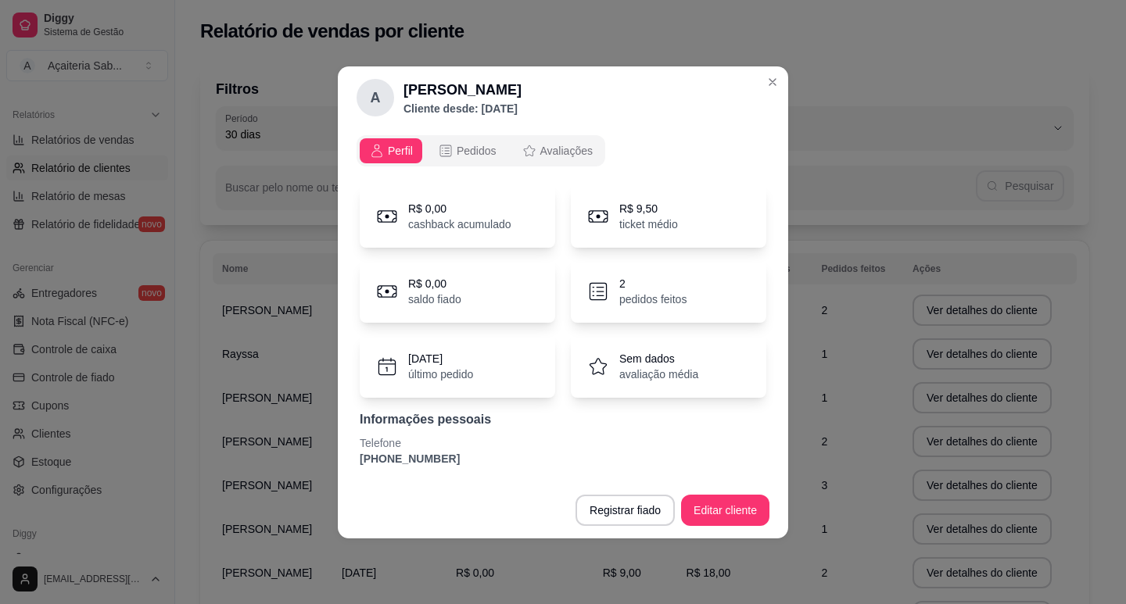
drag, startPoint x: 463, startPoint y: 450, endPoint x: 356, endPoint y: 460, distance: 107.6
click at [356, 460] on div "Perfil Pedidos Avaliações R$ 0,00 cashback acumulado R$ 9,50 ticket médio R$ 0,…" at bounding box center [563, 305] width 450 height 353
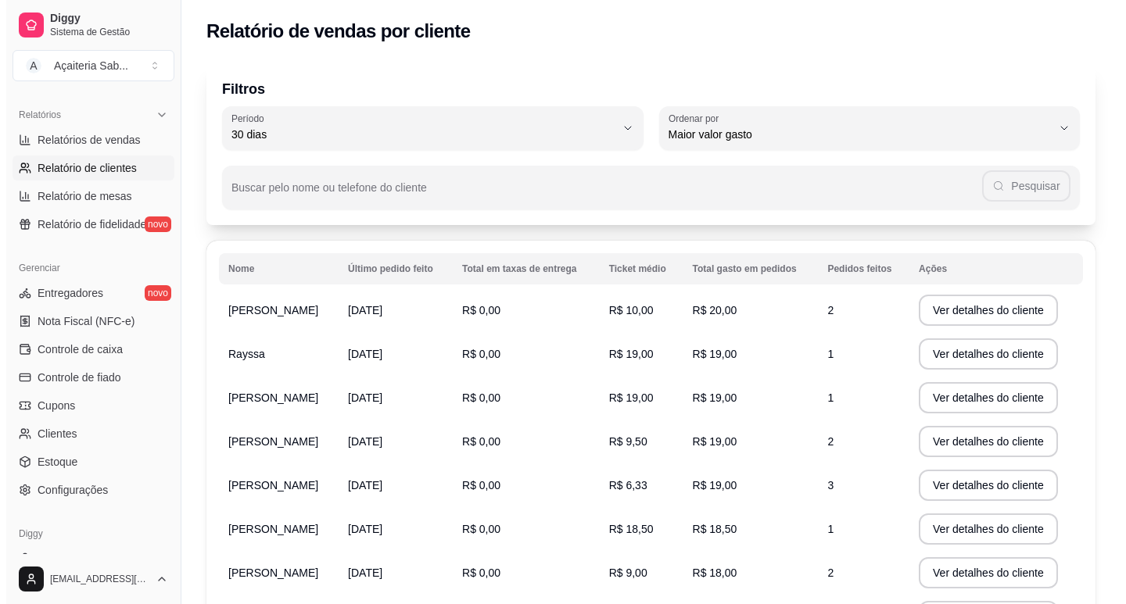
scroll to position [235, 0]
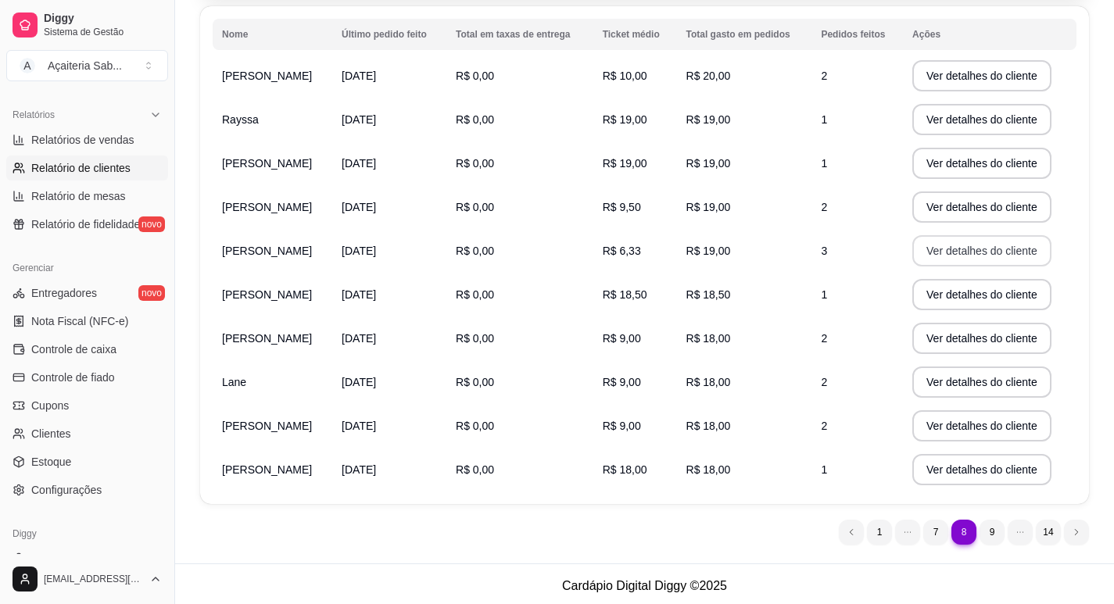
click at [967, 245] on button "Ver detalhes do cliente" at bounding box center [981, 250] width 139 height 31
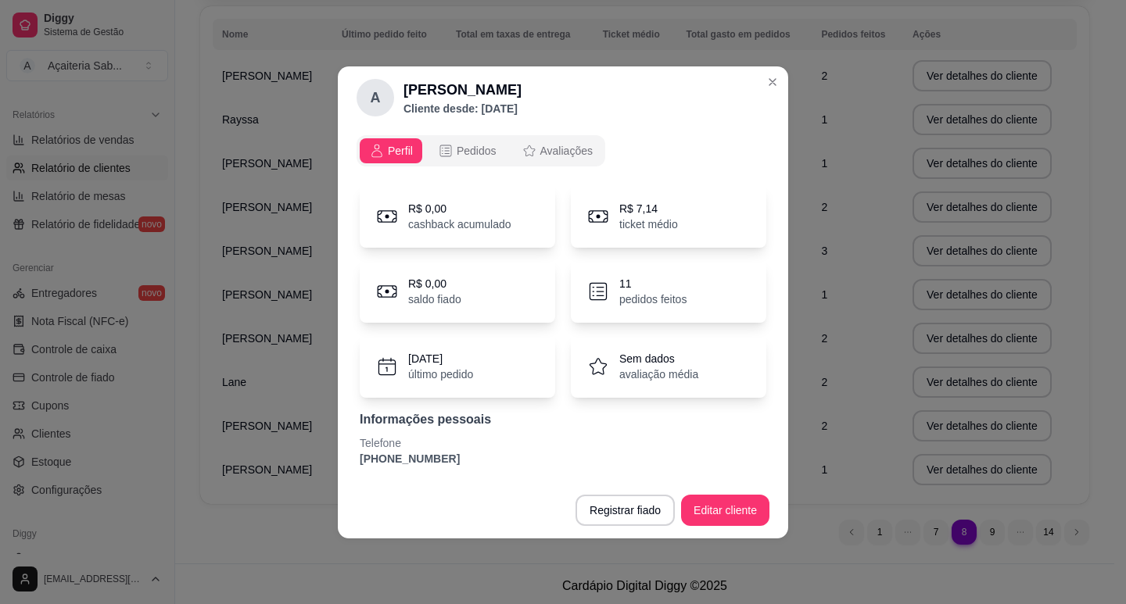
drag, startPoint x: 447, startPoint y: 466, endPoint x: 328, endPoint y: 464, distance: 119.6
click at [328, 464] on div "A [PERSON_NAME] desde: [DATE] Perfil Pedidos Avaliações R$ 0,00 cashback acumul…" at bounding box center [563, 302] width 1126 height 604
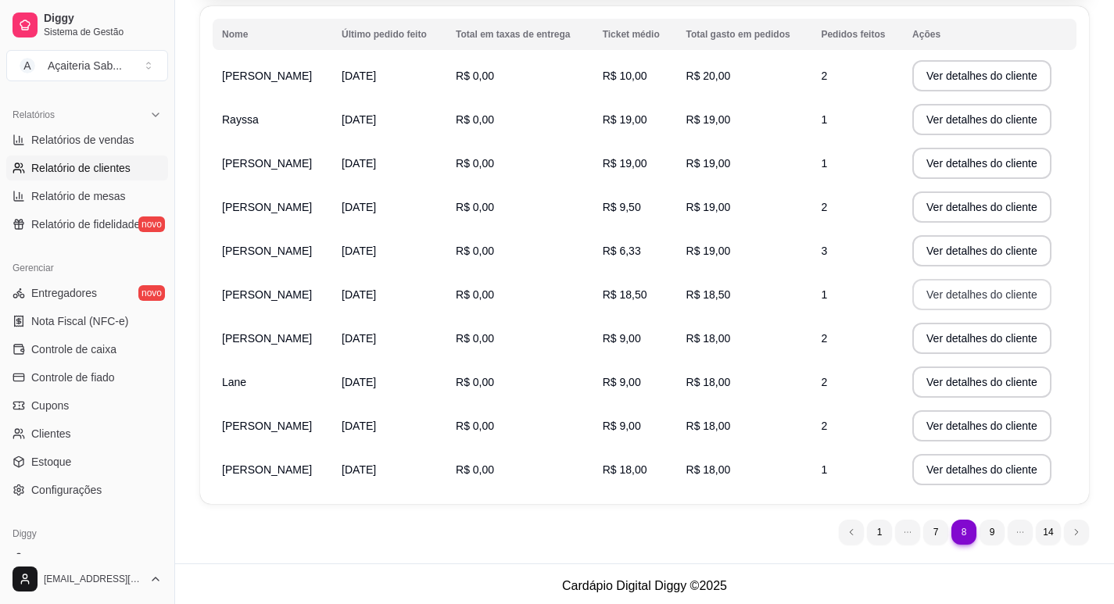
click at [1006, 295] on button "Ver detalhes do cliente" at bounding box center [981, 294] width 139 height 31
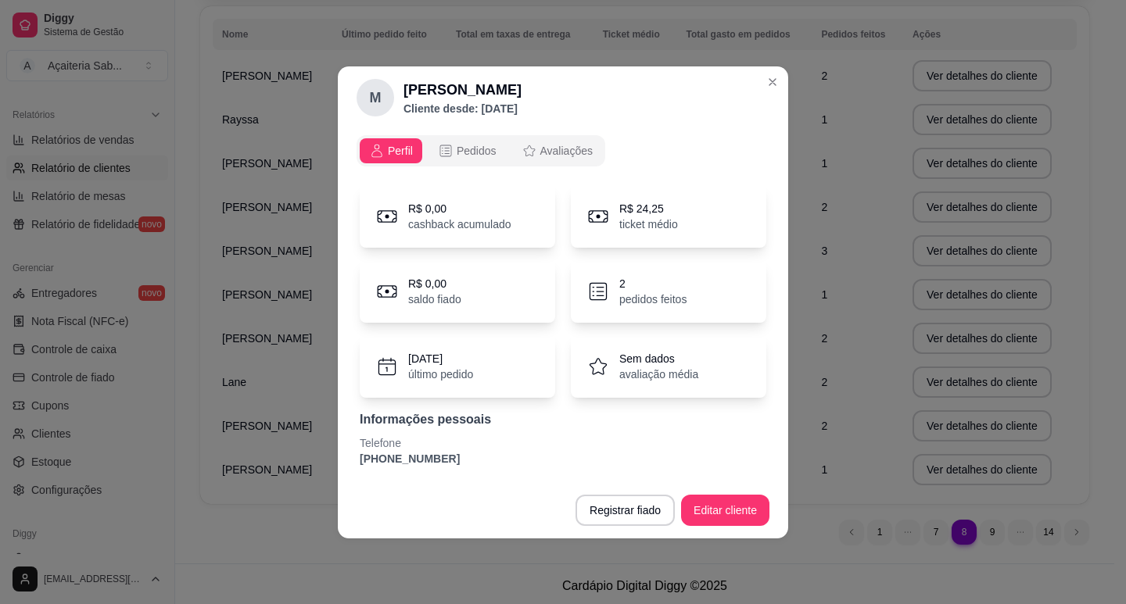
drag, startPoint x: 452, startPoint y: 461, endPoint x: 338, endPoint y: 468, distance: 114.4
click at [338, 468] on div "Perfil Pedidos Avaliações R$ 0,00 cashback acumulado R$ 24,25 ticket médio R$ 0…" at bounding box center [563, 305] width 450 height 353
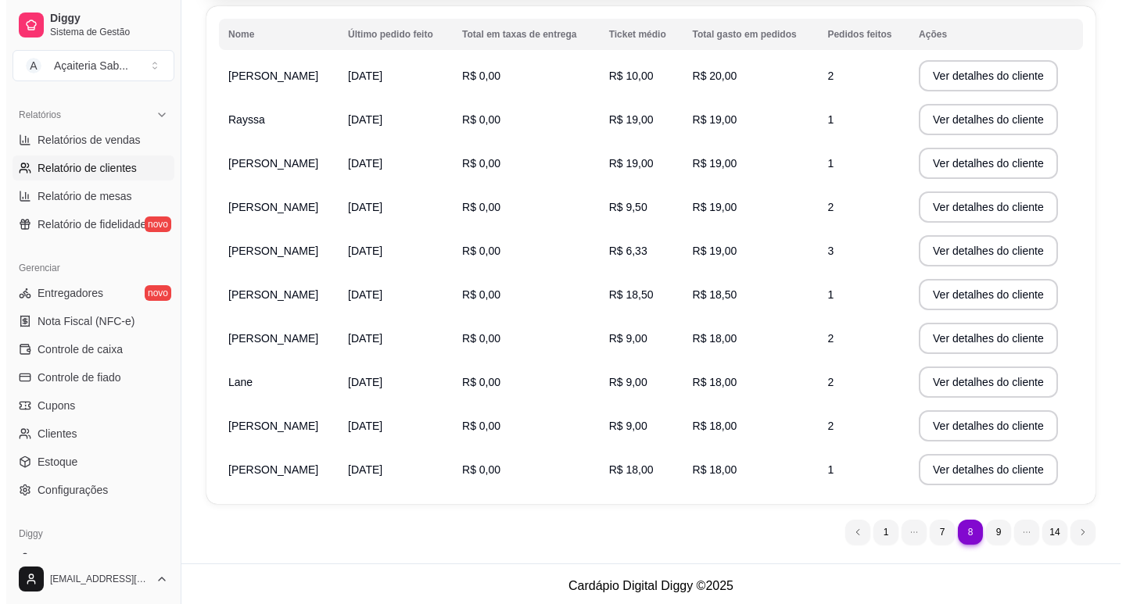
scroll to position [238, 0]
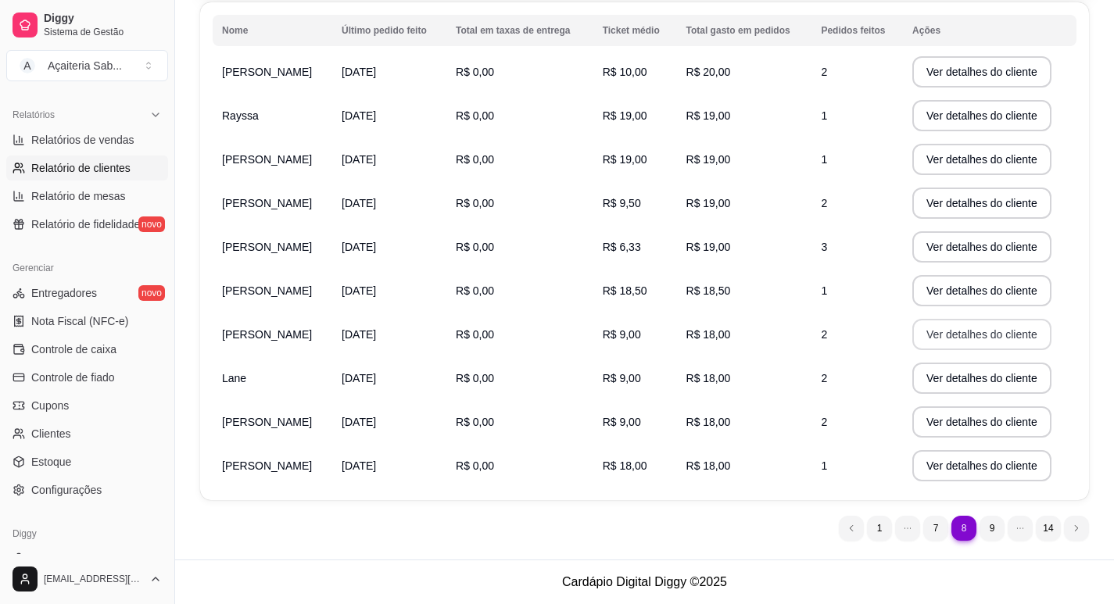
click at [950, 334] on button "Ver detalhes do cliente" at bounding box center [981, 334] width 139 height 31
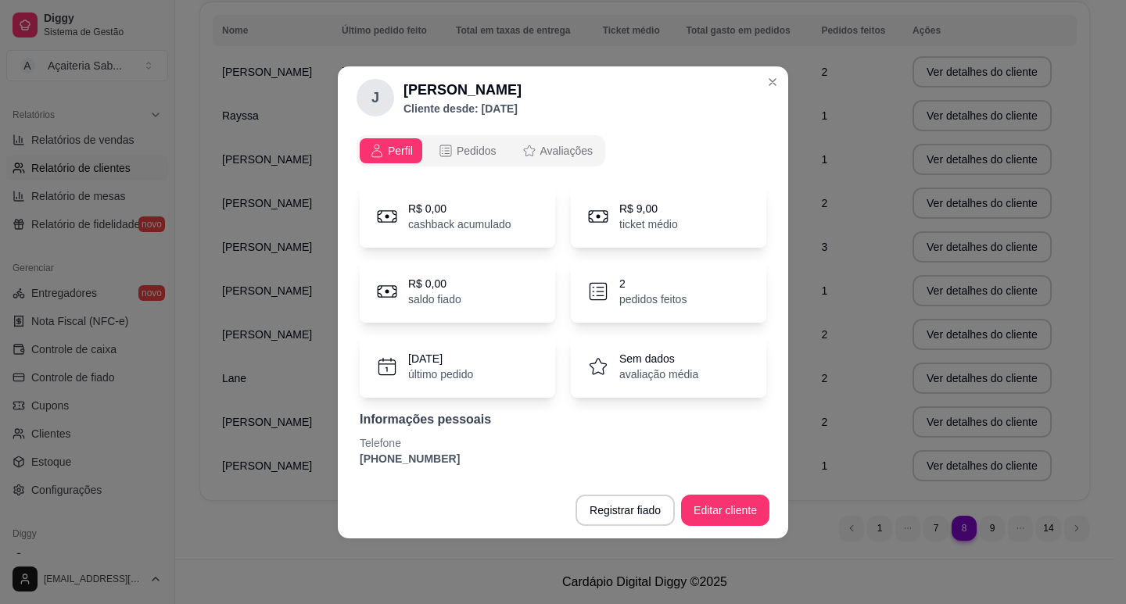
drag, startPoint x: 406, startPoint y: 471, endPoint x: 326, endPoint y: 470, distance: 79.7
click at [326, 471] on div "J [PERSON_NAME] desde: [DATE] Perfil Pedidos Avaliações R$ 0,00 cashback acumul…" at bounding box center [563, 302] width 1126 height 604
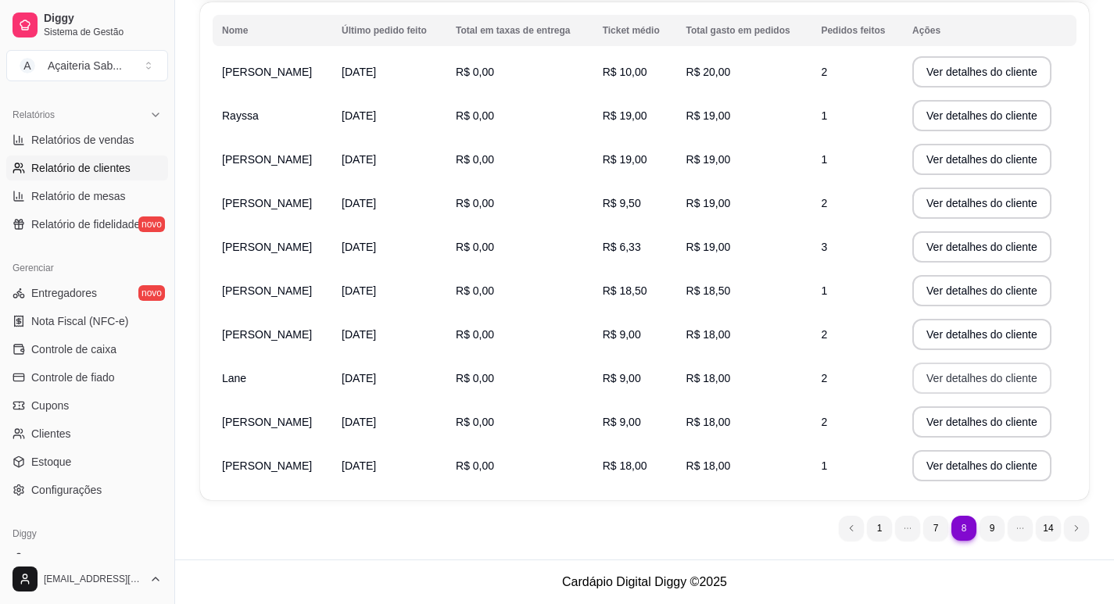
click at [972, 380] on button "Ver detalhes do cliente" at bounding box center [981, 378] width 139 height 31
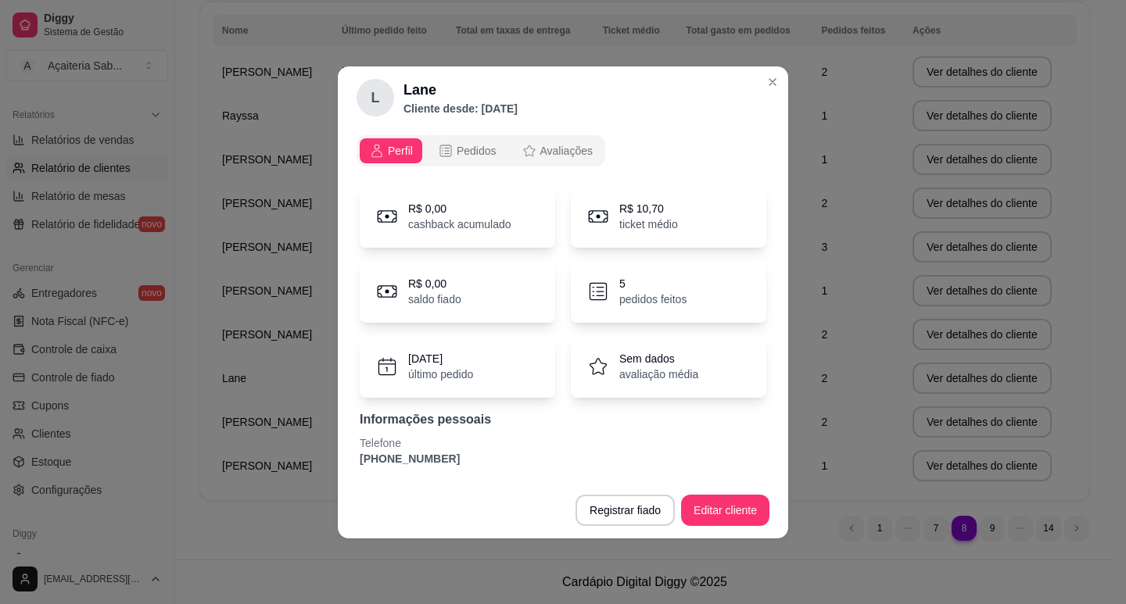
drag, startPoint x: 454, startPoint y: 460, endPoint x: 343, endPoint y: 464, distance: 111.1
click at [343, 464] on div "Perfil Pedidos Avaliações R$ 0,00 cashback acumulado R$ 10,70 ticket médio R$ 0…" at bounding box center [563, 305] width 450 height 353
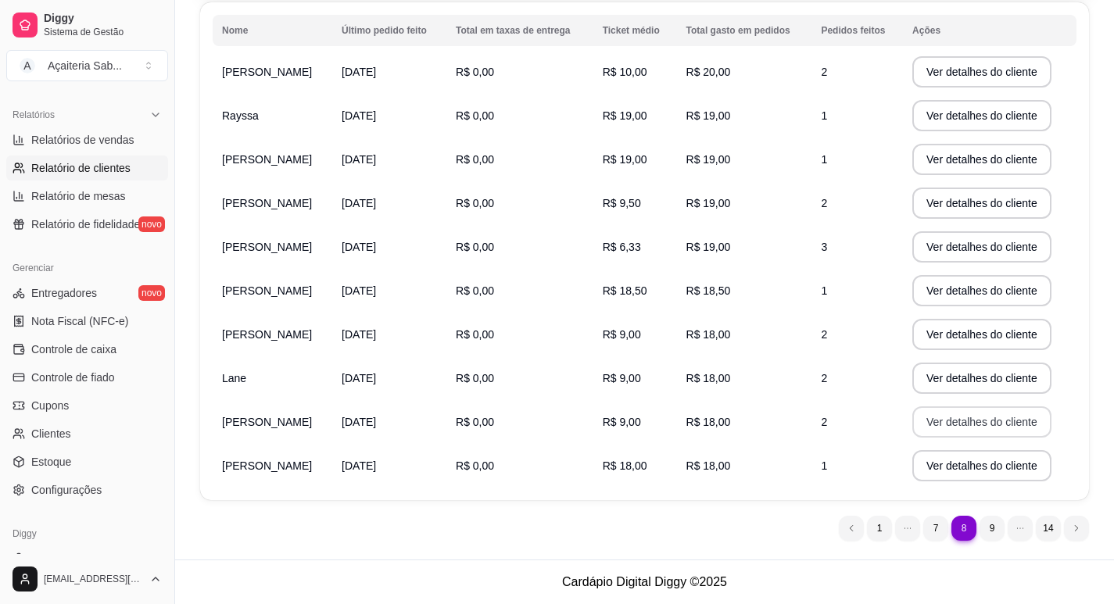
click at [952, 422] on button "Ver detalhes do cliente" at bounding box center [981, 422] width 139 height 31
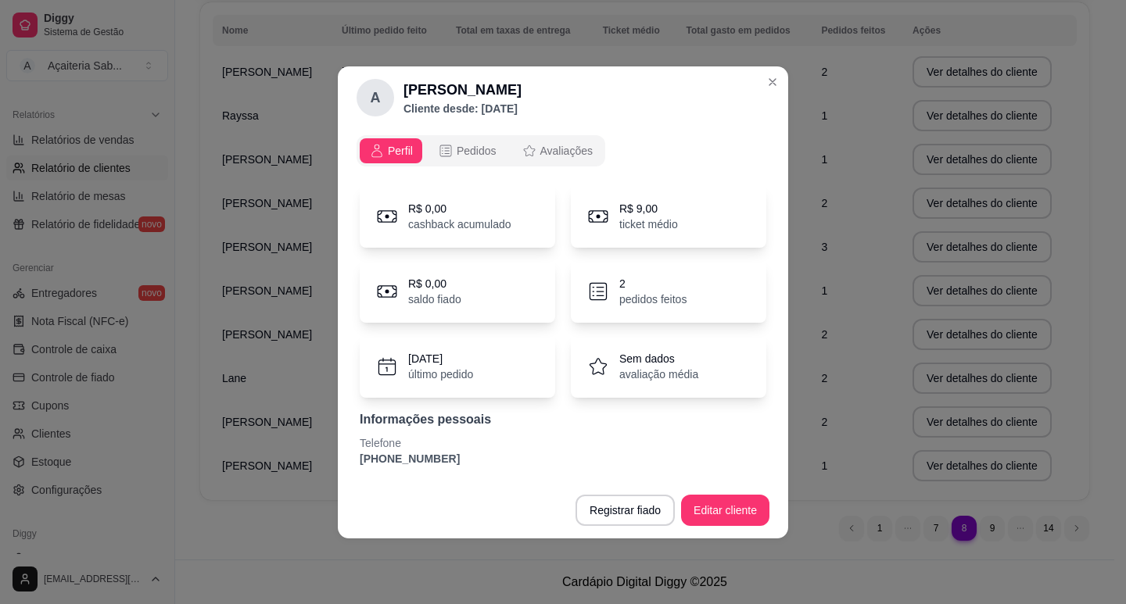
drag, startPoint x: 458, startPoint y: 457, endPoint x: 358, endPoint y: 461, distance: 100.2
click at [358, 461] on div "R$ 0,00 cashback acumulado R$ 9,00 ticket médio R$ 0,00 saldo fiado 2 pedidos f…" at bounding box center [562, 326] width 413 height 300
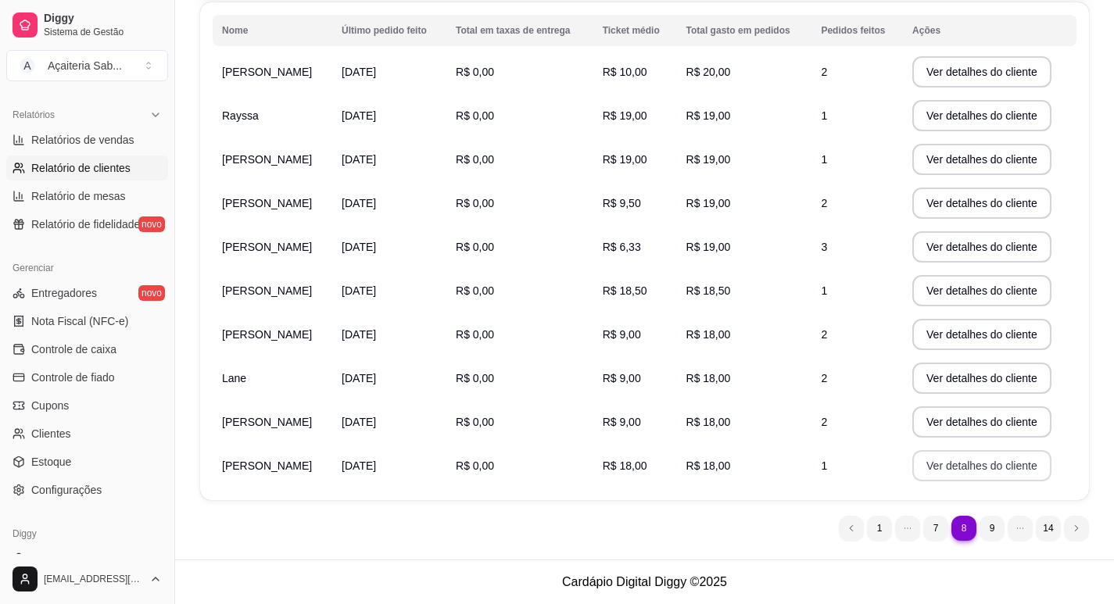
click at [947, 461] on button "Ver detalhes do cliente" at bounding box center [981, 465] width 139 height 31
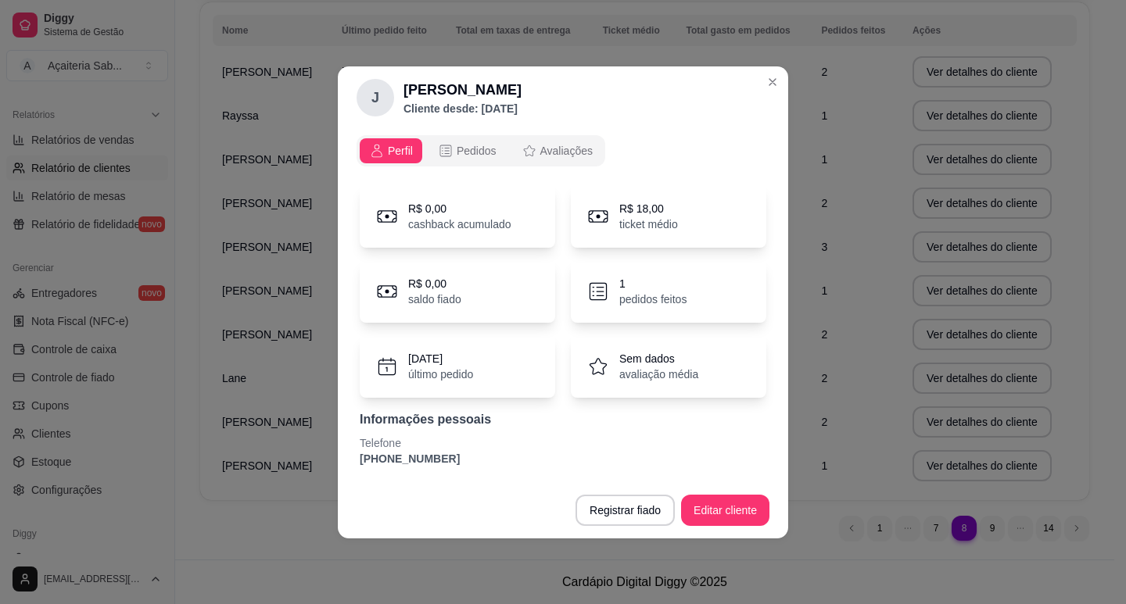
drag, startPoint x: 473, startPoint y: 457, endPoint x: 321, endPoint y: 462, distance: 151.8
click at [321, 462] on div "[PERSON_NAME] Cliente desde: [DATE] Perfil Pedidos Avaliações R$ 0,00 cashback …" at bounding box center [563, 302] width 1126 height 604
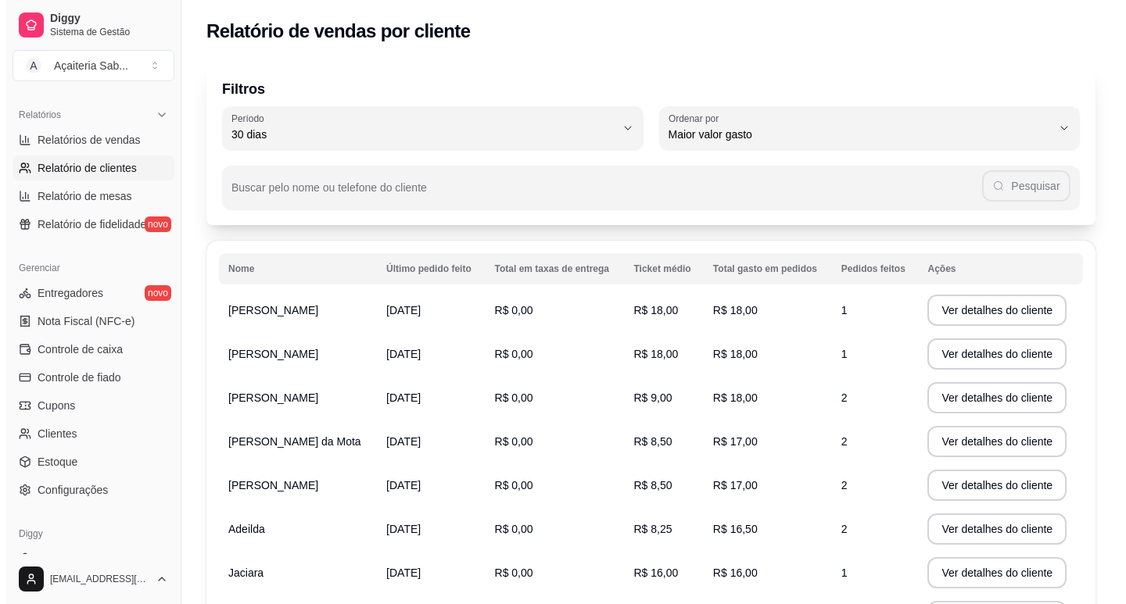
scroll to position [156, 0]
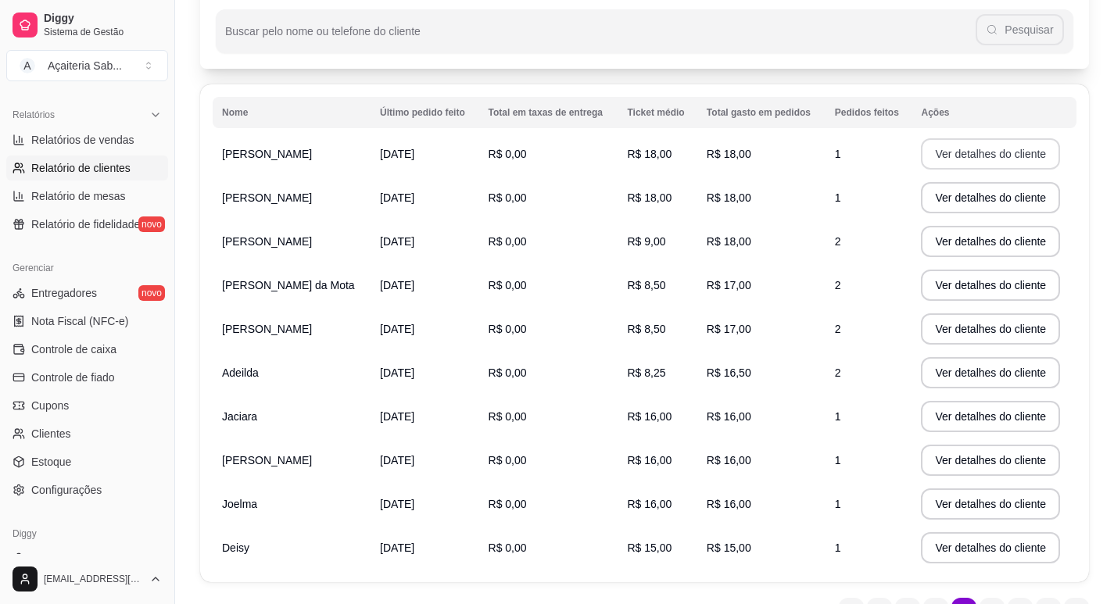
click at [951, 156] on button "Ver detalhes do cliente" at bounding box center [990, 153] width 139 height 31
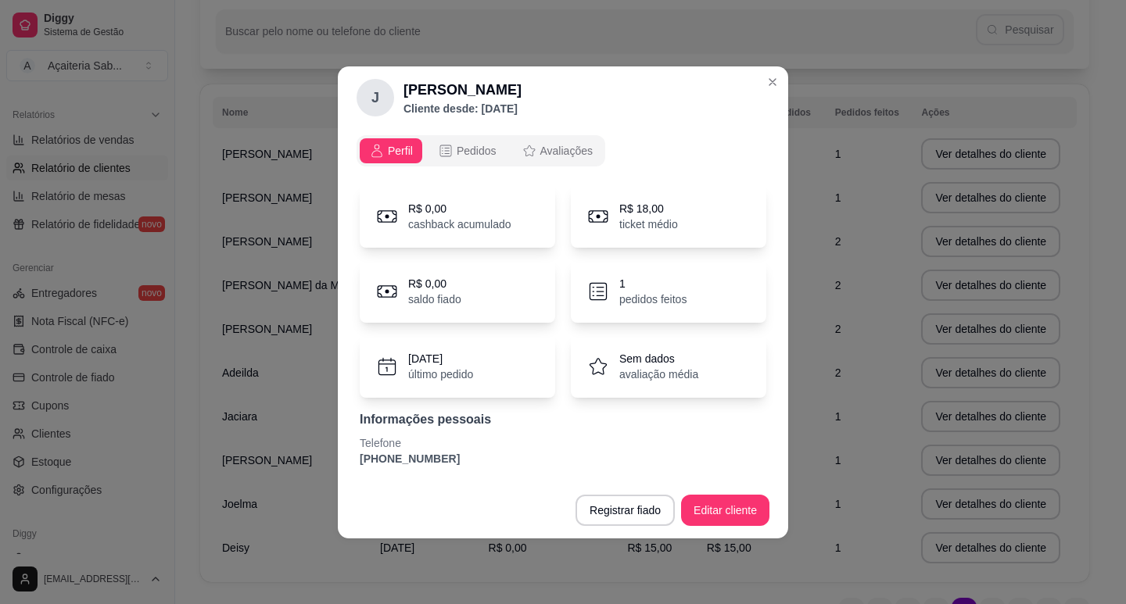
drag, startPoint x: 452, startPoint y: 462, endPoint x: 360, endPoint y: 462, distance: 92.2
click at [360, 462] on p "[PHONE_NUMBER]" at bounding box center [563, 459] width 407 height 16
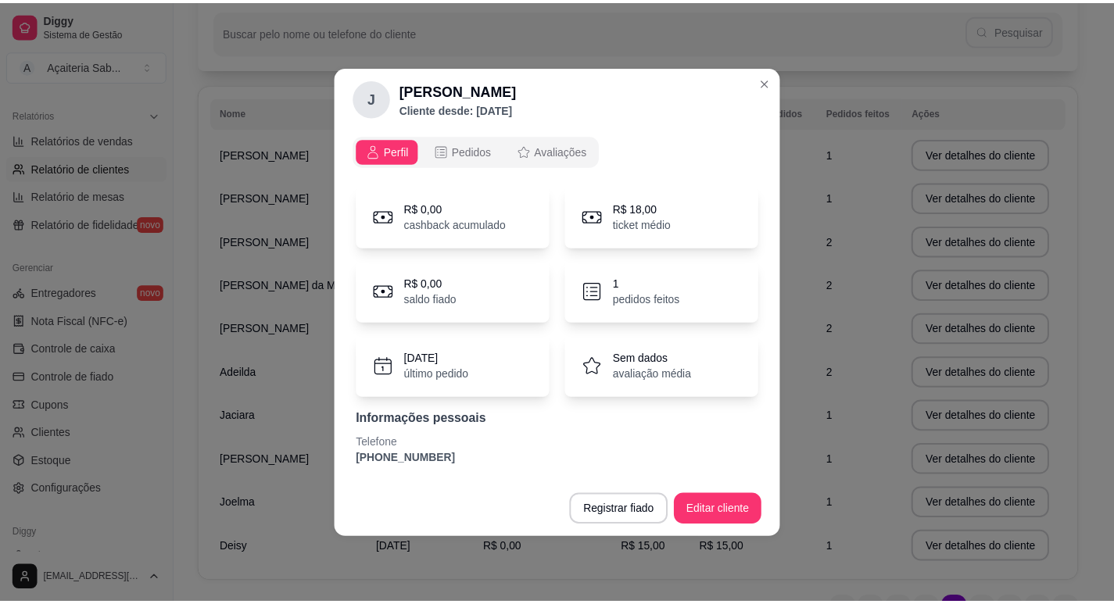
scroll to position [0, 0]
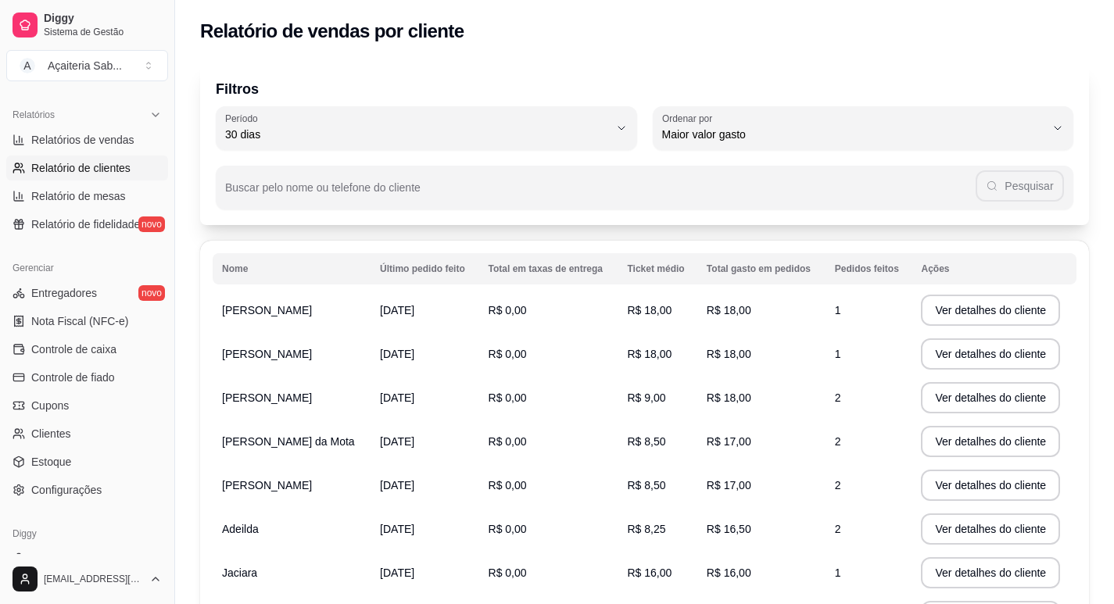
click at [954, 359] on button "Ver detalhes do cliente" at bounding box center [990, 353] width 139 height 31
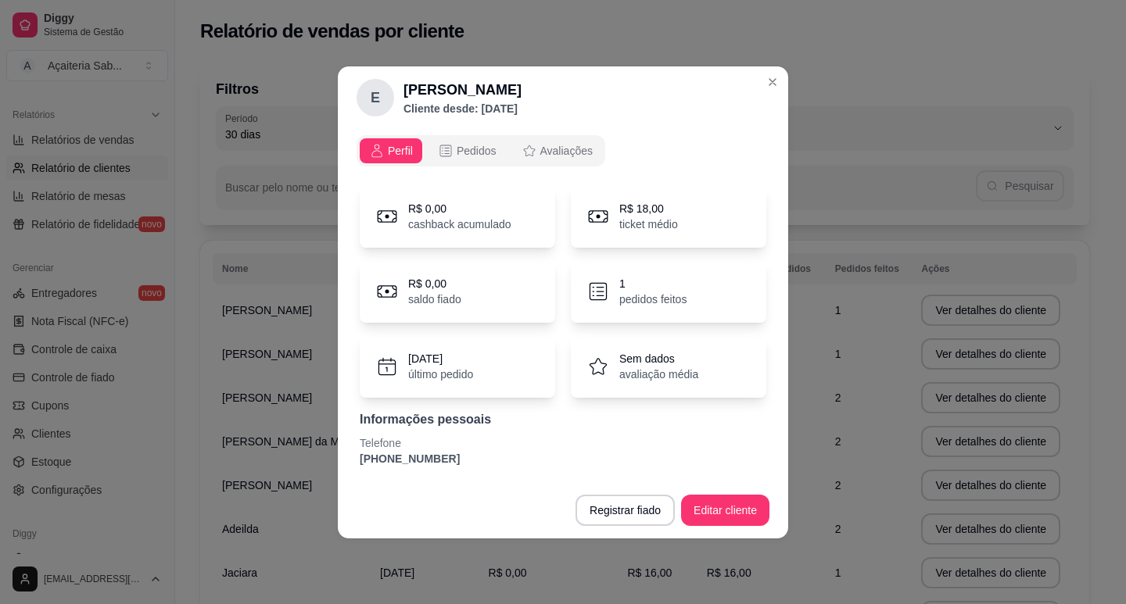
drag, startPoint x: 446, startPoint y: 467, endPoint x: 347, endPoint y: 464, distance: 99.3
click at [347, 466] on div "Perfil Pedidos Avaliações R$ 0,00 cashback acumulado R$ 18,00 ticket médio R$ 0…" at bounding box center [563, 305] width 450 height 353
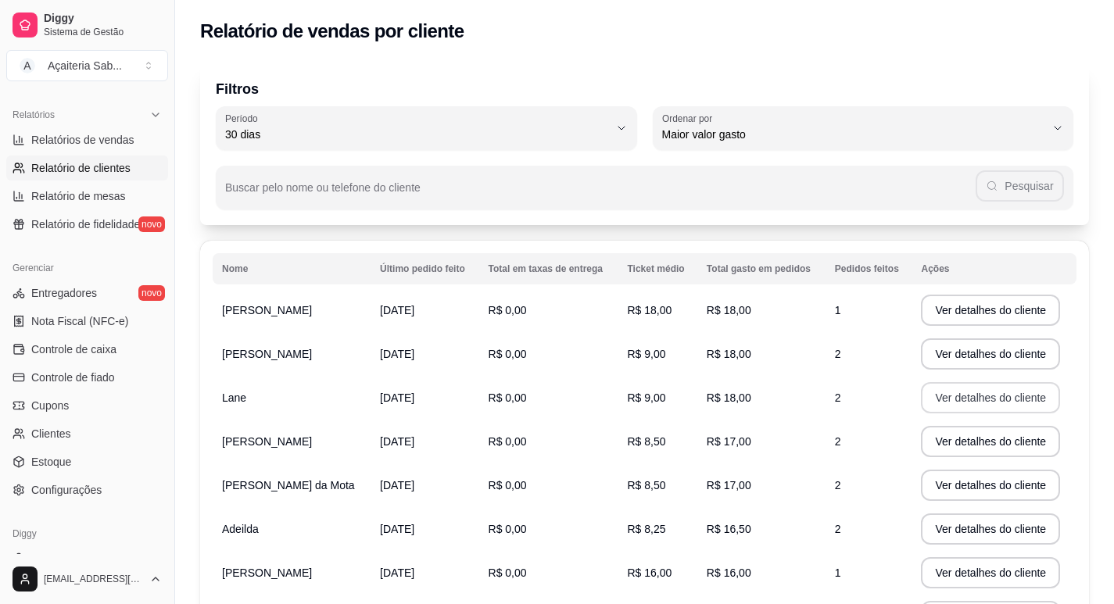
click at [959, 396] on button "Ver detalhes do cliente" at bounding box center [990, 397] width 139 height 31
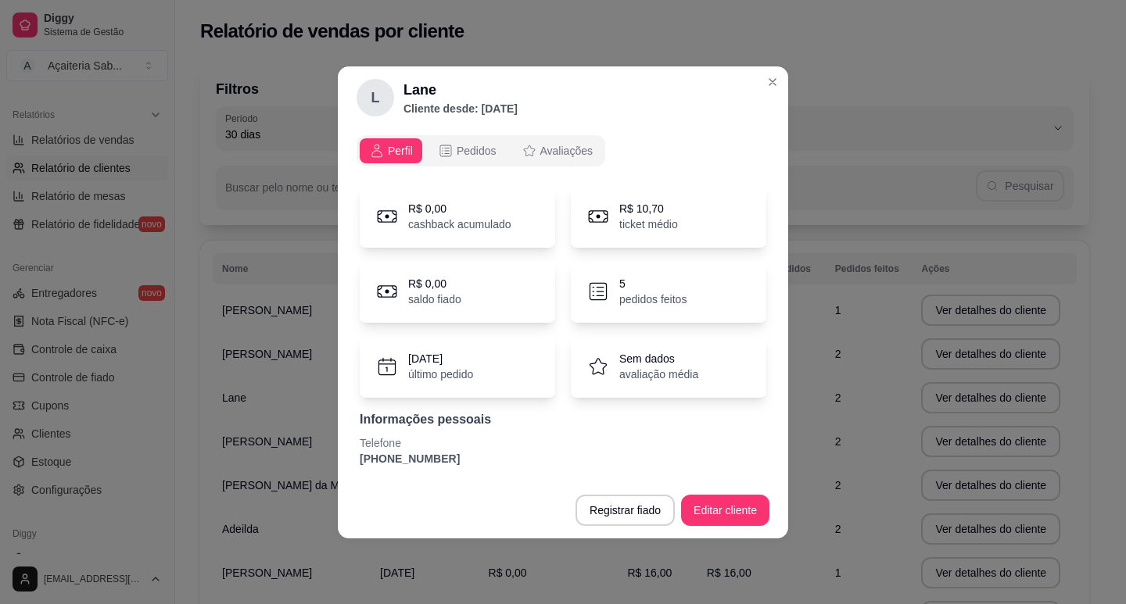
drag, startPoint x: 454, startPoint y: 461, endPoint x: 312, endPoint y: 460, distance: 142.3
click at [312, 460] on div "L Lane Cliente desde: [DATE] Perfil Pedidos Avaliações R$ 0,00 cashback acumula…" at bounding box center [563, 302] width 1126 height 604
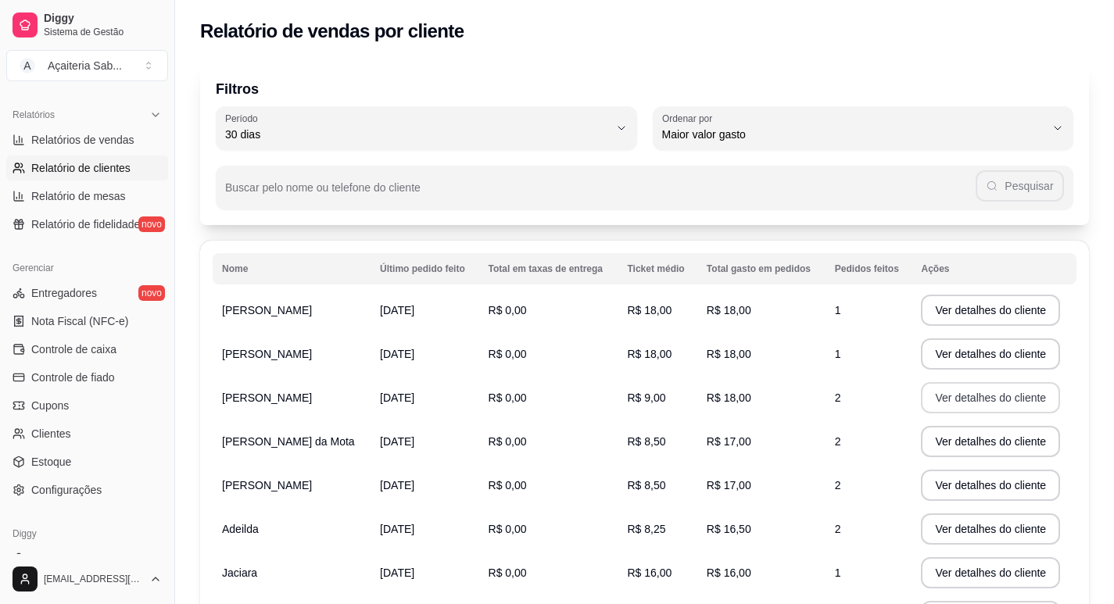
click at [962, 401] on button "Ver detalhes do cliente" at bounding box center [990, 397] width 139 height 31
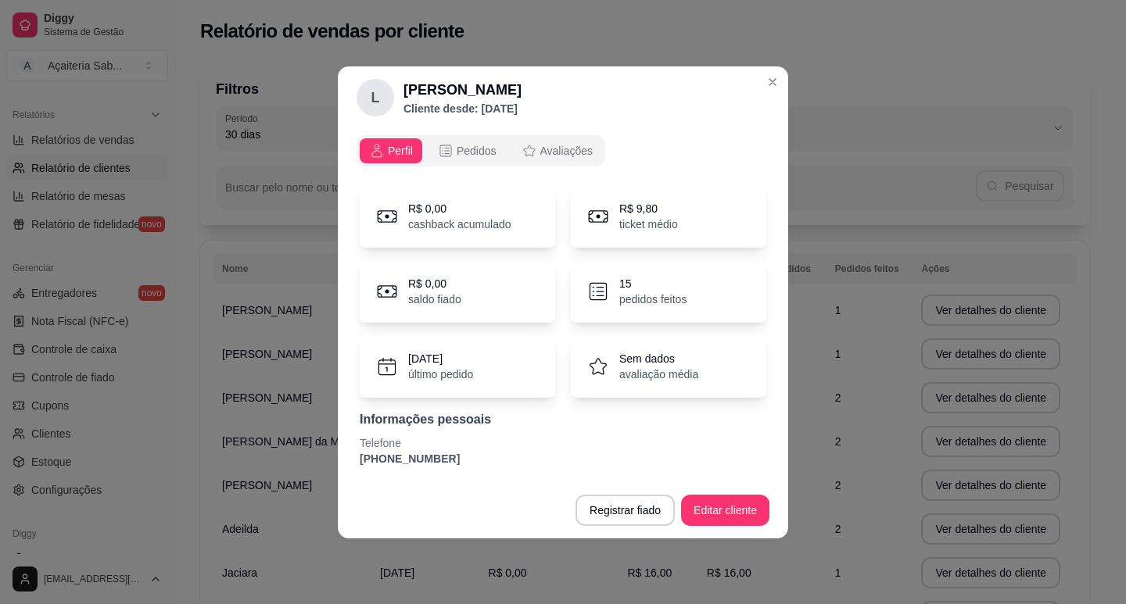
drag, startPoint x: 449, startPoint y: 459, endPoint x: 344, endPoint y: 460, distance: 104.8
click at [344, 460] on div "Perfil Pedidos Avaliações R$ 0,00 cashback acumulado R$ 9,80 ticket médio R$ 0,…" at bounding box center [563, 305] width 450 height 353
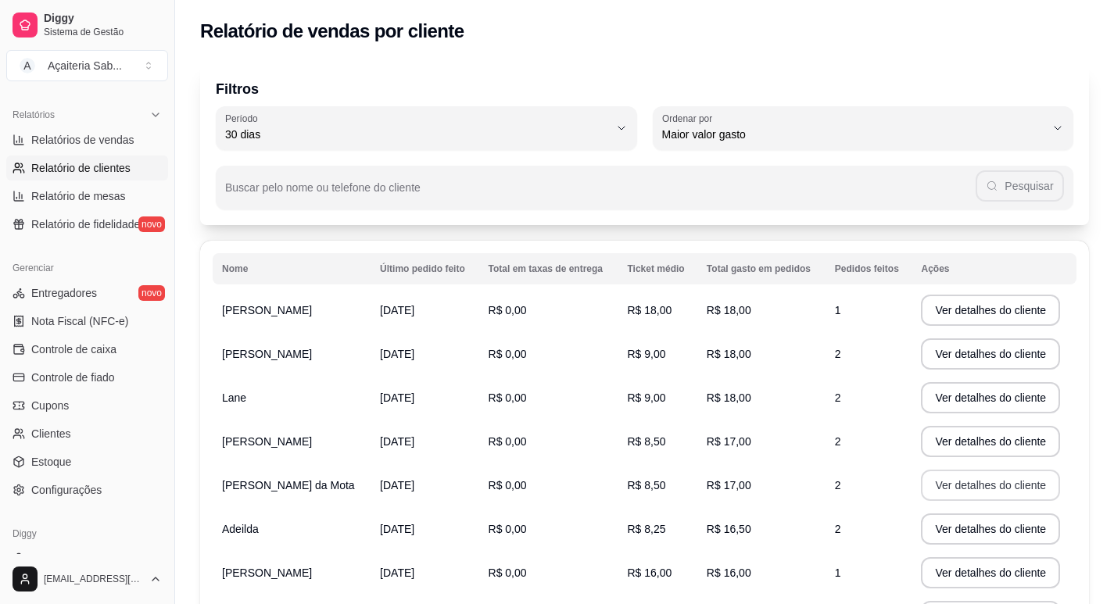
click at [950, 485] on button "Ver detalhes do cliente" at bounding box center [990, 485] width 139 height 31
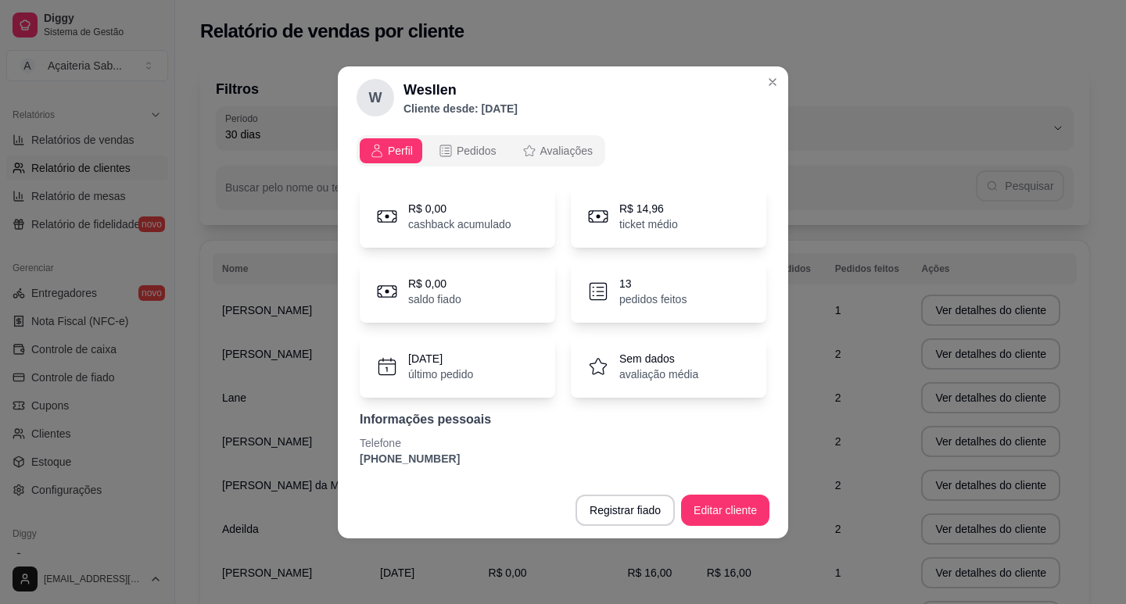
drag, startPoint x: 454, startPoint y: 454, endPoint x: 338, endPoint y: 448, distance: 116.6
click at [338, 448] on div "Perfil Pedidos Avaliações R$ 0,00 cashback acumulado R$ 14,96 ticket médio R$ 0…" at bounding box center [563, 305] width 450 height 353
click at [407, 461] on p "[PHONE_NUMBER]" at bounding box center [563, 459] width 407 height 16
drag, startPoint x: 422, startPoint y: 461, endPoint x: 351, endPoint y: 467, distance: 71.4
click at [351, 467] on div "Perfil Pedidos Avaliações R$ 0,00 cashback acumulado R$ 14,96 ticket médio R$ 0…" at bounding box center [563, 305] width 450 height 353
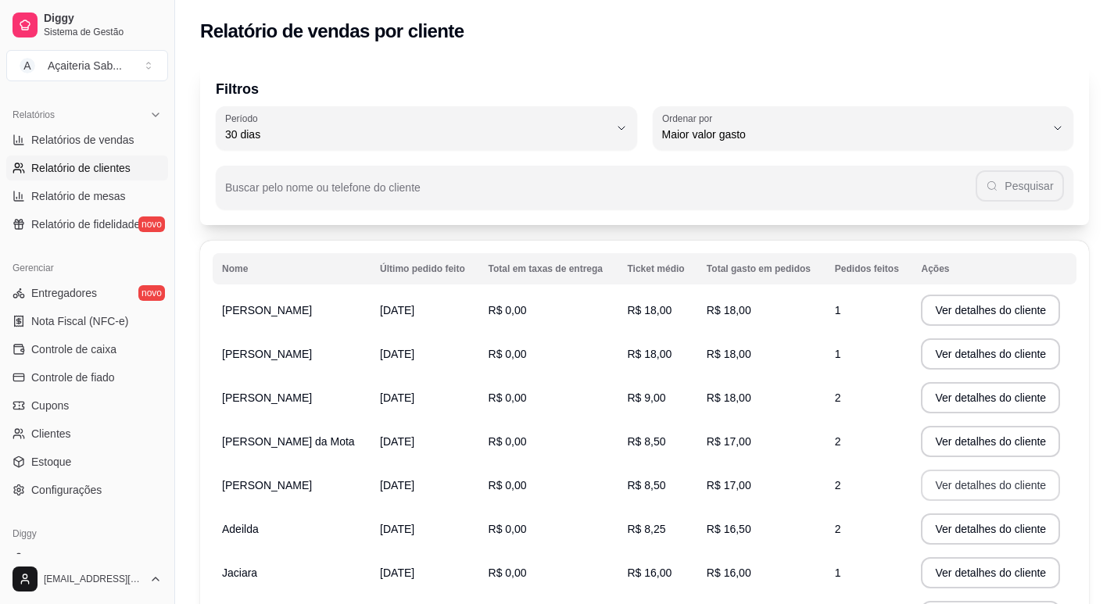
click at [969, 482] on button "Ver detalhes do cliente" at bounding box center [990, 485] width 139 height 31
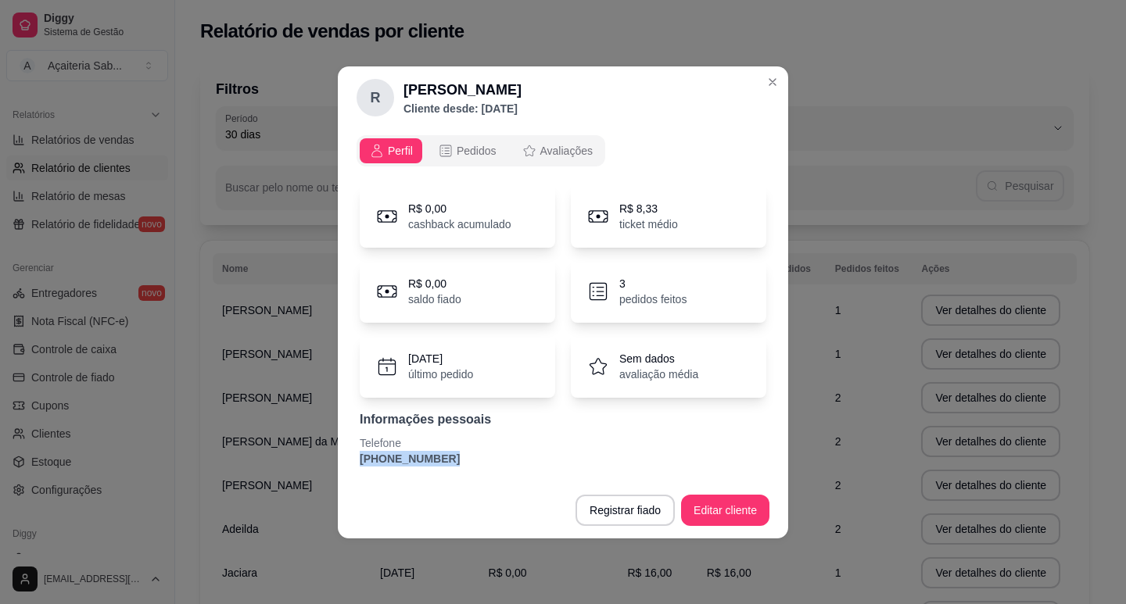
drag, startPoint x: 436, startPoint y: 452, endPoint x: 335, endPoint y: 467, distance: 102.7
click at [335, 467] on div "R [PERSON_NAME] desde: [DATE] Perfil Pedidos Avaliações R$ 0,00 cashback acumul…" at bounding box center [563, 302] width 1126 height 604
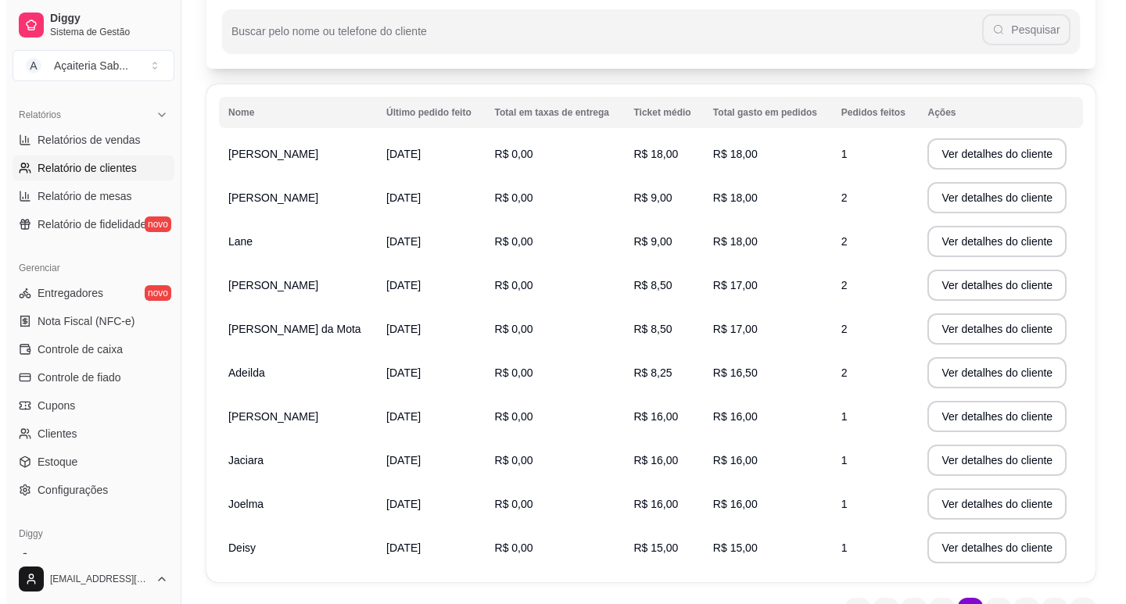
scroll to position [235, 0]
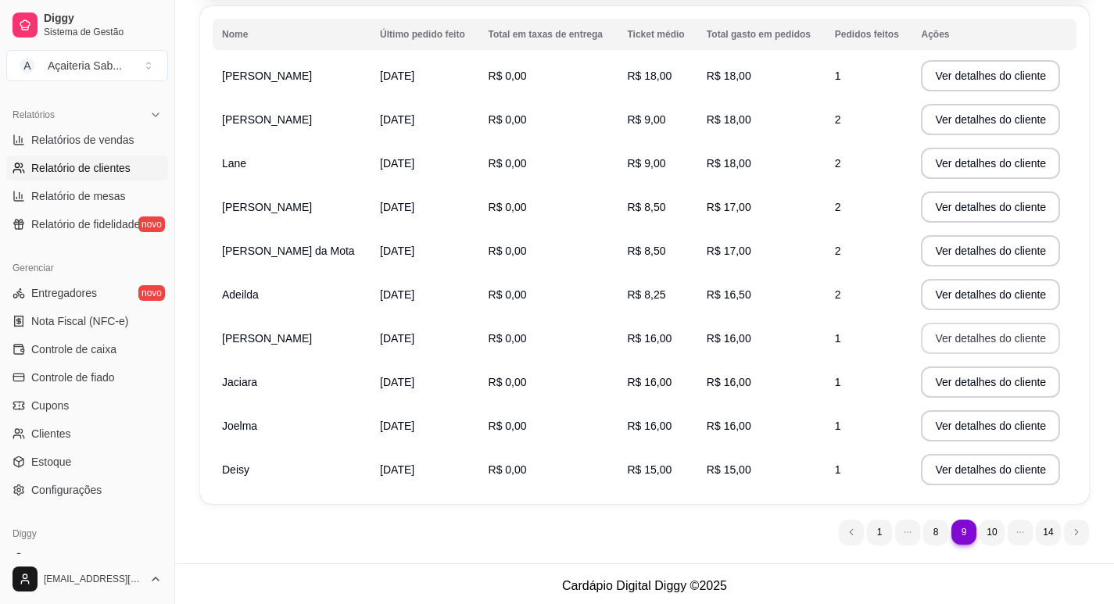
click at [941, 346] on button "Ver detalhes do cliente" at bounding box center [990, 338] width 139 height 31
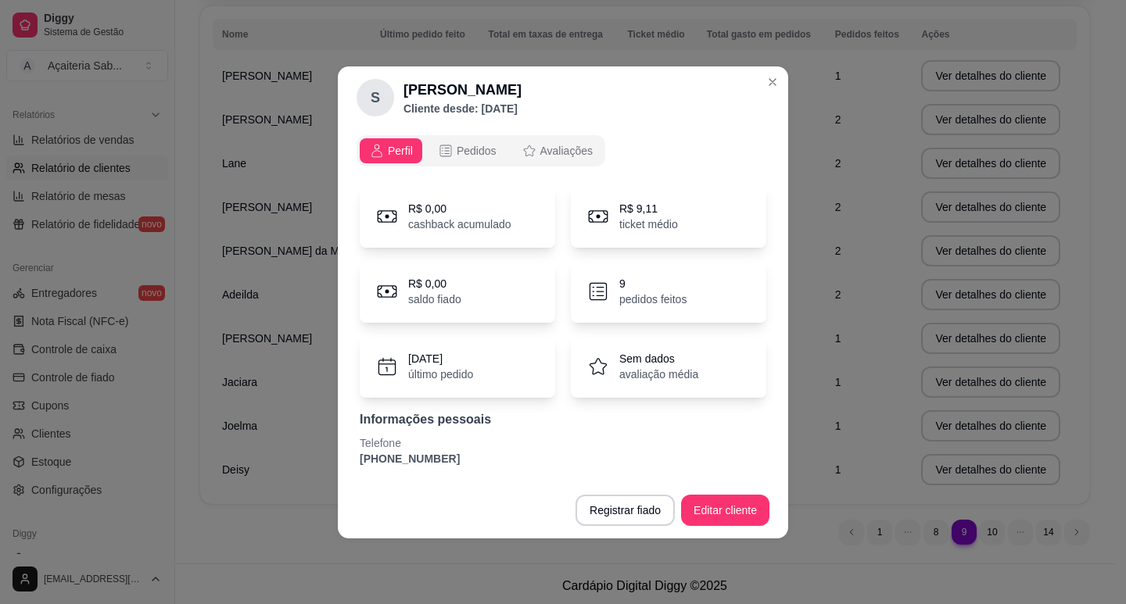
drag, startPoint x: 448, startPoint y: 459, endPoint x: 321, endPoint y: 464, distance: 127.5
click at [321, 464] on div "S [PERSON_NAME] Cliente desde: [DATE] Perfil Pedidos Avaliações R$ 0,00 cashbac…" at bounding box center [563, 302] width 1126 height 604
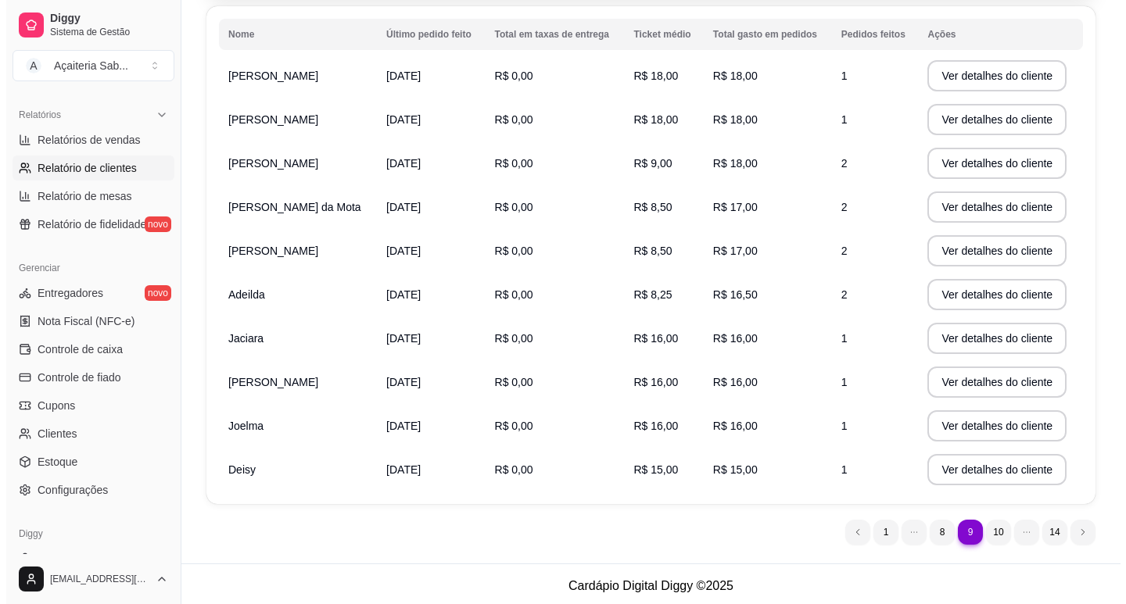
scroll to position [238, 0]
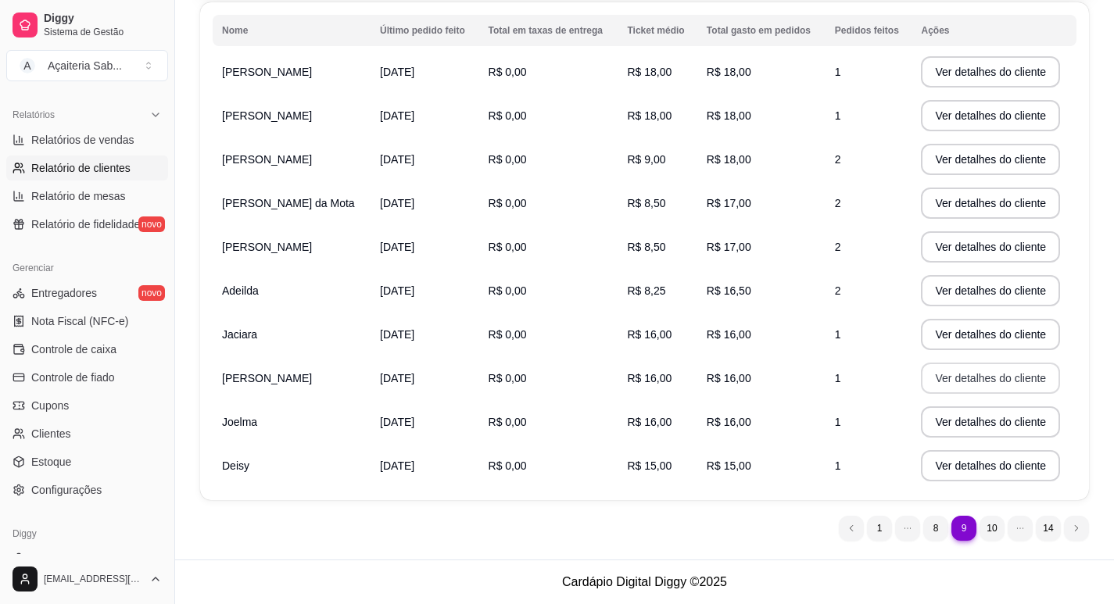
click at [992, 373] on button "Ver detalhes do cliente" at bounding box center [990, 378] width 139 height 31
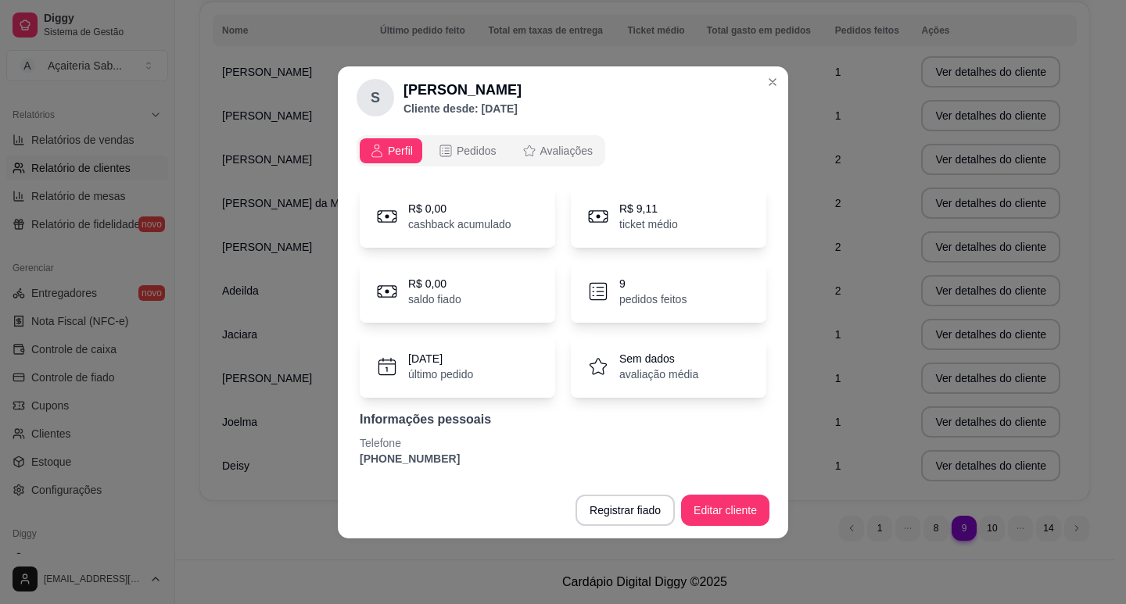
drag, startPoint x: 446, startPoint y: 463, endPoint x: 313, endPoint y: 458, distance: 133.0
click at [313, 459] on div "S [PERSON_NAME] Cliente desde: [DATE] Perfil Pedidos Avaliações R$ 0,00 cashbac…" at bounding box center [563, 302] width 1126 height 604
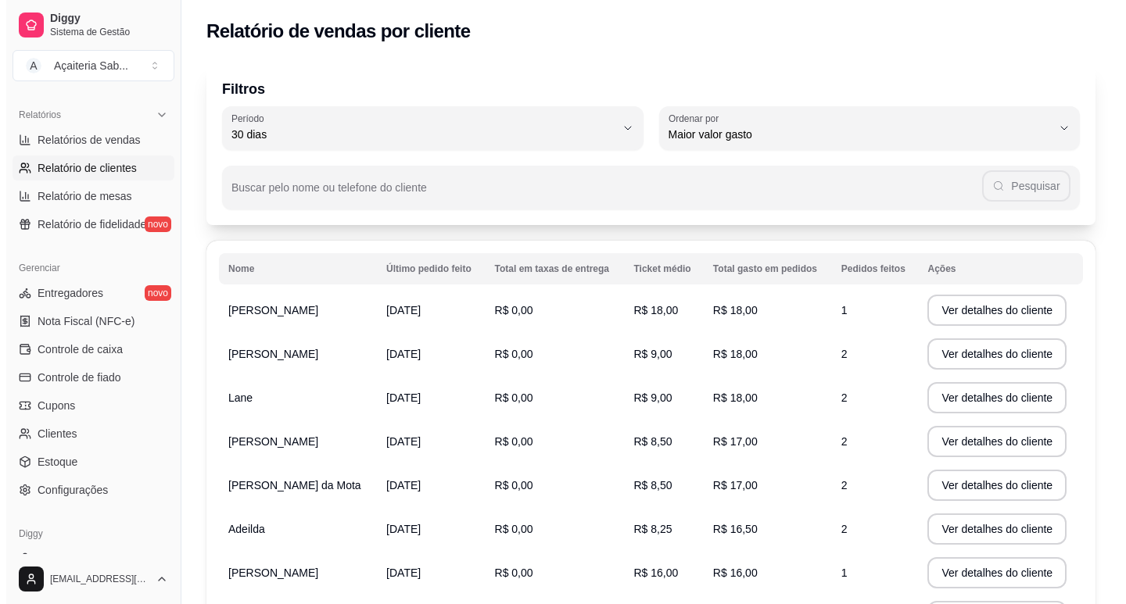
scroll to position [156, 0]
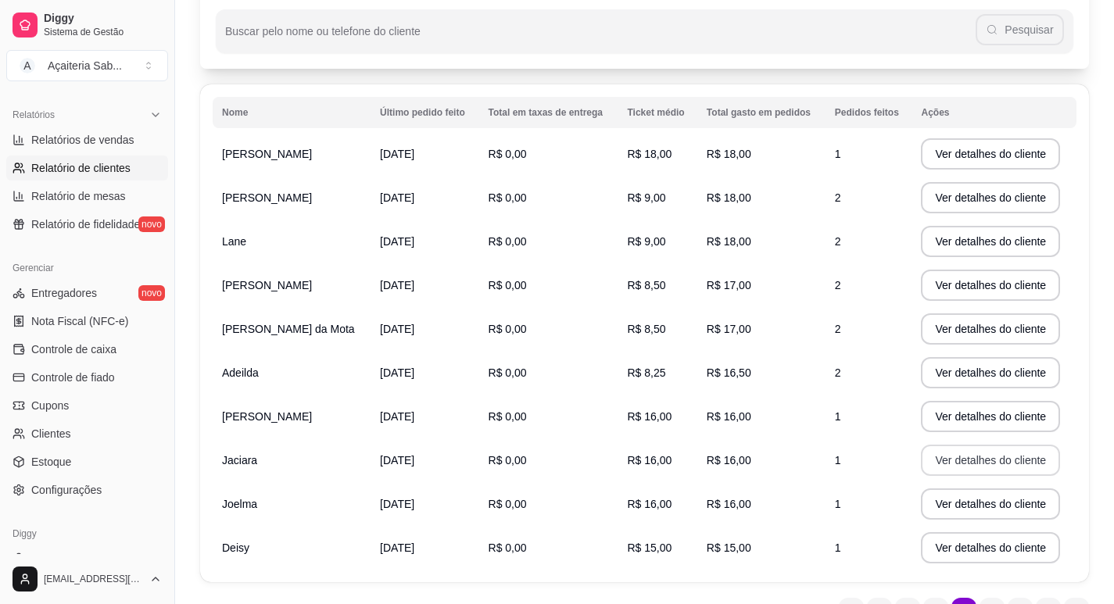
click at [1001, 457] on button "Ver detalhes do cliente" at bounding box center [990, 460] width 139 height 31
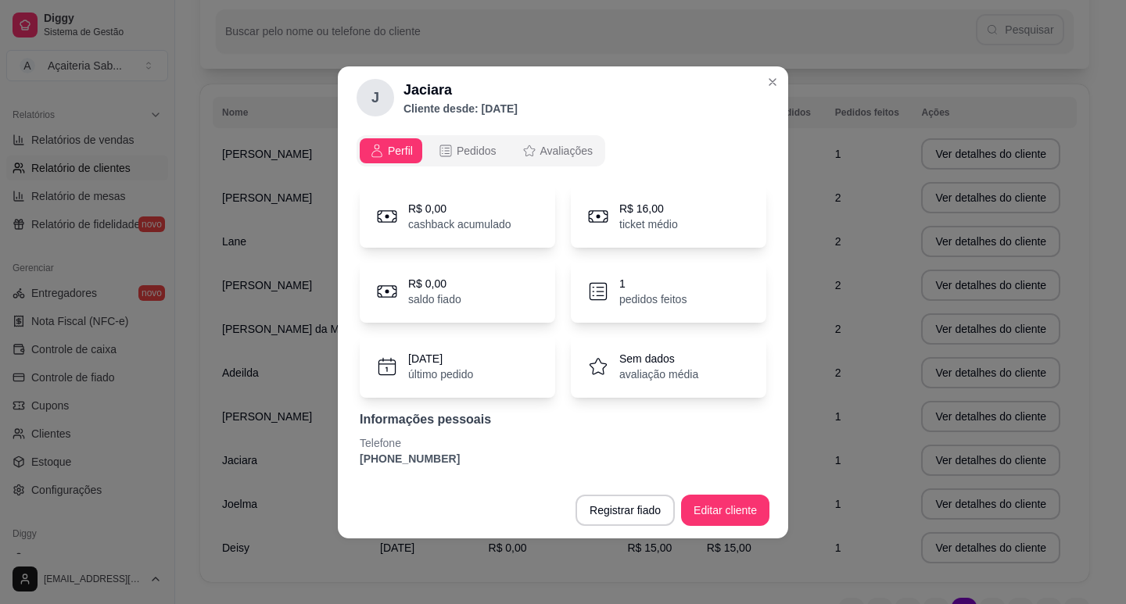
drag, startPoint x: 459, startPoint y: 463, endPoint x: 333, endPoint y: 457, distance: 126.0
click at [333, 457] on div "J Jaciara Cliente desde: [DATE] Perfil Pedidos Avaliações R$ 0,00 cashback acum…" at bounding box center [563, 302] width 1126 height 604
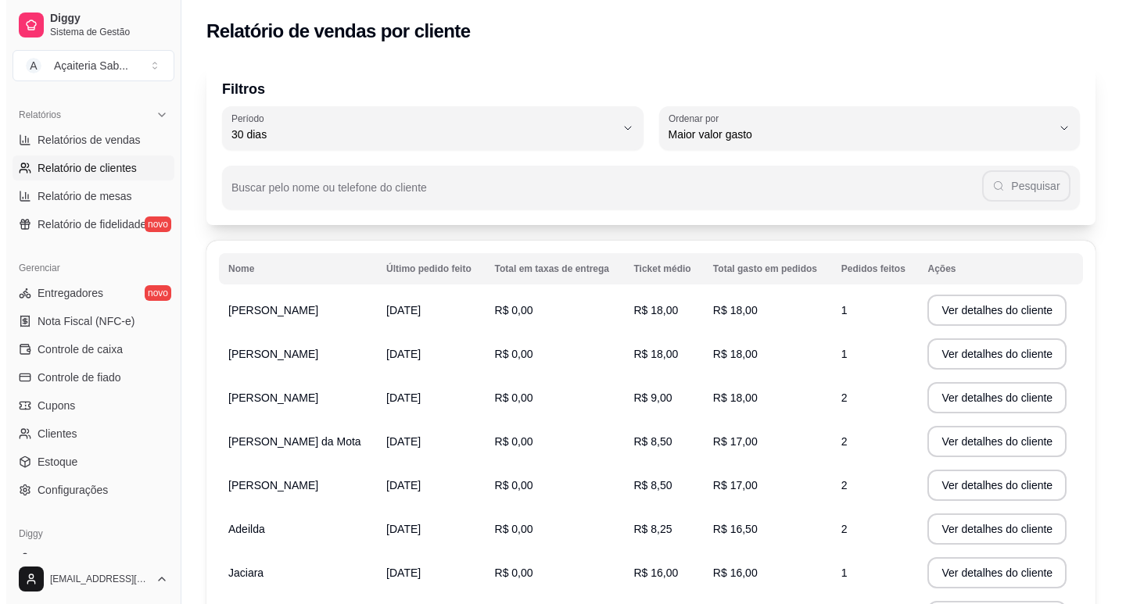
scroll to position [238, 0]
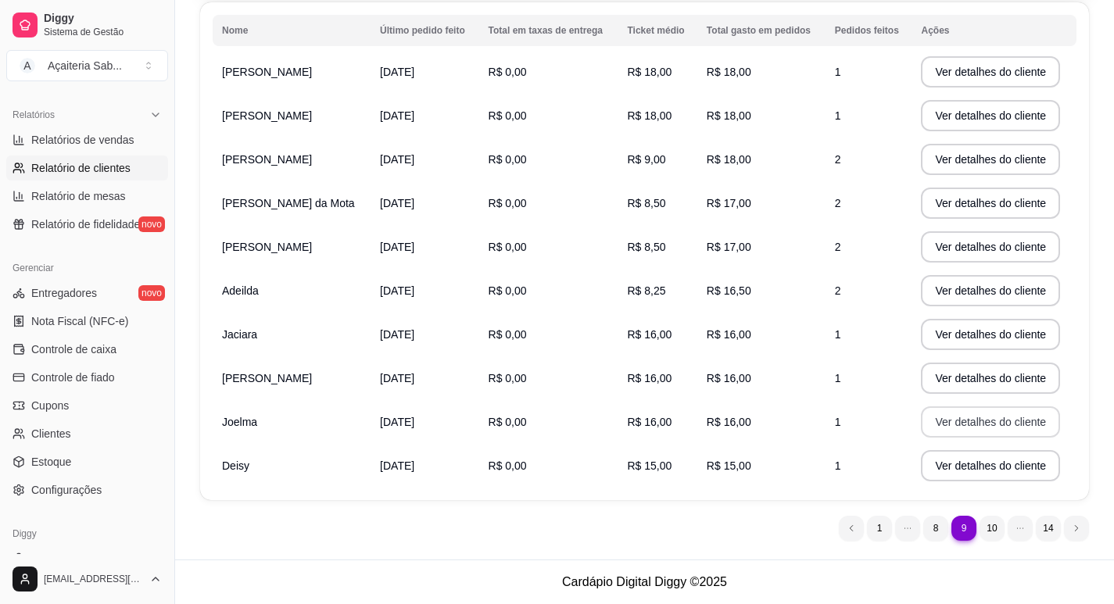
click at [968, 429] on button "Ver detalhes do cliente" at bounding box center [990, 422] width 139 height 31
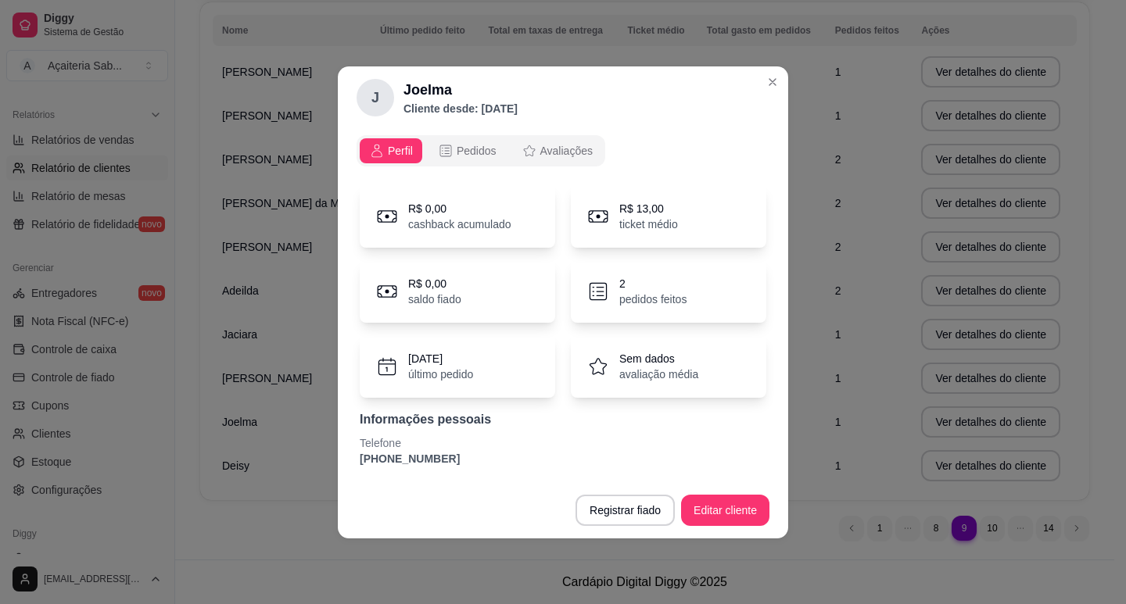
drag, startPoint x: 447, startPoint y: 459, endPoint x: 346, endPoint y: 462, distance: 101.7
click at [346, 462] on div "Perfil Pedidos Avaliações R$ 0,00 cashback acumulado R$ 13,00 ticket médio R$ 0…" at bounding box center [563, 305] width 450 height 353
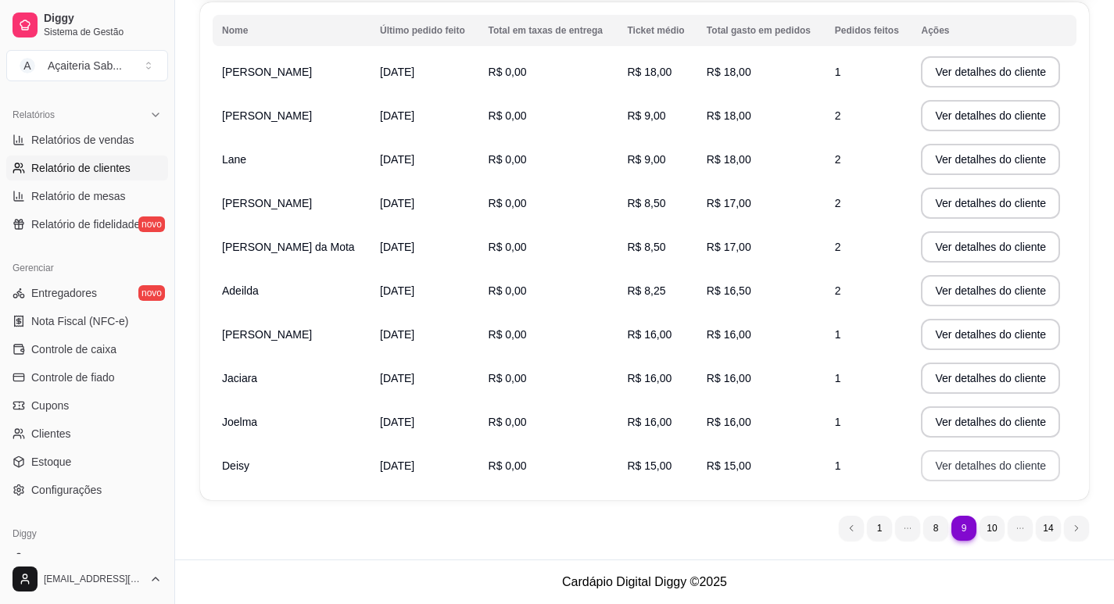
click at [937, 465] on button "Ver detalhes do cliente" at bounding box center [990, 465] width 139 height 31
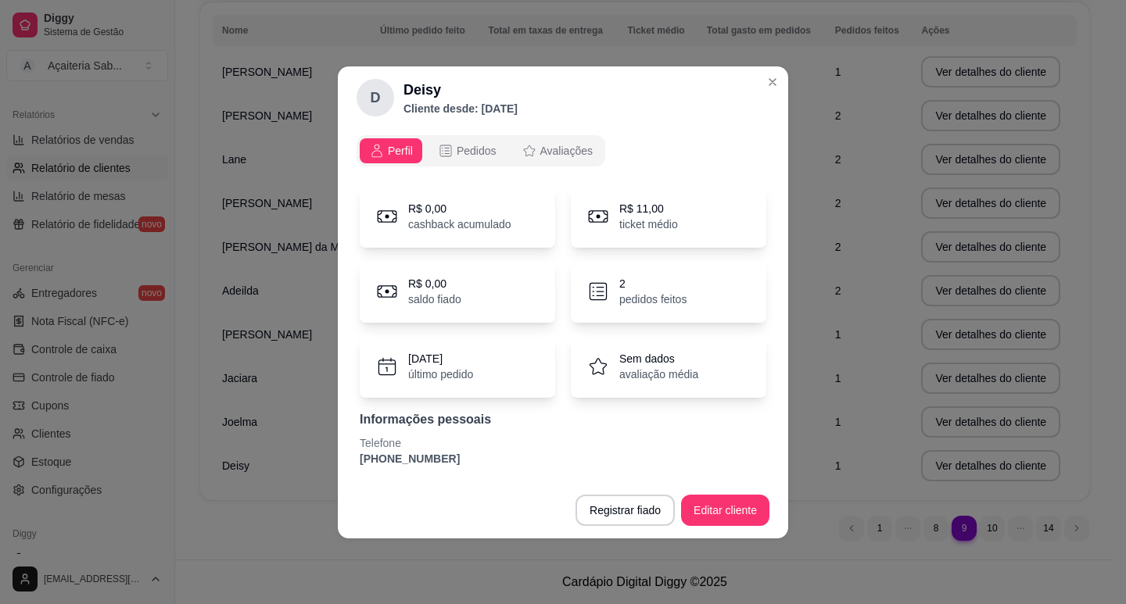
drag, startPoint x: 447, startPoint y: 458, endPoint x: 350, endPoint y: 470, distance: 97.6
click at [350, 470] on div "Perfil Pedidos Avaliações R$ 0,00 cashback acumulado R$ 11,00 ticket médio R$ 0…" at bounding box center [563, 305] width 450 height 353
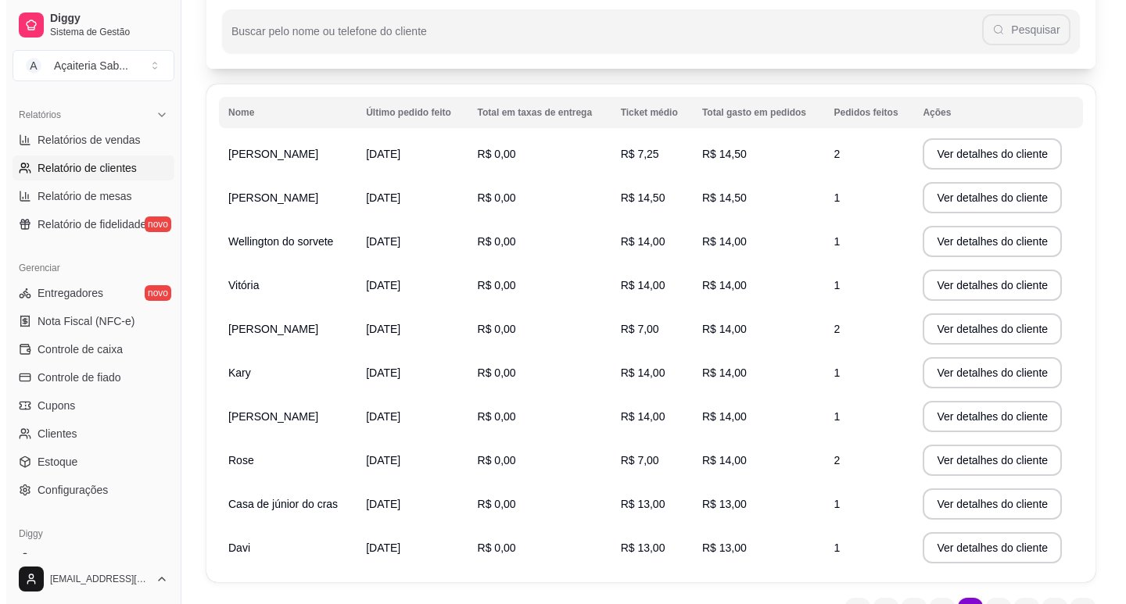
scroll to position [235, 0]
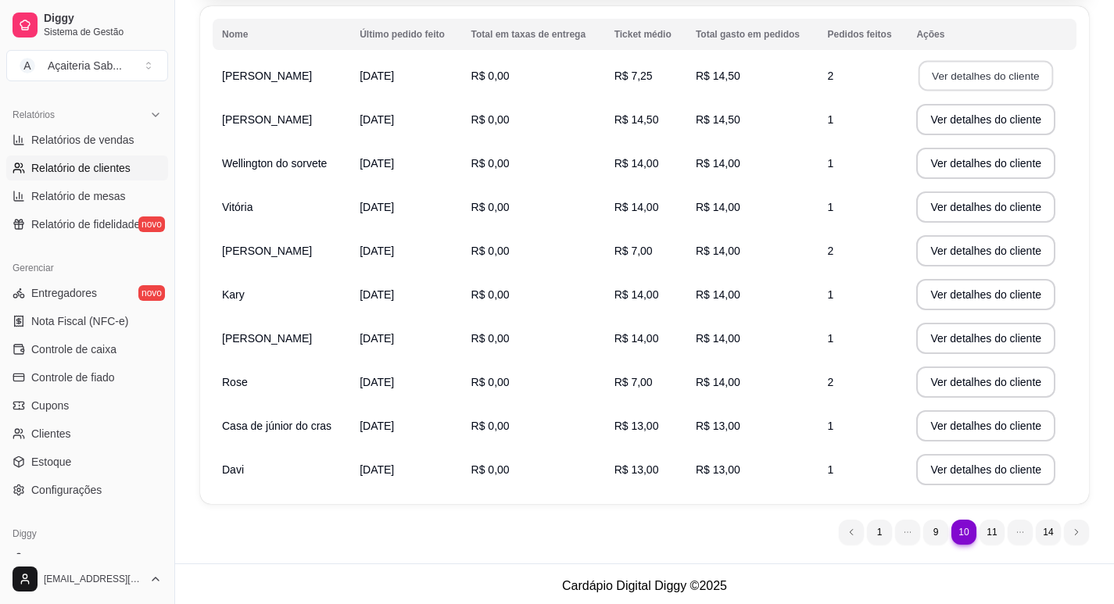
click at [955, 70] on button "Ver detalhes do cliente" at bounding box center [986, 76] width 134 height 30
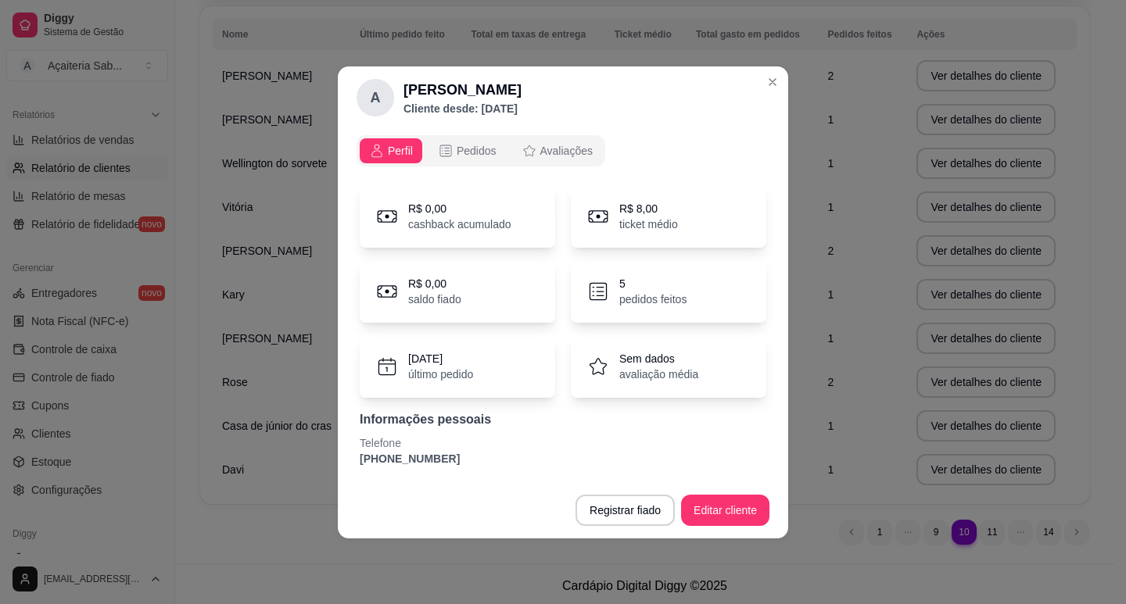
drag, startPoint x: 449, startPoint y: 460, endPoint x: 337, endPoint y: 457, distance: 111.8
click at [337, 457] on div "A [PERSON_NAME] Cliente desde: [DATE] Perfil Pedidos Avaliações R$ 0,00 cashbac…" at bounding box center [563, 302] width 1126 height 604
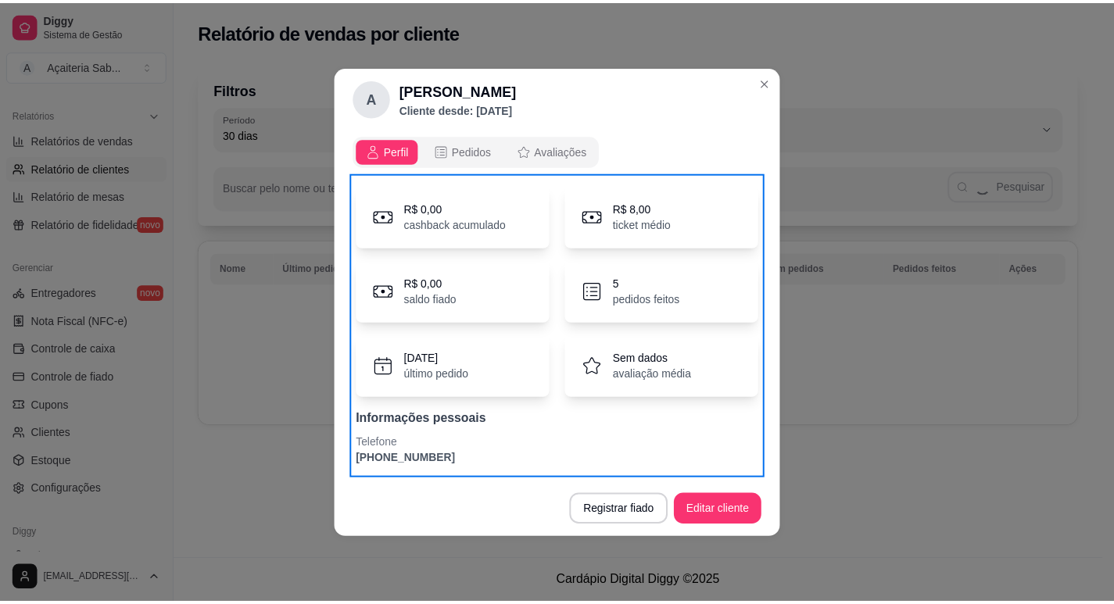
scroll to position [0, 0]
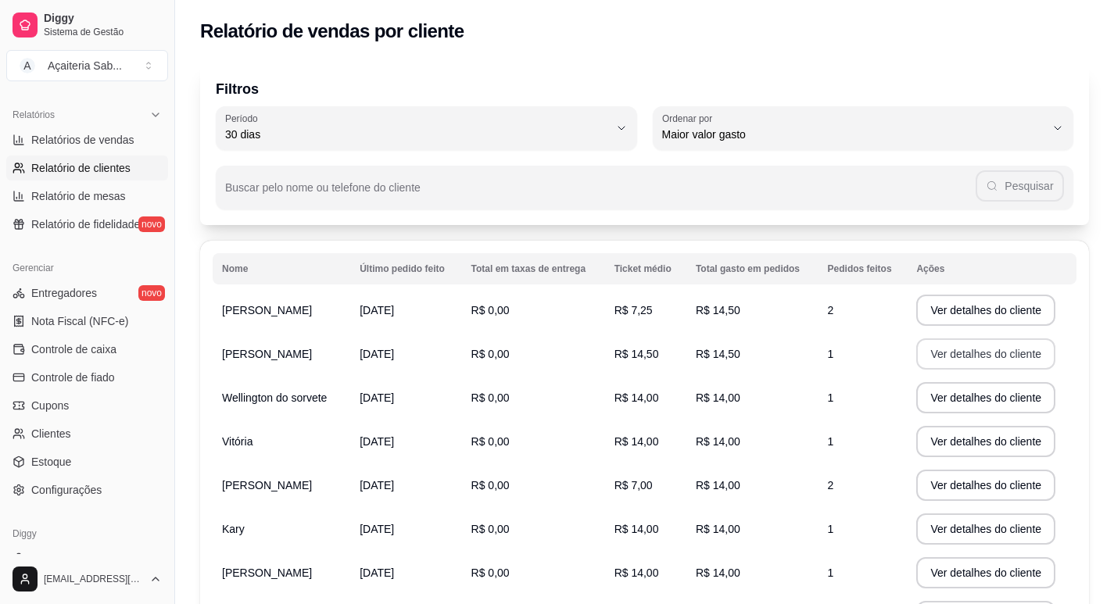
click at [955, 357] on button "Ver detalhes do cliente" at bounding box center [985, 353] width 139 height 31
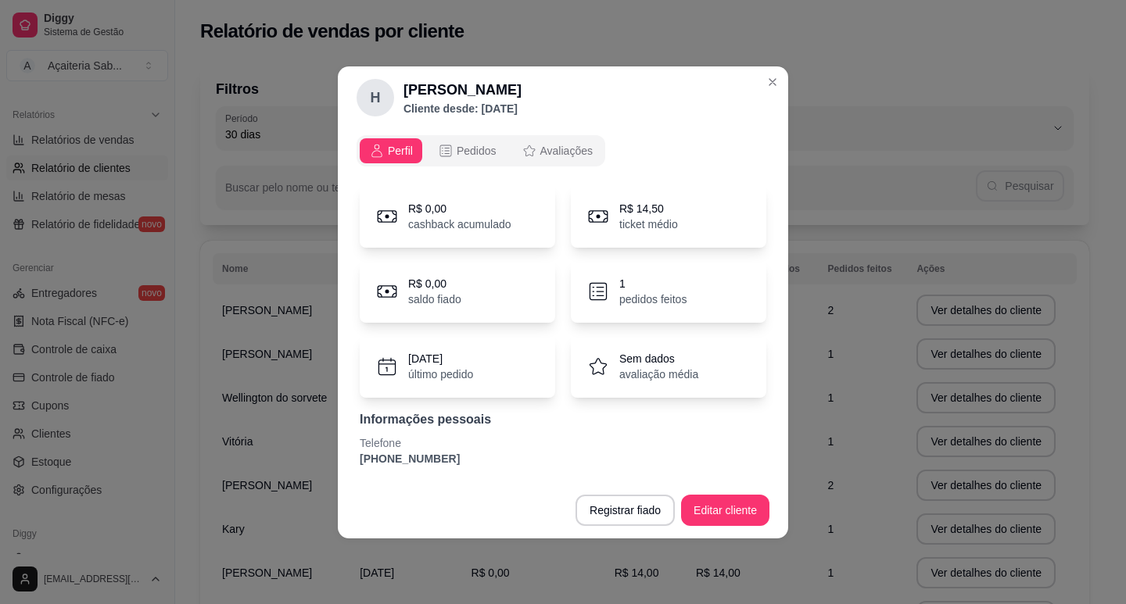
drag, startPoint x: 443, startPoint y: 462, endPoint x: 342, endPoint y: 465, distance: 100.9
click at [342, 465] on div "Perfil Pedidos Avaliações R$ 0,00 cashback acumulado R$ 14,50 ticket médio R$ 0…" at bounding box center [563, 305] width 450 height 353
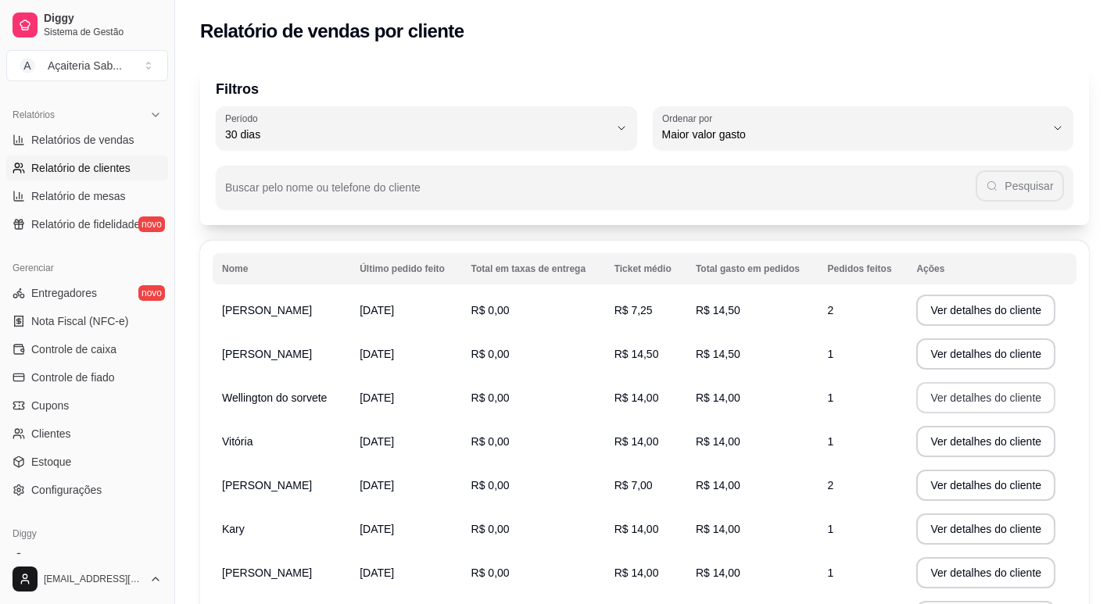
click at [954, 393] on button "Ver detalhes do cliente" at bounding box center [985, 397] width 139 height 31
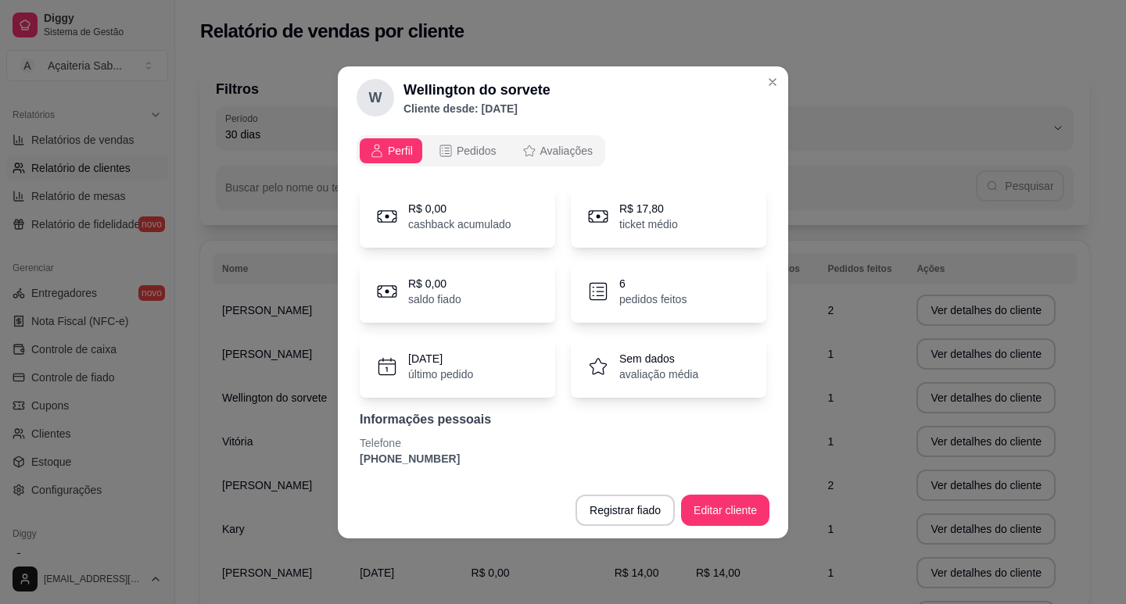
drag, startPoint x: 417, startPoint y: 461, endPoint x: 328, endPoint y: 459, distance: 89.1
click at [328, 459] on div "W [GEOGRAPHIC_DATA] do sorvete Cliente desde: [DATE] Perfil Pedidos Avaliações …" at bounding box center [563, 302] width 1126 height 604
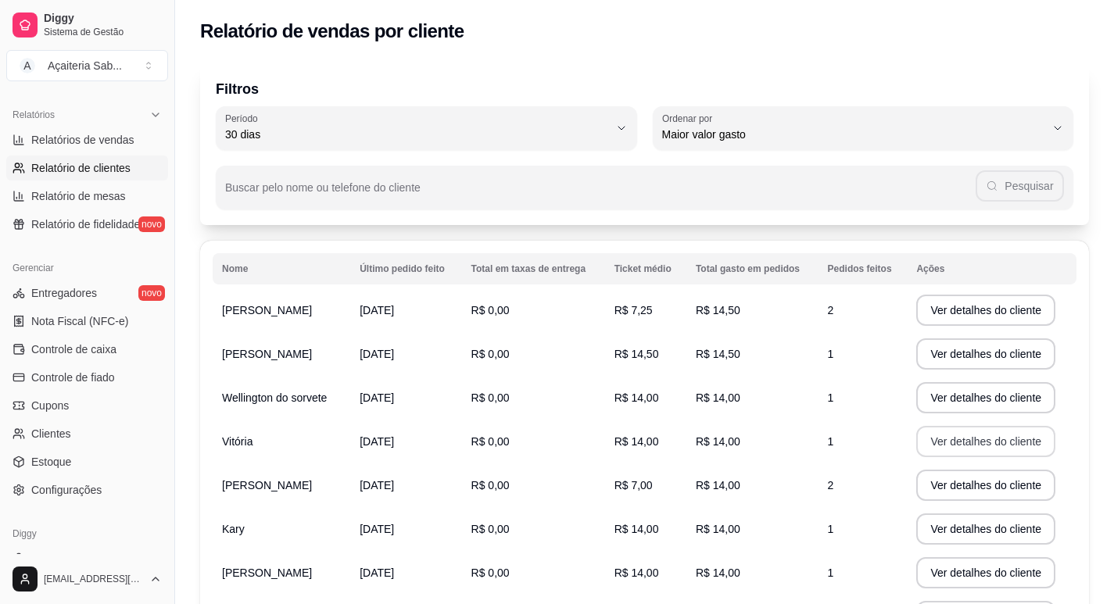
click at [954, 440] on button "Ver detalhes do cliente" at bounding box center [985, 441] width 139 height 31
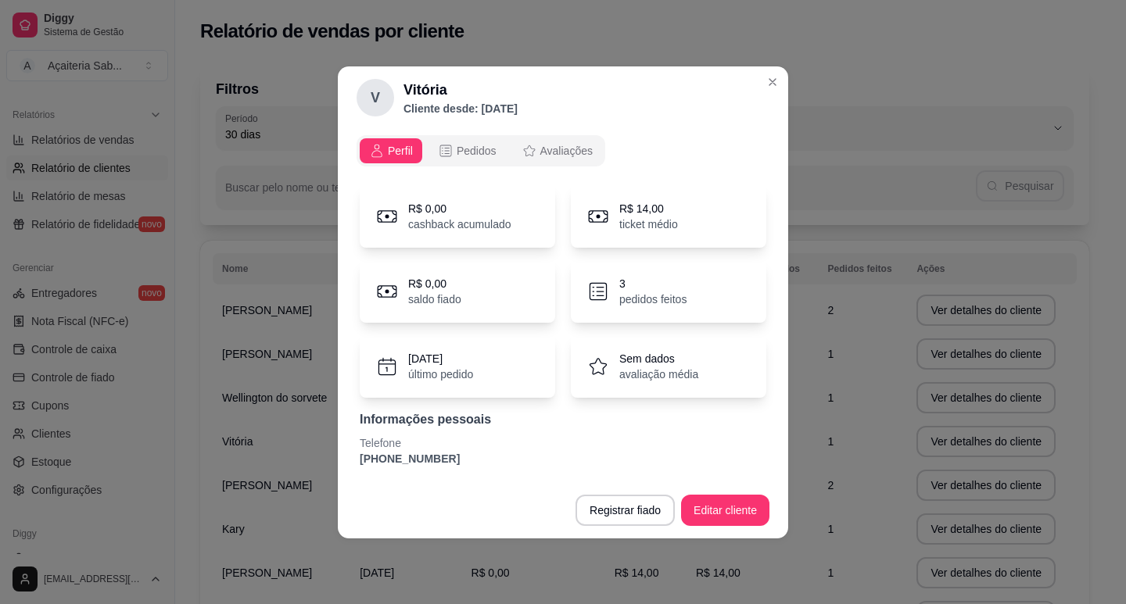
drag, startPoint x: 442, startPoint y: 452, endPoint x: 303, endPoint y: 469, distance: 139.4
click at [303, 469] on div "V Vitória Cliente desde: [DATE] Perfil Pedidos Avaliações R$ 0,00 cashback acum…" at bounding box center [563, 302] width 1126 height 604
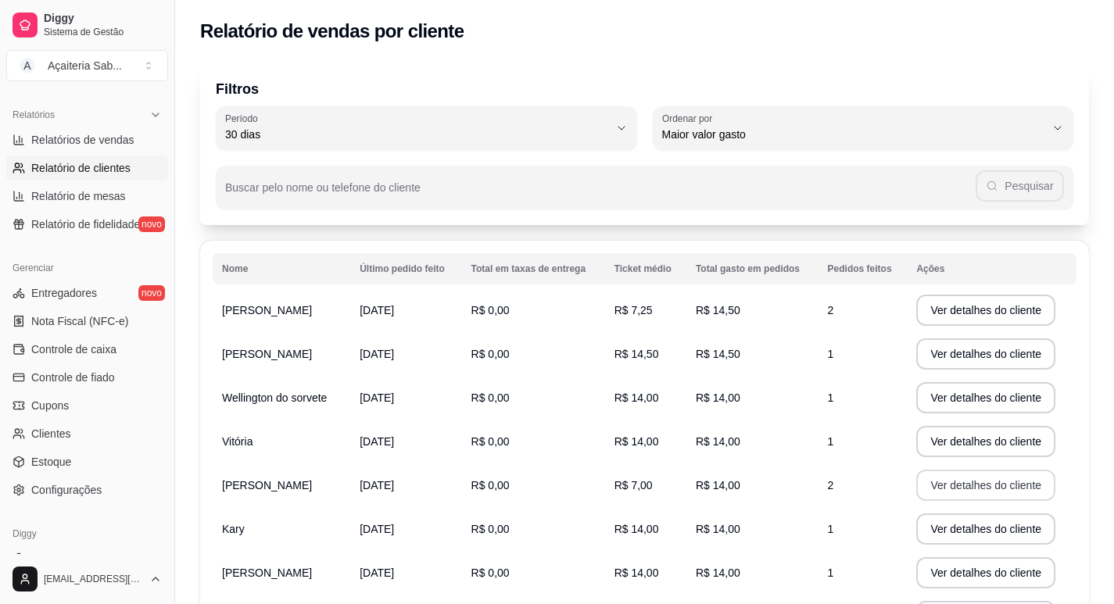
click at [941, 478] on button "Ver detalhes do cliente" at bounding box center [985, 485] width 139 height 31
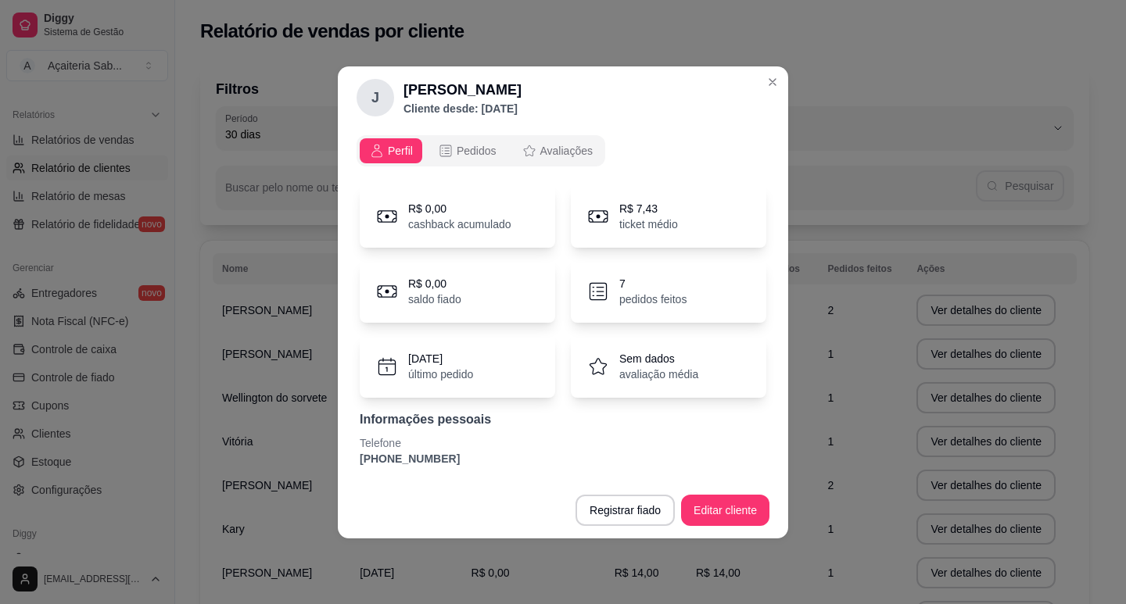
drag, startPoint x: 442, startPoint y: 463, endPoint x: 316, endPoint y: 468, distance: 126.8
click at [316, 468] on div "[PERSON_NAME] Cliente desde: [DATE] Perfil Pedidos Avaliações R$ 0,00 cashback …" at bounding box center [563, 302] width 1126 height 604
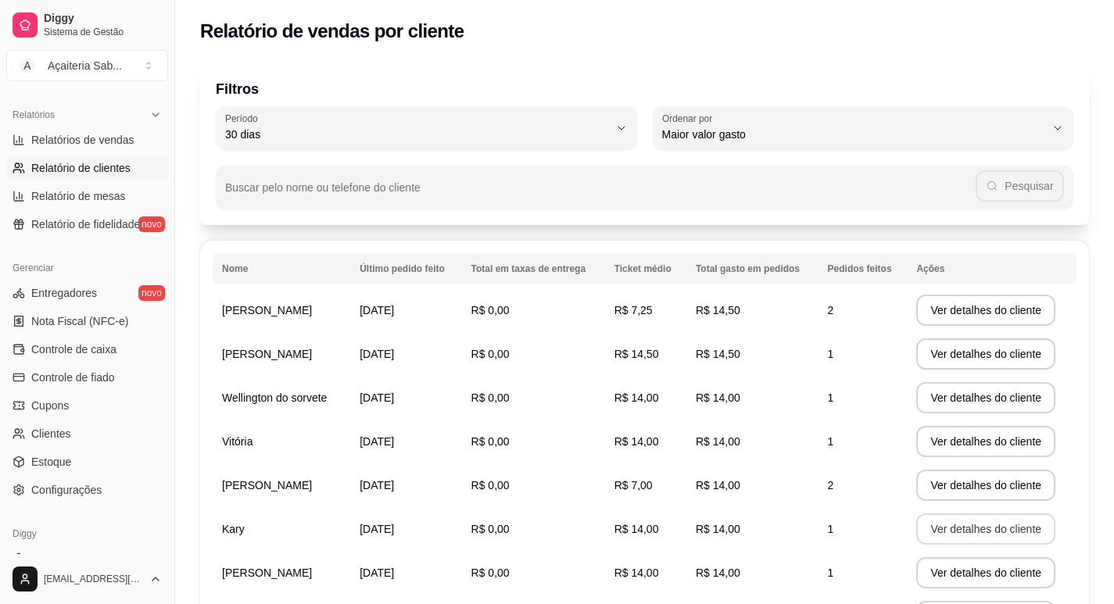
click at [944, 527] on button "Ver detalhes do cliente" at bounding box center [985, 529] width 139 height 31
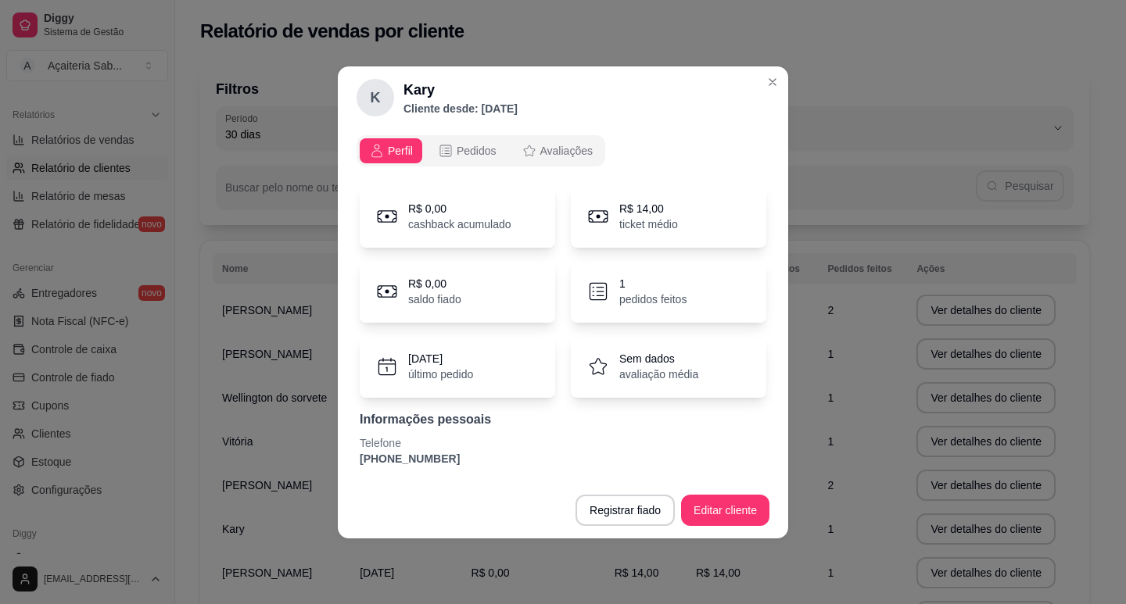
drag, startPoint x: 443, startPoint y: 464, endPoint x: 338, endPoint y: 468, distance: 105.6
click at [338, 468] on div "Perfil Pedidos Avaliações R$ 0,00 cashback acumulado R$ 14,00 ticket médio R$ 0…" at bounding box center [563, 305] width 450 height 353
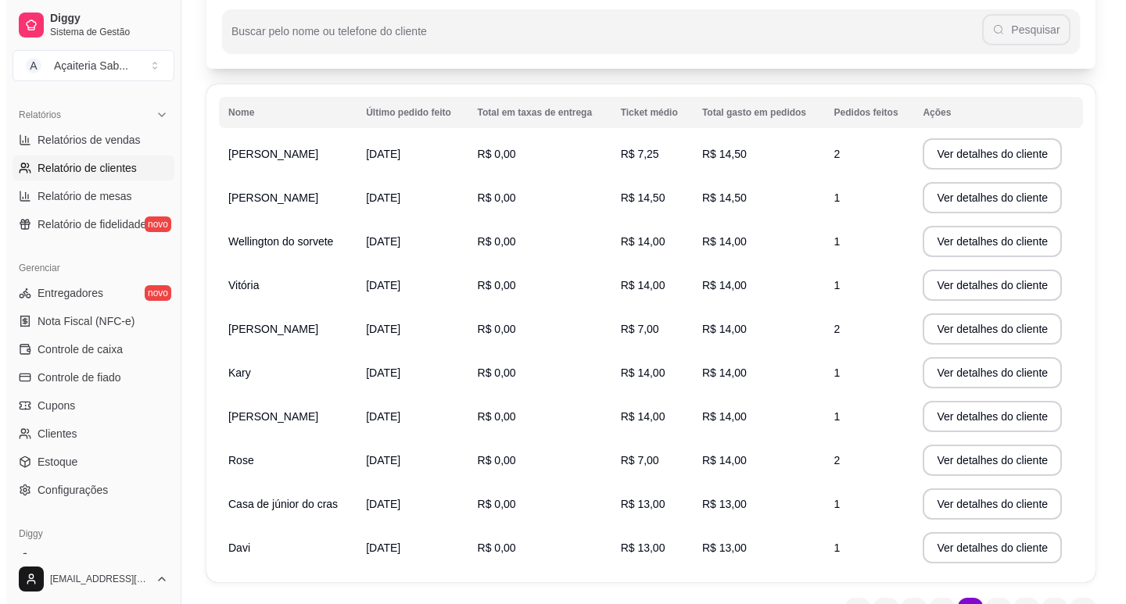
scroll to position [238, 0]
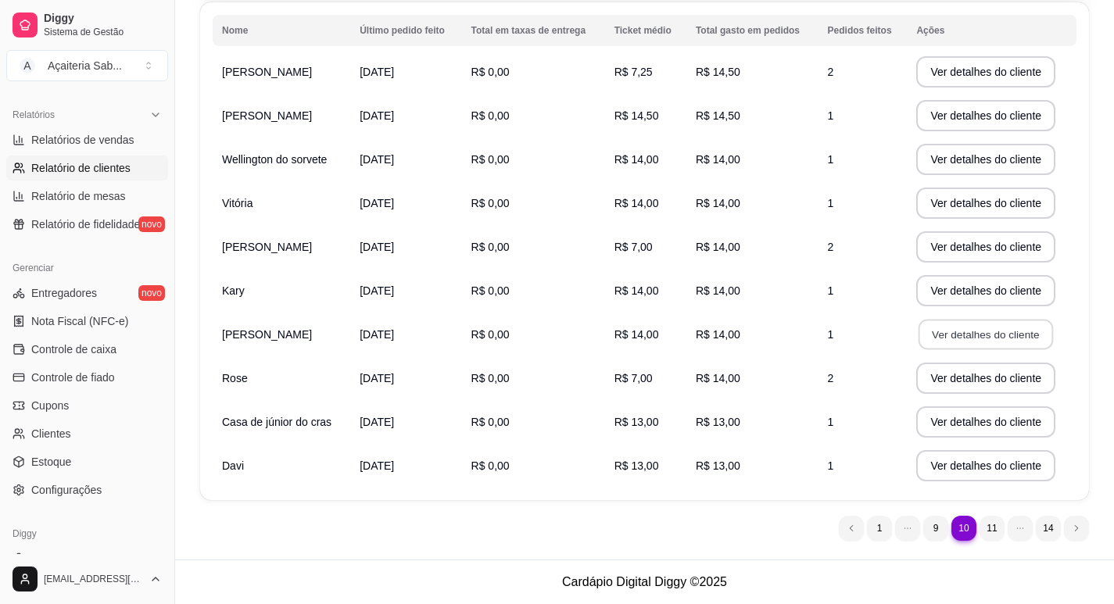
click at [929, 332] on button "Ver detalhes do cliente" at bounding box center [986, 335] width 134 height 30
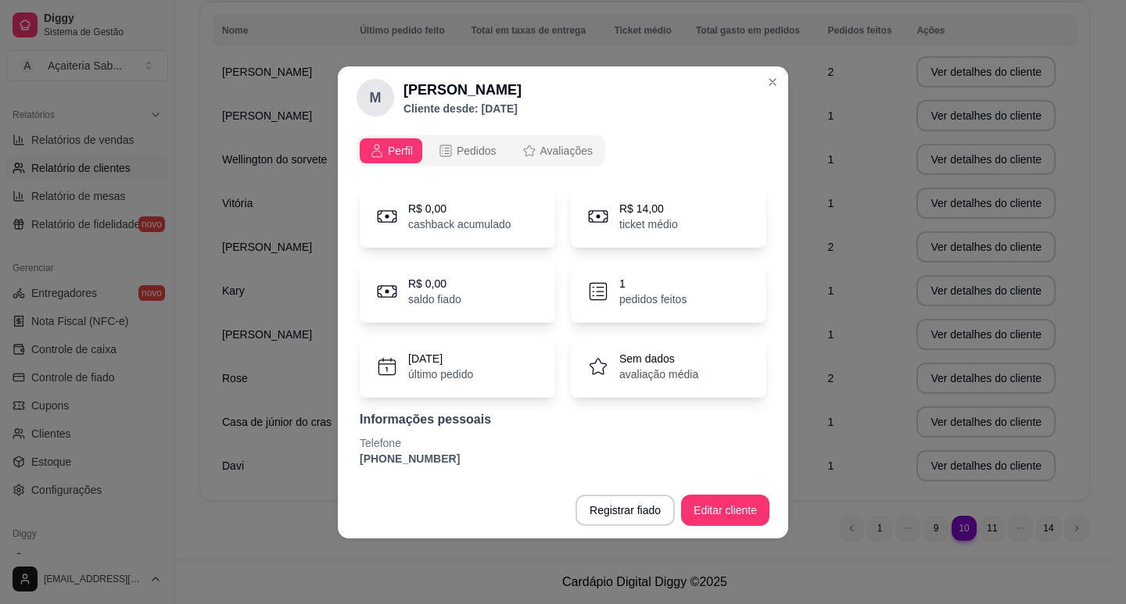
drag, startPoint x: 451, startPoint y: 464, endPoint x: 336, endPoint y: 466, distance: 114.9
click at [336, 466] on div "M [PERSON_NAME] Cliente desde: [DATE] Perfil Pedidos Avaliações R$ 0,00 cashbac…" at bounding box center [563, 302] width 1126 height 604
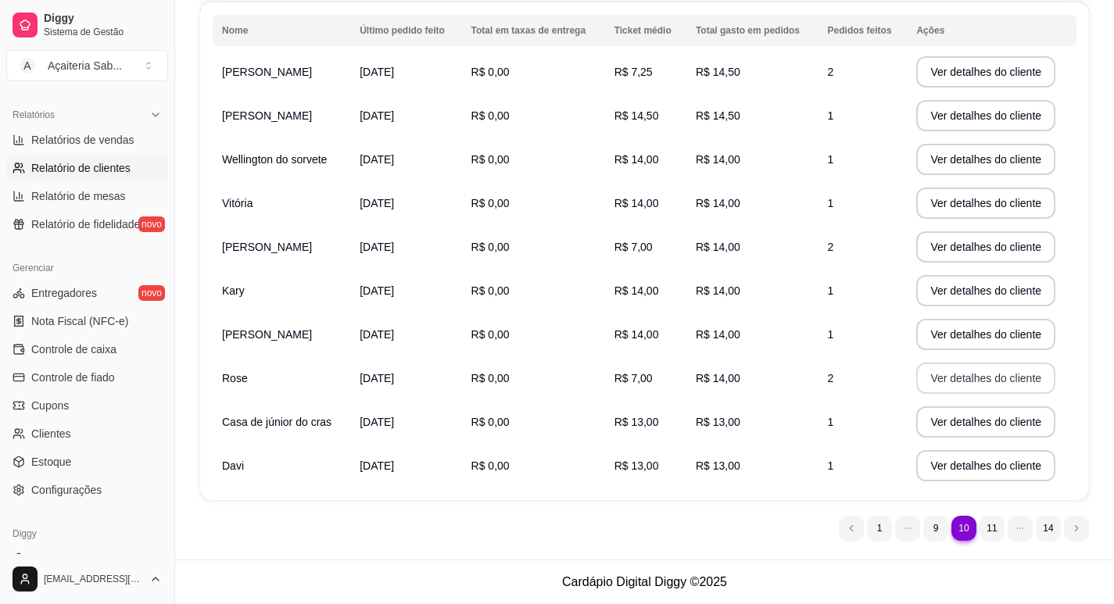
click at [973, 378] on button "Ver detalhes do cliente" at bounding box center [985, 378] width 139 height 31
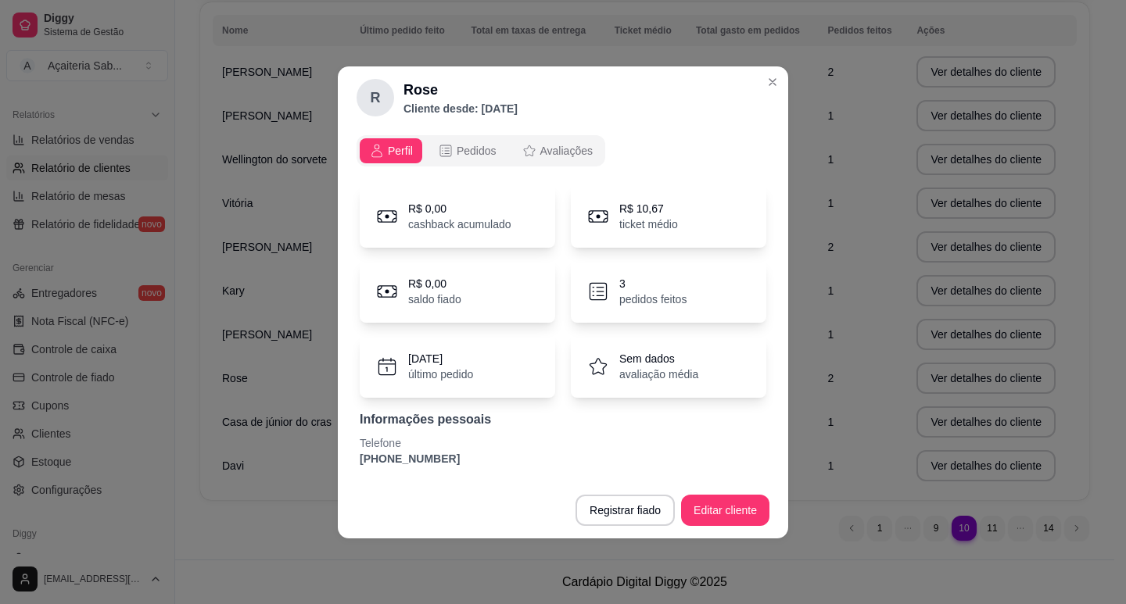
drag, startPoint x: 450, startPoint y: 453, endPoint x: 307, endPoint y: 459, distance: 143.2
click at [307, 459] on div "R Rose Cliente desde: [DATE] Perfil Pedidos Avaliações R$ 0,00 cashback acumula…" at bounding box center [563, 302] width 1126 height 604
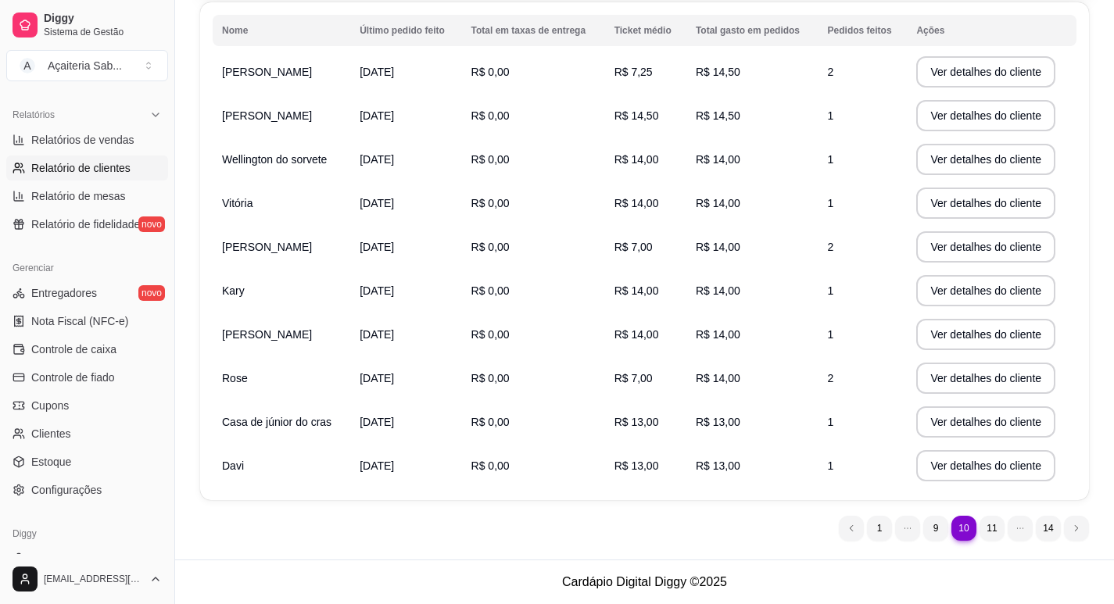
click at [940, 422] on button "Ver detalhes do cliente" at bounding box center [985, 422] width 139 height 31
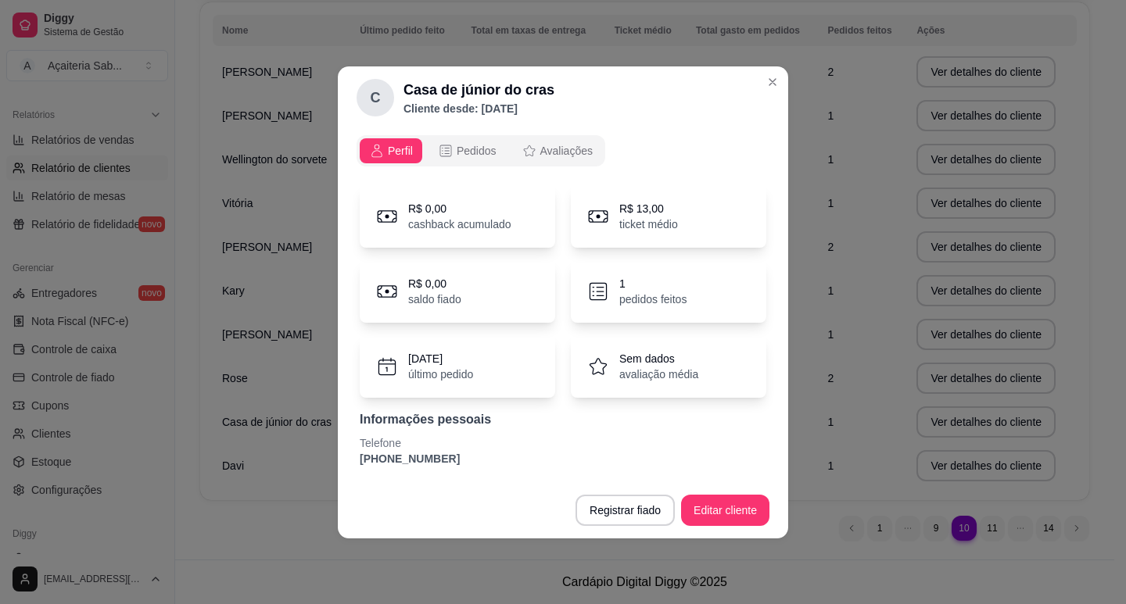
drag, startPoint x: 444, startPoint y: 455, endPoint x: 325, endPoint y: 471, distance: 120.0
click at [325, 471] on div "C Casa de júnior do cras Cliente desde: [DATE] Perfil Pedidos Avaliações R$ 0,0…" at bounding box center [563, 302] width 1126 height 604
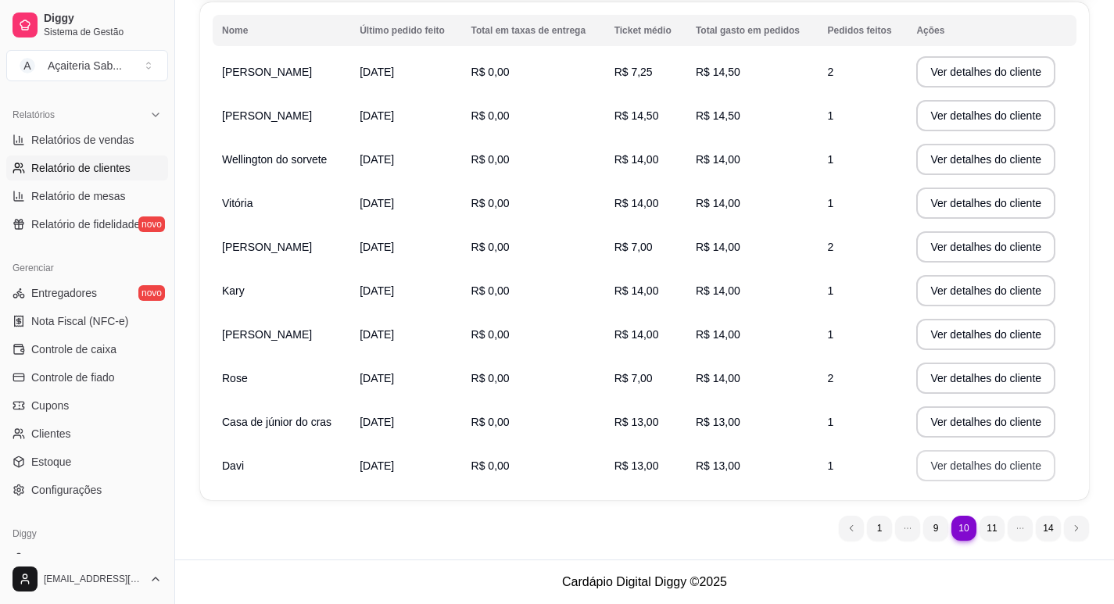
click at [983, 467] on button "Ver detalhes do cliente" at bounding box center [985, 465] width 139 height 31
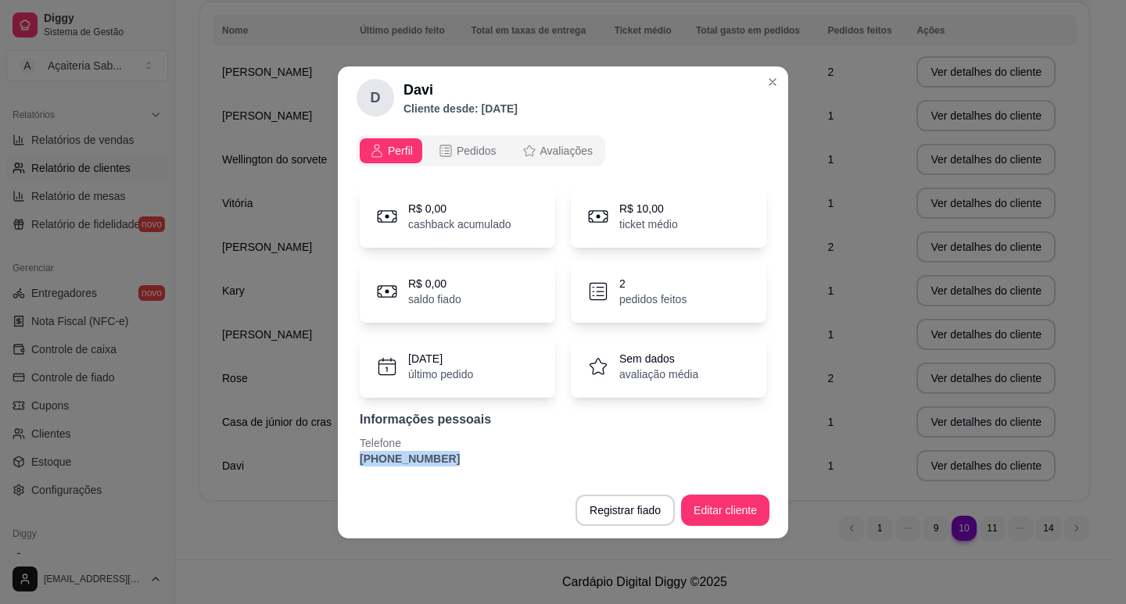
drag, startPoint x: 450, startPoint y: 457, endPoint x: 334, endPoint y: 460, distance: 115.7
click at [335, 460] on div "D Davi Cliente desde: [DATE] Perfil Pedidos Avaliações R$ 0,00 cashback acumula…" at bounding box center [563, 302] width 1126 height 604
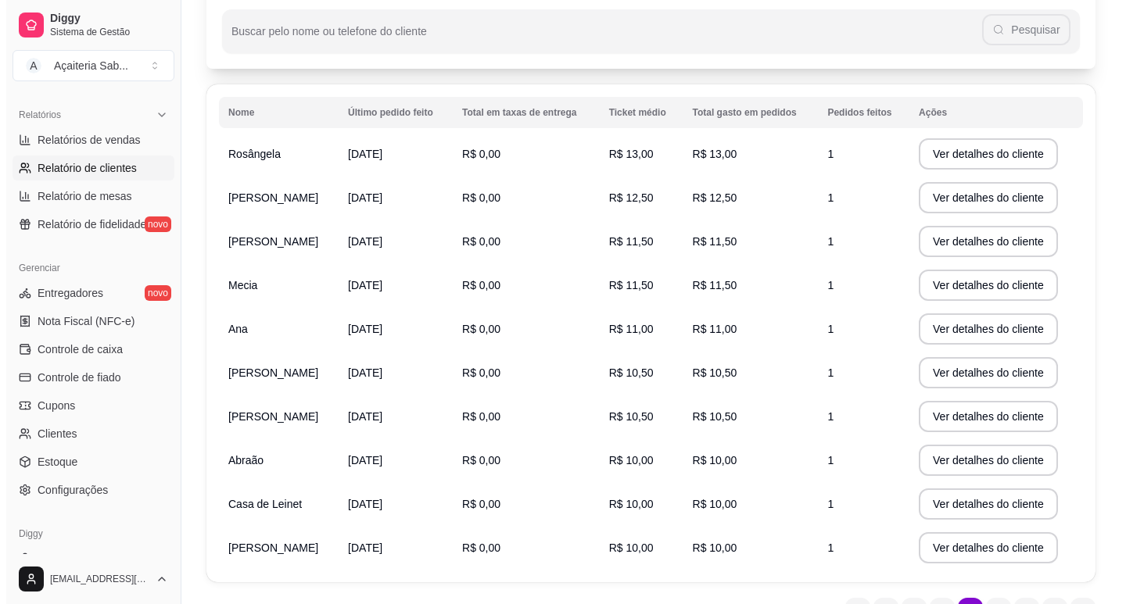
scroll to position [235, 0]
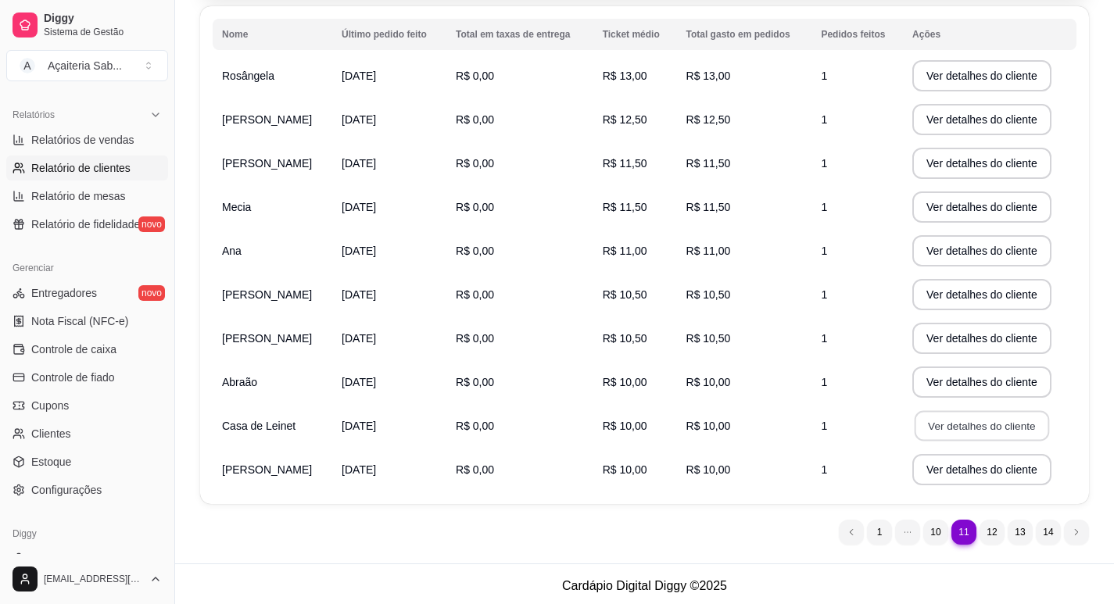
click at [928, 425] on button "Ver detalhes do cliente" at bounding box center [982, 426] width 134 height 30
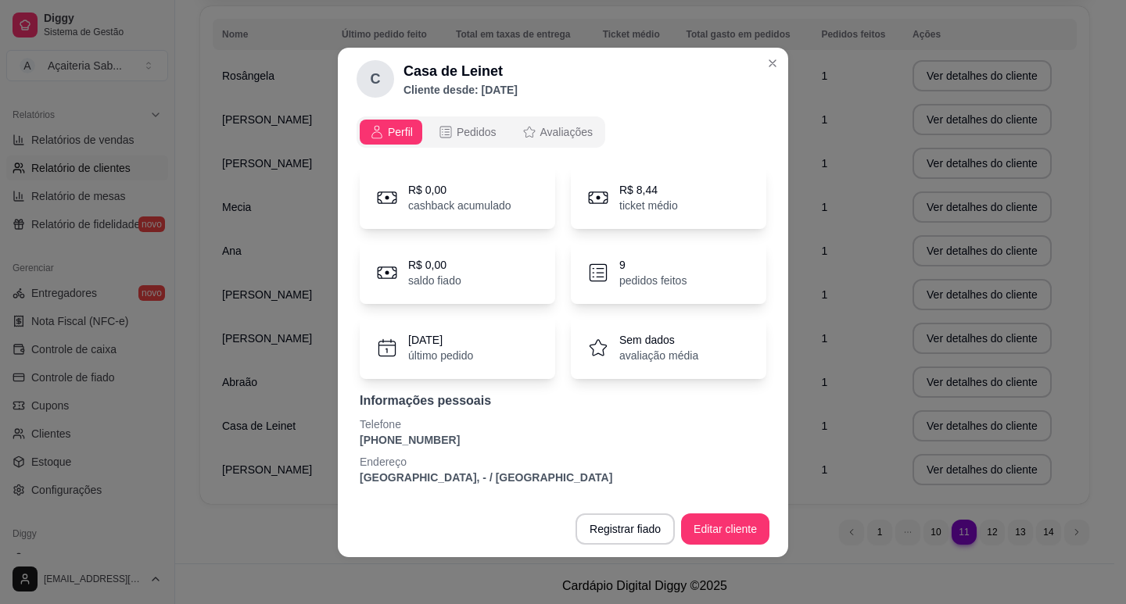
drag, startPoint x: 451, startPoint y: 442, endPoint x: 339, endPoint y: 440, distance: 111.8
click at [339, 440] on div "Perfil Pedidos Avaliações R$ 0,00 cashback acumulado R$ 8,44 ticket médio R$ 0,…" at bounding box center [563, 305] width 450 height 391
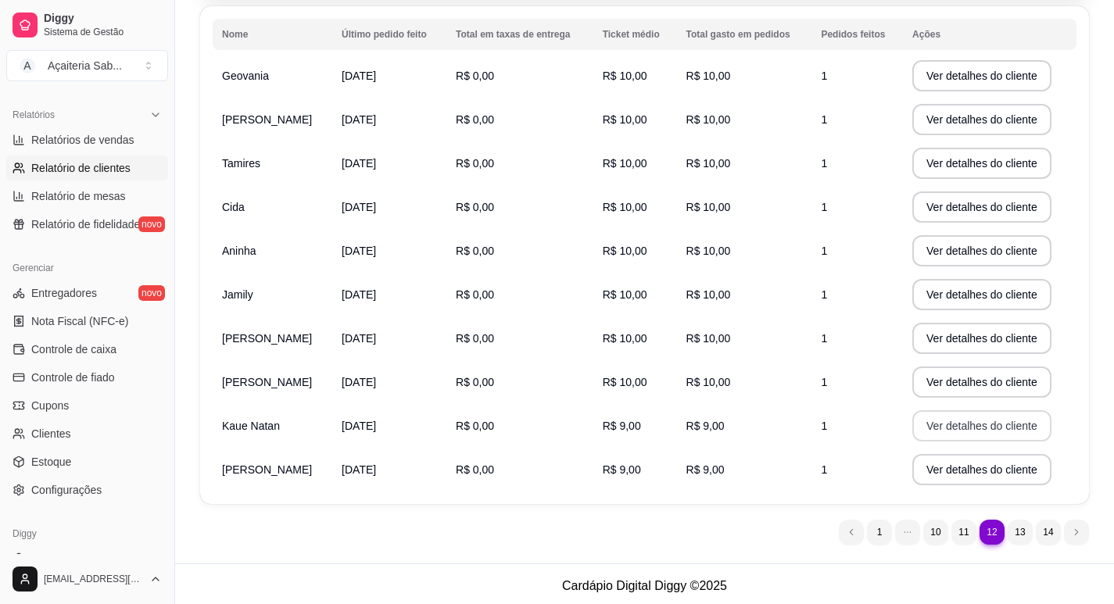
click at [948, 428] on button "Ver detalhes do cliente" at bounding box center [981, 425] width 139 height 31
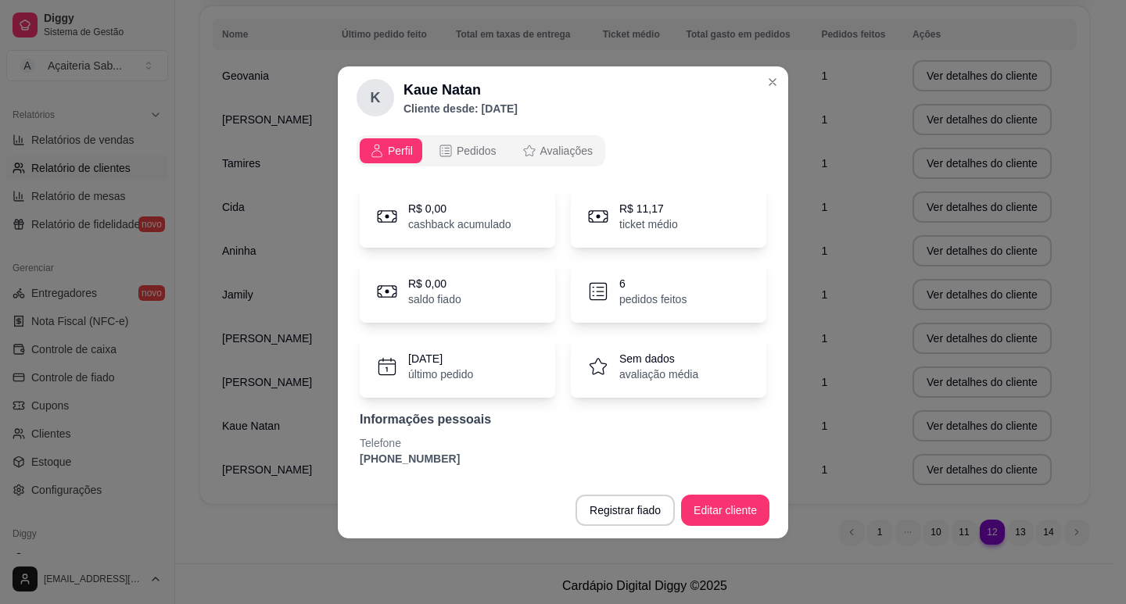
drag, startPoint x: 463, startPoint y: 463, endPoint x: 335, endPoint y: 460, distance: 127.4
click at [335, 460] on div "K Kaue Natan Cliente desde: [DATE] Perfil Pedidos Avaliações R$ 0,00 cashback a…" at bounding box center [563, 302] width 1126 height 604
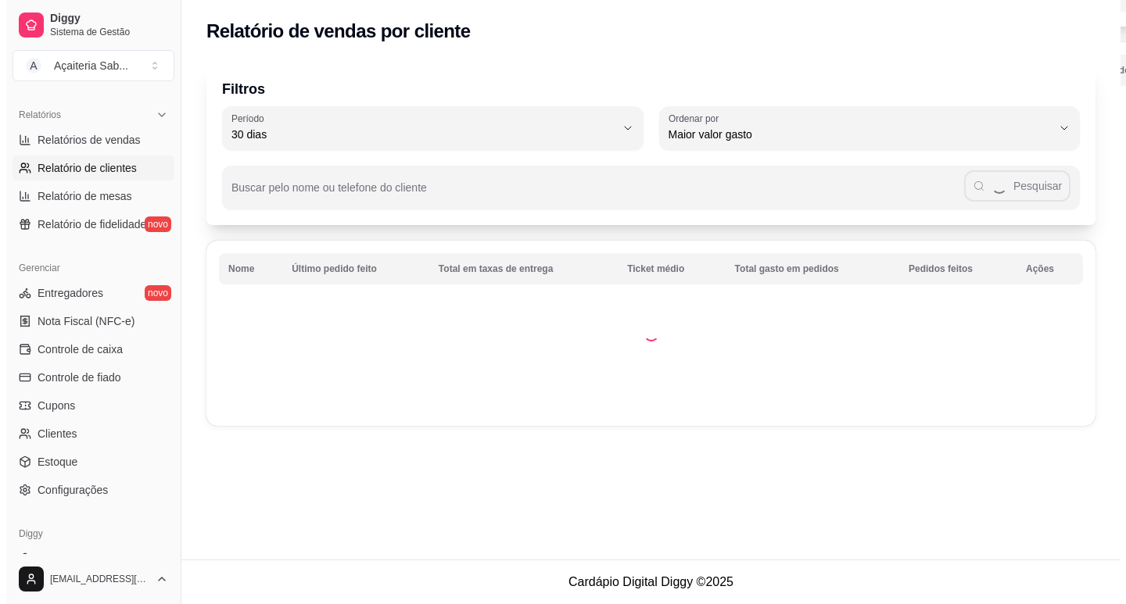
scroll to position [0, 0]
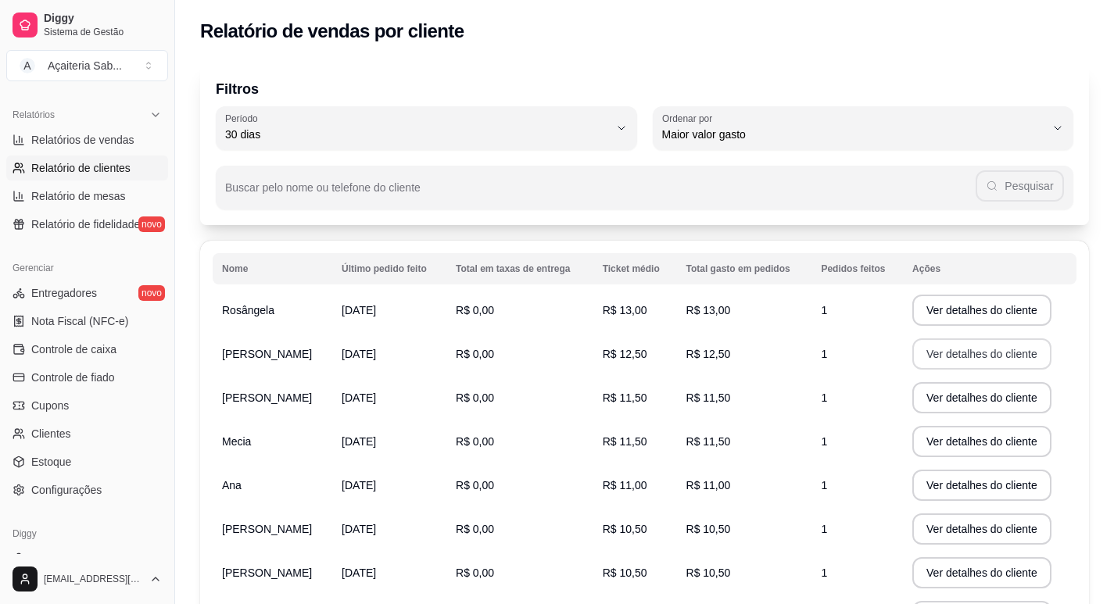
click at [947, 355] on button "Ver detalhes do cliente" at bounding box center [981, 353] width 139 height 31
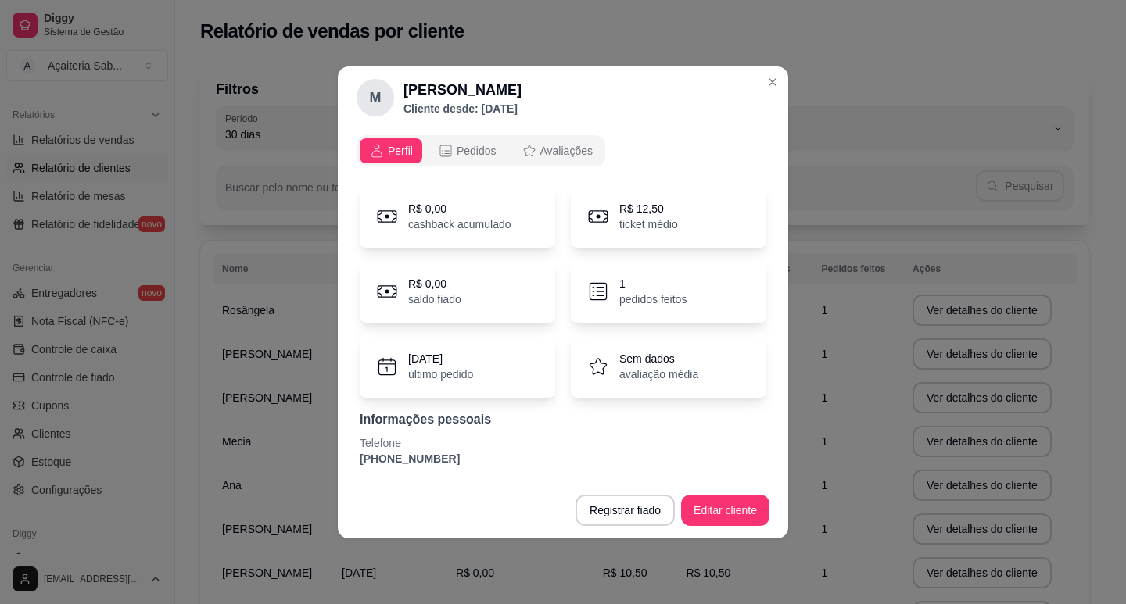
drag, startPoint x: 446, startPoint y: 455, endPoint x: 334, endPoint y: 462, distance: 112.0
click at [334, 462] on div "M [PERSON_NAME] Cliente desde: [DATE] Perfil Pedidos Avaliações R$ 0,00 cashbac…" at bounding box center [563, 302] width 1126 height 604
